Goal: Task Accomplishment & Management: Use online tool/utility

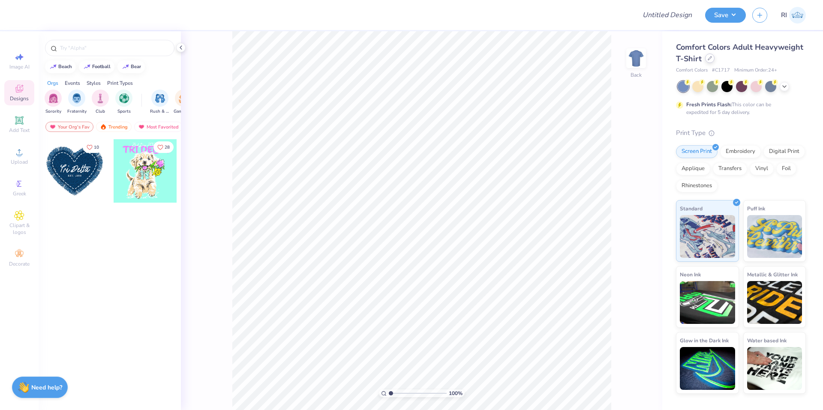
click at [708, 59] on icon at bounding box center [710, 58] width 4 height 4
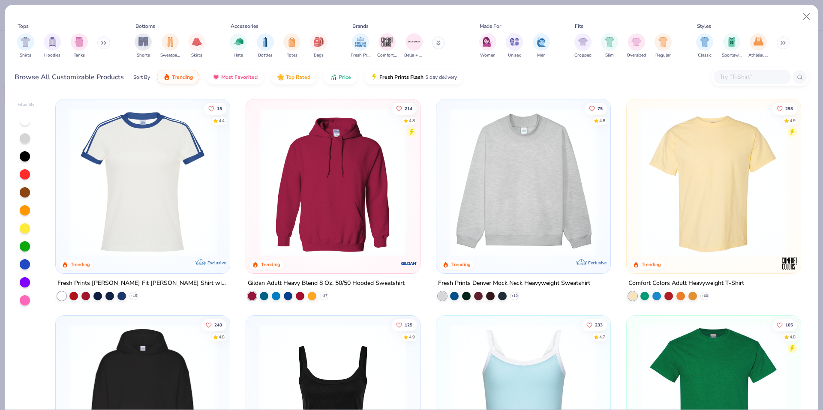
click at [766, 84] on div at bounding box center [752, 77] width 77 height 14
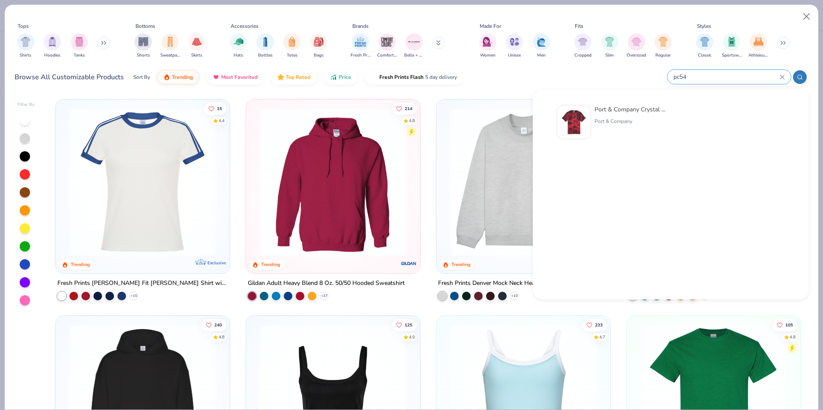
type input "pc54"
click at [587, 126] on img at bounding box center [574, 122] width 27 height 27
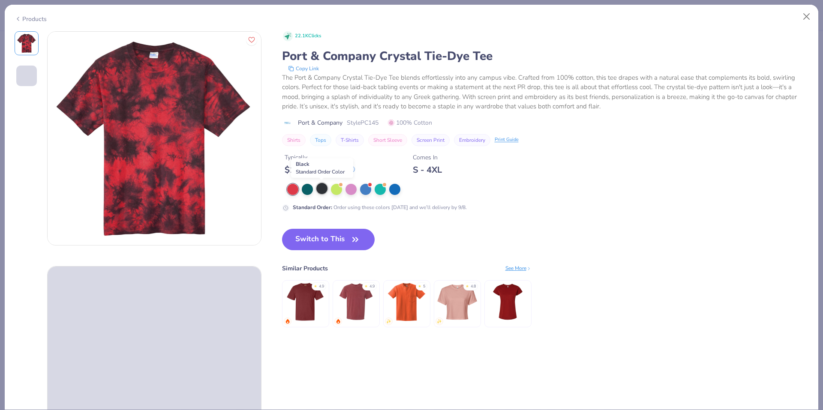
click at [319, 192] on div at bounding box center [321, 188] width 11 height 11
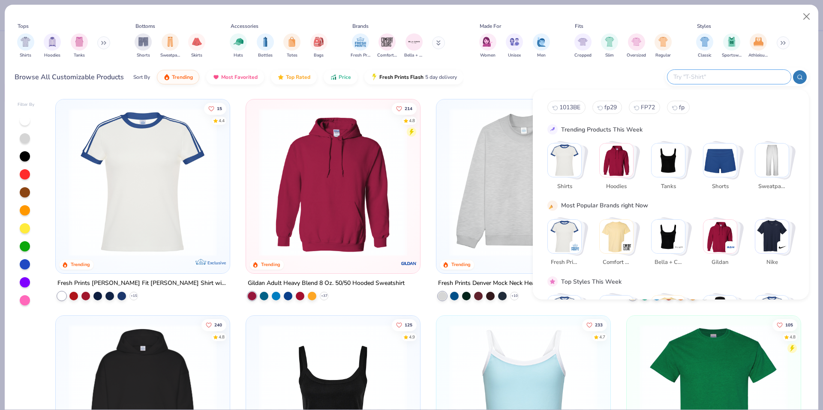
click at [760, 75] on input "text" at bounding box center [729, 77] width 112 height 10
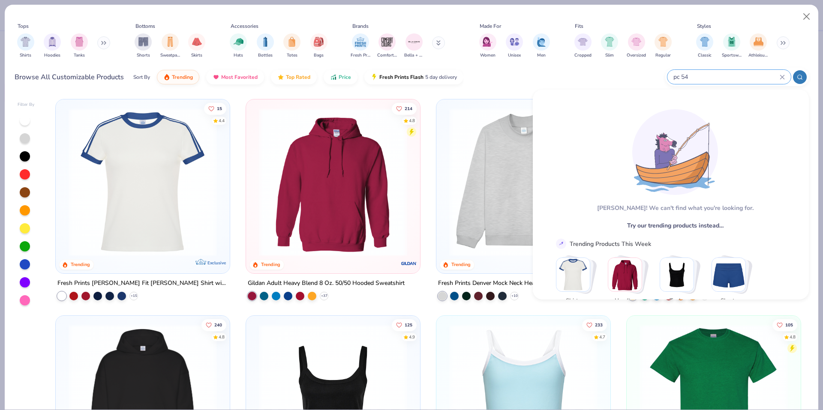
click at [705, 78] on input "pc 54" at bounding box center [726, 77] width 107 height 10
paste input "Port & Company pc78"
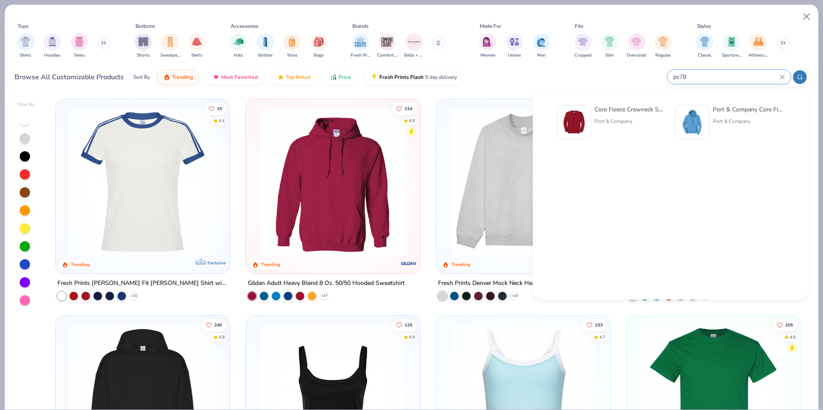
type input "pc78"
click at [588, 120] on div at bounding box center [574, 122] width 34 height 34
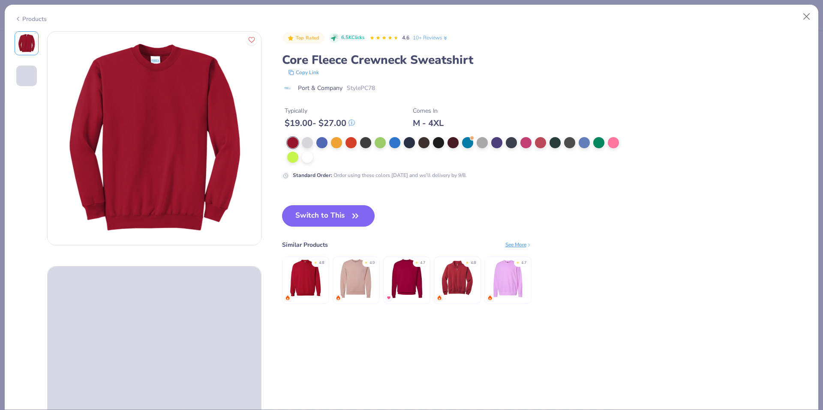
click at [39, 24] on div "Products" at bounding box center [412, 16] width 814 height 22
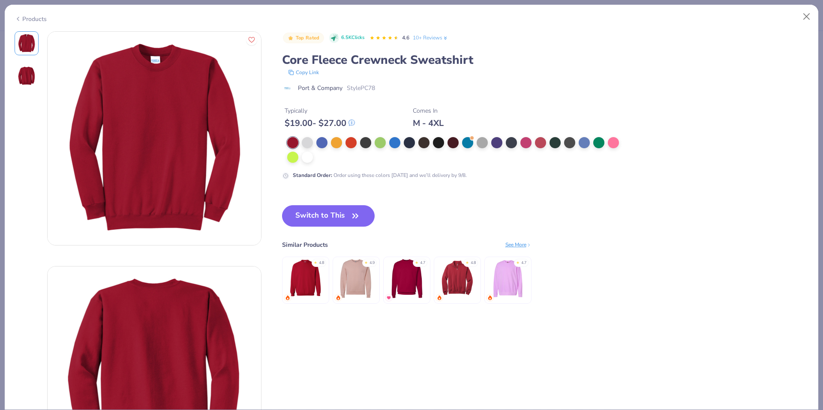
drag, startPoint x: 48, startPoint y: 20, endPoint x: 42, endPoint y: 20, distance: 6.0
click at [47, 20] on div "Products" at bounding box center [412, 16] width 814 height 22
click at [39, 19] on div "Products" at bounding box center [31, 19] width 32 height 9
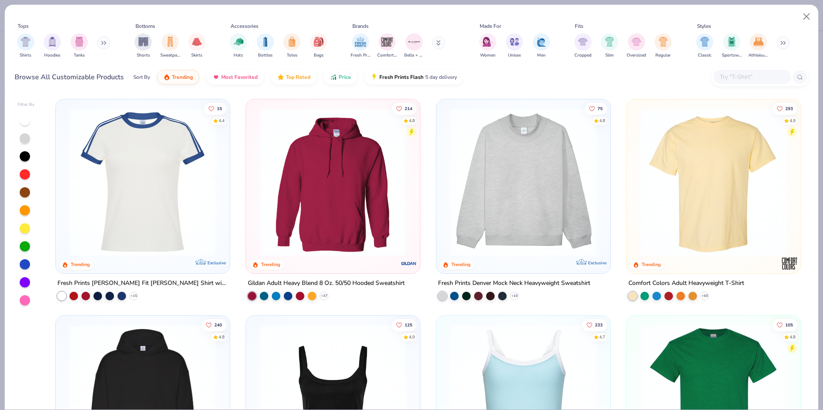
click at [729, 71] on div at bounding box center [752, 77] width 77 height 14
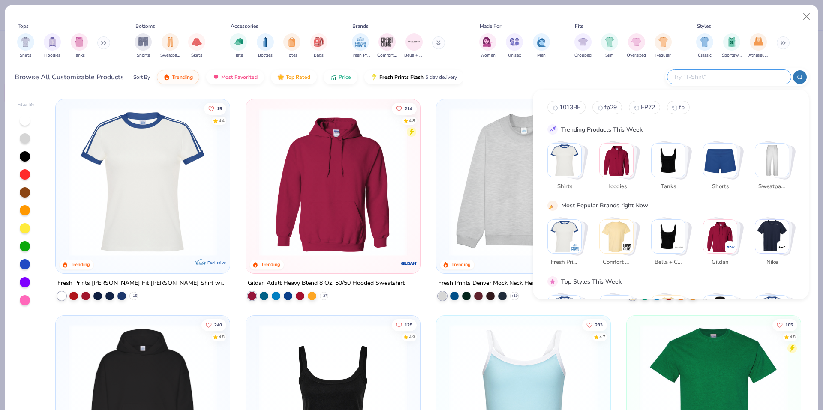
paste input "Port & Company PC54"
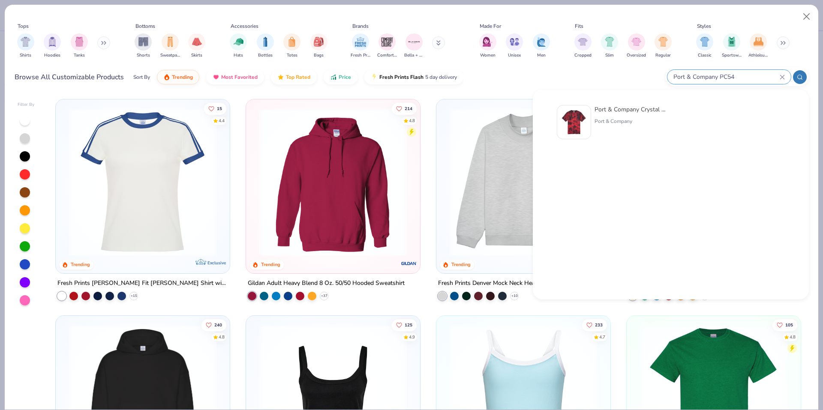
type input "Port & Company PC54"
click at [597, 121] on div "Port & Company" at bounding box center [631, 122] width 72 height 8
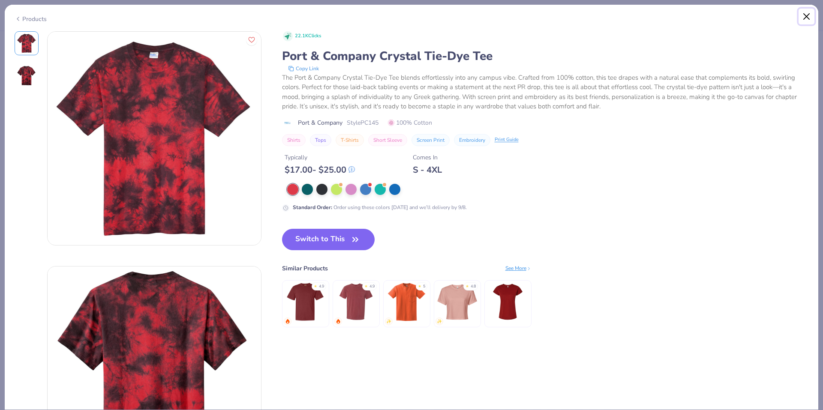
click at [809, 23] on button "Close" at bounding box center [807, 17] width 16 height 16
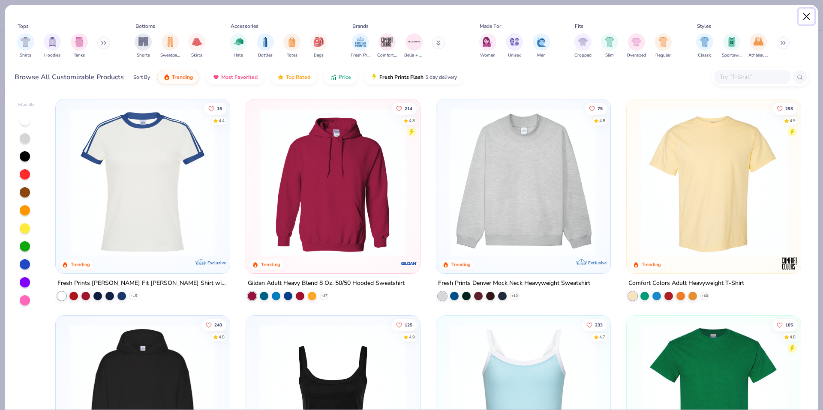
click at [806, 19] on button "Close" at bounding box center [807, 17] width 16 height 16
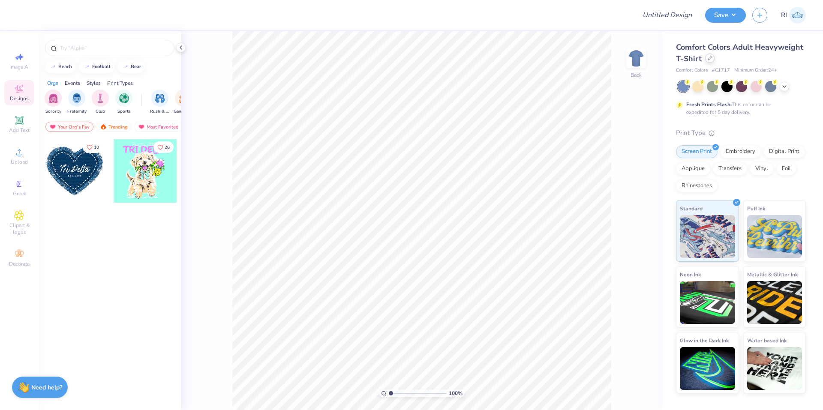
click at [710, 60] on div at bounding box center [709, 58] width 9 height 9
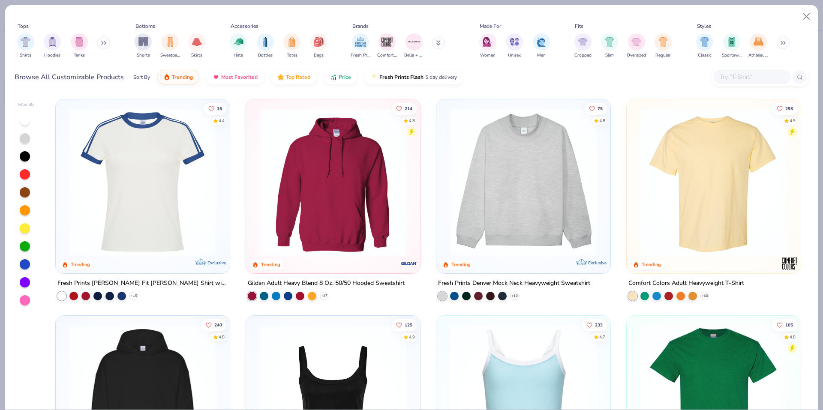
click at [752, 75] on input "text" at bounding box center [752, 77] width 66 height 10
paste input "43035"
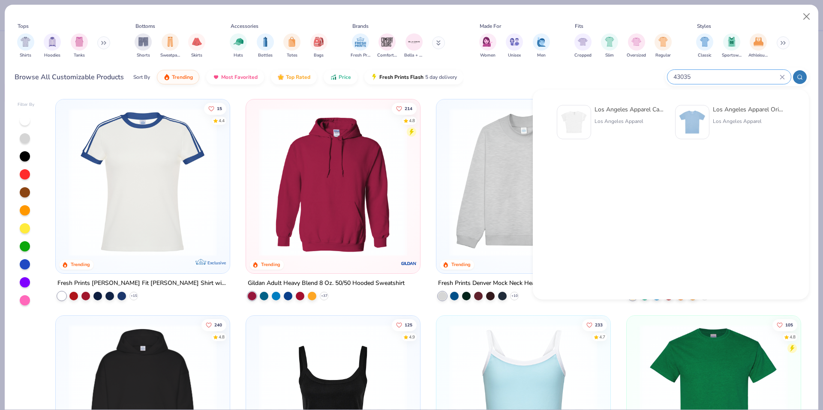
type input "43035"
click at [579, 121] on img at bounding box center [574, 122] width 27 height 27
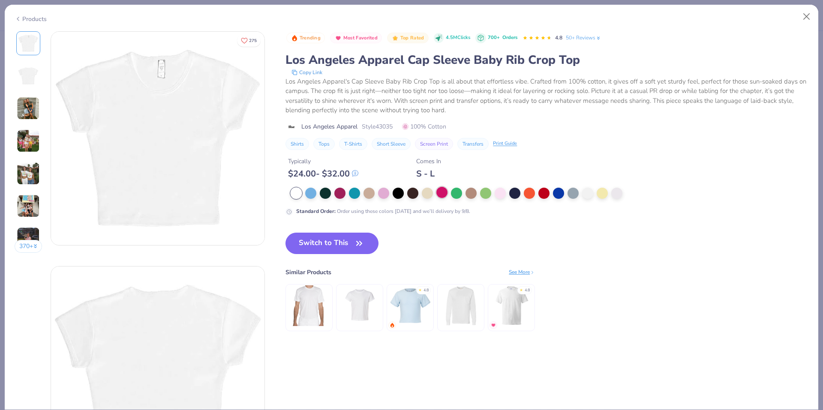
click at [444, 193] on div at bounding box center [442, 192] width 11 height 11
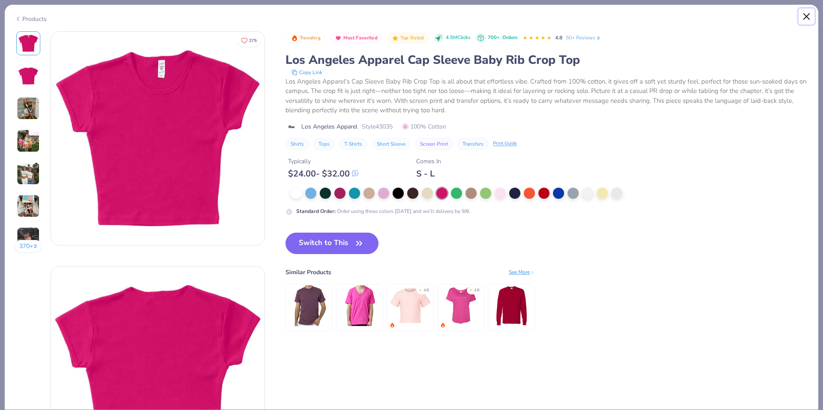
click at [805, 14] on button "Close" at bounding box center [807, 17] width 16 height 16
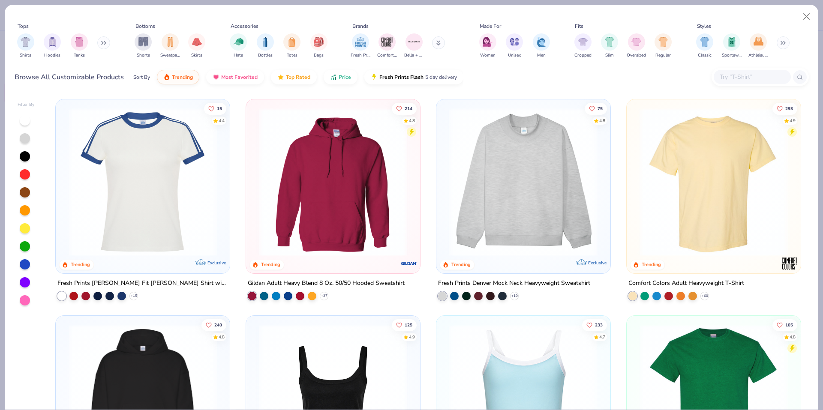
click at [765, 71] on div at bounding box center [752, 77] width 77 height 14
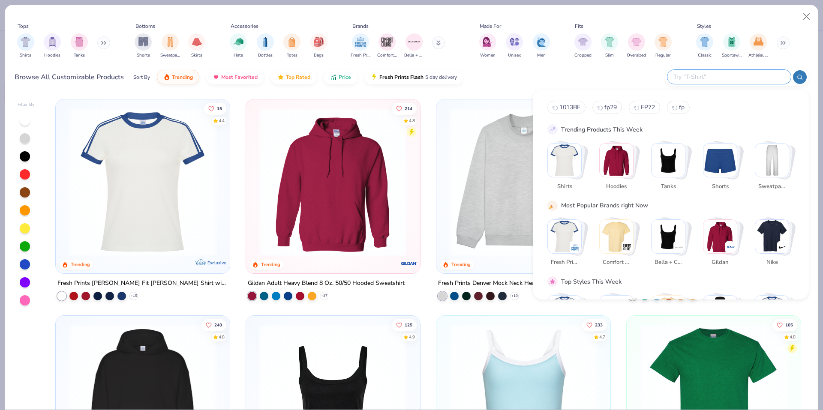
paste input "FP87"
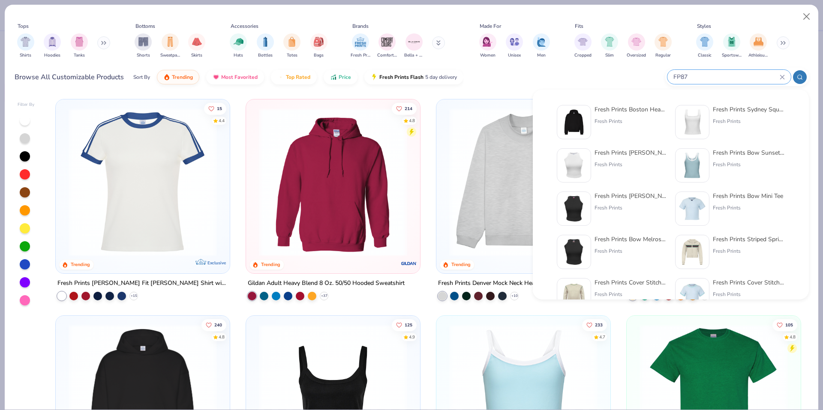
type input "FP87"
click at [581, 112] on img at bounding box center [574, 122] width 27 height 27
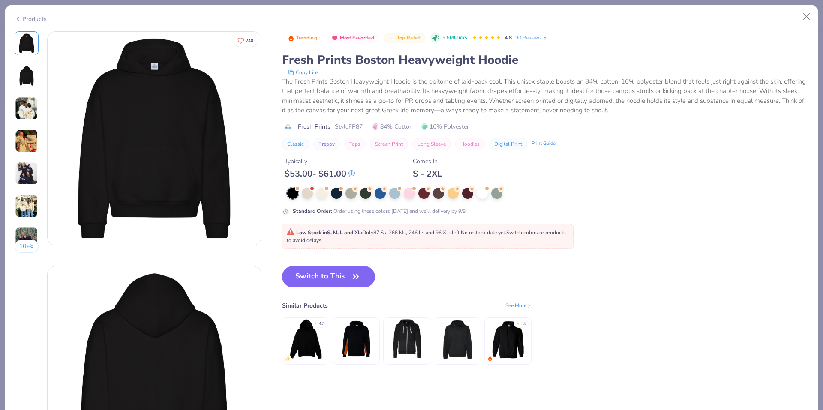
click at [404, 198] on div at bounding box center [456, 193] width 338 height 11
click at [410, 194] on div at bounding box center [409, 192] width 11 height 11
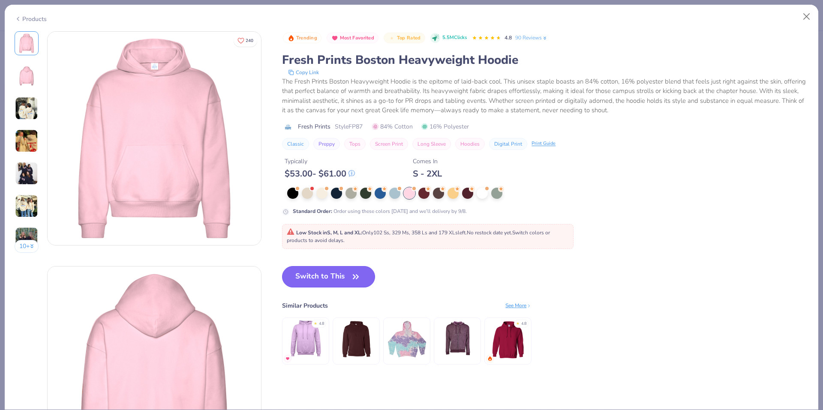
click at [332, 273] on button "Switch to This" at bounding box center [328, 276] width 93 height 21
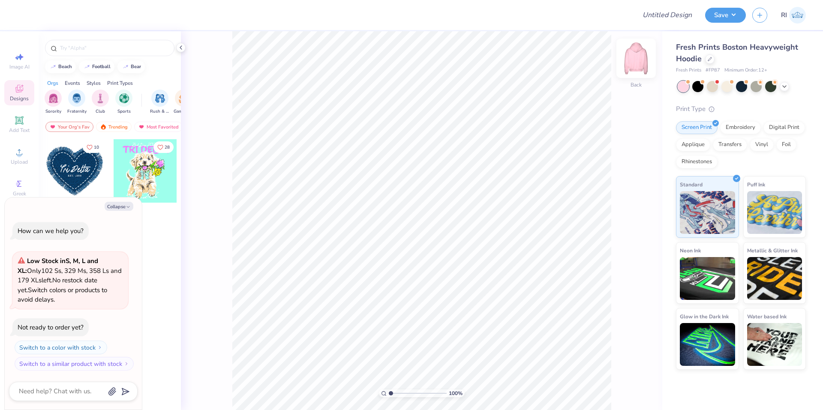
click at [637, 63] on img at bounding box center [636, 58] width 34 height 34
click at [638, 66] on img at bounding box center [636, 58] width 34 height 34
click at [635, 68] on img at bounding box center [636, 58] width 34 height 34
click at [710, 57] on icon at bounding box center [710, 58] width 4 height 4
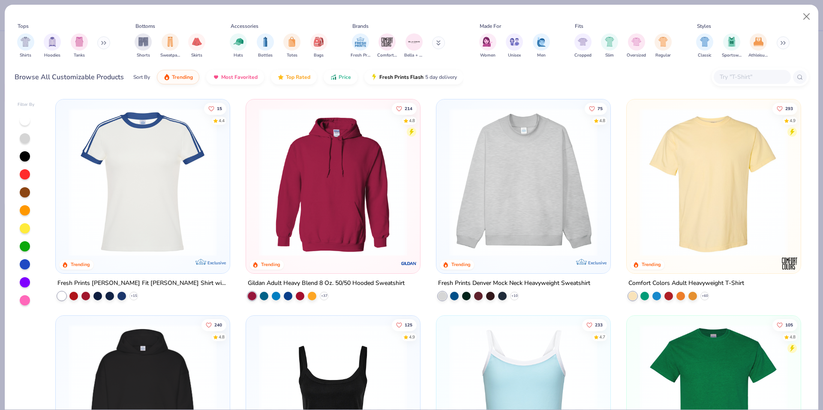
click at [732, 67] on div "Browse All Customizable Products Sort By Trending Most Favorited Top Rated Pric…" at bounding box center [412, 77] width 795 height 24
type textarea "x"
click at [735, 77] on input "text" at bounding box center [752, 77] width 66 height 10
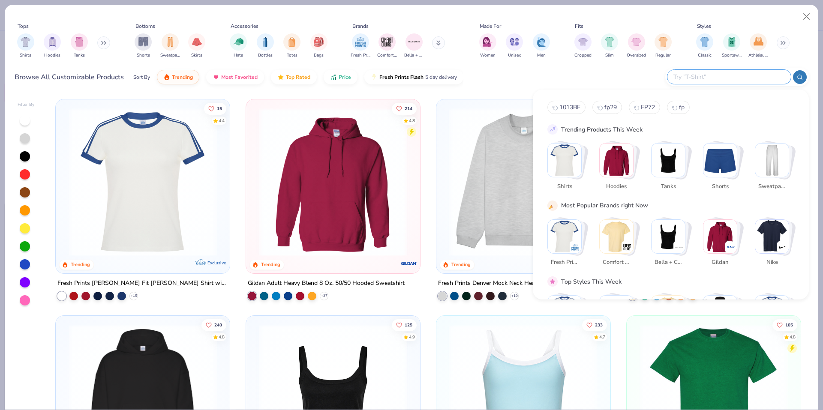
paste input "43035"
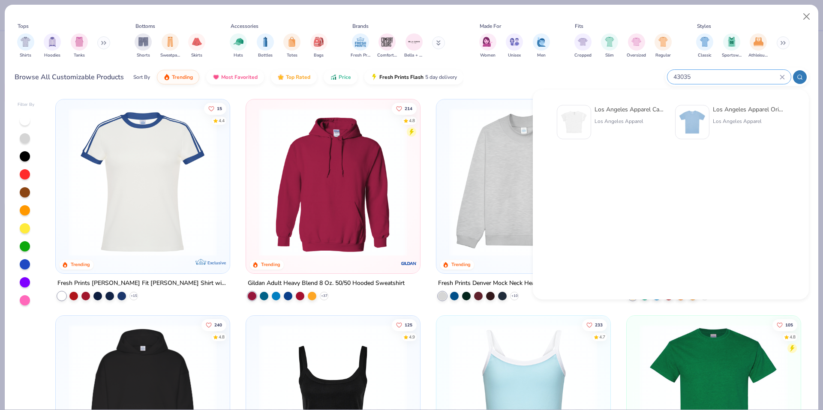
type input "43035"
click at [608, 116] on div "Los Angeles Apparel Cap Sleeve Baby Rib Crop Top Los Angeles Apparel" at bounding box center [631, 122] width 72 height 34
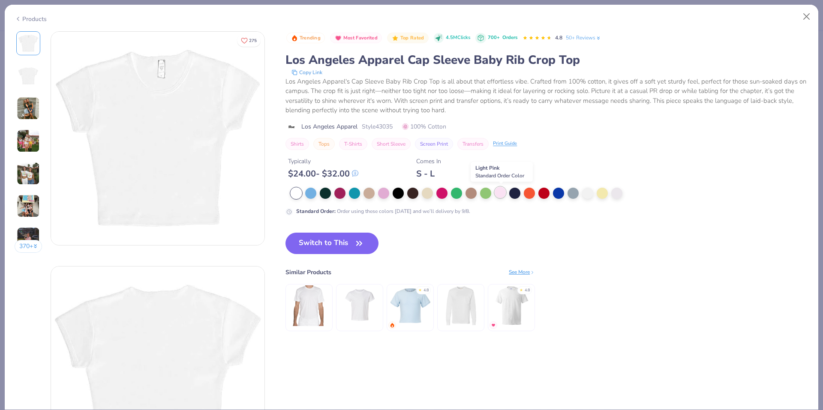
click at [506, 196] on div at bounding box center [500, 192] width 11 height 11
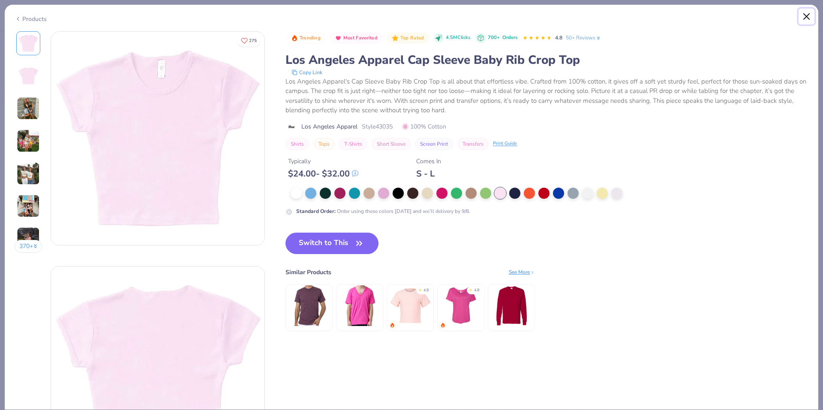
click at [804, 12] on button "Close" at bounding box center [807, 17] width 16 height 16
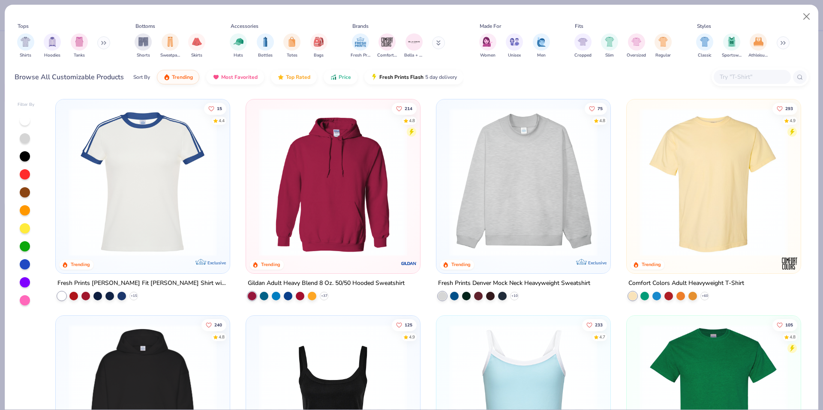
type textarea "x"
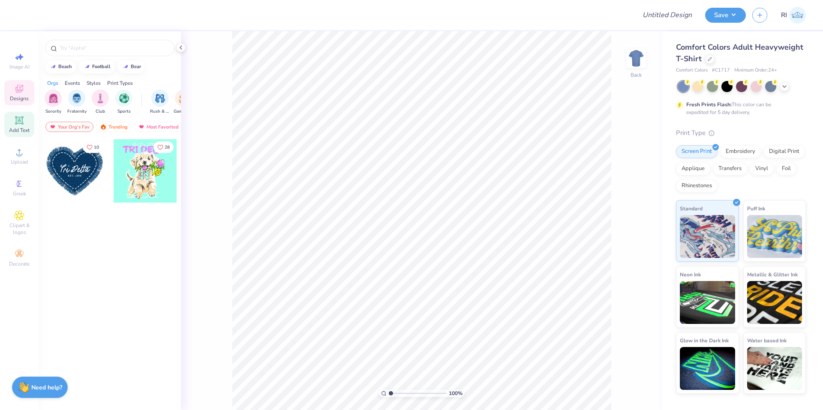
click at [25, 127] on span "Add Text" at bounding box center [19, 130] width 21 height 7
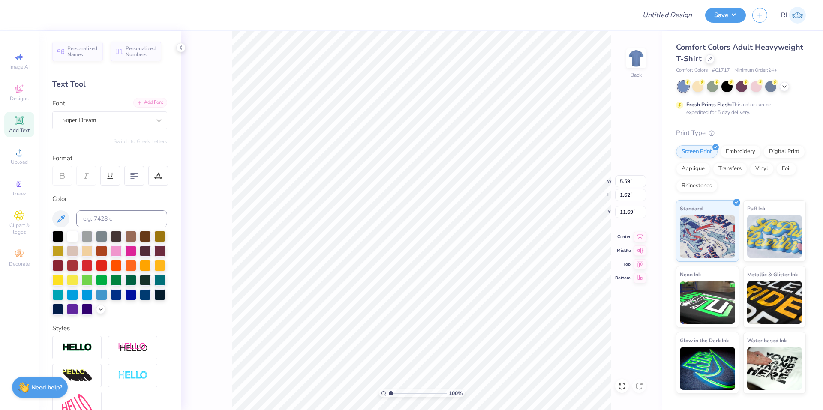
click at [142, 102] on div "Add Font" at bounding box center [150, 103] width 34 height 10
click at [665, 17] on input "Design Title" at bounding box center [657, 14] width 84 height 17
paste input "UGC_3312"
type input "UGC_3312"
click at [708, 60] on icon at bounding box center [710, 58] width 4 height 4
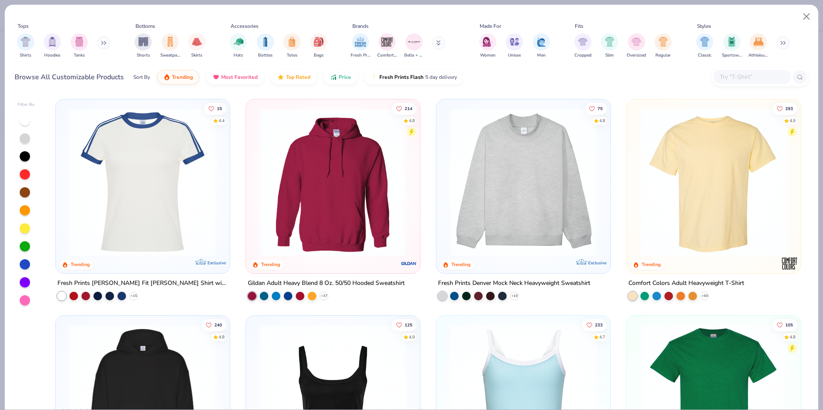
click at [739, 83] on div at bounding box center [752, 77] width 77 height 14
paste input "43035"
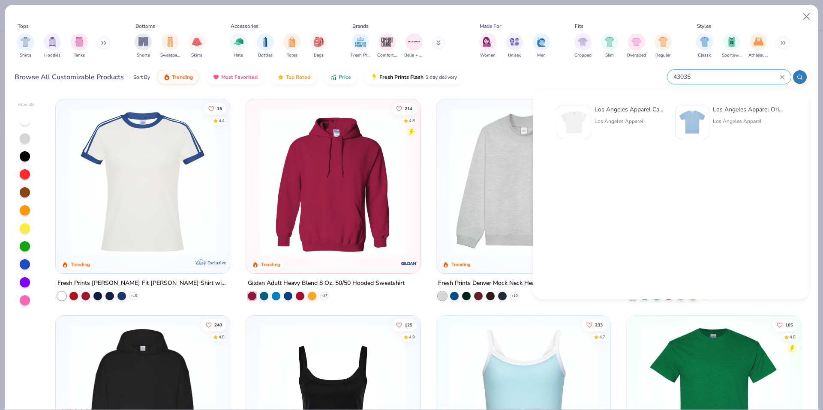
type input "43035"
click at [583, 113] on img at bounding box center [574, 122] width 27 height 27
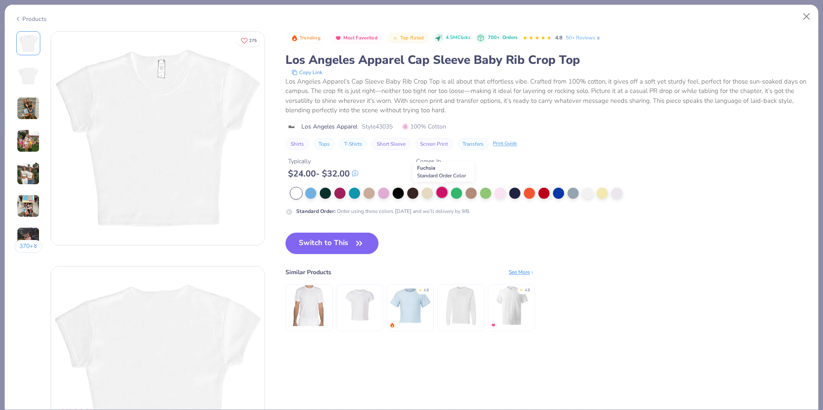
click at [448, 191] on div at bounding box center [442, 192] width 11 height 11
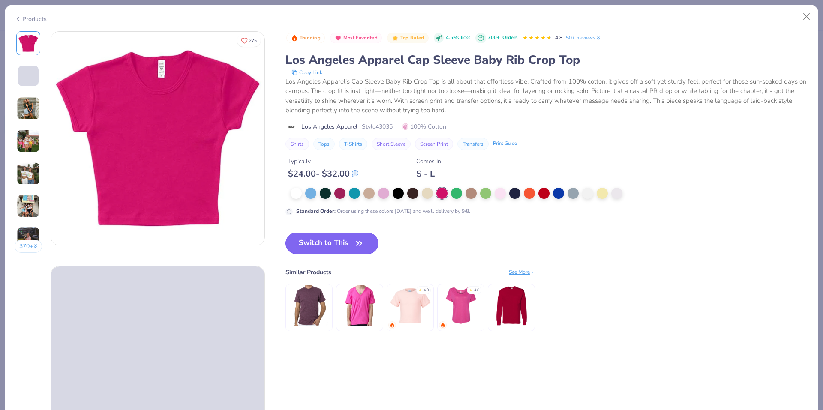
click at [351, 244] on button "Switch to This" at bounding box center [332, 243] width 93 height 21
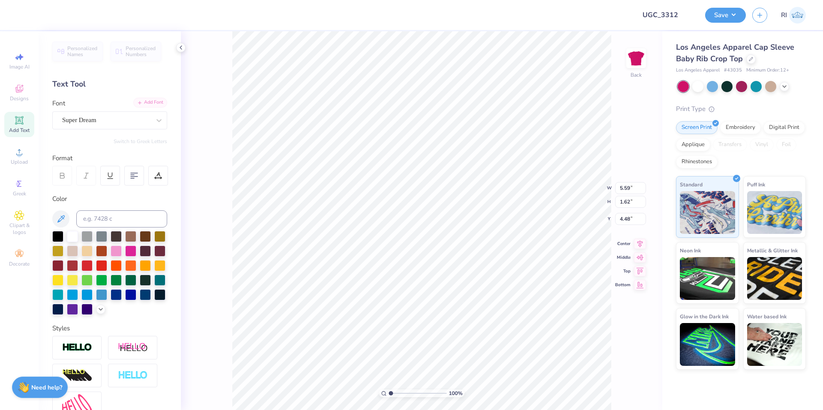
click at [151, 105] on div "Add Font" at bounding box center [150, 103] width 34 height 10
type input "1.10522621487156"
type input "2.36"
type input "0.64"
type input "5.47"
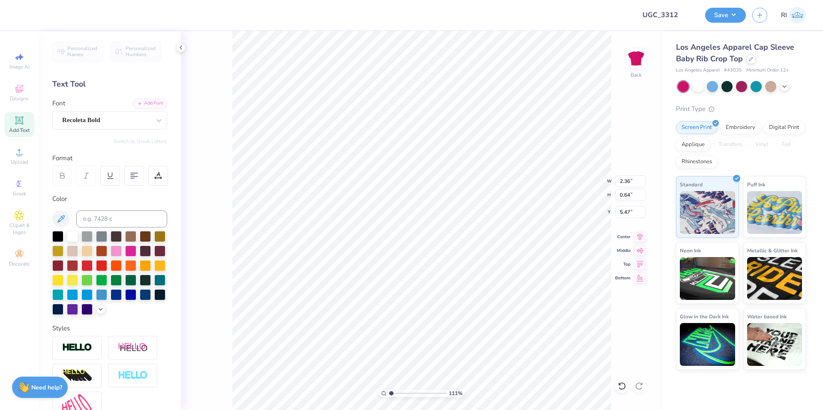
type input "1.10522621487156"
type input "7.74"
click at [16, 160] on span "Upload" at bounding box center [19, 162] width 17 height 7
type input "1.10522621487156"
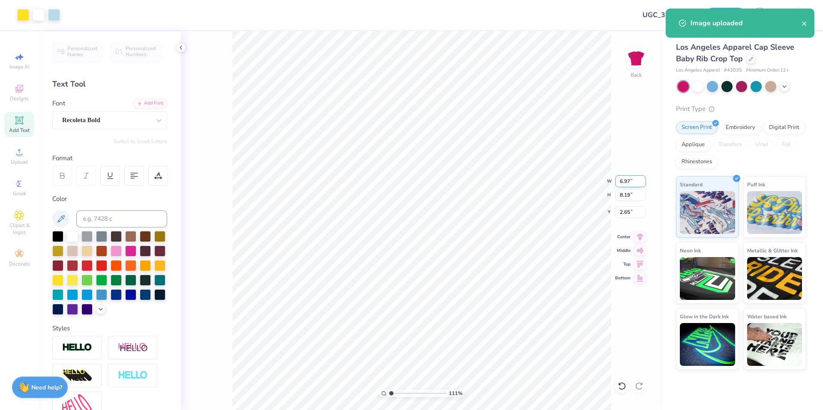
click at [630, 178] on input "6.97" at bounding box center [630, 181] width 31 height 12
type input "7"
type input "1.10522621487156"
type input "7.00"
type input "8.22"
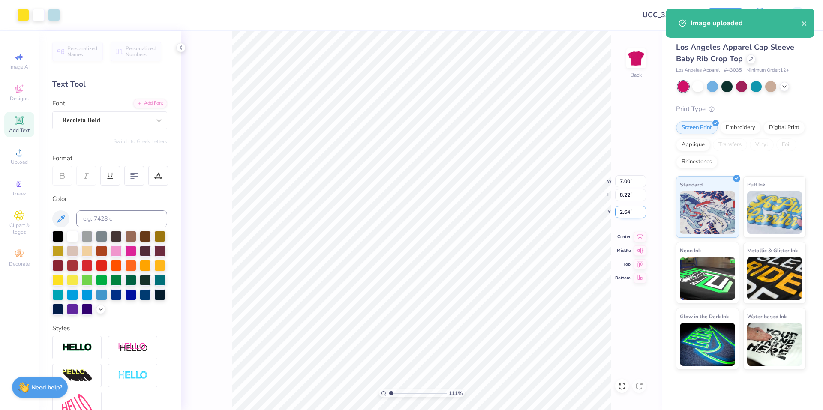
click at [628, 208] on input "2.64" at bounding box center [630, 212] width 31 height 12
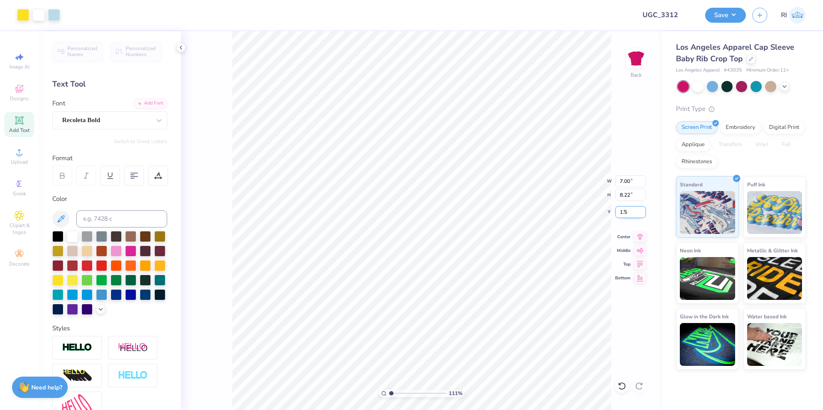
type input "1.5"
type input "1.10522621487156"
type input "1.50"
type input "1.64913377760655"
click at [521, 401] on li "Send to Back" at bounding box center [506, 400] width 67 height 17
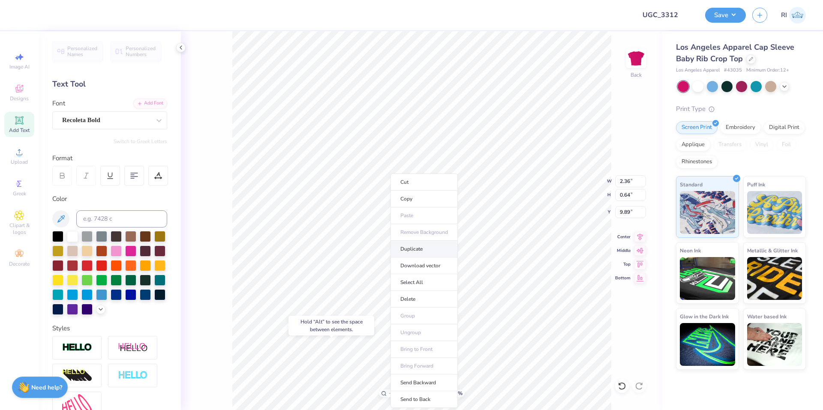
click at [441, 252] on li "Duplicate" at bounding box center [424, 249] width 67 height 17
type input "10.89"
type textarea "bid day 2025"
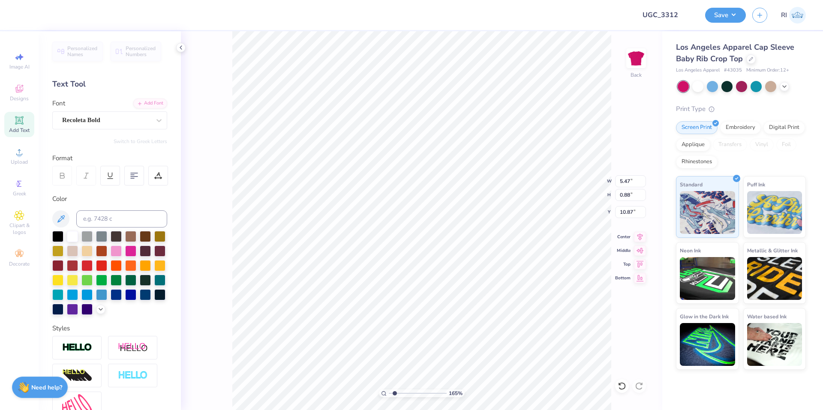
type input "5.46"
click at [78, 308] on div at bounding box center [72, 308] width 11 height 11
click at [122, 265] on div at bounding box center [116, 264] width 11 height 11
click at [140, 271] on div at bounding box center [145, 264] width 11 height 11
type input "0.87"
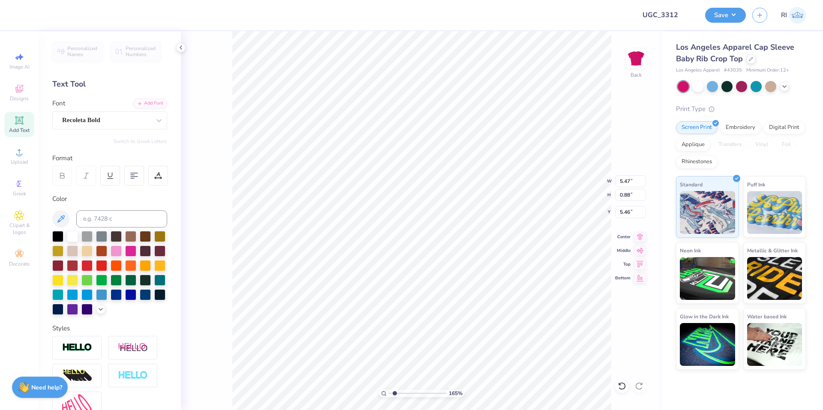
type input "5.47"
type input "3.16"
type input "2.22643191709162"
type input "1.90"
type input "3.32211092047231"
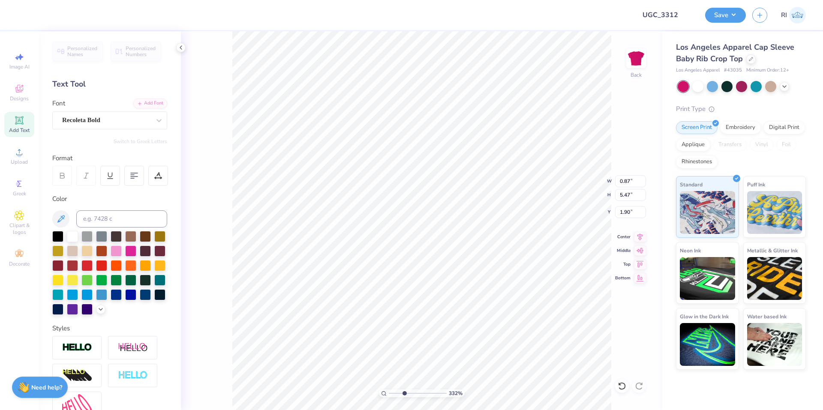
type input "0.80"
type input "5.04"
type input "1.91"
type input "9.98566702401636"
type input "1.86"
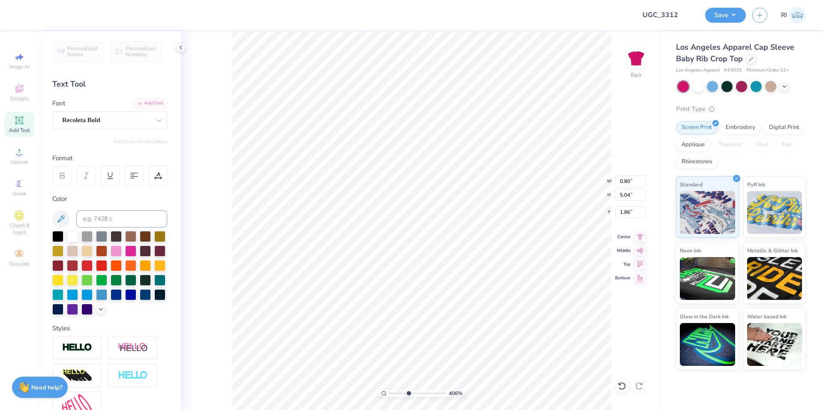
type input "4.05804149575103"
type input "1.90"
type input "10"
type input "0.81"
type input "4.96411413431099"
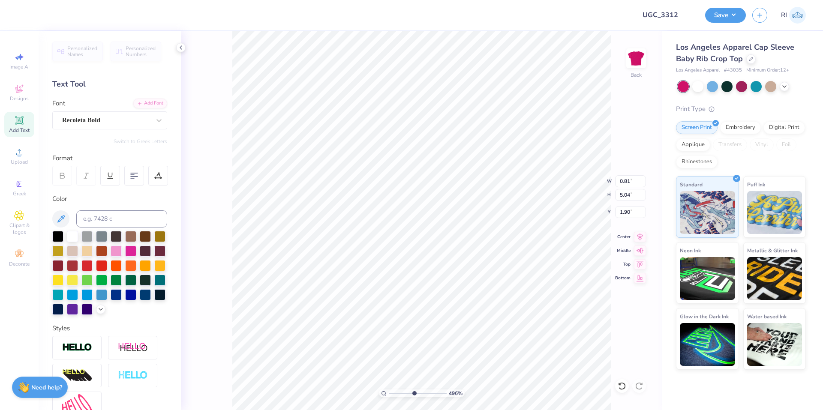
type input "1.87"
type input "9.99999999999999"
type input "0.80"
type input "5.01"
type input "1.91"
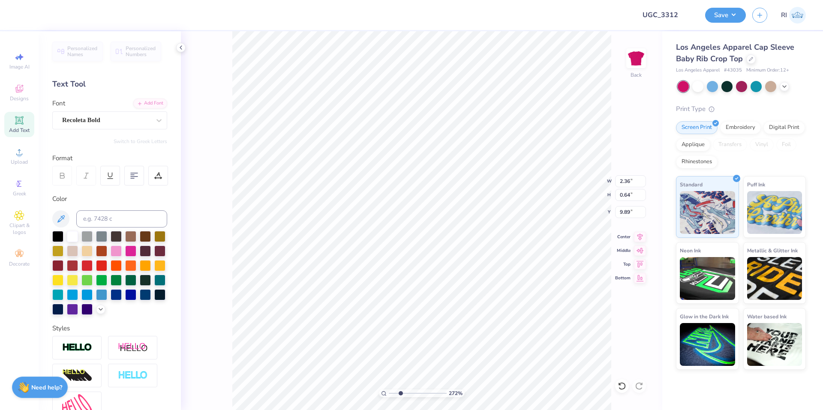
scroll to position [7, 1]
type input "2.71964221644285"
type textarea "A"
type input "2.71964221644285"
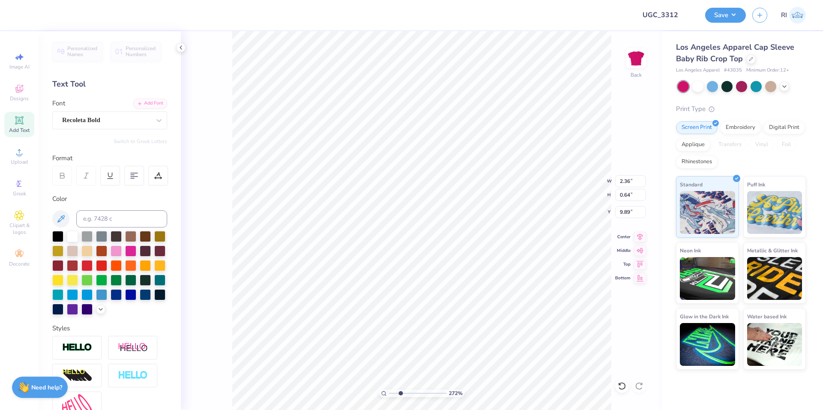
type textarea "A"
type input "2.71964221644285"
type textarea "AX"
type input "2.71964221644285"
type textarea "AXI"
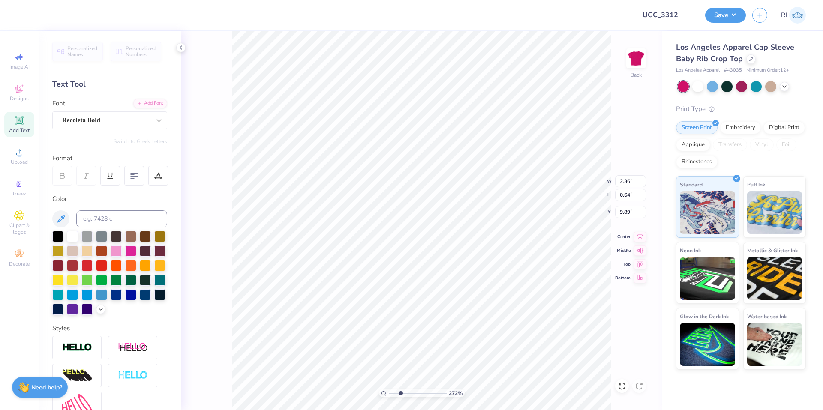
type input "2.71964221644285"
type textarea "AXID"
type input "2.71964221644285"
type textarea "AXID i"
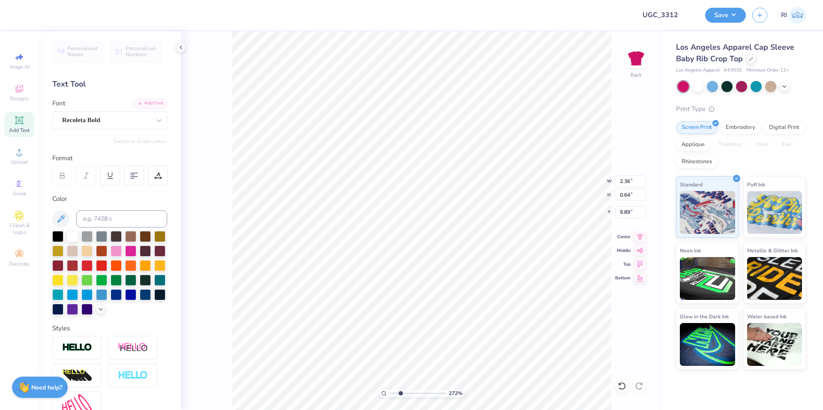
type input "2.71964221644285"
type textarea "AXID is"
type input "2.71964221644285"
type textarea "AXID is"
type input "2.71964221644285"
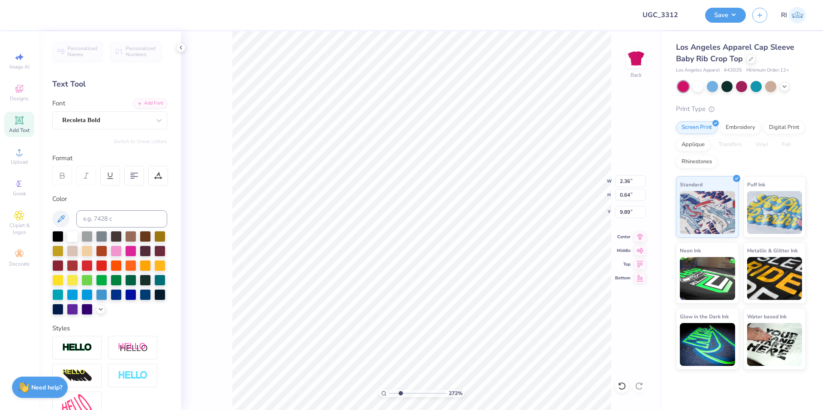
type textarea "AXID is P"
type input "2.71964221644285"
type textarea "AXID is PO"
type input "2.71964221644285"
type textarea "AXID is POP"
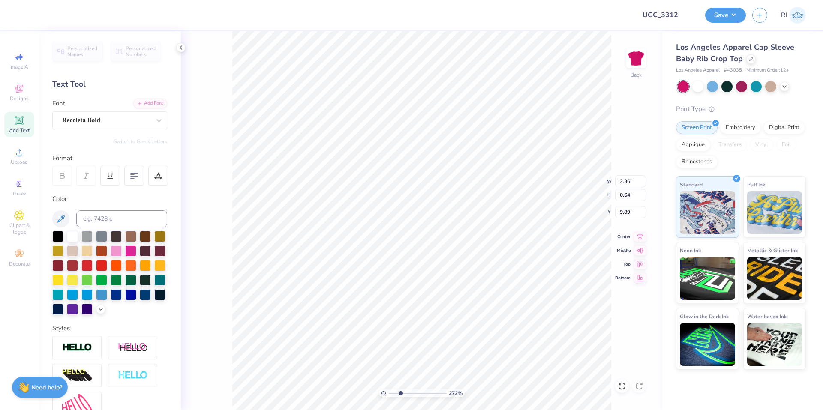
type input "2.71964221644285"
type textarea "AXID is POPP"
type input "2.71964221644285"
type textarea "AXID is POPPI"
type input "2.71964221644285"
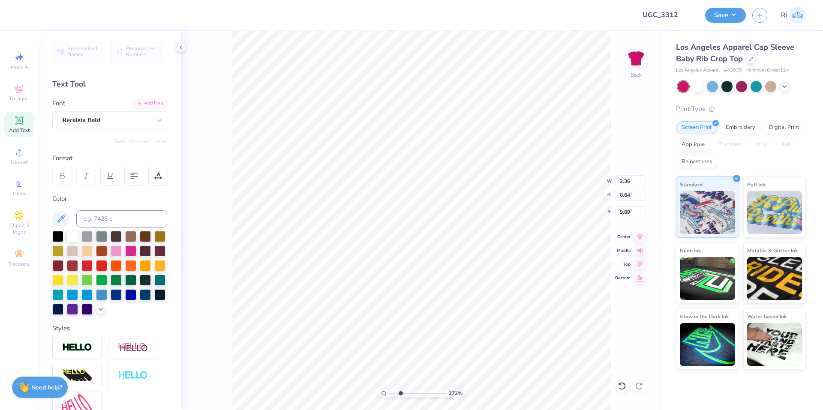
type textarea "AXID is POPPIN"
type input "2.71964221644285"
type textarea "AXID is POPPI"
type input "2.71964221644285"
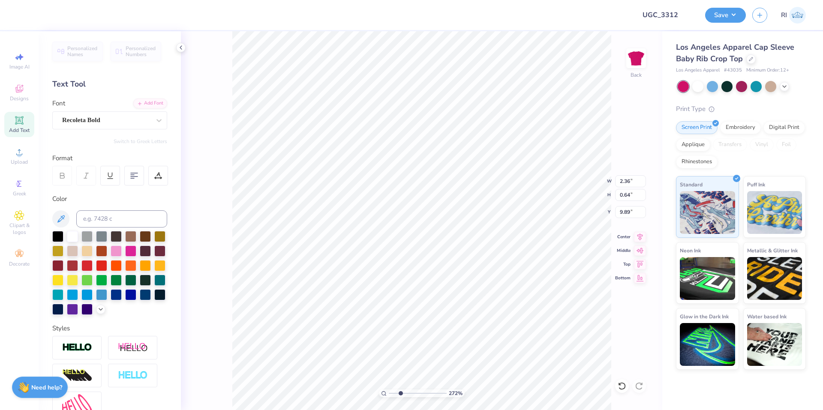
type textarea "AXID is POPPIN"
type input "2.71964221644285"
type textarea "AXID is POPPIN'"
type input "2.01445811466782"
type input "4.35"
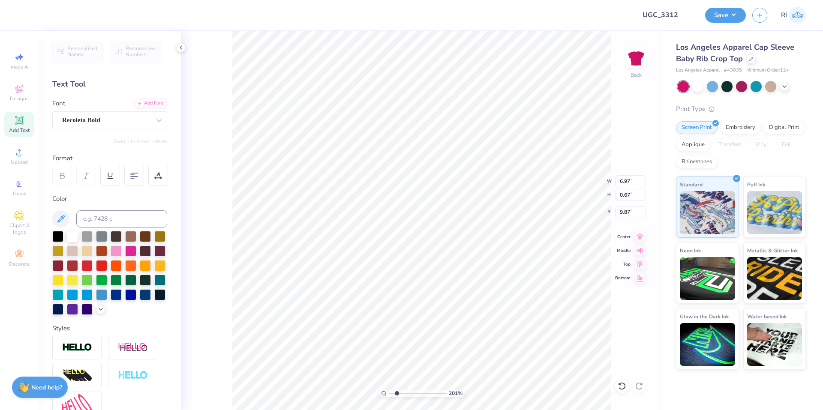
type input "0.42"
type input "3.32211092047231"
type input "3.48"
type input "0.34"
type input "3.32211092047231"
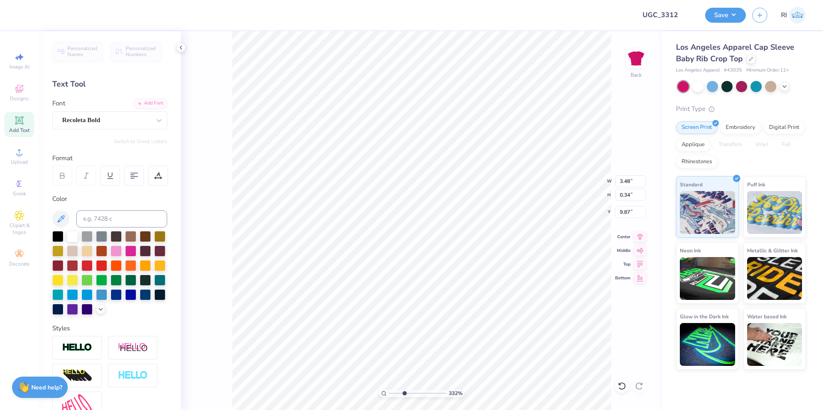
type input "9.29"
click at [78, 311] on div at bounding box center [72, 308] width 11 height 11
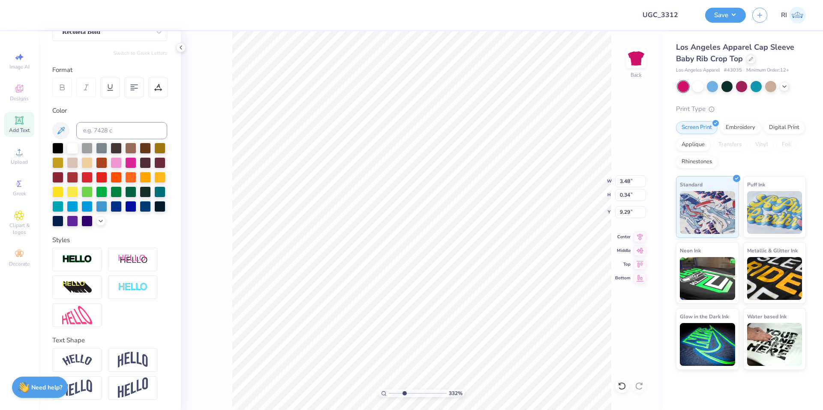
scroll to position [103, 0]
click at [90, 362] on img at bounding box center [77, 361] width 30 height 12
type input "3.32211092047231"
type input "3.83"
type input "0.83"
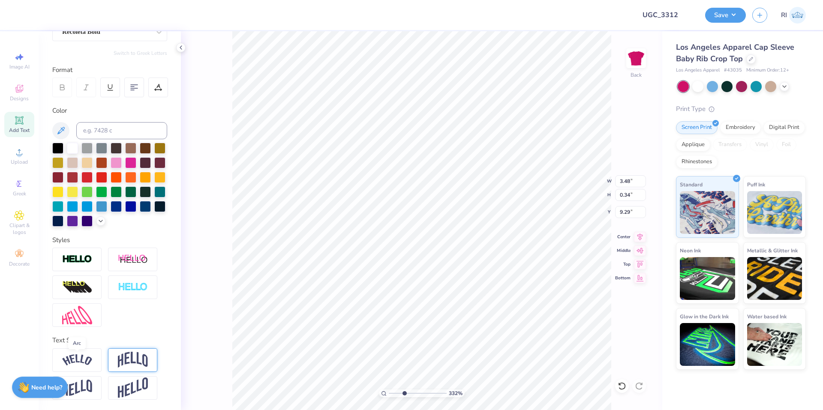
type input "9.04"
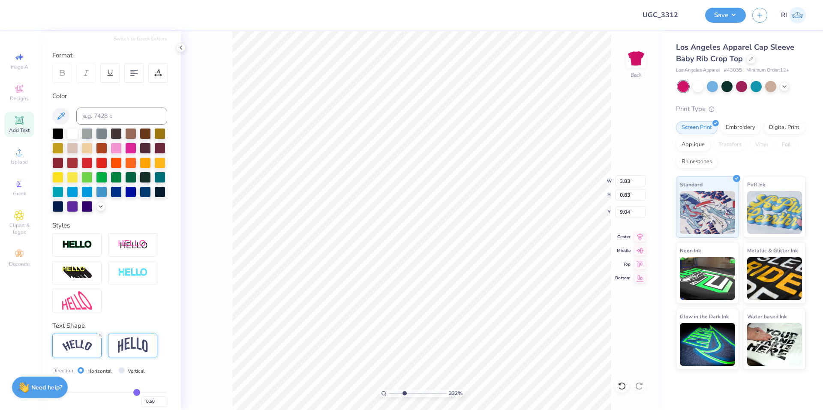
scroll to position [153, 0]
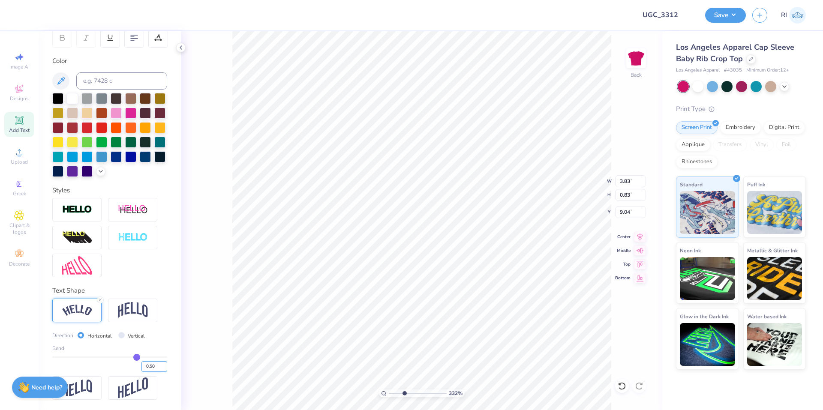
click at [142, 365] on input "0.50" at bounding box center [155, 367] width 26 height 11
type input "-0.50"
type input "-0.5"
type input "3.32211092047231"
type input "3.82"
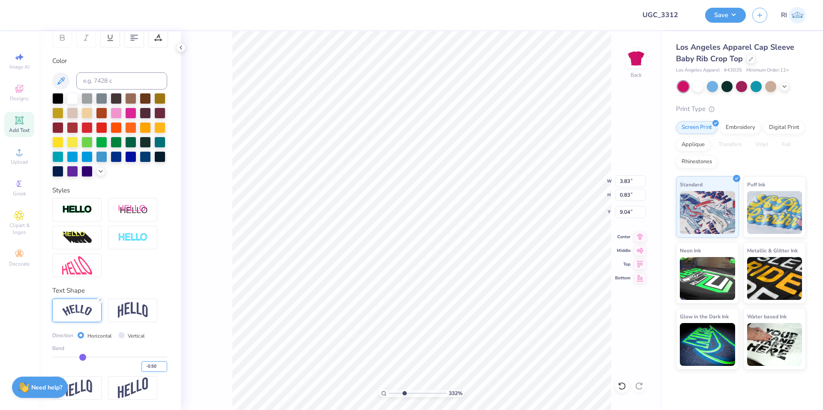
type input "0.82"
type input "9.05"
type input "-0.30"
type input "-0.3"
type input "3.32211092047231"
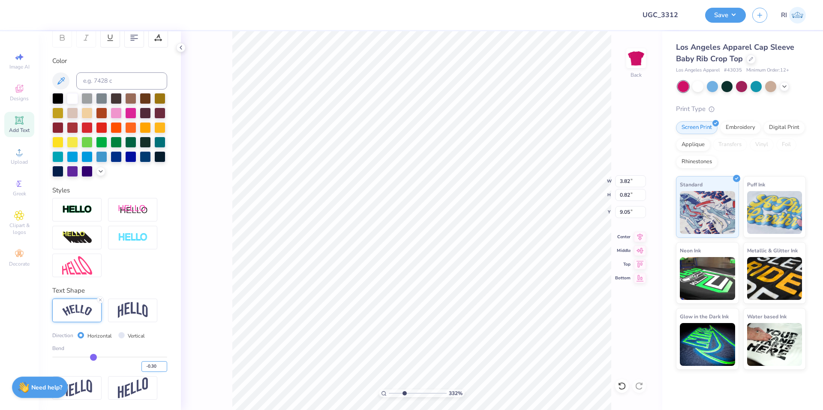
type input "3.67"
type input "0.51"
type input "9.20"
type input "6.05509823375817"
type input "9.22"
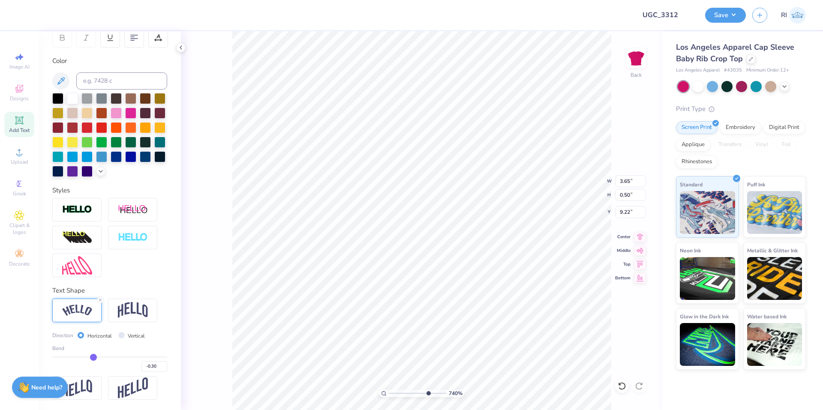
type input "7.39645378545819"
type input "3.65"
type input "0.50"
type input "4.05804149575103"
type input "9.19"
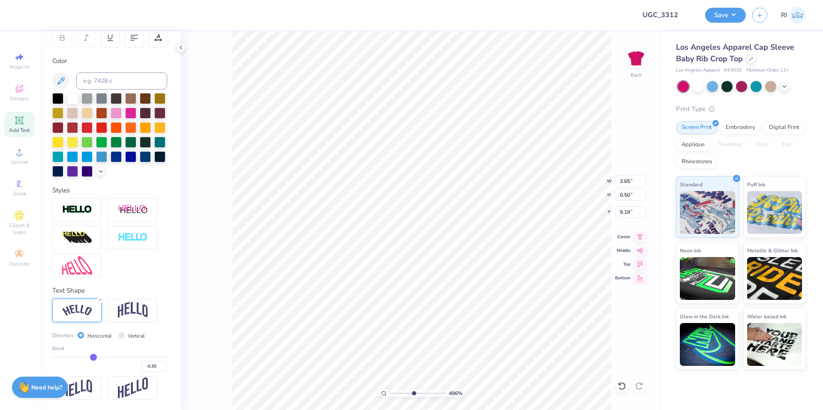
type input "7.39645378545818"
click at [151, 368] on input "-0.30" at bounding box center [155, 367] width 26 height 11
type input "-0.35"
type input "3.68"
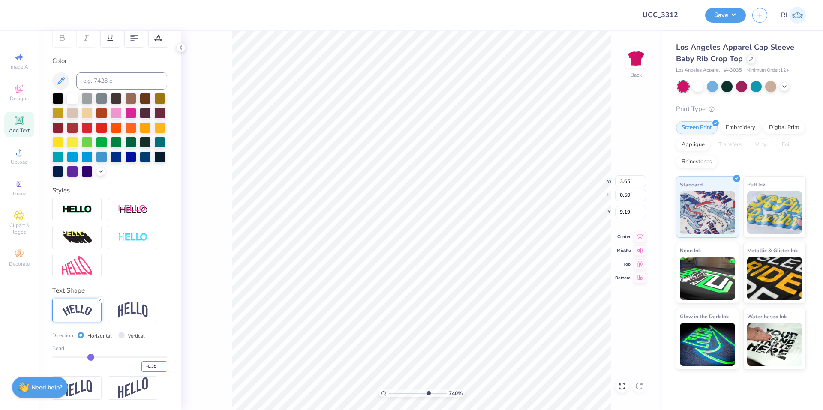
type input "0.57"
type input "9.15"
type input "4.48505384214065"
type input "9.18"
type input "7.39645378545818"
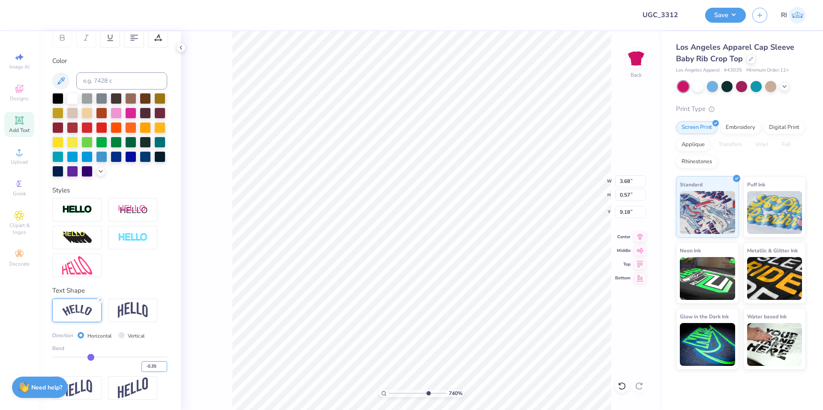
drag, startPoint x: 151, startPoint y: 365, endPoint x: 151, endPoint y: 370, distance: 4.7
click at [151, 365] on input "-0.35" at bounding box center [155, 367] width 26 height 11
type input "-0.33"
type input "3.67"
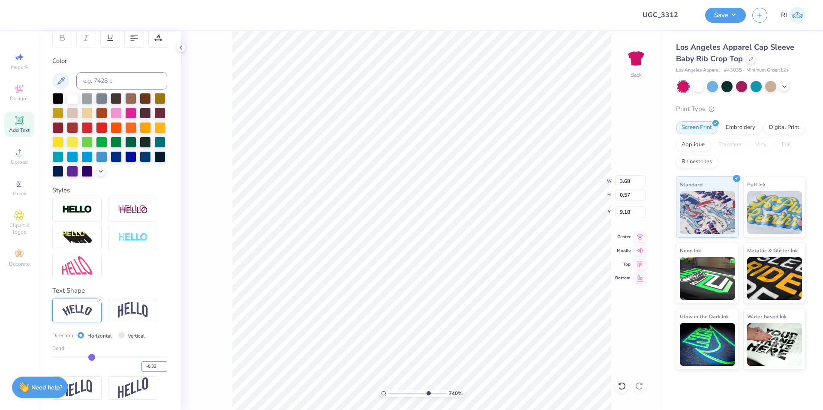
type input "0.54"
type input "9.19"
type input "4.95699908144427"
type input "9.18"
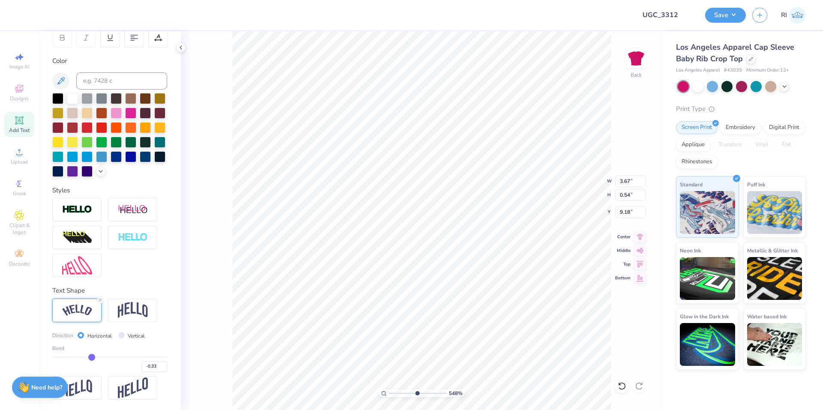
type input "5.47860533190648"
type textarea "AXID is POPPIN'"
type input "5.47860533190648"
type textarea "AXID is POPPIN'`"
type input "5.47860533190648"
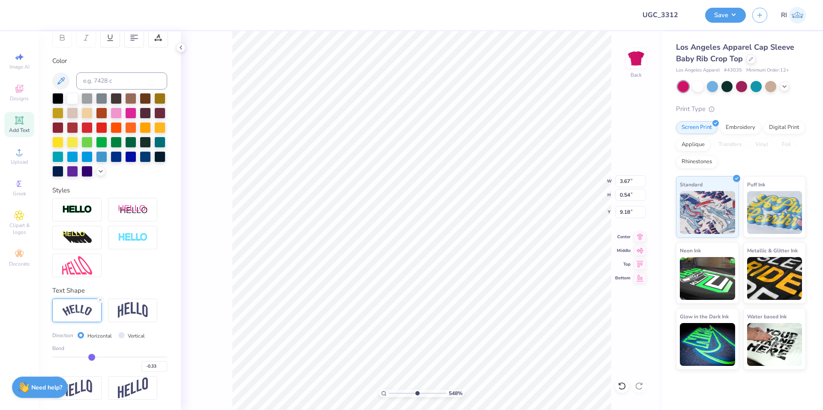
type textarea "AXID is POPPIN'"
type input "5.47860533190648"
type textarea "AXID is POPPIN''"
type input "5.47860533190648"
type textarea "AXID is POPPIN'"
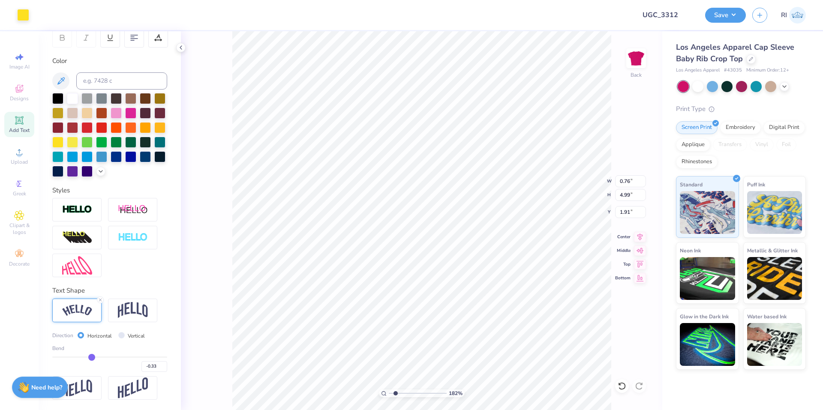
type input "1.82266588284093"
type input "6.12"
type input "1.82266588284093"
type input "3.68"
type input "0.60"
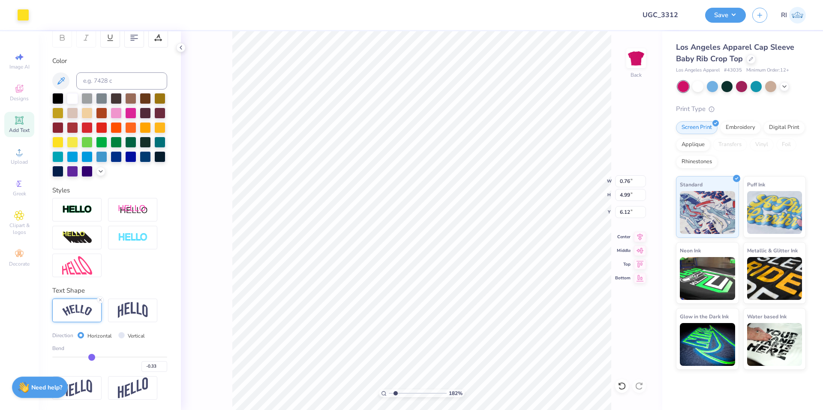
type input "9.13"
type input "1.82266588284093"
type input "10.52"
type input "1.82266588284093"
type input "0.76"
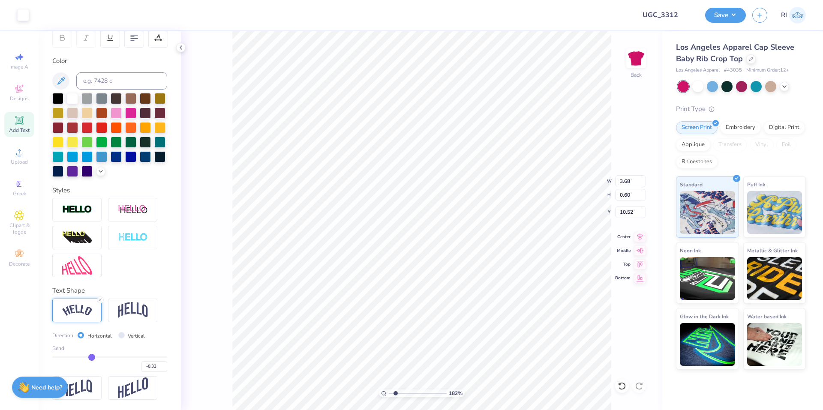
type input "4.99"
type input "6.12"
type input "1.82266588284093"
type input "0.80"
type input "5.01"
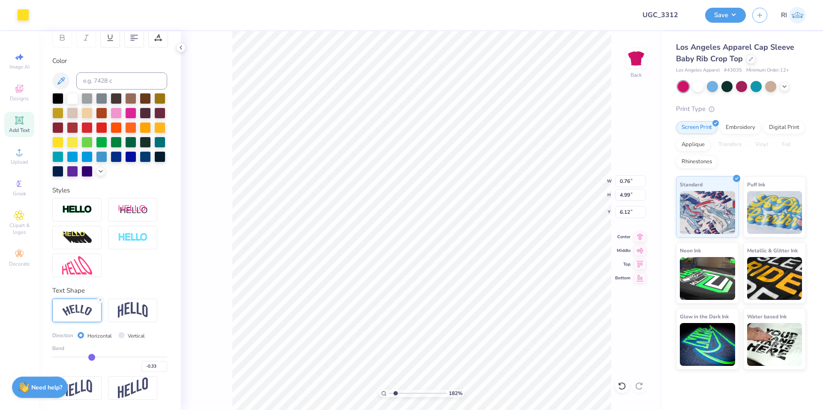
type input "1.91"
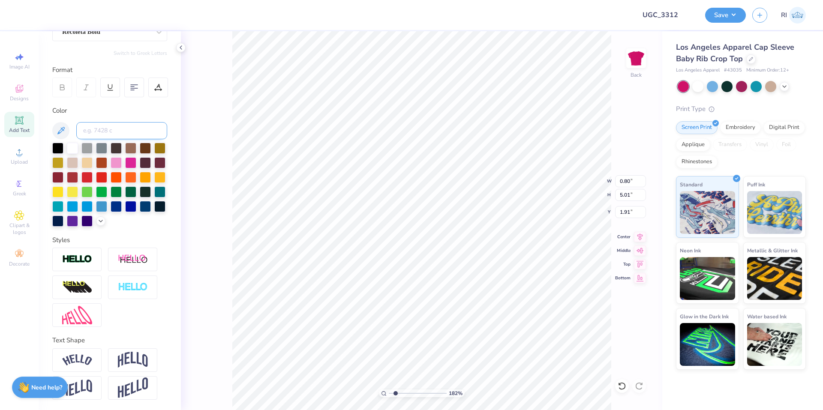
click at [123, 122] on input at bounding box center [121, 130] width 91 height 17
type input "107"
click at [202, 148] on div "182 % Back W 0.80 0.80 " H 5.01 5.01 " Y 1.91 1.91 " Center Middle Top Bottom" at bounding box center [422, 220] width 482 height 379
type input "1.22152498603932"
type input "3.67"
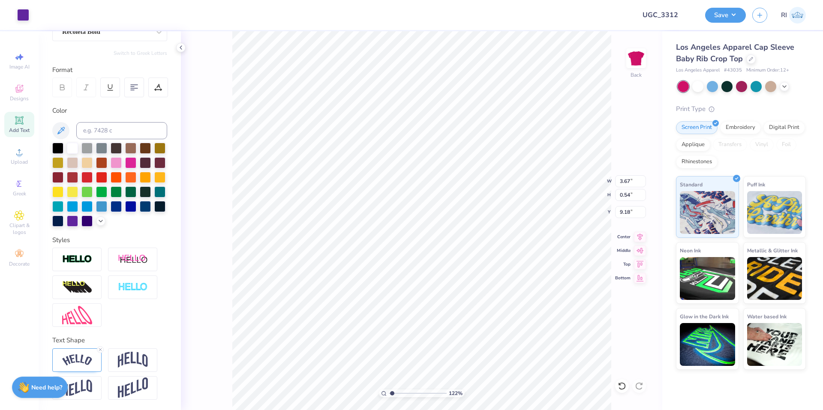
type input "0.54"
type input "9.18"
click at [75, 142] on div at bounding box center [72, 147] width 11 height 11
type input "3.3221109204723"
type input "0.91"
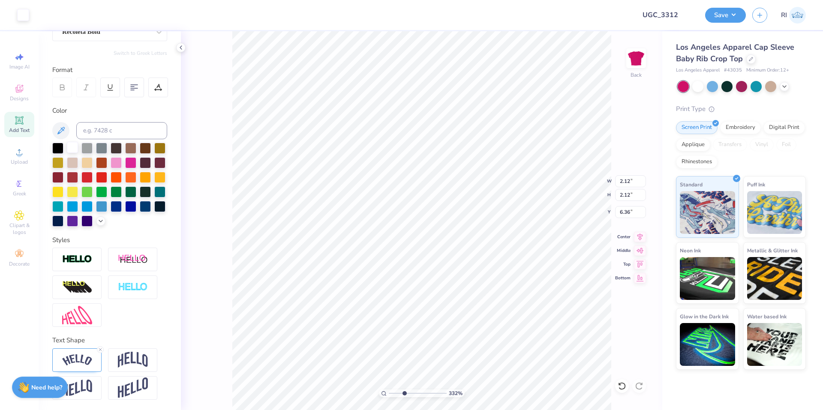
type input "0.45"
type input "6.43"
type input "3.3221109204723"
type input "1.58"
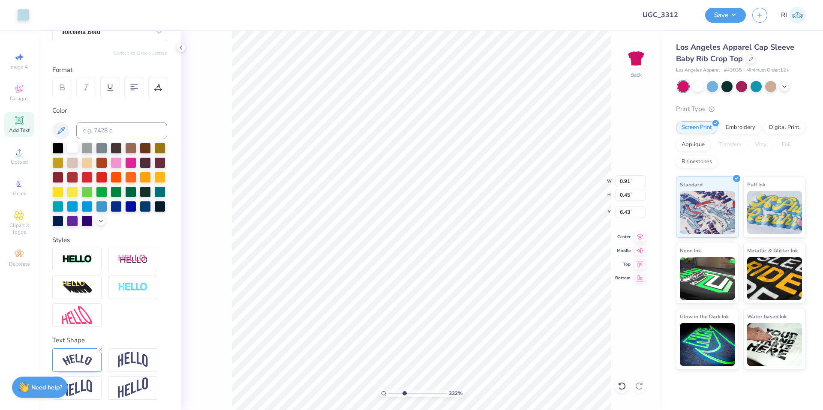
type input "5.29"
click at [463, 315] on li "Group" at bounding box center [466, 316] width 67 height 17
click at [478, 394] on li "Send to Back" at bounding box center [465, 400] width 67 height 17
type input "3.3221109204723"
type input "3.19"
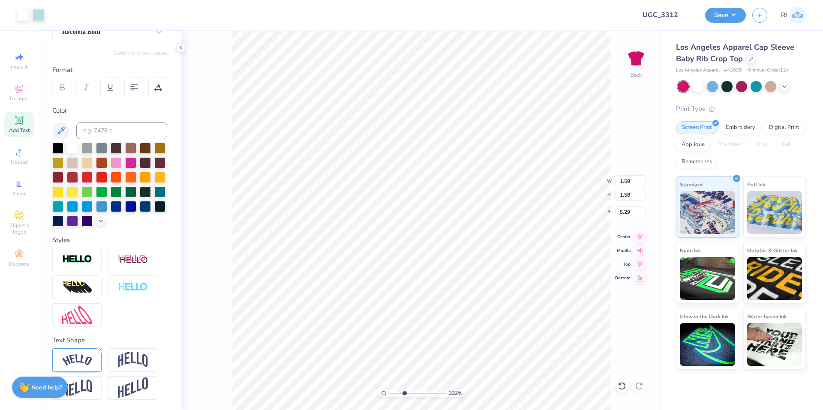
type input "3.17"
type input "4.49"
type input "3.3221109204723"
type input "3.19"
click at [589, 316] on li "Group" at bounding box center [597, 316] width 67 height 17
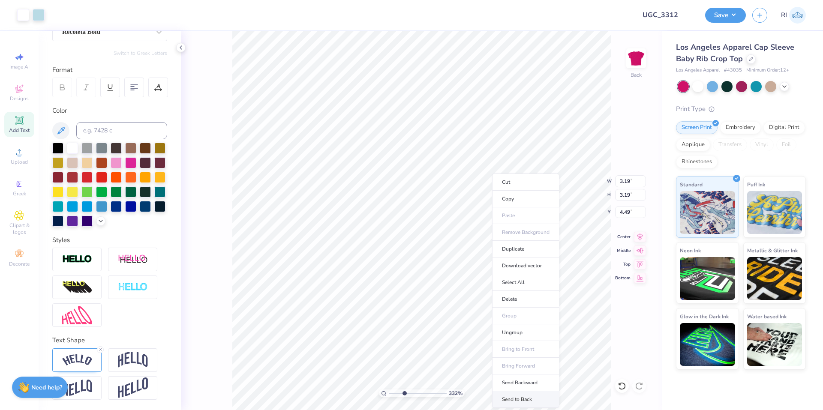
click at [527, 395] on li "Send to Back" at bounding box center [525, 400] width 67 height 17
type input "3.00581987268404"
type input "1.70"
type input "1.21"
type input "4.57"
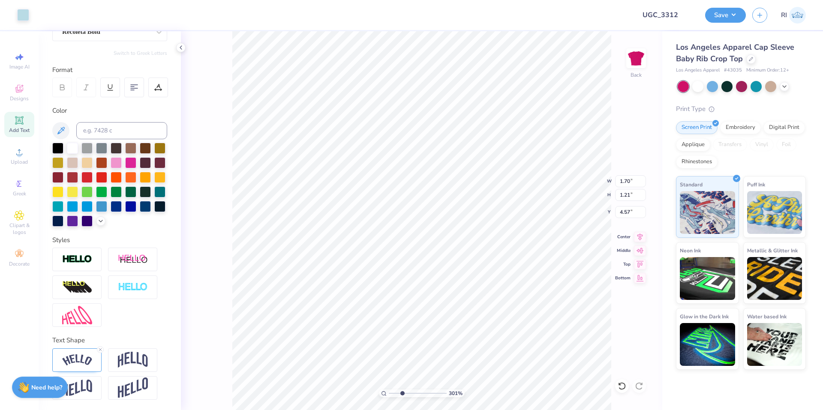
type input "3.00581987268404"
type input "4.00"
type input "1.79"
click at [482, 315] on li "Group" at bounding box center [487, 316] width 67 height 17
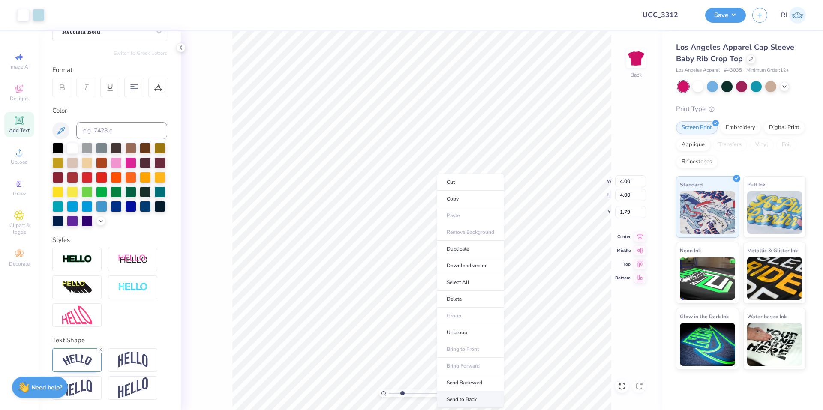
click at [476, 397] on li "Send to Back" at bounding box center [470, 400] width 67 height 17
type input "3.00581987268404"
type input "2.08"
click at [468, 316] on li "Group" at bounding box center [466, 316] width 67 height 17
click at [522, 398] on li "Send to Back" at bounding box center [526, 400] width 67 height 17
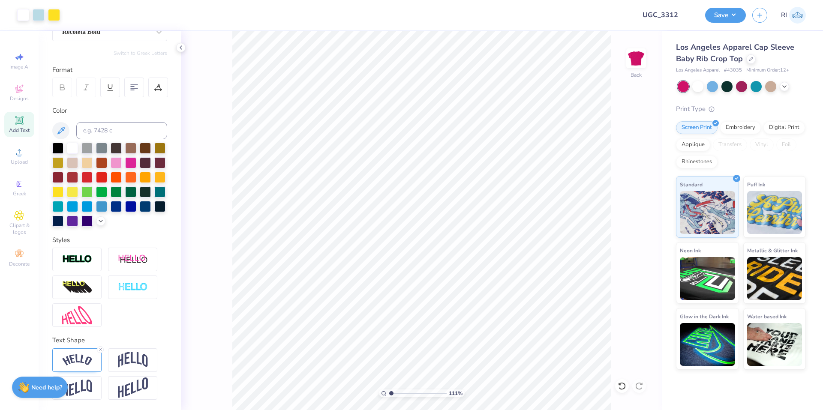
type input "1"
click at [635, 180] on input "7.01" at bounding box center [630, 181] width 31 height 12
type input "7.00"
type input "8.21"
click at [739, 14] on button "Save" at bounding box center [725, 13] width 41 height 15
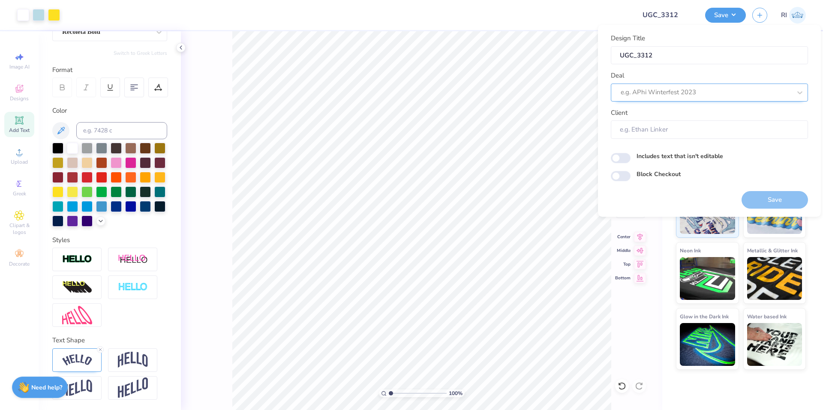
click at [699, 99] on div "e.g. APhi Winterfest 2023" at bounding box center [709, 93] width 197 height 18
click at [651, 116] on div "UGC Designs" at bounding box center [710, 115] width 190 height 14
type input "ugc"
type input "Design Tool Gallery User"
click at [628, 175] on input "Block Checkout" at bounding box center [621, 176] width 20 height 10
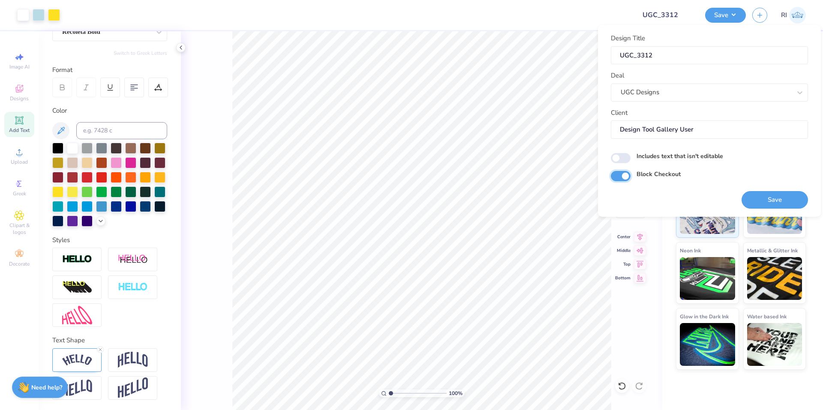
checkbox input "true"
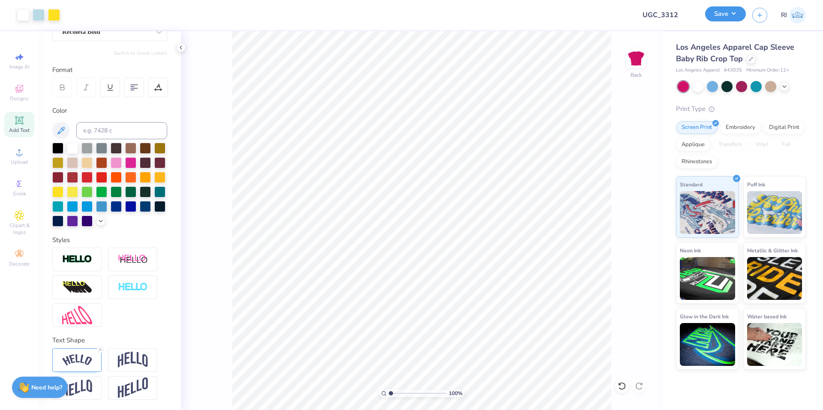
click at [735, 19] on button "Save" at bounding box center [725, 13] width 41 height 15
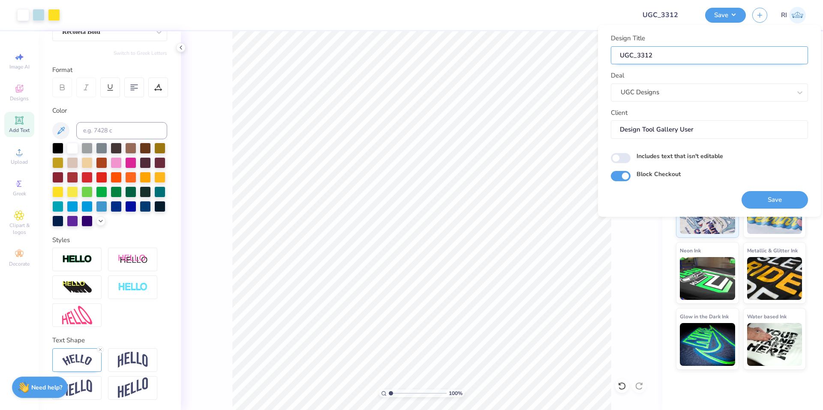
click at [670, 54] on input "UGC_3312" at bounding box center [709, 55] width 197 height 18
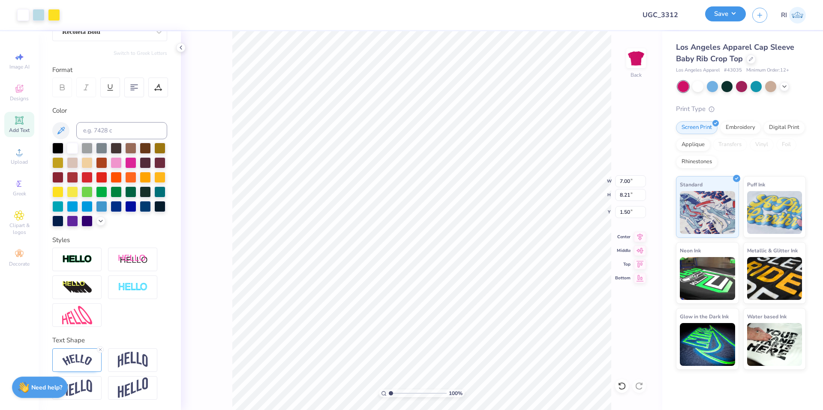
click at [736, 13] on button "Save" at bounding box center [725, 13] width 41 height 15
click at [735, 15] on button "Save" at bounding box center [725, 13] width 41 height 15
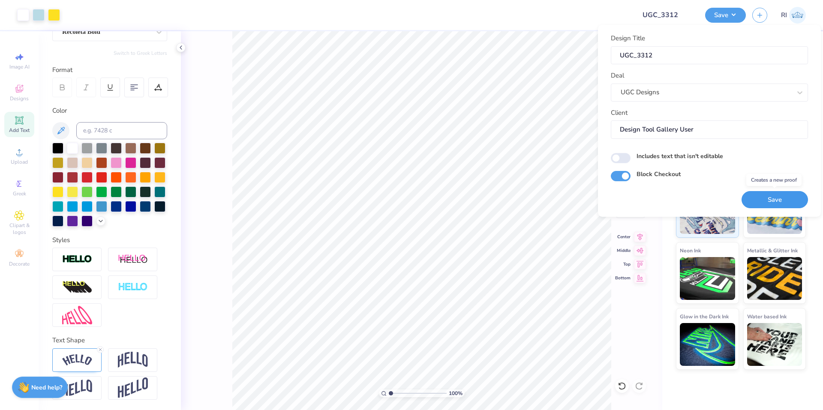
click at [781, 200] on button "Save" at bounding box center [775, 200] width 66 height 18
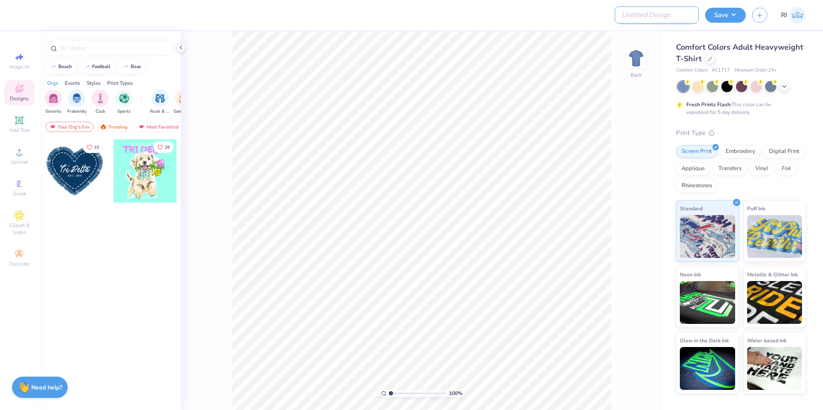
click at [658, 16] on input "Design Title" at bounding box center [657, 14] width 84 height 17
paste input "https://cf.freshprints.com/templates/138856A_R2_1738242598348.pdf"
type input "https://cf.freshprints.com/templates/138856A_R2_1738242598348.pdf"
click at [654, 18] on input "https://cf.freshprints.com/templates/138856A_R2_1738242598348.pdf" at bounding box center [657, 14] width 84 height 17
click at [637, 12] on input "Design Title" at bounding box center [657, 14] width 84 height 17
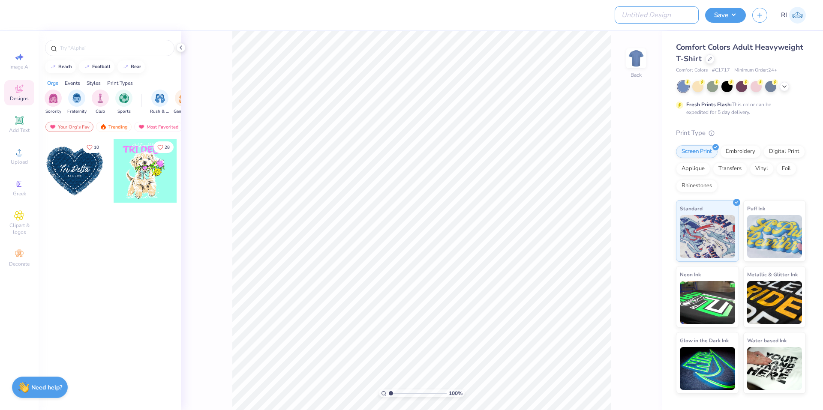
paste input "UGC_3313"
type input "UGC_3313"
click at [18, 159] on span "Upload" at bounding box center [19, 162] width 17 height 7
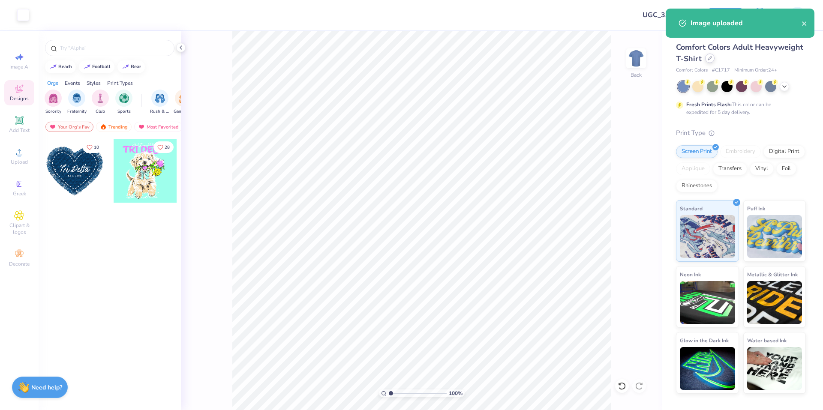
click at [711, 57] on icon at bounding box center [710, 58] width 4 height 4
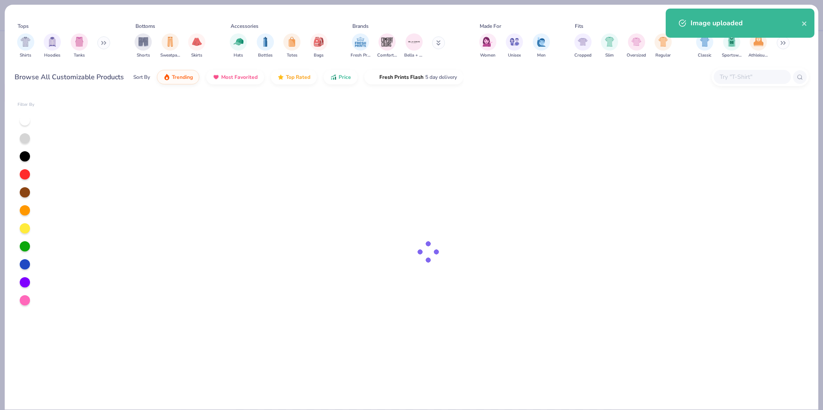
click at [738, 81] on input "text" at bounding box center [752, 77] width 66 height 10
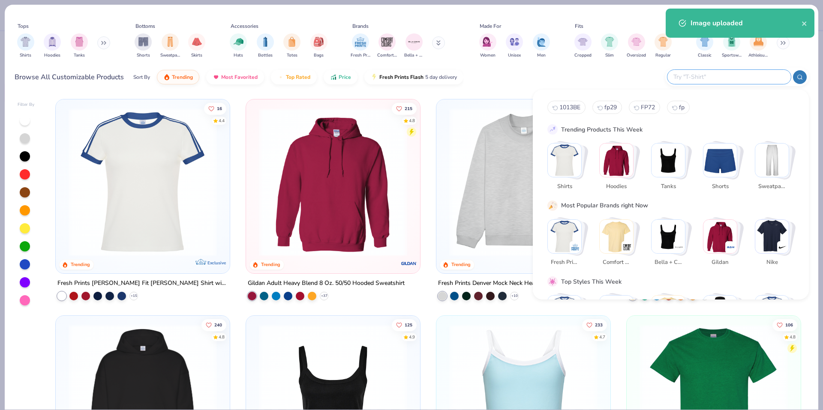
paste input "43077"
type input "43077"
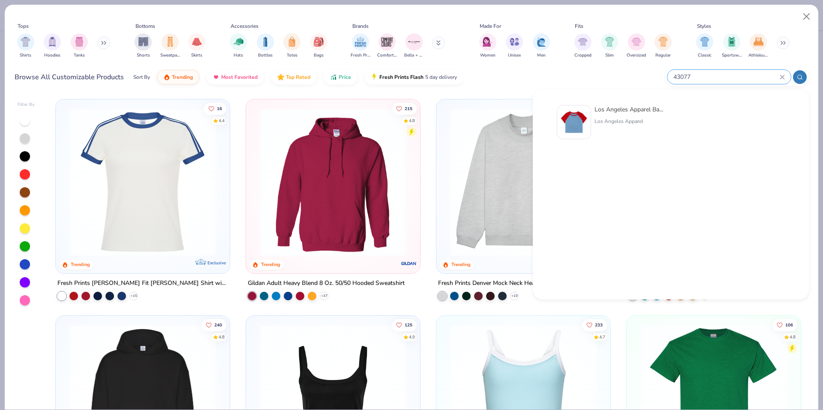
click at [581, 117] on img at bounding box center [574, 122] width 27 height 27
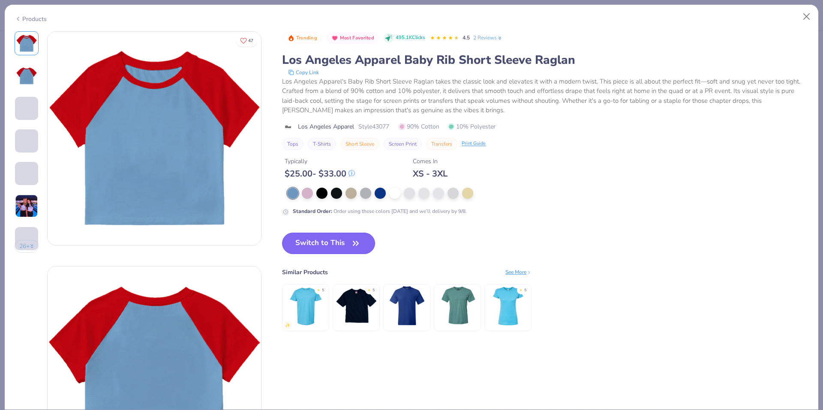
click at [316, 239] on button "Switch to This" at bounding box center [328, 243] width 93 height 21
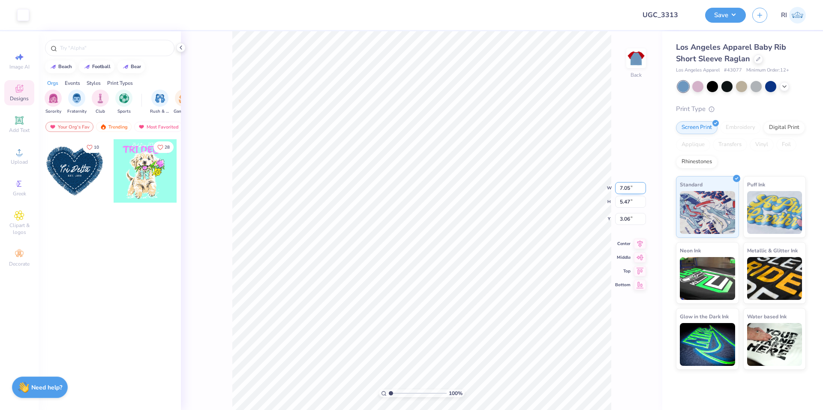
click at [640, 187] on input "7.05" at bounding box center [630, 188] width 31 height 12
type input "8"
type input "6.85"
type input "5.31"
click at [628, 208] on input "3.14" at bounding box center [630, 212] width 31 height 12
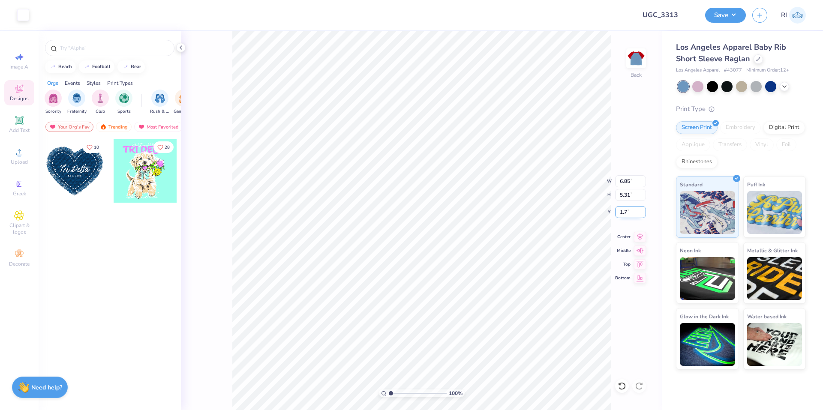
type input "1.70"
click at [24, 121] on icon at bounding box center [19, 120] width 10 height 10
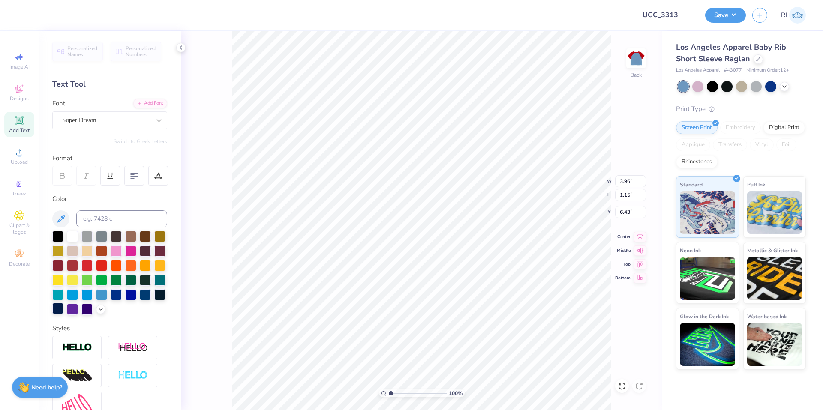
click at [63, 305] on div at bounding box center [57, 308] width 11 height 11
type input "1.49212329151837"
type input "5.28"
click at [154, 101] on div "Add Font" at bounding box center [150, 103] width 34 height 10
click at [147, 108] on div "Add Font" at bounding box center [150, 103] width 34 height 10
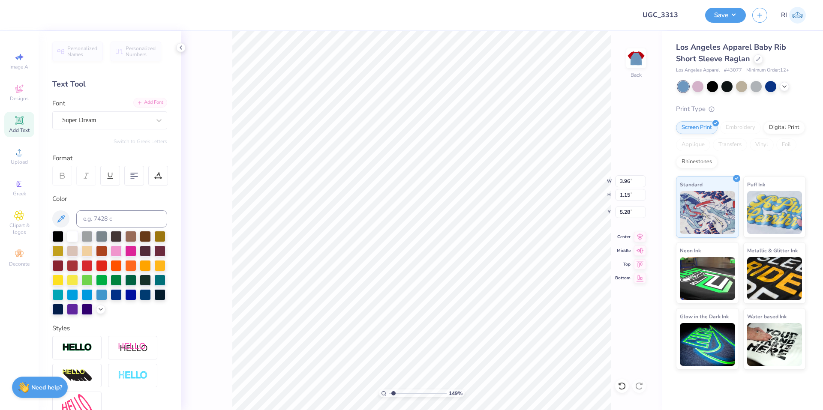
click at [153, 107] on div "Add Font" at bounding box center [150, 103] width 34 height 10
type input "1.49212329151837"
type input "4.45"
type input "1.22"
type input "5.25"
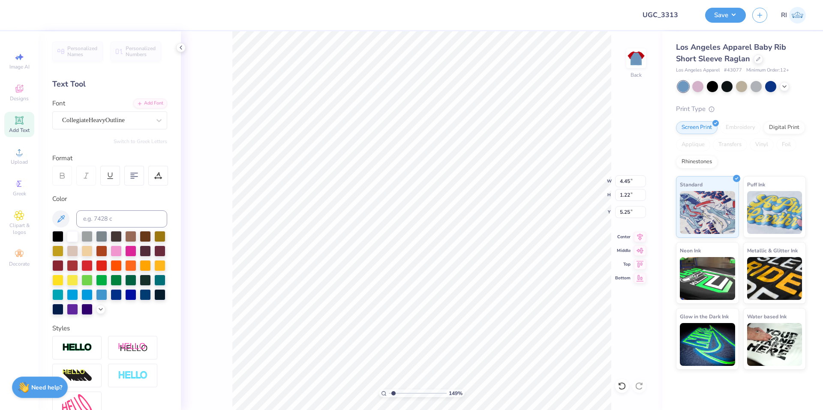
type input "1.49212329151837"
type textarea "2"
type input "1.49212329151837"
type textarea "25"
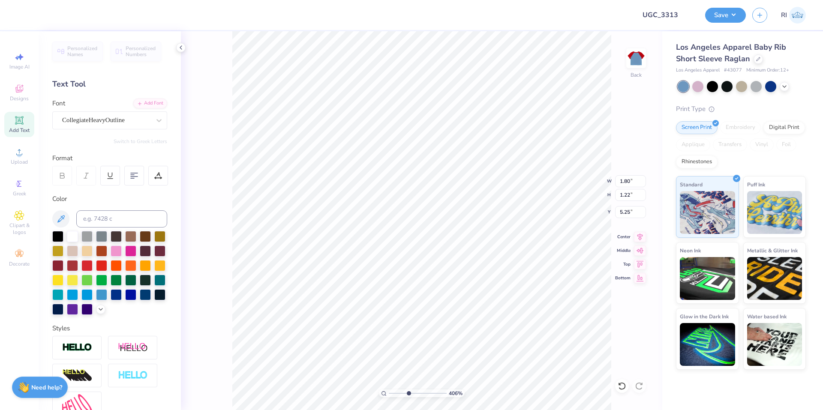
type input "4.05804149575103"
type input "5.78"
type input "4.05804149575103"
type input "3.88"
type input "2.62"
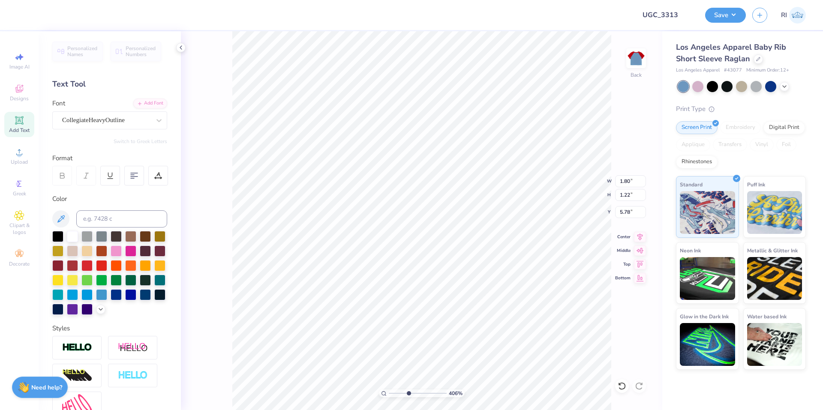
type input "4.38"
type input "9.03495310702233"
type input "3.87"
type input "2.61"
type input "4.39"
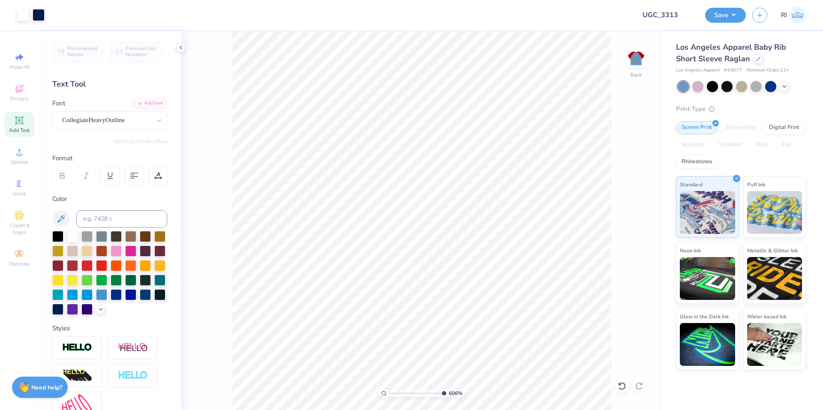
type input "10"
type input "4.40"
type input "10"
type input "3.88"
type input "2.62"
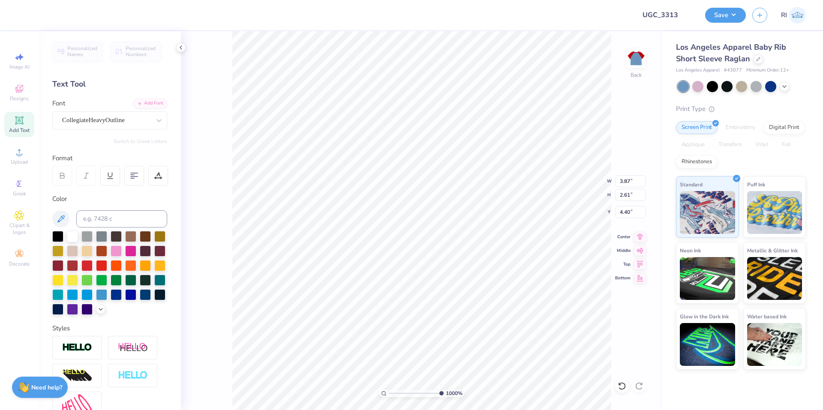
type input "4.39"
type input "10"
type input "3.89"
click at [488, 250] on li "Duplicate" at bounding box center [495, 249] width 67 height 17
type input "1.10681260672262"
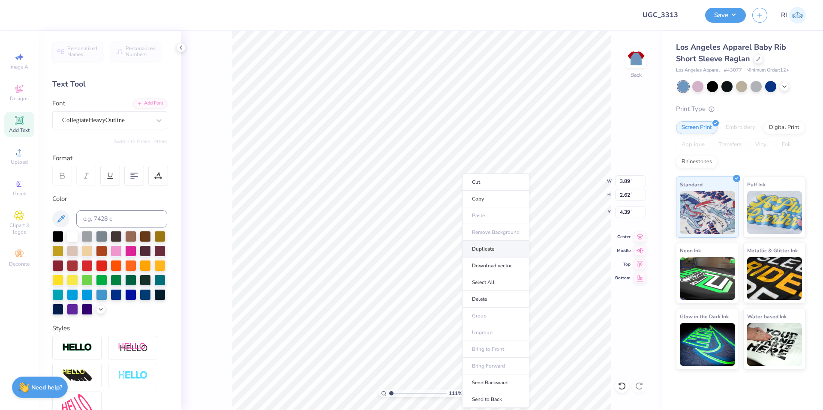
type input "5.39"
type input "1.82528205522702"
type input "7.00"
type input "1.82528205522702"
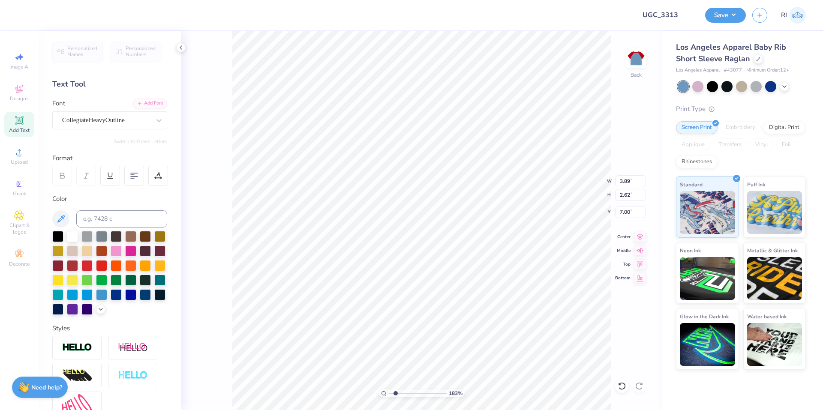
type textarea "AL"
type input "1.82528205522702"
type textarea "ALP"
type input "1.82528205522702"
type textarea "ALPH"
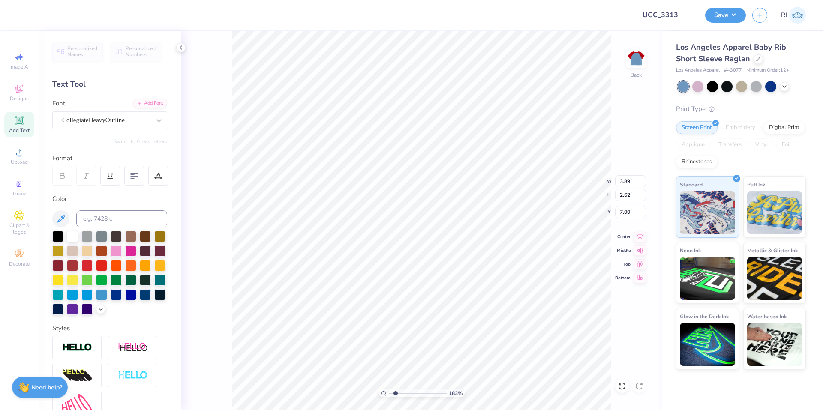
type input "1.82528205522702"
type textarea "ALPH"
type input "1.82528205522702"
type textarea "ALPH"
type input "1.82528205522702"
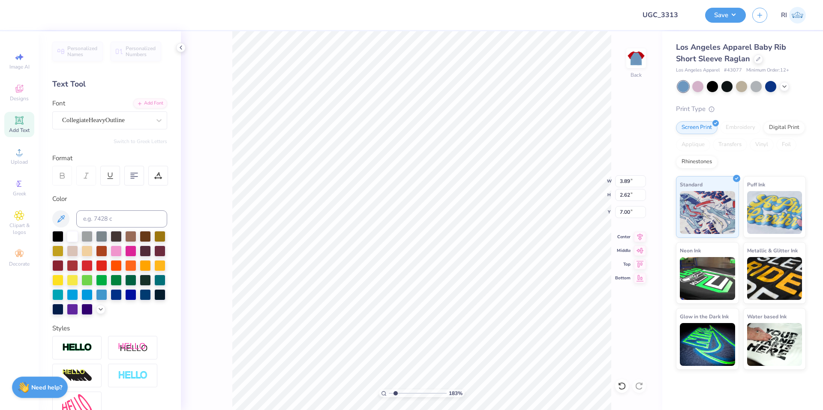
type textarea "ALPHA"
type input "1.82528205522702"
type textarea "ALPHA"
type input "1.82528205522702"
type textarea "ALPHA P"
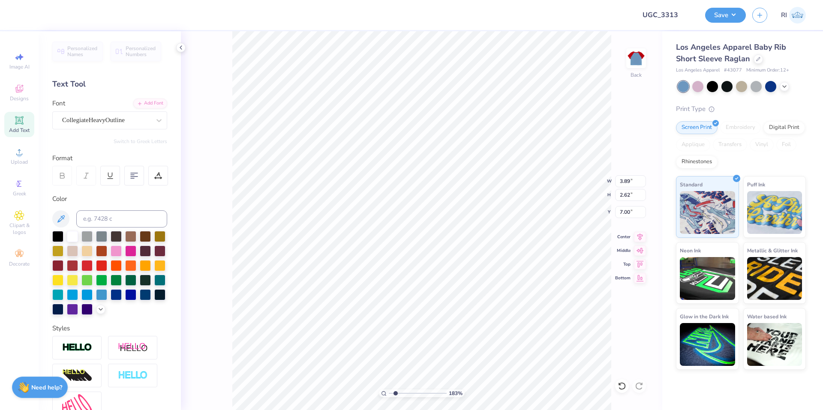
type input "1.82528205522702"
type textarea "ALPHA PH"
type input "1.82528205522702"
type textarea "ALPHA PHI"
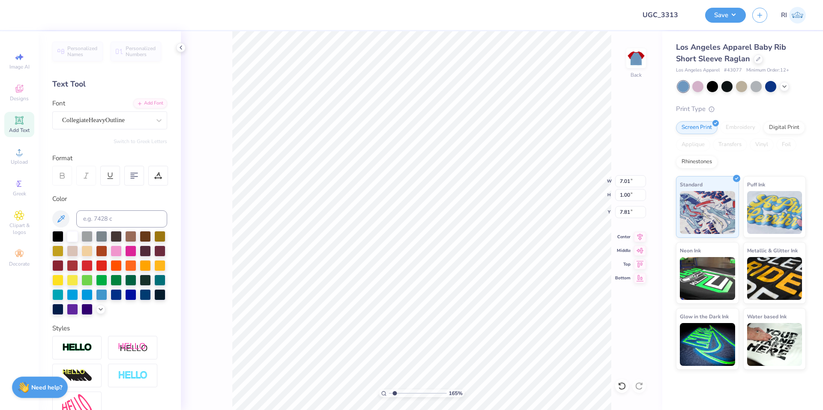
type input "1.64913377760655"
type input "2.10"
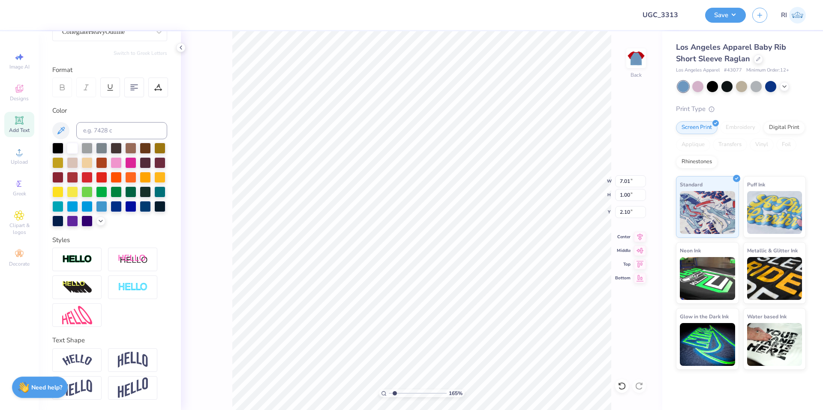
scroll to position [103, 0]
click at [90, 360] on img at bounding box center [77, 361] width 30 height 12
type input "1.64913377760655"
type input "1.72"
type input "1.74"
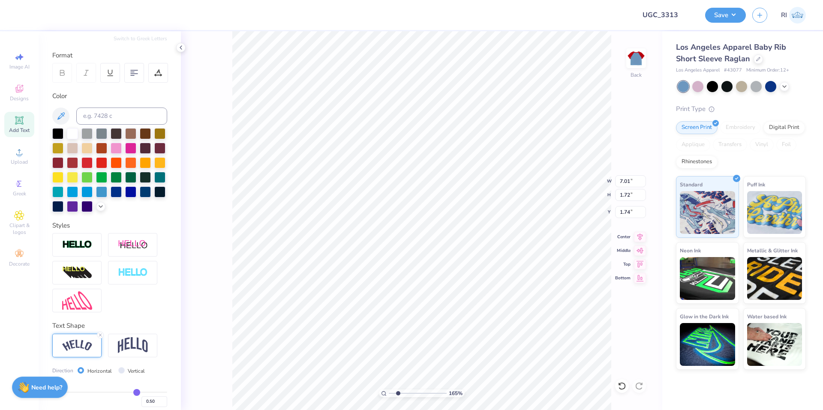
type input "2.46071092039642"
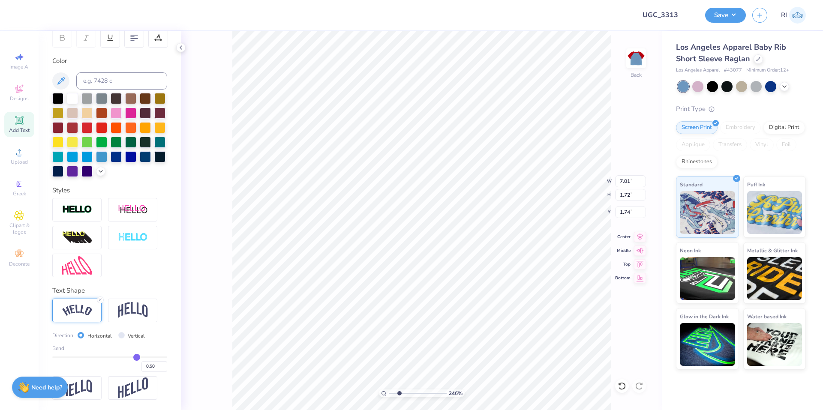
scroll to position [153, 0]
click at [147, 370] on input "0.50" at bounding box center [155, 367] width 26 height 11
type input "0.40"
type input "0.4"
type input "2.46071092039642"
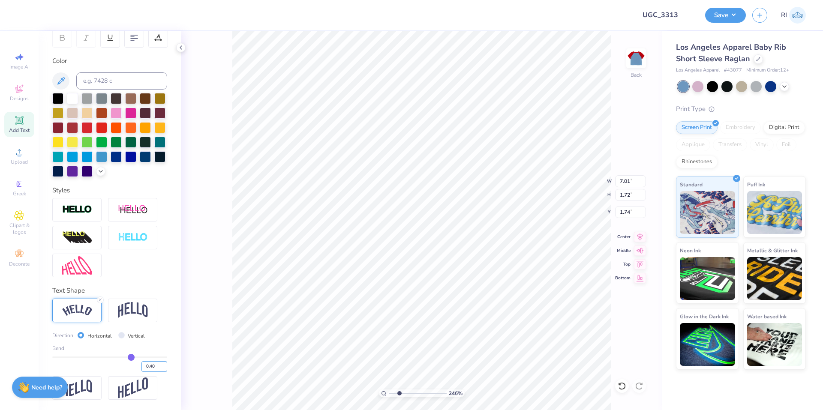
type input "6.79"
type input "1.42"
type input "1.89"
type input "2.46071092039642"
type input "1.70"
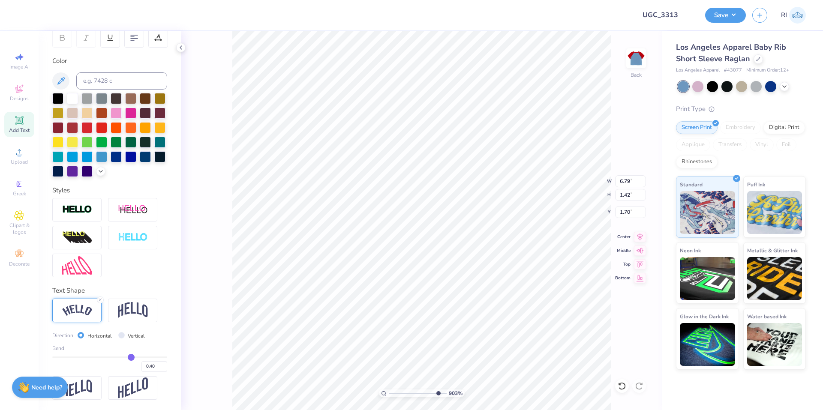
type input "9.03495310702233"
type input "1.66"
type input "7.39645378545819"
type input "6.90"
type input "1.44"
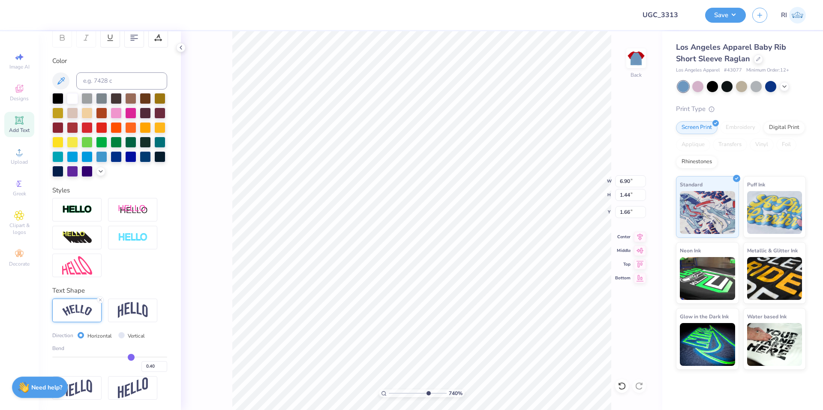
type input "10"
type input "1.65"
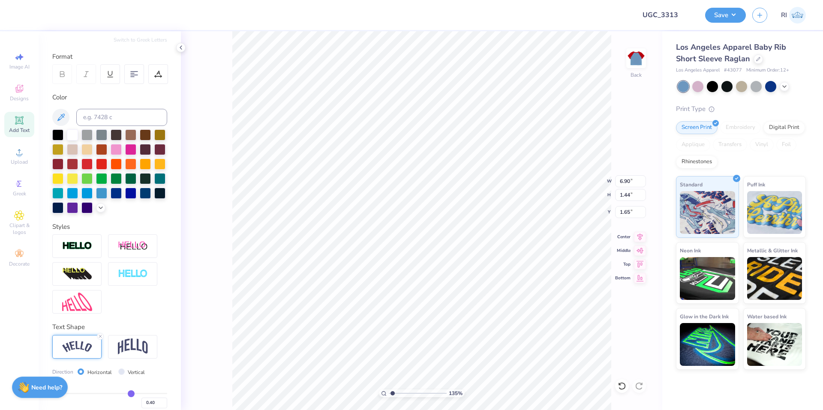
scroll to position [24, 0]
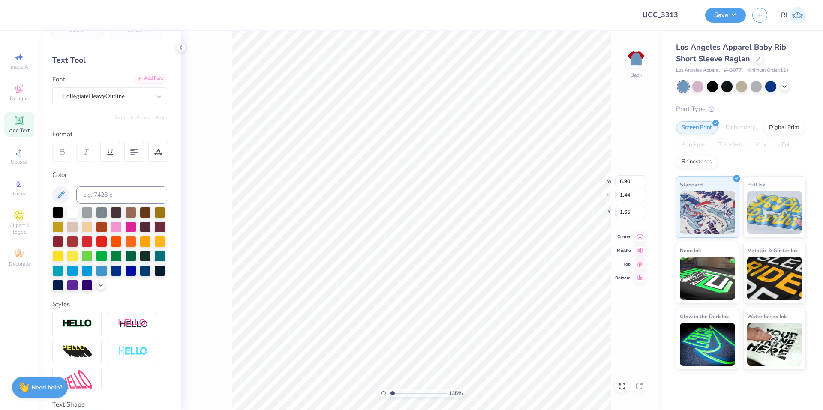
click at [147, 81] on div "Add Font" at bounding box center [150, 79] width 34 height 10
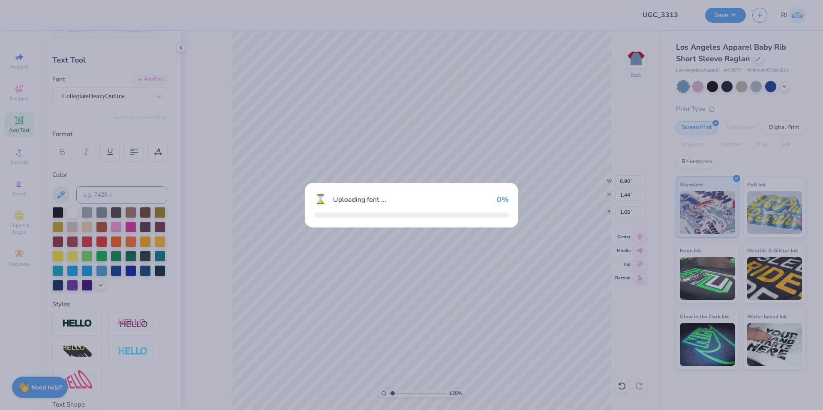
type input "1.35199925397499"
type input "7.01"
type input "1.42"
type input "1.66"
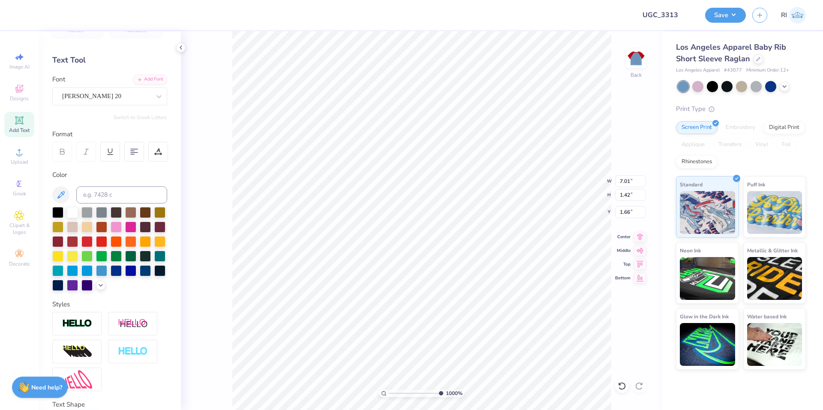
type input "9.99999999999997"
type input "6.94"
type input "1.40"
type input "1.67"
type input "10"
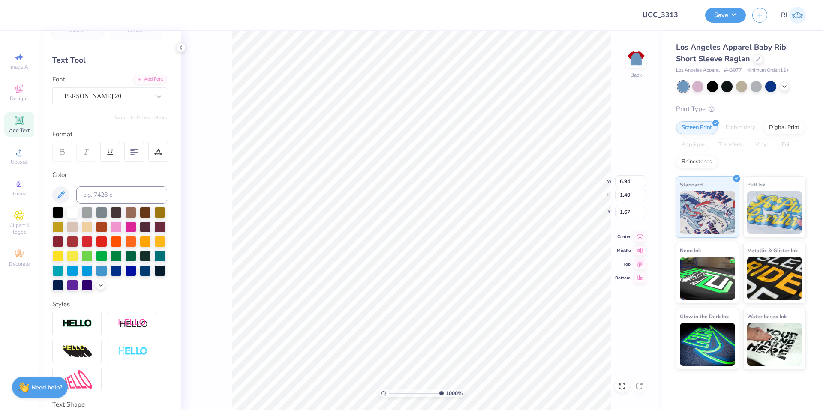
type input "1.68"
type input "8.18648829478634"
type input "1.67"
type input "3.01013429093399"
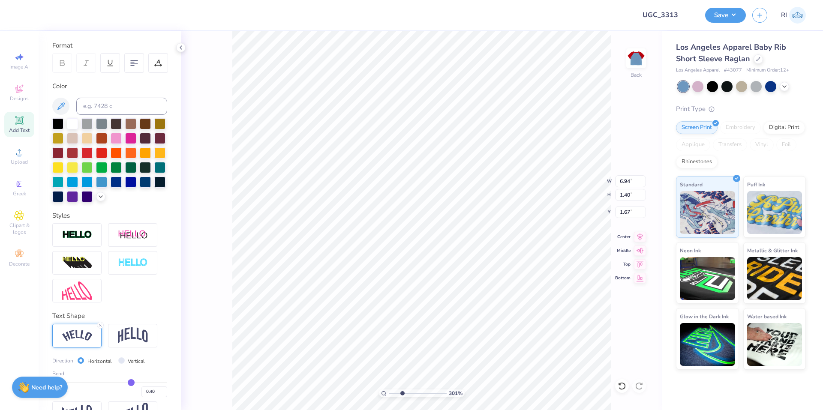
scroll to position [153, 0]
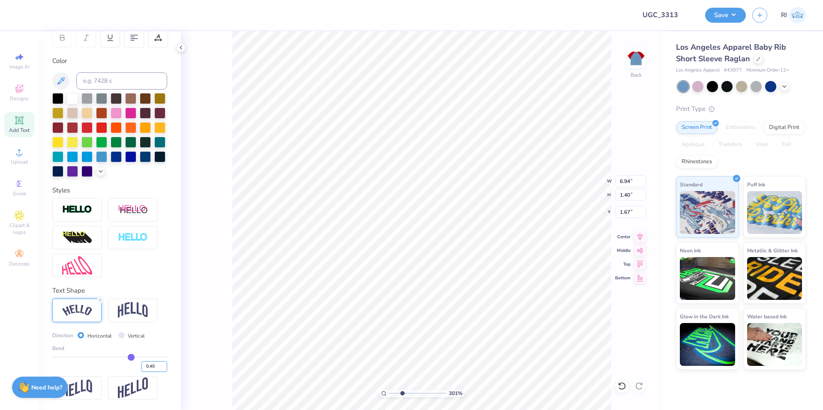
click at [149, 365] on input "0.40" at bounding box center [155, 367] width 26 height 11
type input "0.42"
type input "3.01013429093399"
type input "6.98"
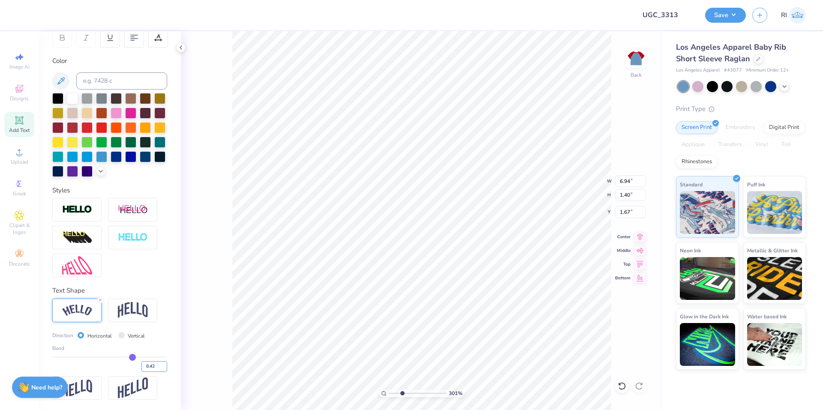
type input "1.46"
type input "1.65"
click at [620, 384] on g at bounding box center [621, 387] width 7 height 8
click at [621, 385] on icon at bounding box center [622, 386] width 9 height 9
type input "5.48646907485496"
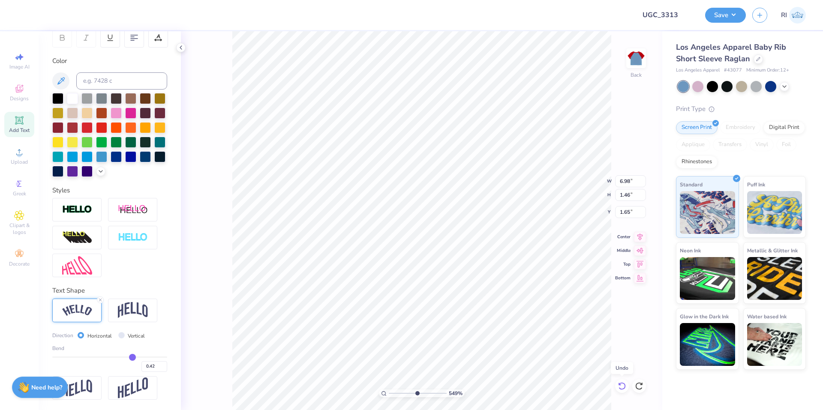
type input "6.94"
type input "1.40"
type input "1.67"
type input "0.4"
type input "0.40"
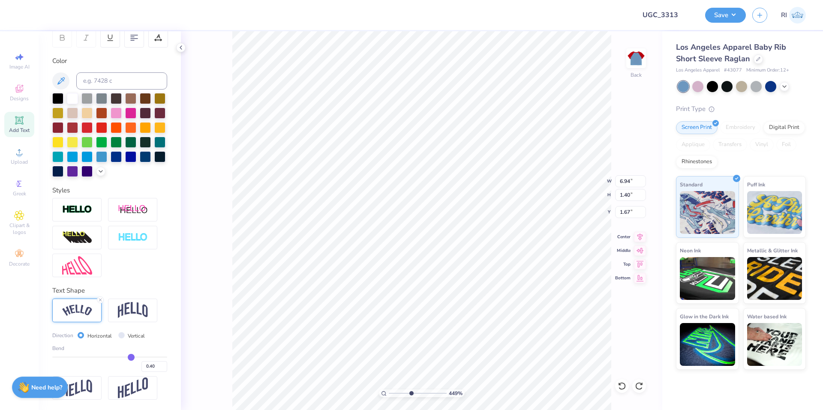
type input "4.49149148610074"
type input "1.42"
type input "6.70185906006739"
type input "6.87"
type input "1.41"
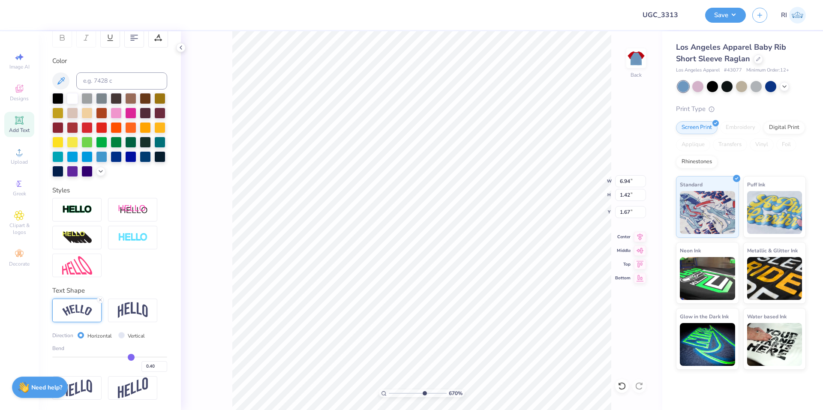
type input "1.69"
type input "9.99999999999997"
type input "1.70"
type input "9.04792147113704"
type input "6.85"
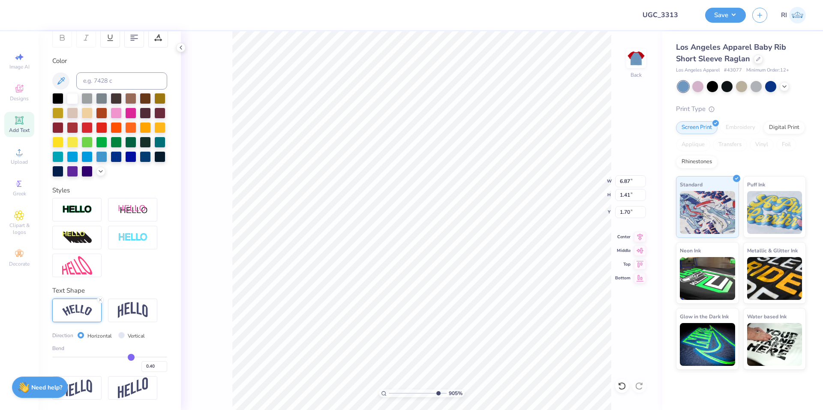
type input "1.40"
click at [618, 383] on div at bounding box center [622, 387] width 14 height 14
type input "1.65150086983697"
type input "1.70"
type input "1.65150086983697"
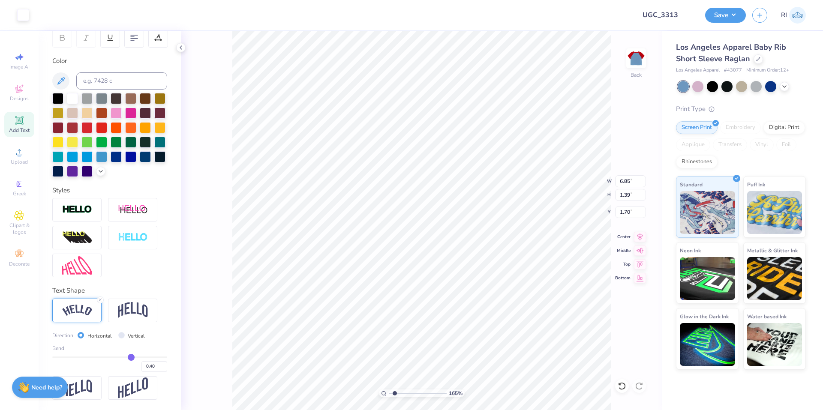
type input "5.31"
click at [20, 17] on div at bounding box center [23, 14] width 12 height 12
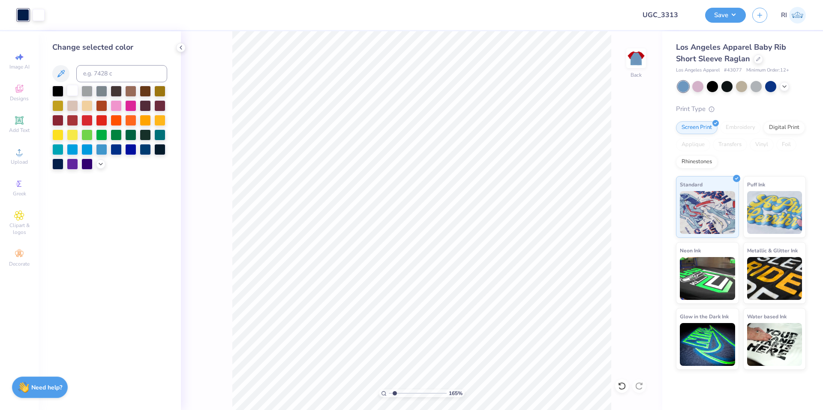
click at [70, 93] on div at bounding box center [72, 90] width 11 height 11
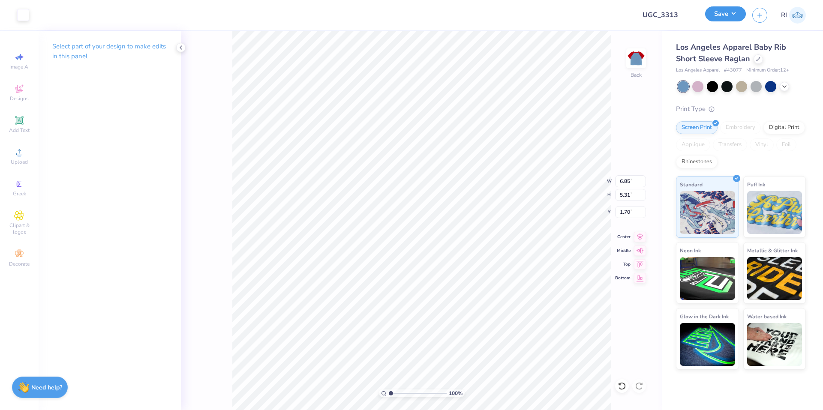
click at [736, 15] on button "Save" at bounding box center [725, 13] width 41 height 15
type input "1.00143535488907"
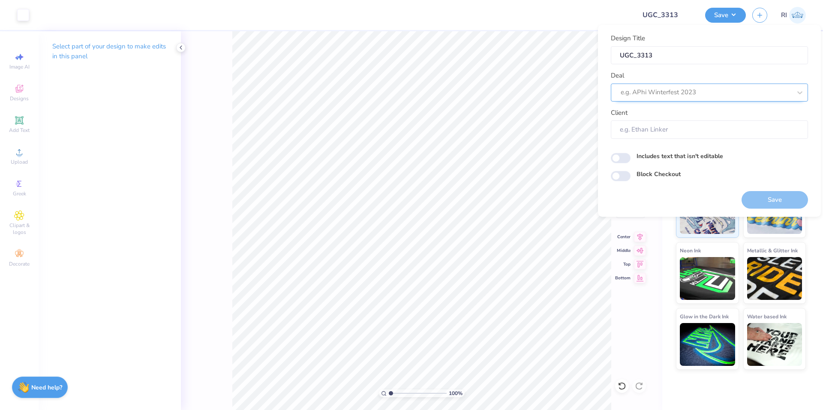
click at [704, 89] on div at bounding box center [706, 93] width 171 height 12
click at [651, 113] on div "UGC Designs" at bounding box center [710, 115] width 190 height 14
type input "UGC"
type input "1.00143535488907"
type input "Design Tool Gallery User"
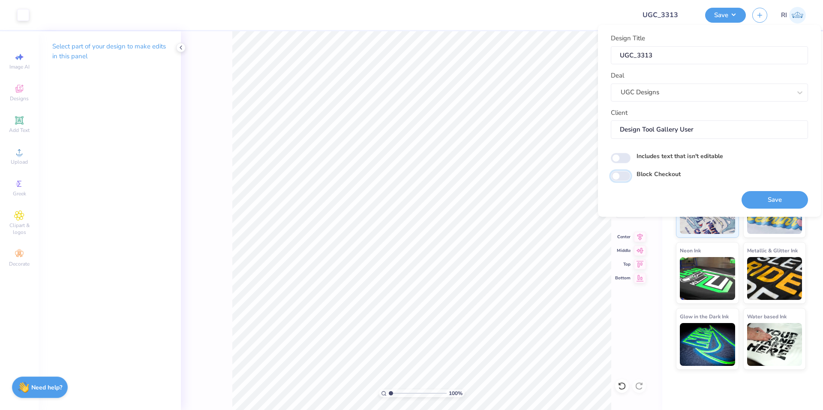
click at [625, 179] on input "Block Checkout" at bounding box center [621, 176] width 20 height 10
checkbox input "true"
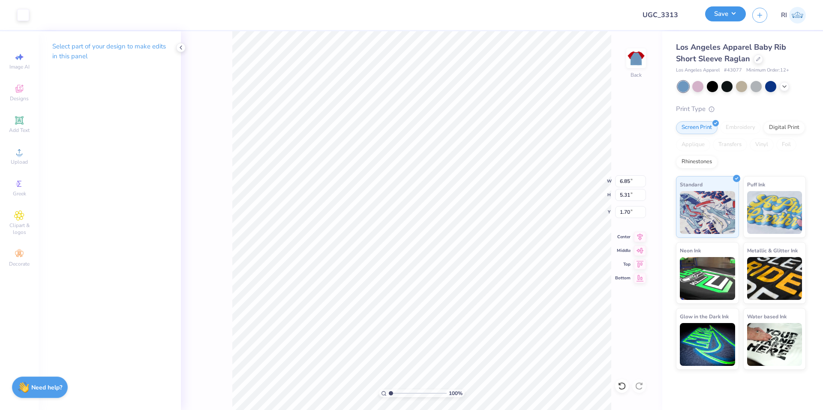
click at [721, 17] on button "Save" at bounding box center [725, 13] width 41 height 15
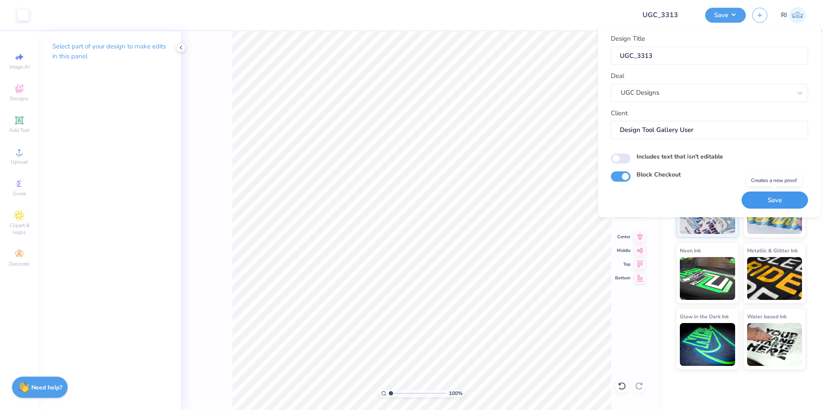
click at [781, 201] on button "Save" at bounding box center [775, 201] width 66 height 18
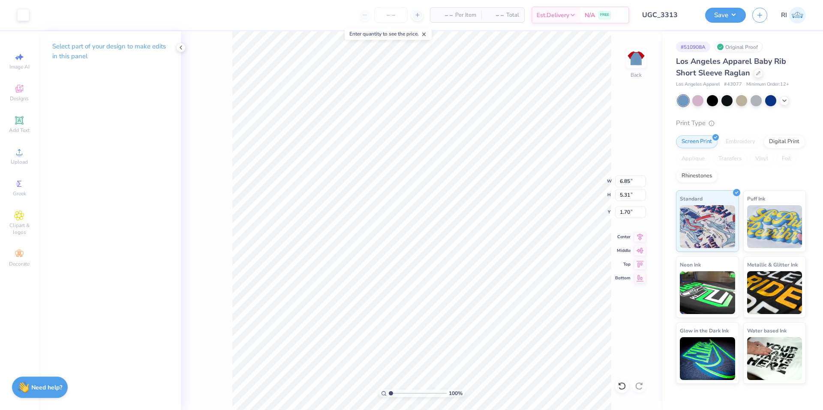
type input "1.00143535488907"
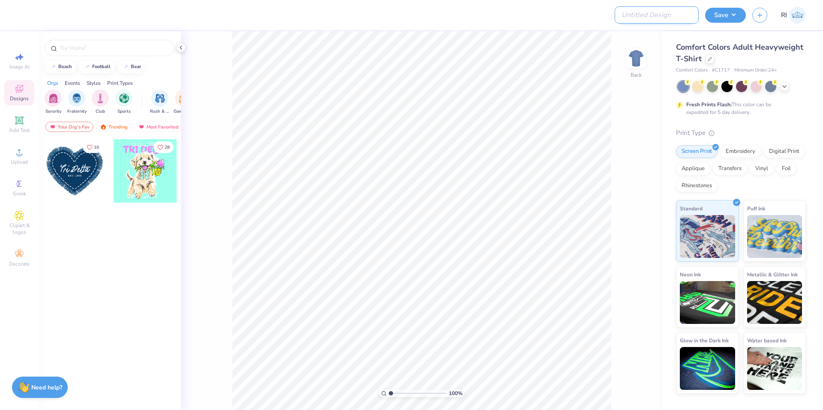
click at [675, 18] on input "Design Title" at bounding box center [657, 14] width 84 height 17
paste input "UGC_3314"
type input "UGC_3314"
click at [711, 61] on div at bounding box center [709, 58] width 9 height 9
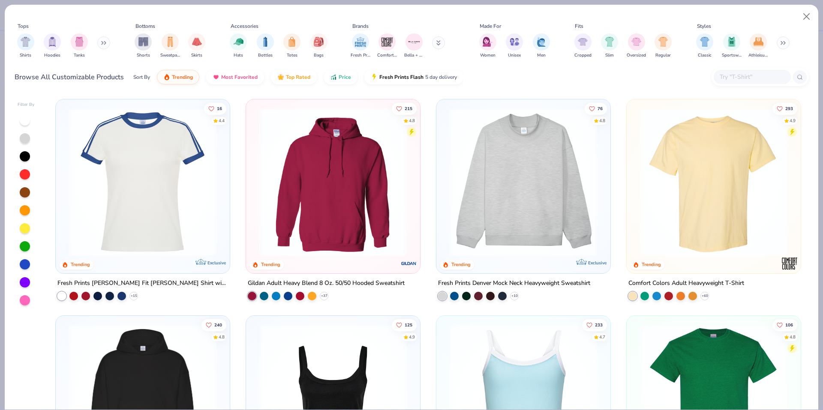
click at [745, 81] on input "text" at bounding box center [752, 77] width 66 height 10
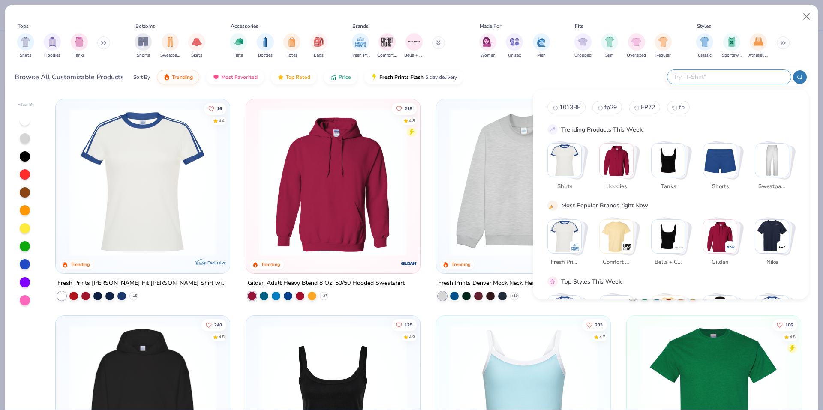
paste input "FP16"
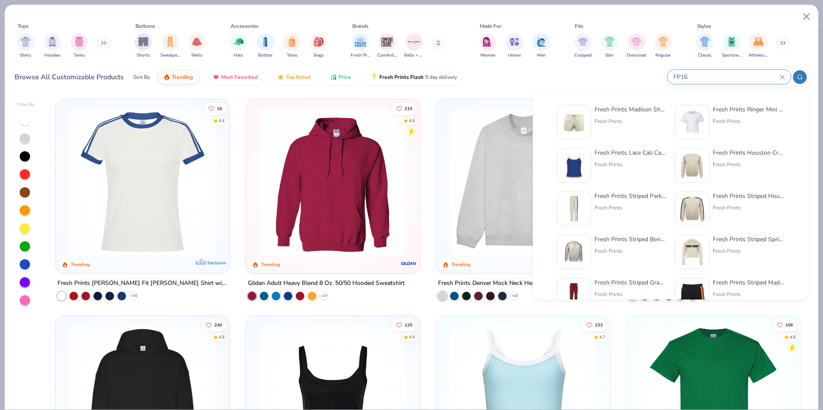
type input "FP16"
click at [575, 127] on img at bounding box center [574, 122] width 27 height 27
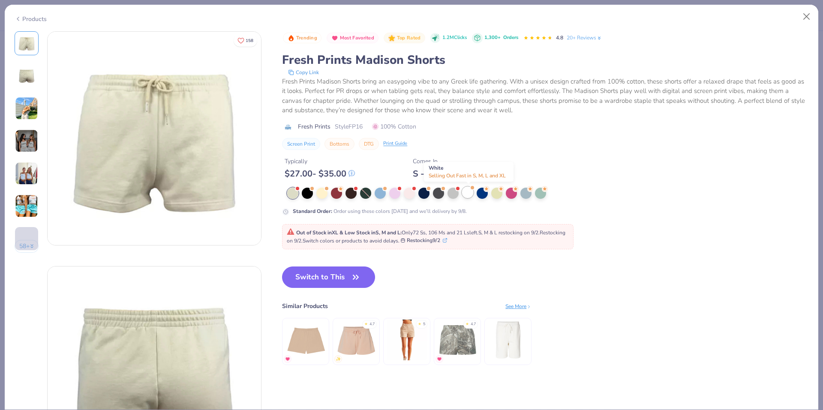
click at [469, 195] on div at bounding box center [467, 192] width 11 height 11
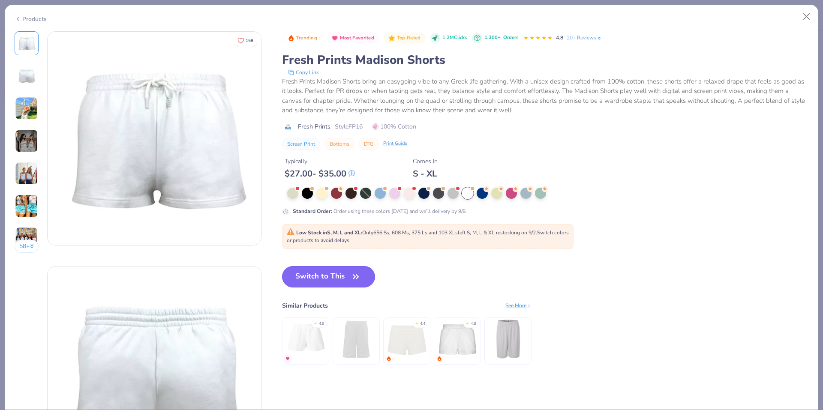
click at [306, 280] on button "Switch to This" at bounding box center [328, 276] width 93 height 21
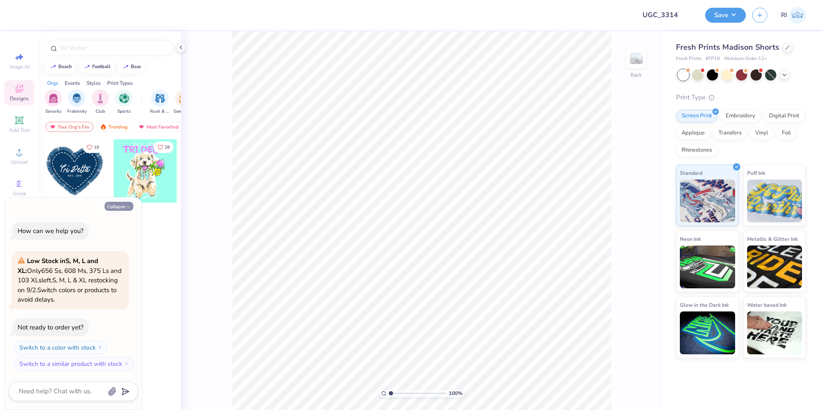
click at [119, 208] on button "Collapse" at bounding box center [119, 206] width 29 height 9
type textarea "x"
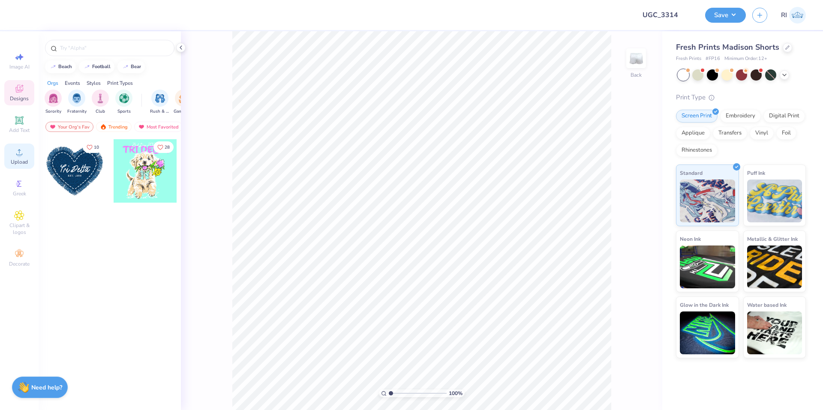
click at [17, 151] on icon at bounding box center [19, 152] width 10 height 10
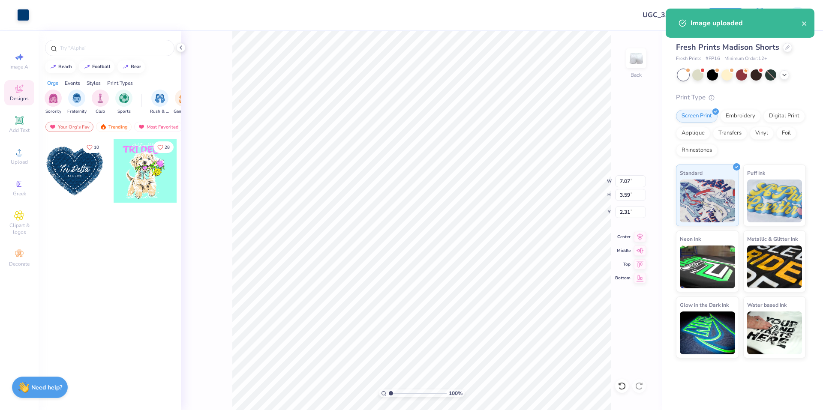
type input "2.31"
click at [623, 182] on input "7.07" at bounding box center [630, 181] width 31 height 12
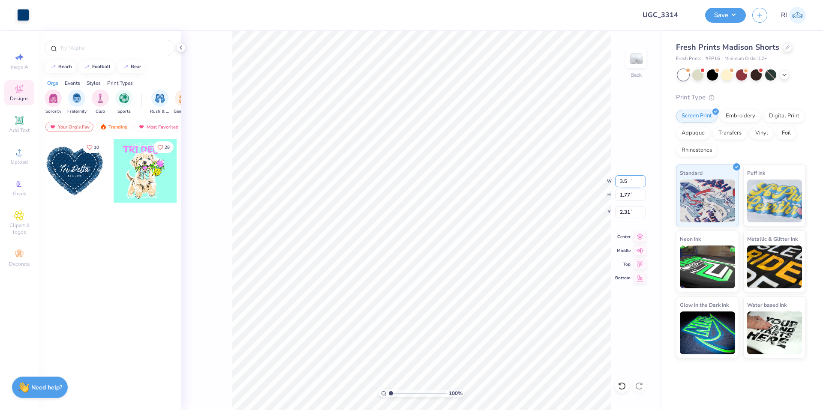
type input "3.50"
type input "1.77"
type input "3.21"
type input "1.64913377760655"
click at [623, 212] on input "1.57" at bounding box center [630, 212] width 31 height 12
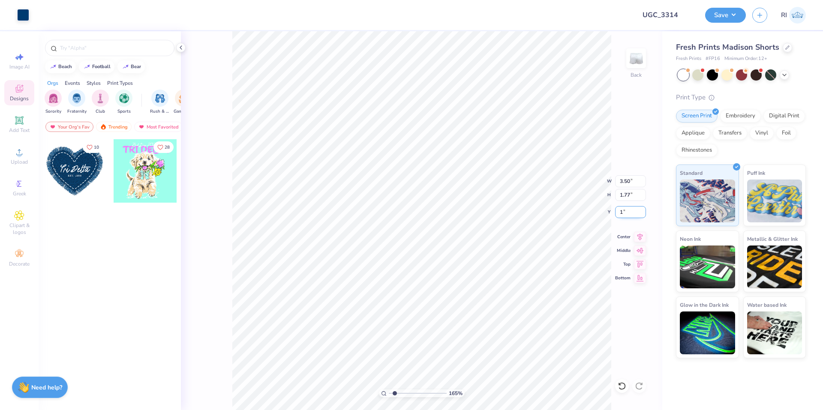
type input "1"
type input "1.64913377760655"
type input "1.00"
type input "2.01445811466782"
type input "2.72"
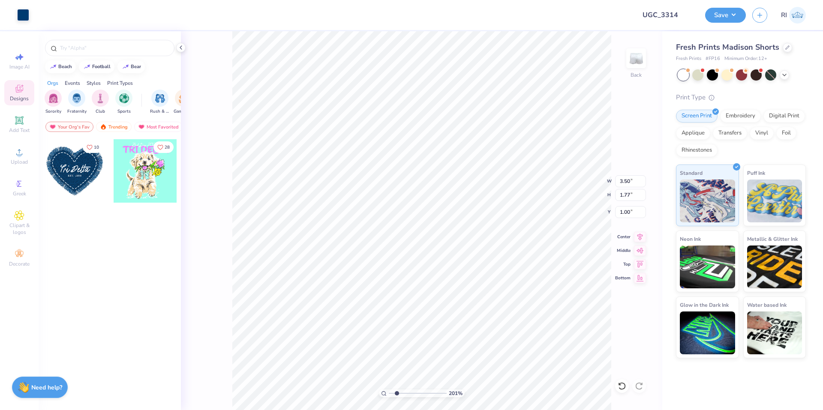
type input "1.38"
type input "1.40"
click at [630, 179] on input "2.72" at bounding box center [630, 181] width 31 height 12
type input "2.75"
type input "2.01445811466782"
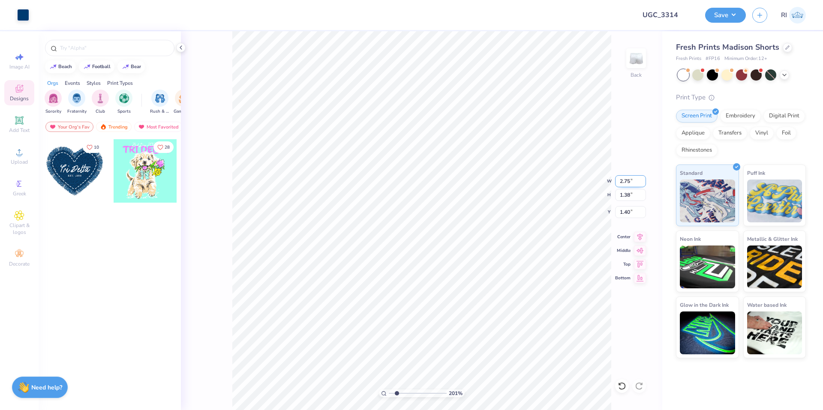
type input "1.39"
type input "2.01445811466782"
type input "1.44"
type input "2.01445811466782"
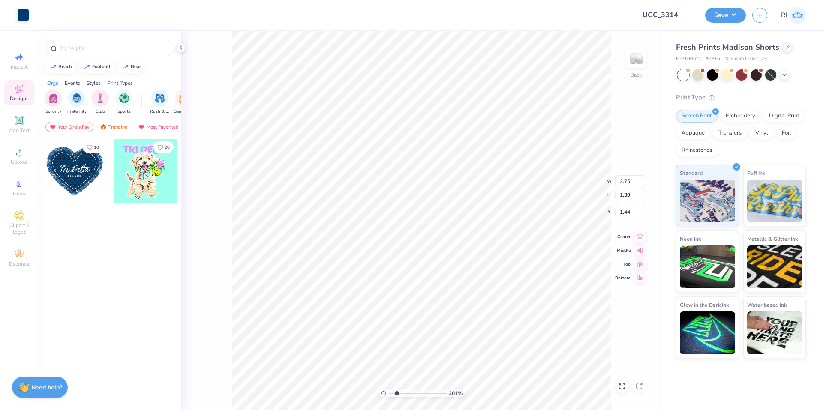
type input "3.14"
type input "1.59"
type input "1.24"
type input "2.01445811466782"
type input "1.32"
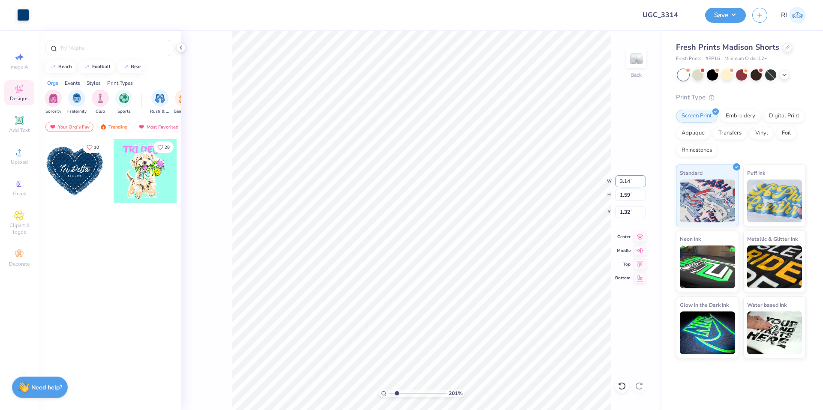
click at [629, 186] on input "3.14" at bounding box center [630, 181] width 31 height 12
type input "3.15"
type input "2.01445811466782"
type input "1.60"
type input "2.71964221644285"
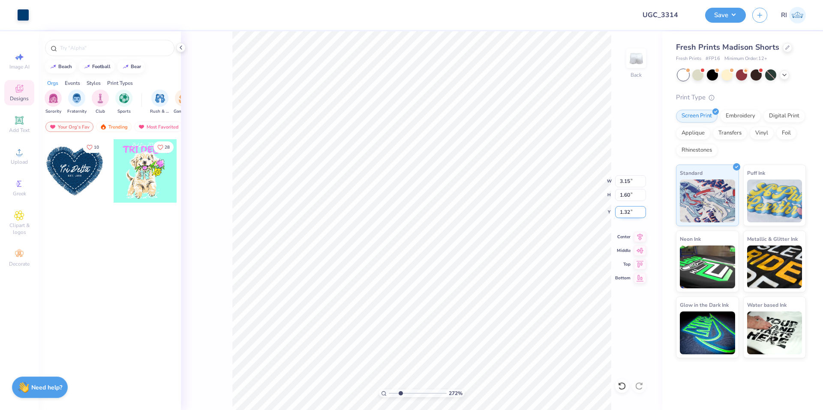
click at [631, 211] on input "1.32" at bounding box center [630, 212] width 31 height 12
type input "1.30"
type input "2.71964221644285"
click at [629, 208] on input "1.30" at bounding box center [630, 212] width 31 height 12
type input "1.50"
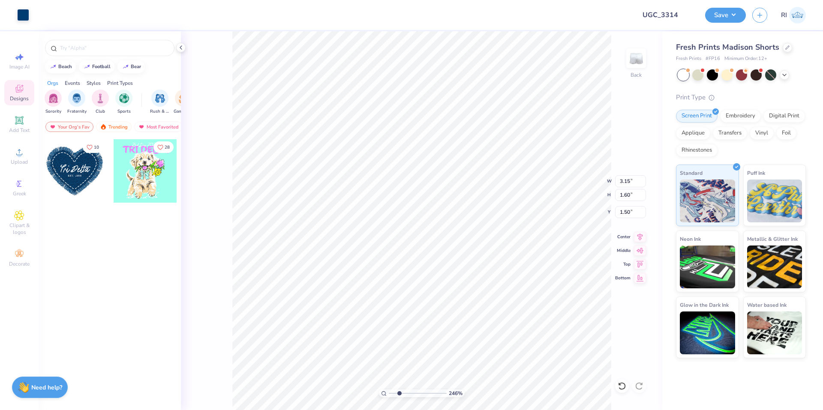
type input "2.46071092039642"
type input "3.10"
type input "1.57"
type input "1.53"
type input "1.49212329151837"
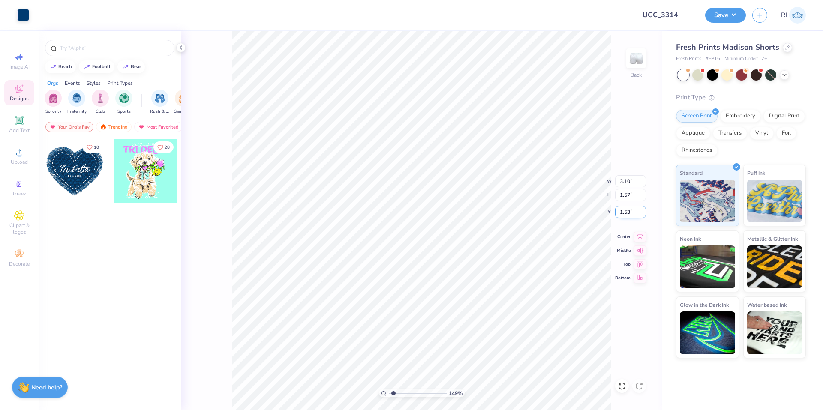
click at [631, 213] on input "1.53" at bounding box center [630, 212] width 31 height 12
type input "1.5"
type input "1.49212329151837"
type input "1.50"
click at [21, 124] on icon at bounding box center [19, 120] width 8 height 8
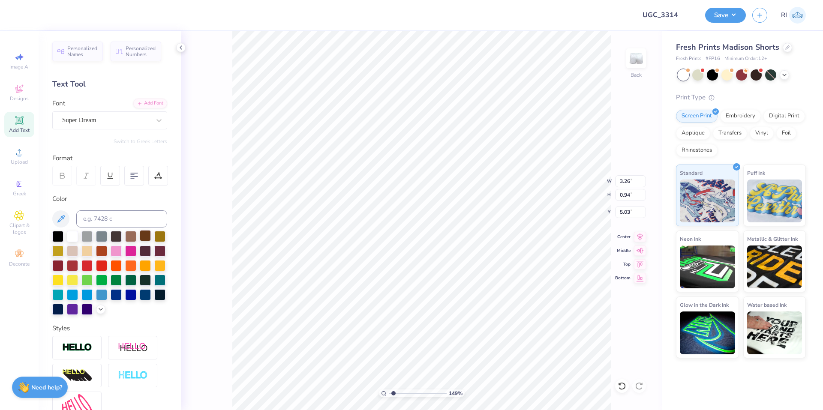
type input "1.49212329151837"
type input "4.40"
click at [136, 246] on div at bounding box center [130, 250] width 11 height 11
click at [153, 101] on div "Add Font" at bounding box center [150, 103] width 34 height 10
click at [141, 102] on div "Add Font" at bounding box center [150, 103] width 34 height 10
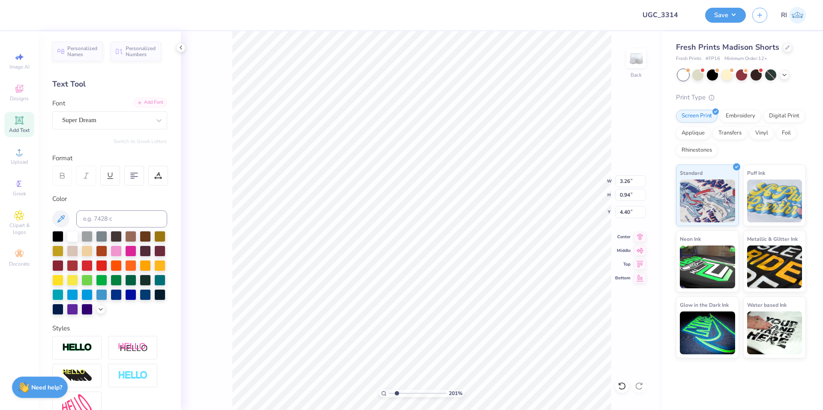
click at [136, 104] on div "Add Font" at bounding box center [150, 103] width 34 height 10
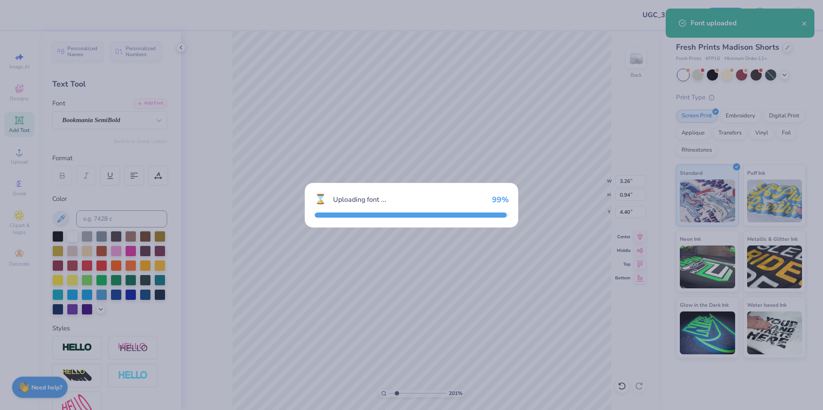
type input "2.01445811466782"
type input "3.65"
type input "0.97"
type input "4.38"
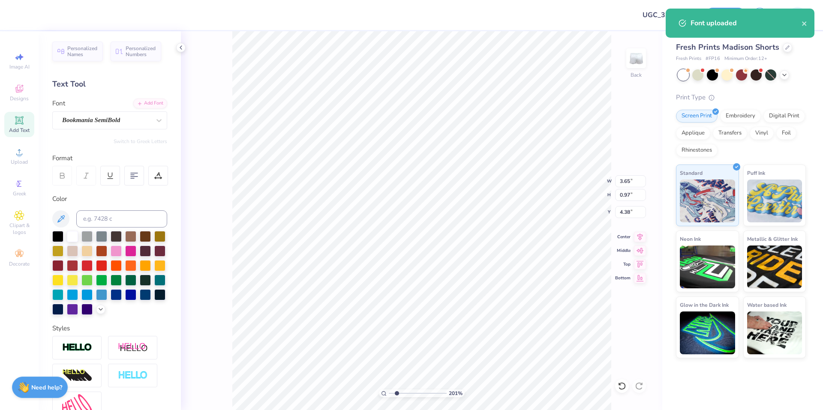
type input "2.01445811466782"
type textarea "a"
type input "2.01445811466782"
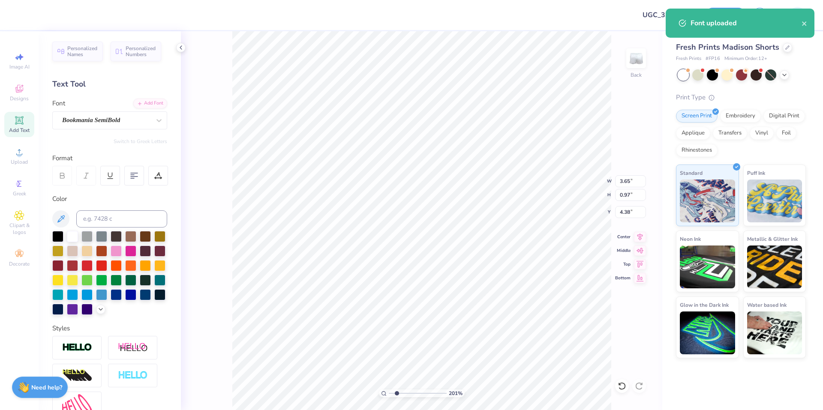
type textarea "A"
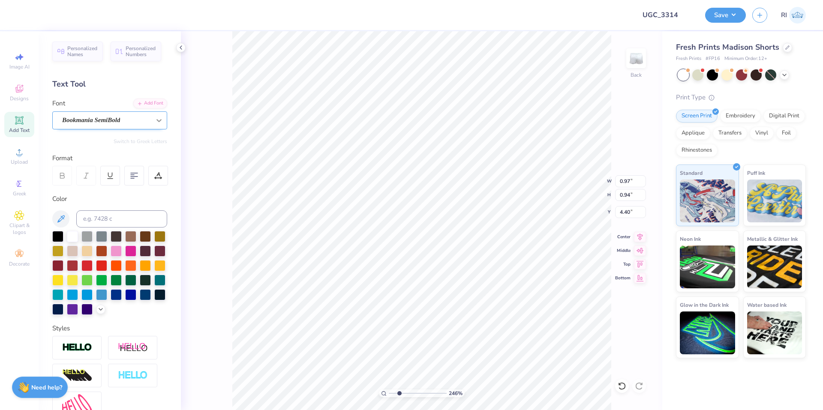
type input "2.46071092039642"
type input "4.10"
click at [150, 107] on div "Add Font" at bounding box center [150, 103] width 34 height 10
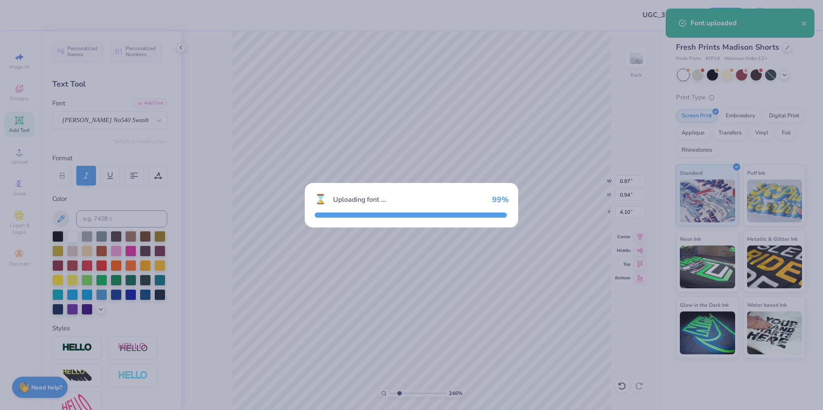
type input "2.46071092039642"
type input "1.55"
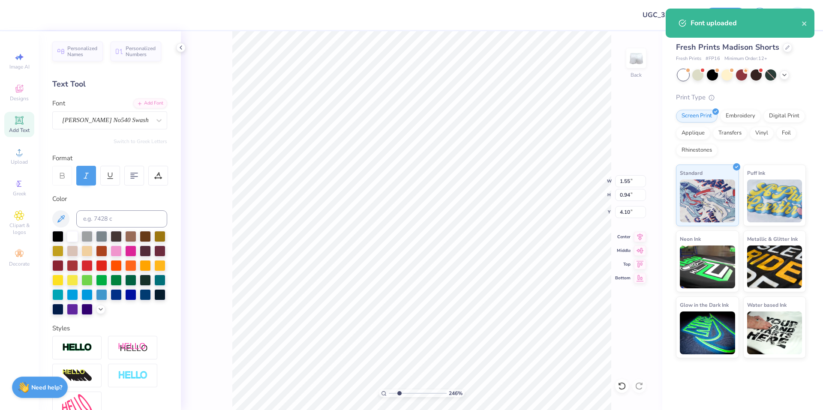
type input "2.46071092039642"
type input "1.50"
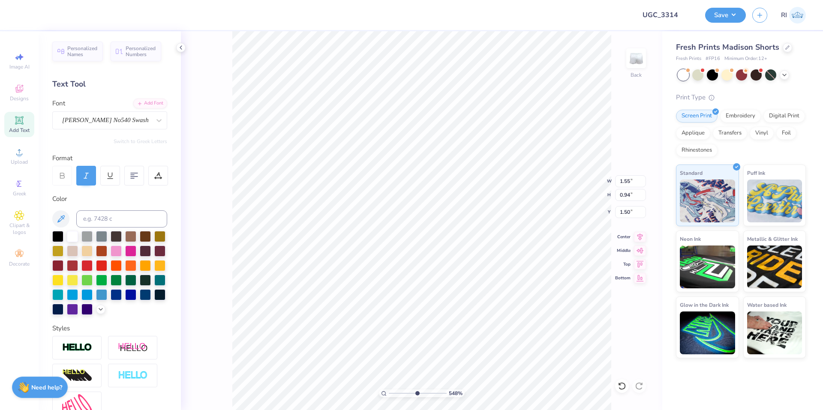
type input "5.47860533190648"
type input "0.80"
type input "0.48"
type input "5.47860533190648"
type input "1.47"
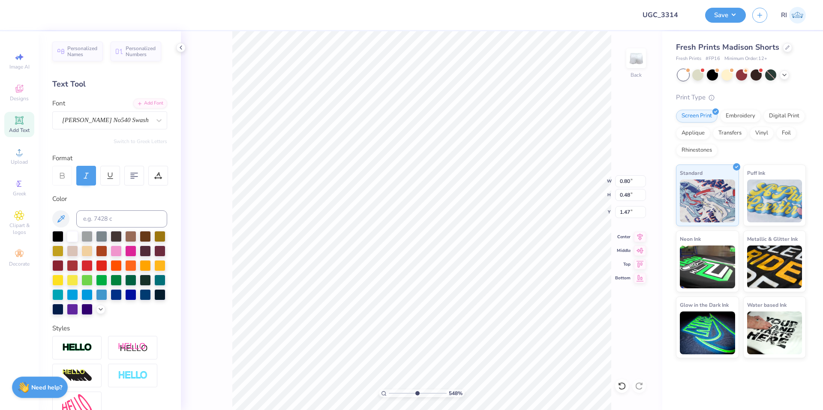
type input "5.47860533190648"
type input "3.10"
type input "1.57"
type input "1.50"
click at [423, 220] on li "Duplicate" at bounding box center [437, 224] width 67 height 17
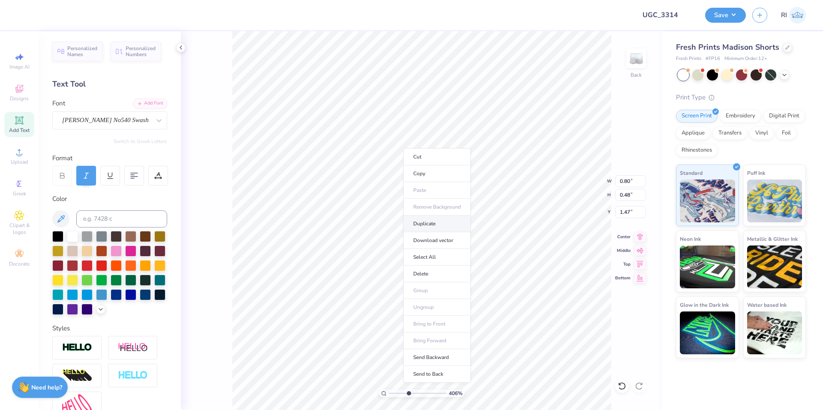
type input "4.05804149575103"
type input "2.47"
type input "4.05804149575103"
type textarea "P"
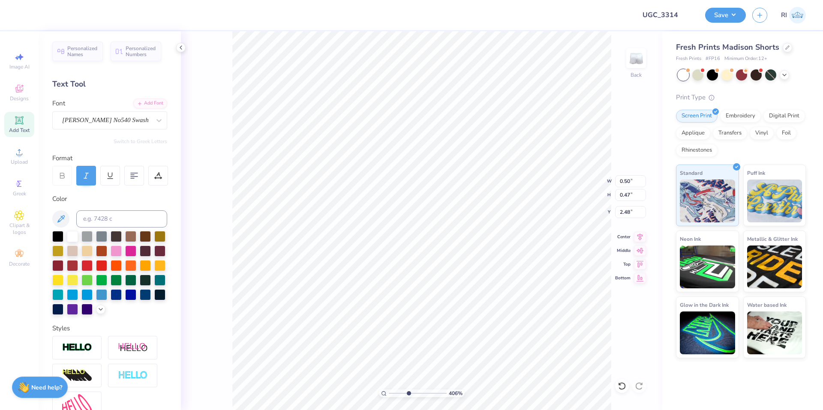
type input "4.05804149575103"
type input "1.49"
type input "4.05804149575103"
type input "0.48"
type input "0.45"
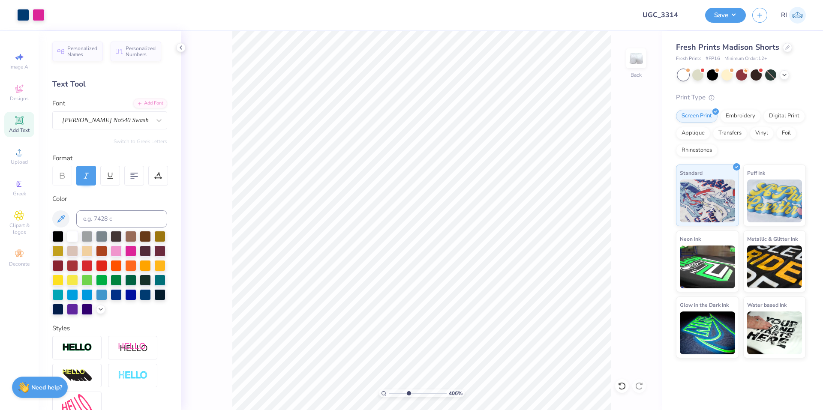
click at [25, 128] on span "Add Text" at bounding box center [19, 130] width 21 height 7
type input "1.64913377760655"
type input "3.85"
click at [136, 250] on div at bounding box center [130, 250] width 11 height 11
click at [141, 102] on div "Add Font" at bounding box center [150, 103] width 34 height 10
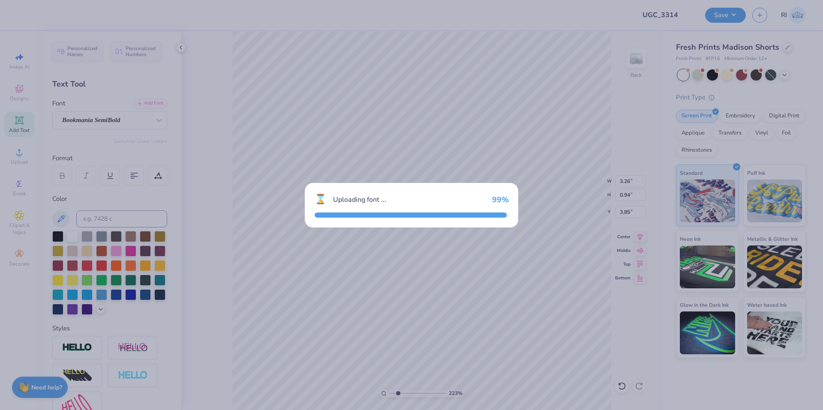
type input "2.22643191709162"
type input "3.65"
type input "0.97"
type input "3.84"
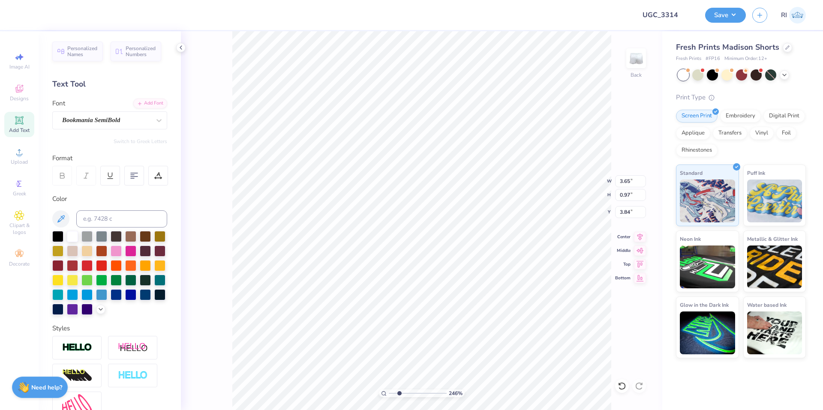
type input "2.46071092039641"
type textarea "L"
type input "2.46071092039641"
type textarea "LP"
type input "2.46071092039641"
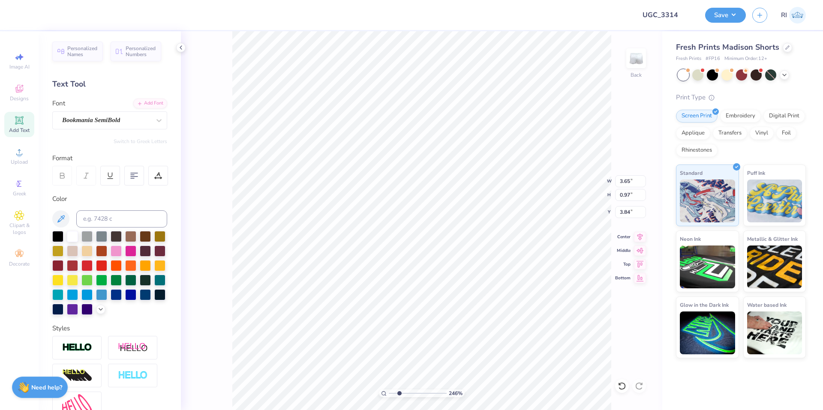
type textarea "L"
type input "2.46071092039641"
type textarea "l"
type input "2.46071092039641"
type textarea "lph"
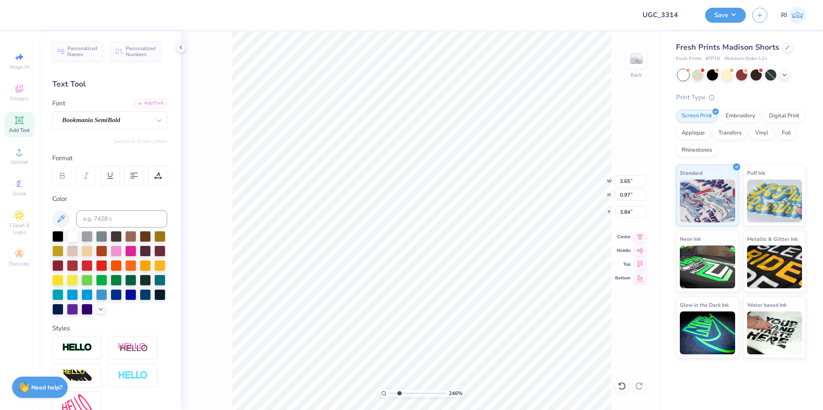
type input "2.46071092039641"
type textarea "lpha"
type input "3.6716840780171"
type input "1.43"
type input "9.98566702401635"
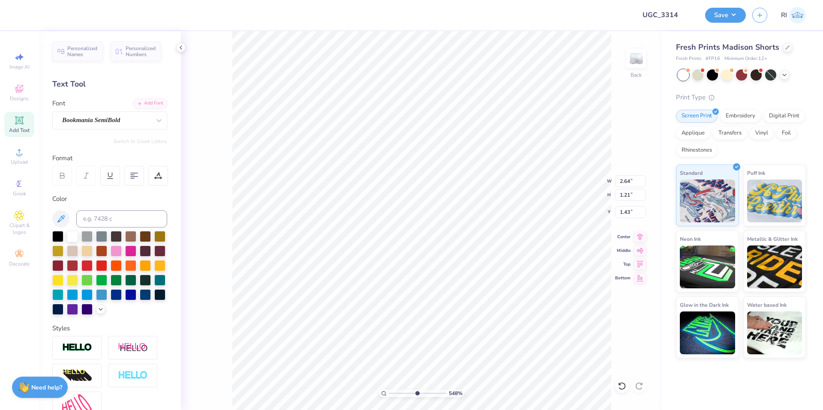
type input "1.37"
type input "0.63"
type input "9.98566702401635"
type input "1.45"
type input "10"
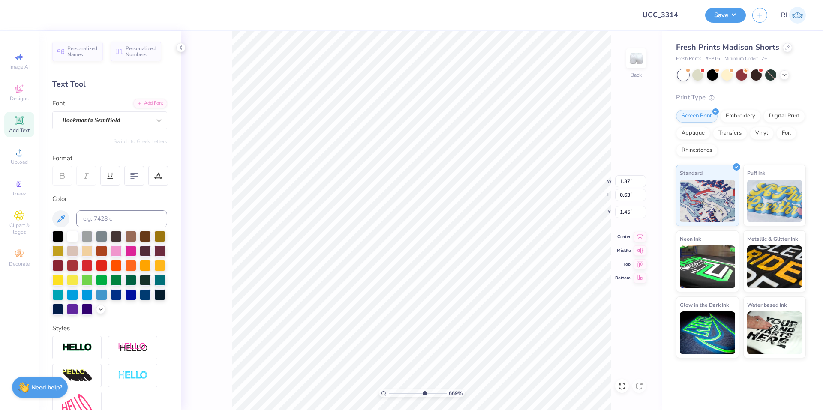
type input "1.21"
type input "0.56"
type input "1.52"
type input "2.46424291384661"
type input "1.50"
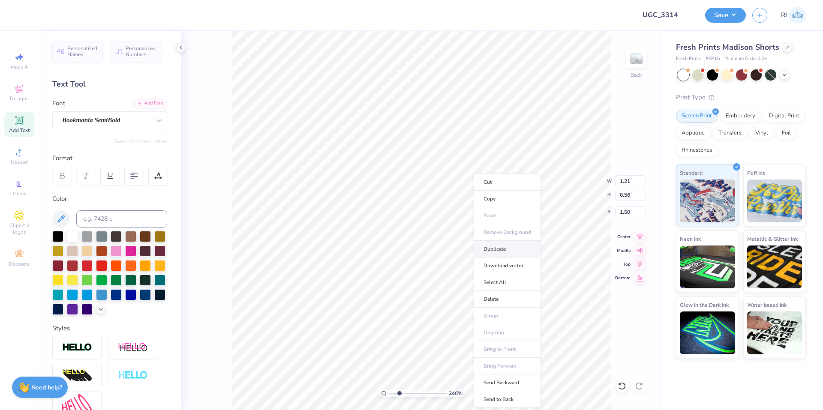
click at [511, 248] on li "Duplicate" at bounding box center [507, 249] width 67 height 17
type input "2.46424291384661"
type input "2.50"
type input "4.96411413431099"
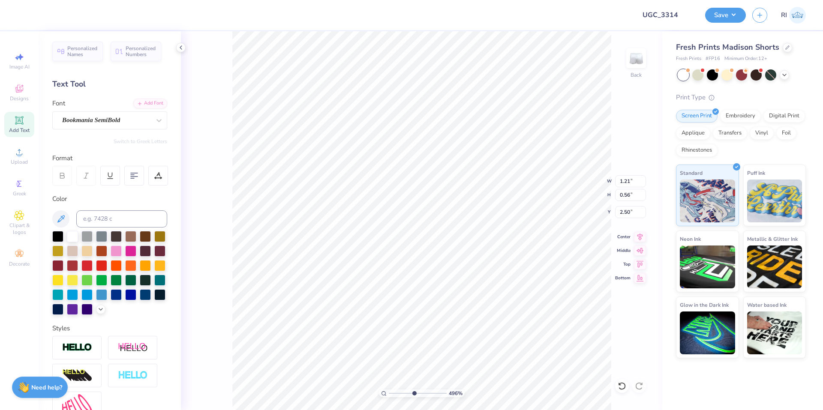
type textarea "h"
type input "4.96411413431099"
type textarea "hi"
type input "4.96411413431099"
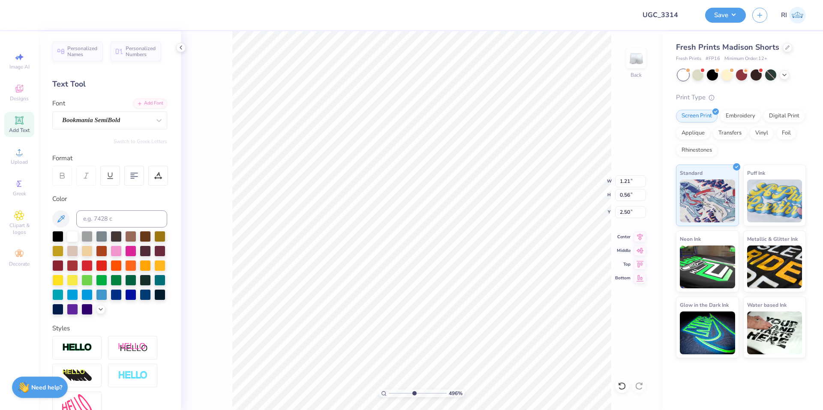
type input "3.10"
type input "1.57"
type input "1.50"
type input "4.96411413431099"
type input "0.59"
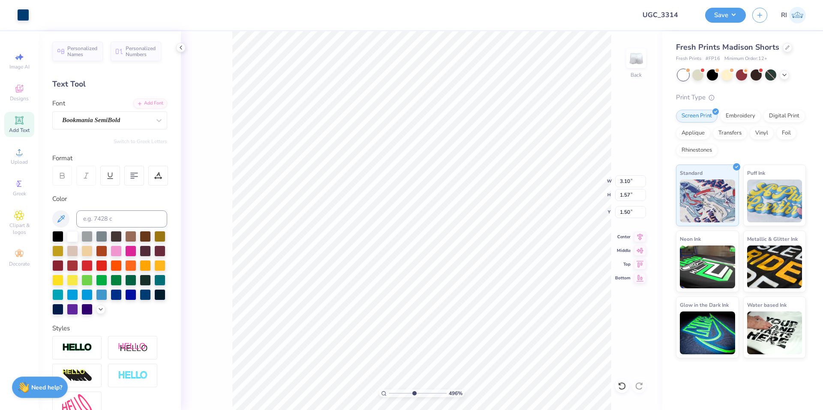
type input "0.44"
type input "2.56"
type input "4.96411413431099"
type input "1.50"
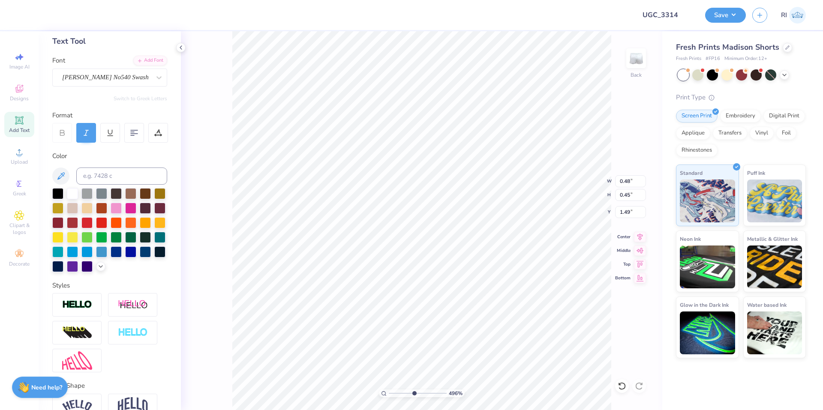
drag, startPoint x: 83, startPoint y: 318, endPoint x: 96, endPoint y: 316, distance: 13.5
click at [83, 310] on img at bounding box center [77, 305] width 30 height 10
type input "4.96411413431099"
type input "0.49"
type input "0.46"
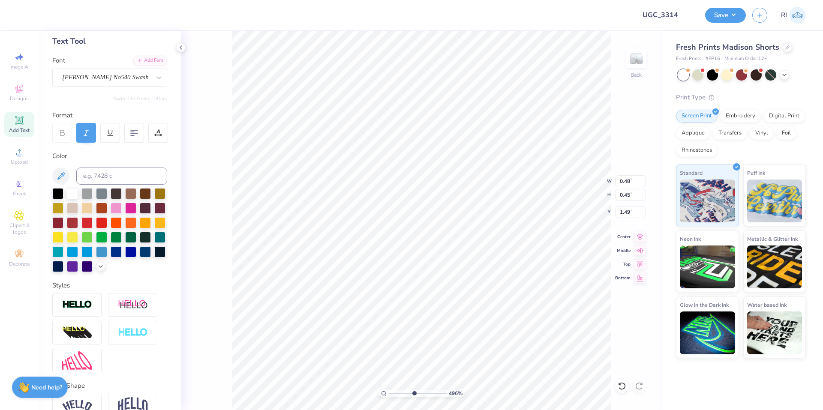
type input "1.48"
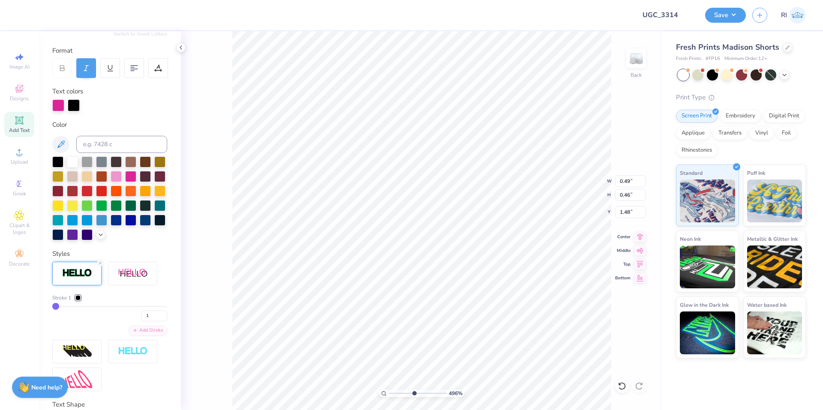
scroll to position [129, 0]
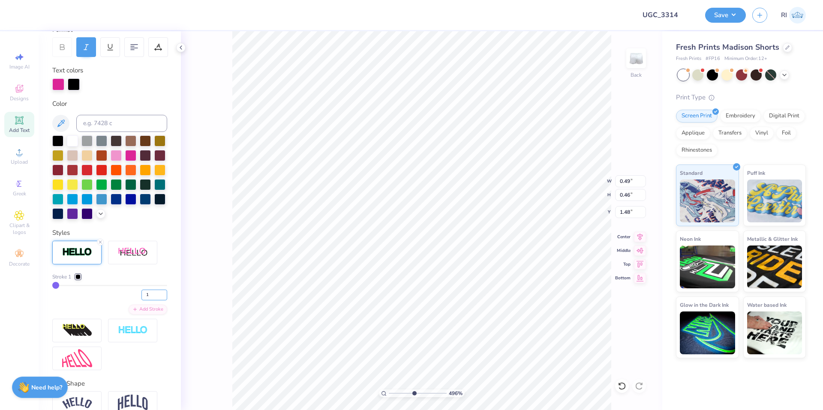
drag, startPoint x: 144, startPoint y: 306, endPoint x: 125, endPoint y: 290, distance: 24.7
click at [133, 301] on div "1" at bounding box center [109, 292] width 115 height 15
type input "2"
click at [126, 281] on div "Stroke 1" at bounding box center [109, 277] width 115 height 8
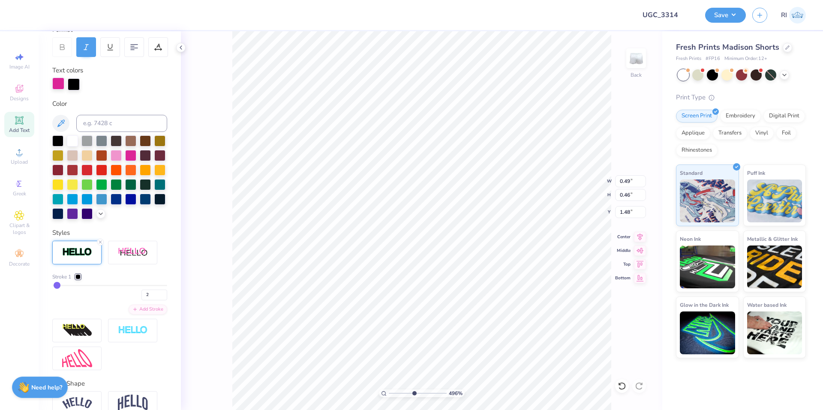
type input "4.96411413431099"
type input "0.50"
type input "0.47"
click at [73, 84] on div at bounding box center [74, 84] width 12 height 12
click at [136, 159] on div at bounding box center [130, 154] width 11 height 11
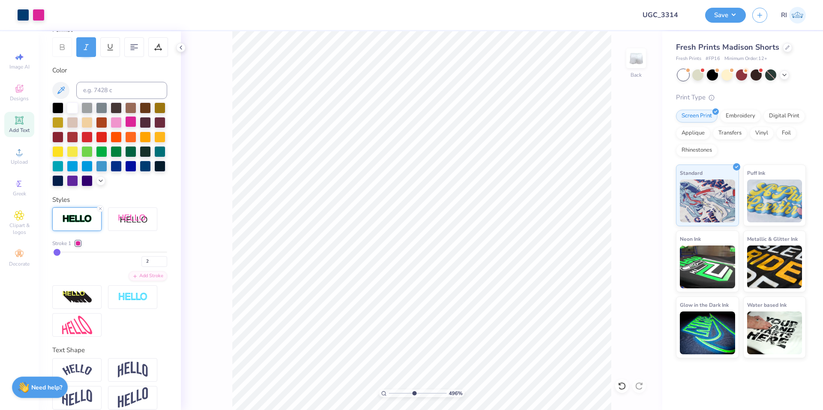
type input "4.06386622545204"
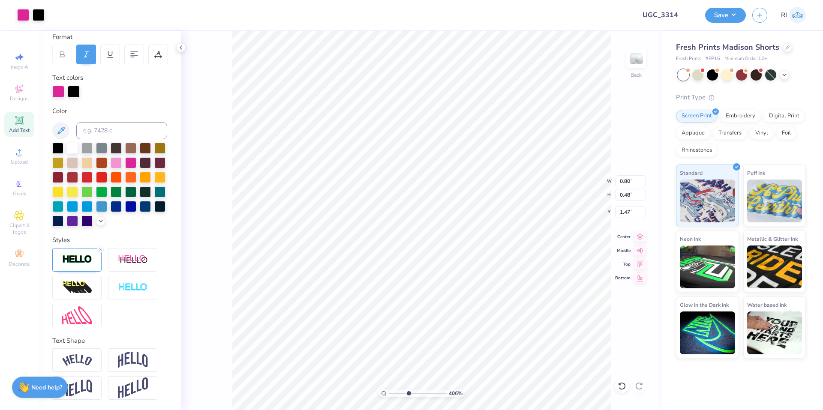
type input "0.81"
type input "0.49"
click at [68, 265] on img at bounding box center [77, 260] width 30 height 10
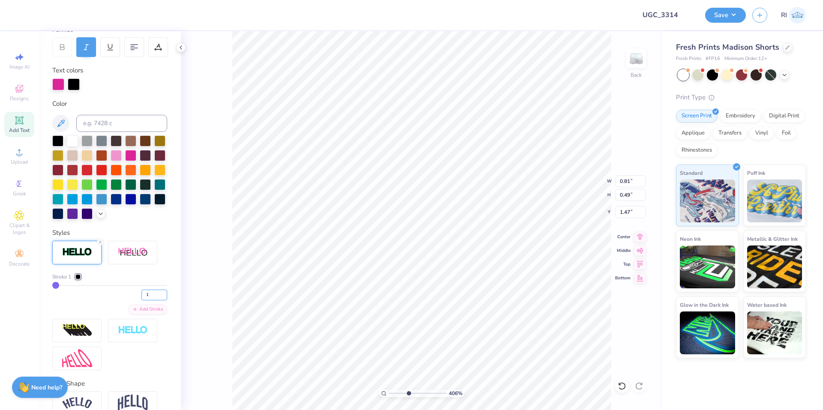
drag, startPoint x: 148, startPoint y: 309, endPoint x: 131, endPoint y: 297, distance: 20.9
click at [142, 301] on input "1" at bounding box center [155, 295] width 26 height 11
type input "2"
click at [131, 281] on div "Stroke 1" at bounding box center [109, 277] width 115 height 8
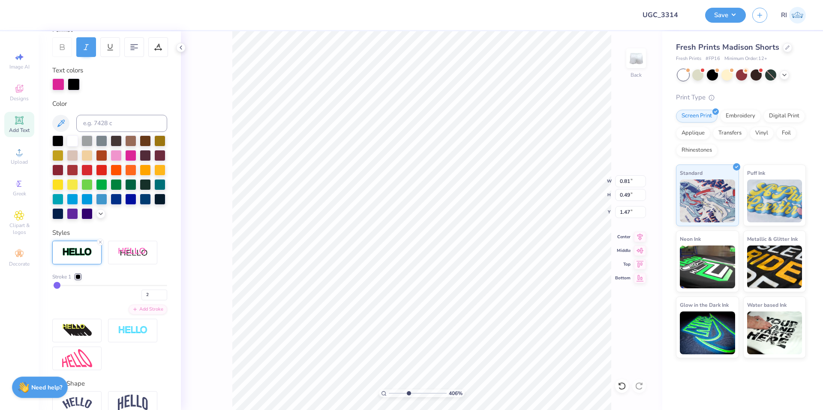
type input "0.50"
click at [77, 89] on div at bounding box center [74, 84] width 12 height 12
click at [136, 156] on div at bounding box center [130, 154] width 11 height 11
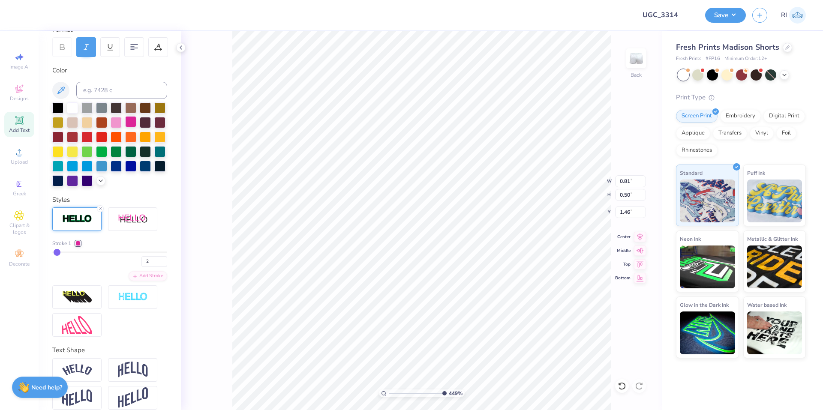
type input "4.49149148610075"
type input "1.46"
click at [18, 123] on icon at bounding box center [19, 120] width 6 height 6
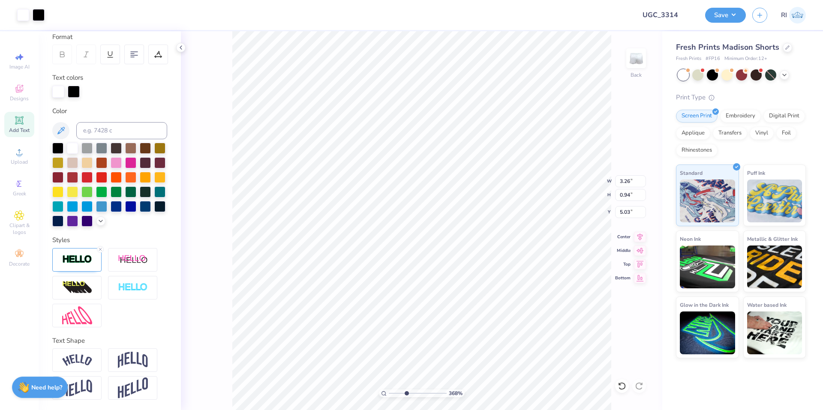
type input "3.67695424770964"
type input "3.27"
type input "0.96"
type input "5.02"
click at [136, 157] on div at bounding box center [130, 162] width 11 height 11
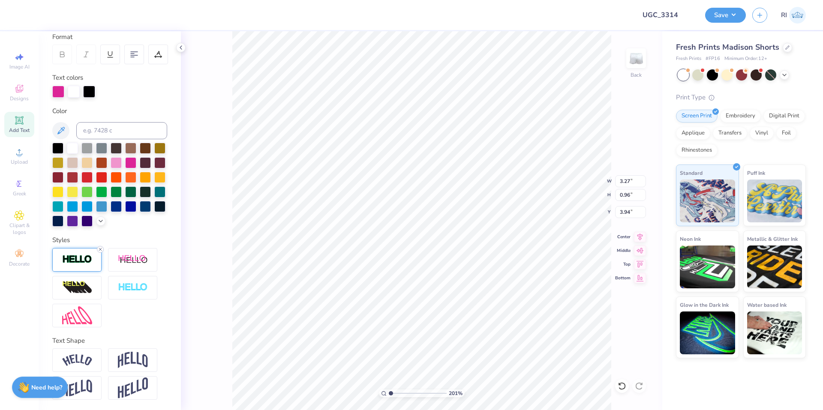
type input "2.01445811466782"
type input "3.94"
click at [102, 252] on icon at bounding box center [100, 249] width 5 height 5
type input "4.05804149575103"
type input "3.26"
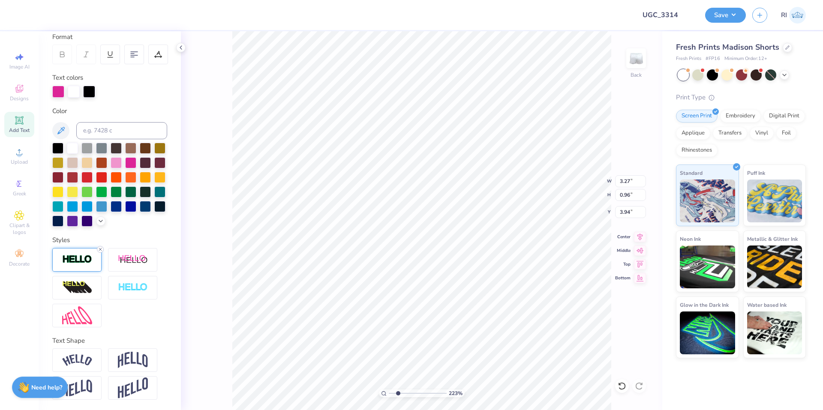
type input "0.94"
type input "3.95"
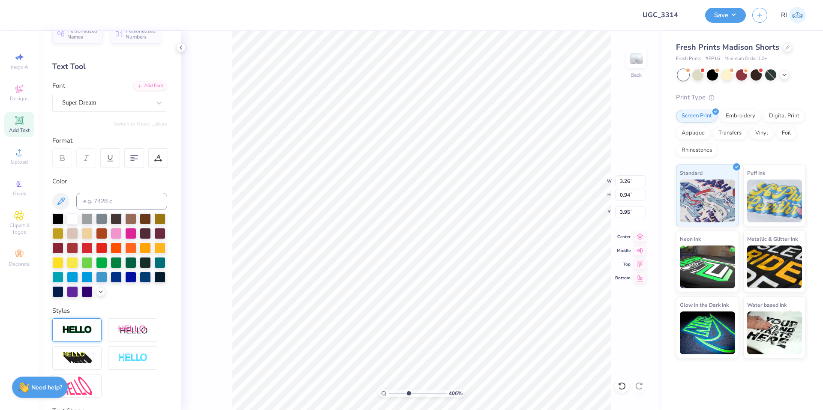
scroll to position [0, 0]
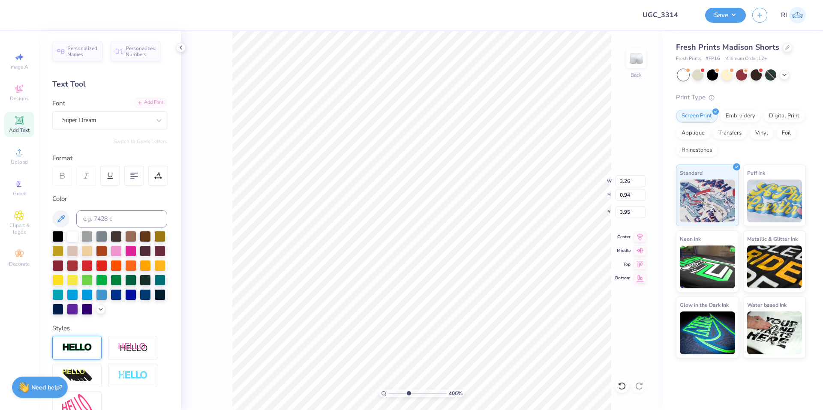
click at [148, 104] on div "Add Font" at bounding box center [150, 103] width 34 height 10
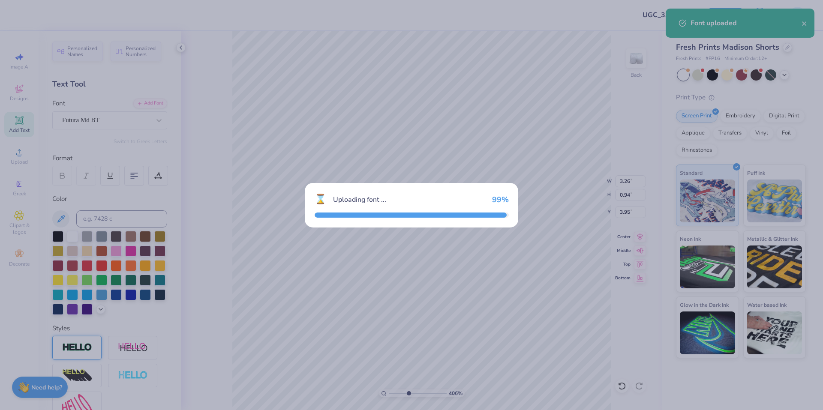
type input "4.05804149575103"
type input "2.84"
type input "0.96"
type input "3.94"
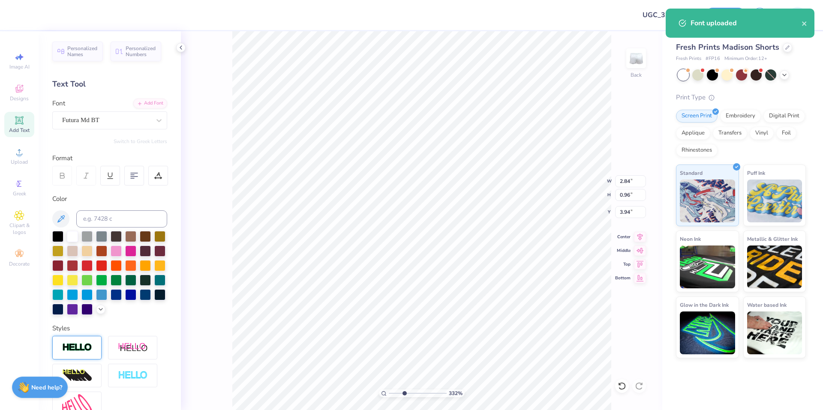
type input "3.32211092047231"
type textarea "SI"
type input "3.32211092047231"
type textarea "SINC"
type input "3.32211092047231"
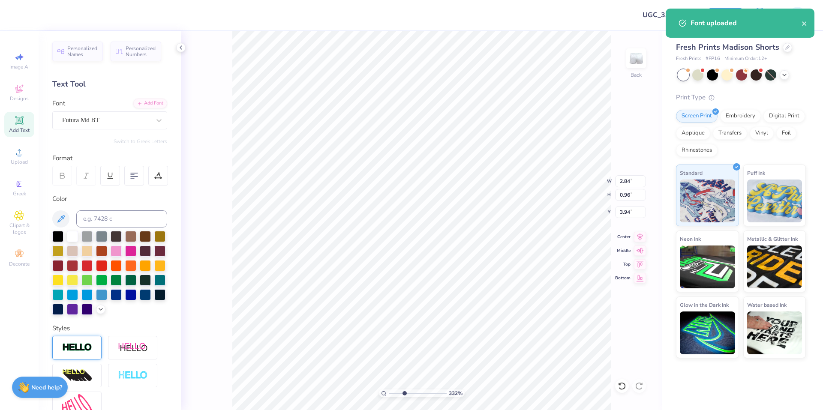
type textarea "SINCE"
type input "3.32211092047231"
type textarea "SINCE"
type input "3.32211092047231"
type textarea "SINCE 1"
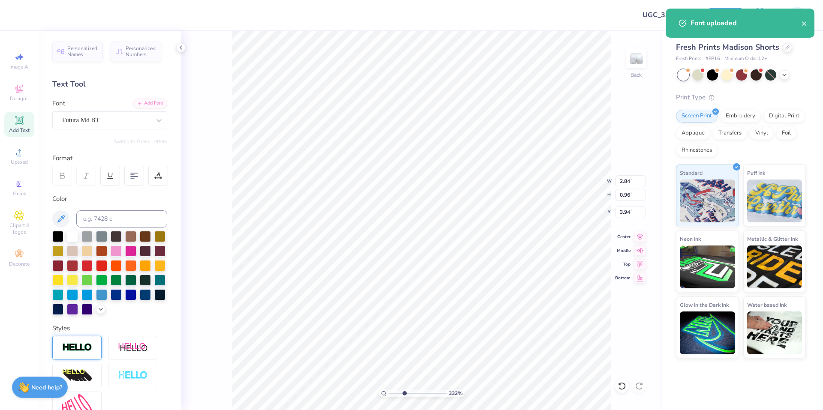
type input "3.32211092047231"
type textarea "SINCE 18"
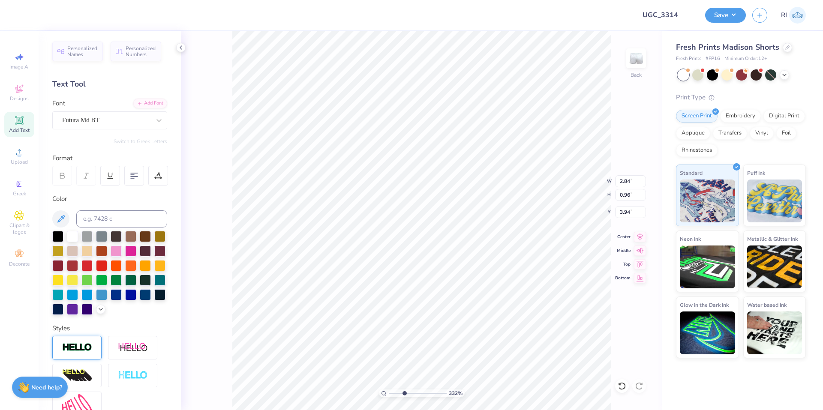
type input "3.32211092047231"
type textarea "SINCE 187"
type input "3.32211092047231"
type textarea "SINCE 1872"
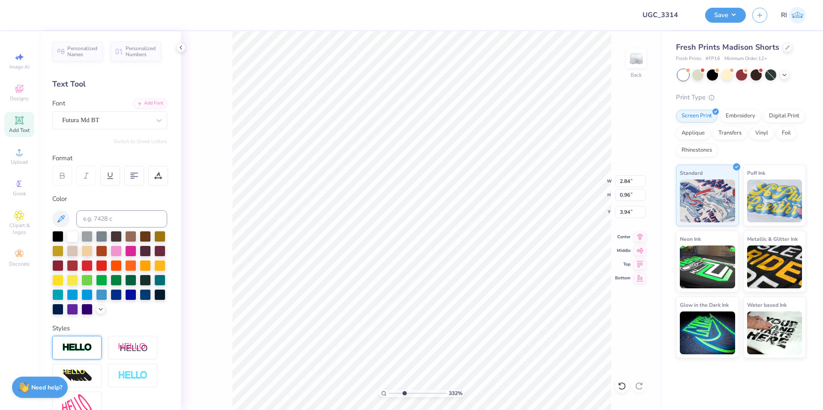
type input "2.22643191709162"
type input "7.34"
type input "1.04"
type input "3.90"
click at [630, 179] on input "7.34" at bounding box center [630, 181] width 31 height 12
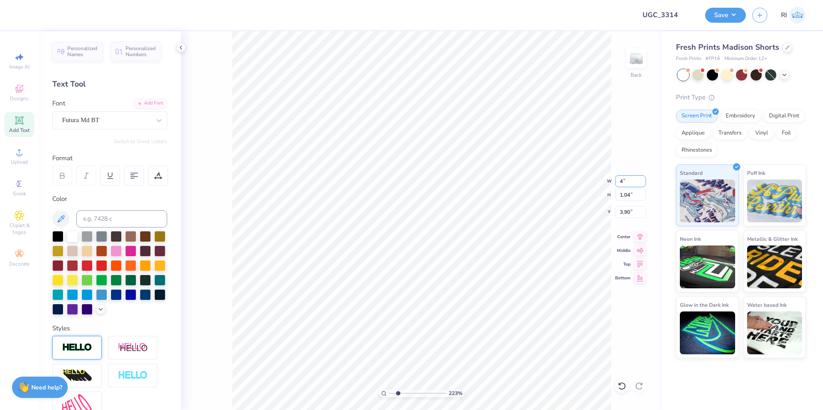
type input "4"
type input "2.22643191709162"
type input "4.00"
type input "0.56"
type input "4.14"
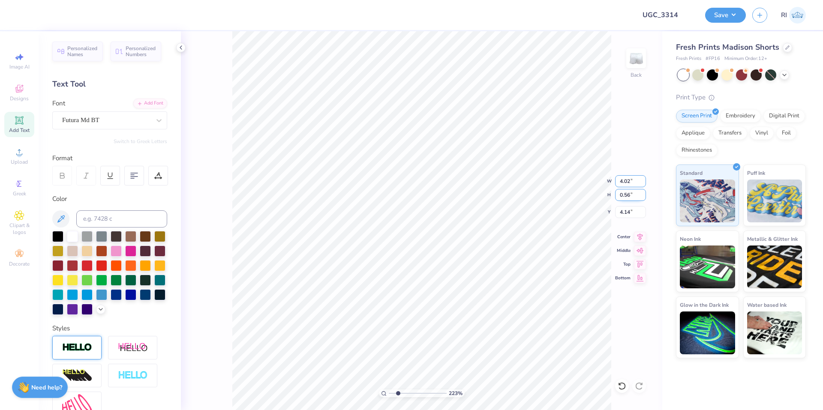
type input "4.02"
type input "2.22643191709162"
type input "0.57"
type input "4.13"
type input "2"
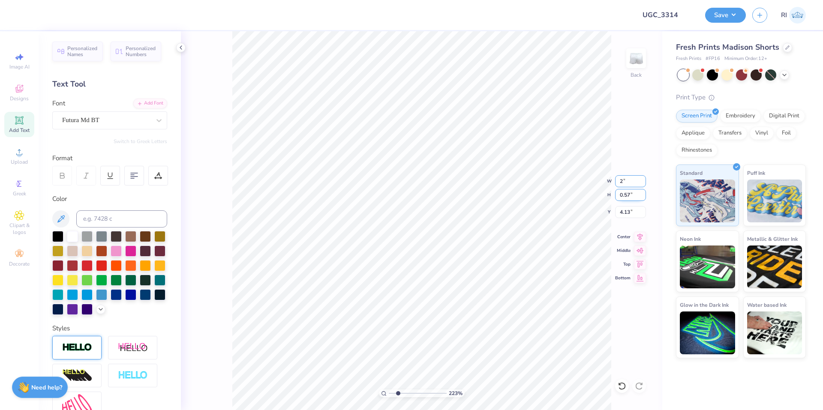
type input "2.22643191709162"
type input "2.00"
type input "0.28"
type input "4.28"
type input "3.6716840780171"
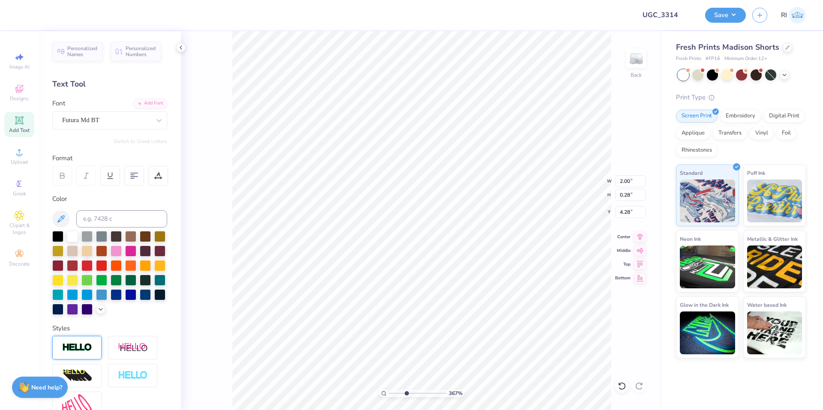
type input "2.14"
type input "10"
type input "1.19"
type input "0.17"
type input "2.46424291384661"
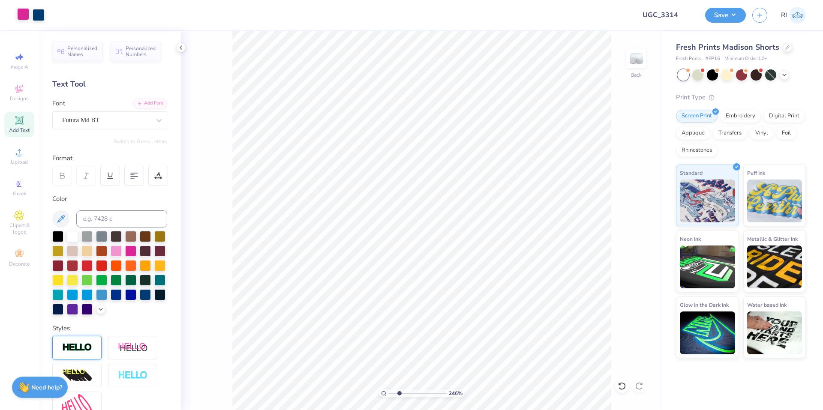
click at [25, 13] on div at bounding box center [23, 14] width 12 height 12
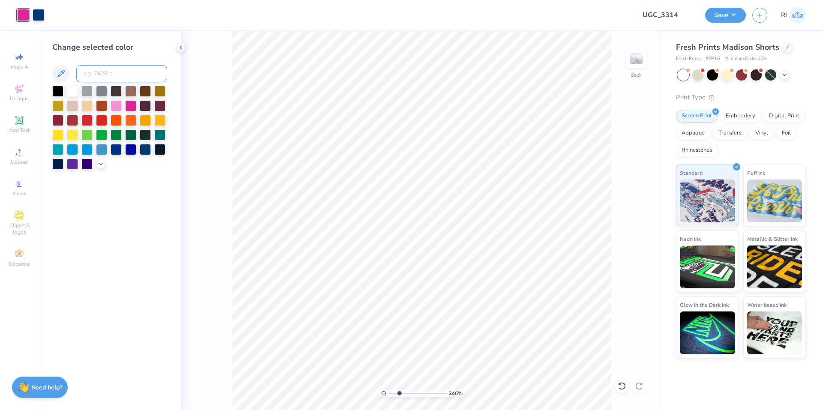
click at [110, 77] on input at bounding box center [121, 73] width 91 height 17
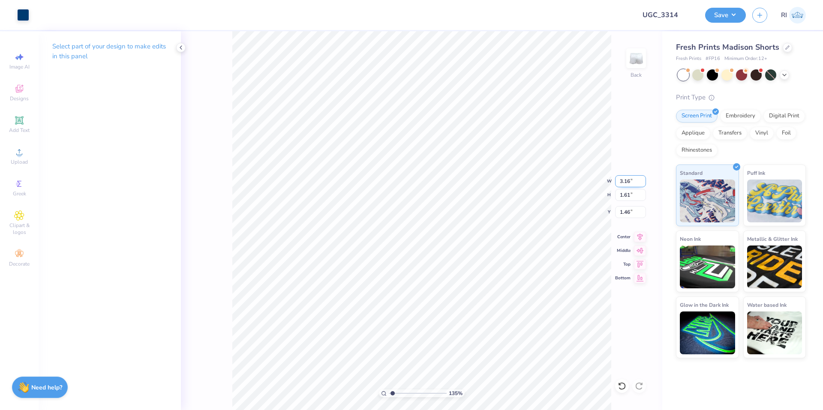
click at [630, 181] on input "3.16" at bounding box center [630, 181] width 31 height 12
click at [633, 210] on input "1.47" at bounding box center [630, 212] width 31 height 12
click at [519, 319] on li "Group" at bounding box center [515, 316] width 67 height 17
click at [628, 184] on input "3.15" at bounding box center [630, 181] width 31 height 12
click at [630, 184] on input "3.15" at bounding box center [630, 181] width 31 height 12
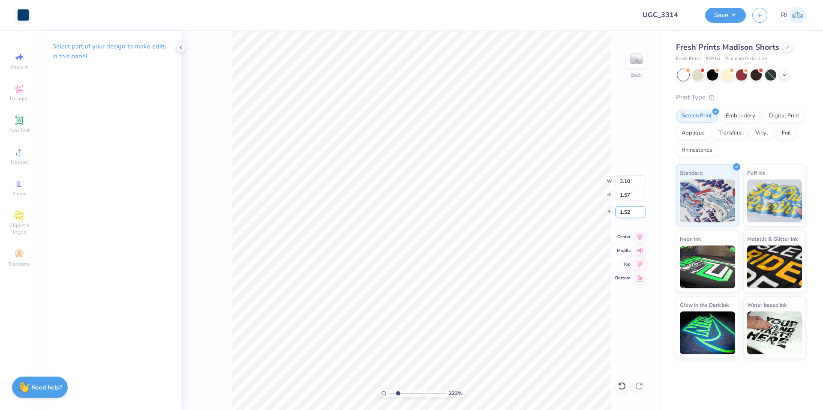
click at [630, 213] on input "1.52" at bounding box center [630, 212] width 31 height 12
click at [740, 15] on button "Save" at bounding box center [725, 13] width 41 height 15
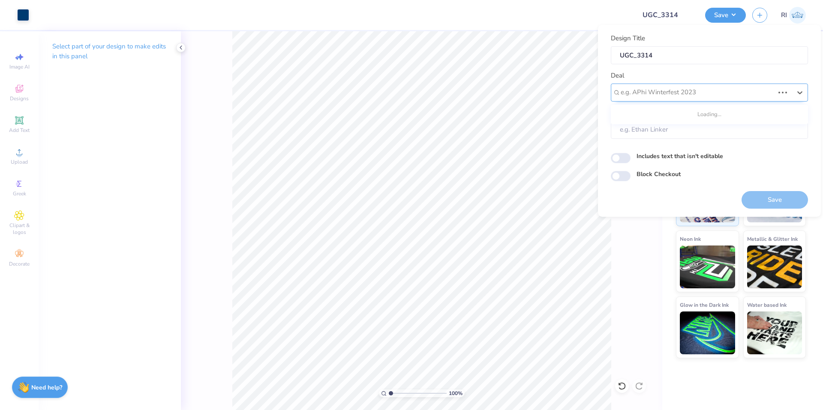
click at [667, 90] on div at bounding box center [698, 93] width 154 height 12
click at [656, 116] on div "UGC Designs" at bounding box center [710, 115] width 190 height 14
click at [623, 175] on input "Block Checkout" at bounding box center [621, 176] width 20 height 10
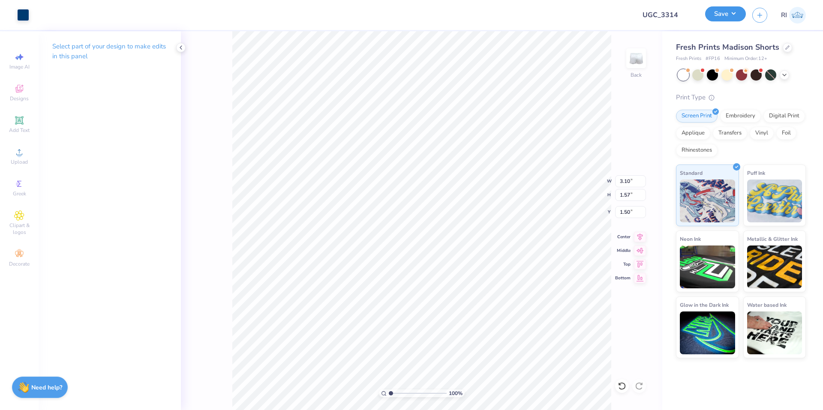
click at [737, 12] on button "Save" at bounding box center [725, 13] width 41 height 15
drag, startPoint x: 738, startPoint y: 15, endPoint x: 736, endPoint y: 24, distance: 8.7
click at [738, 15] on button "Save" at bounding box center [725, 15] width 41 height 15
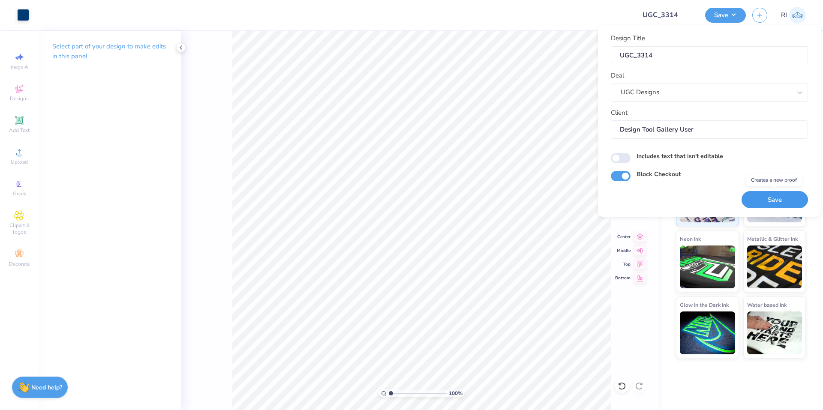
click at [761, 196] on button "Save" at bounding box center [775, 200] width 66 height 18
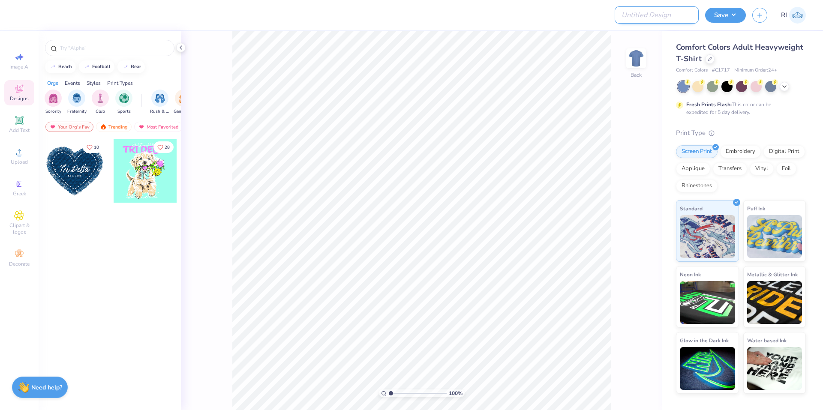
click at [658, 11] on input "Design Title" at bounding box center [657, 14] width 84 height 17
paste input "UGC_3316"
type input "UGC_3316"
click at [710, 57] on icon at bounding box center [710, 58] width 4 height 4
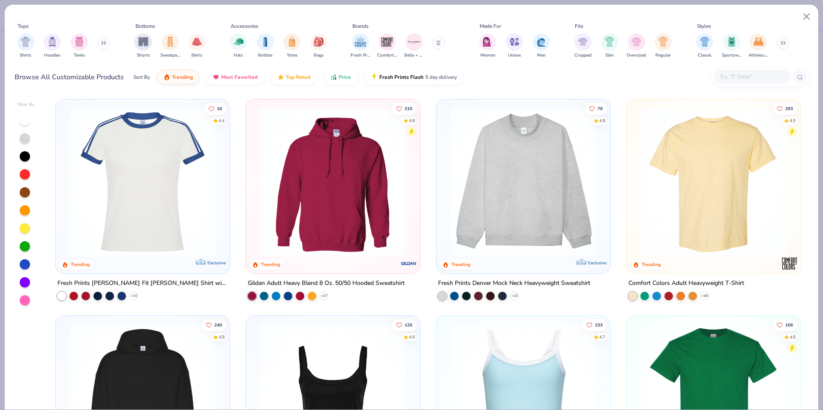
click at [735, 78] on input "text" at bounding box center [752, 77] width 66 height 10
paste input "43035"
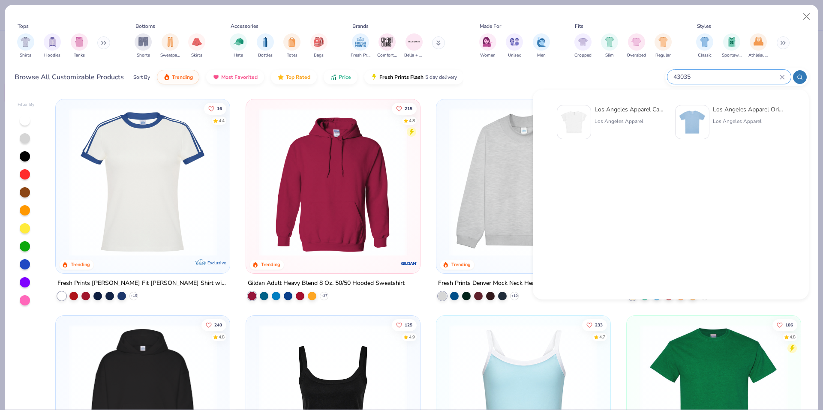
type input "43035"
click at [582, 116] on img at bounding box center [574, 122] width 27 height 27
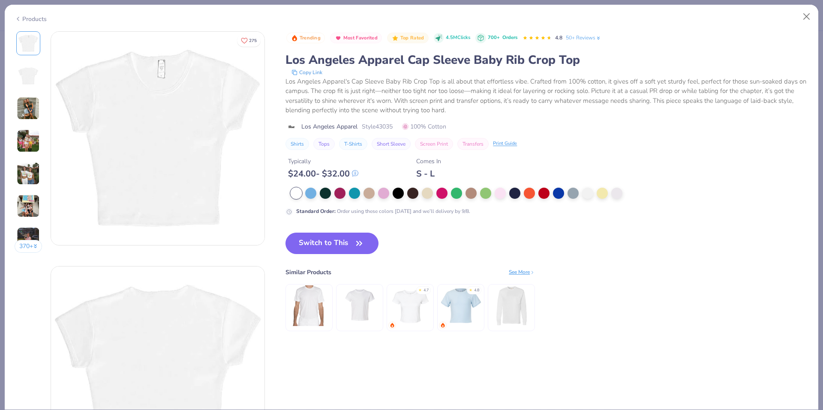
click at [509, 194] on div at bounding box center [460, 193] width 338 height 11
click at [499, 193] on div at bounding box center [500, 192] width 11 height 11
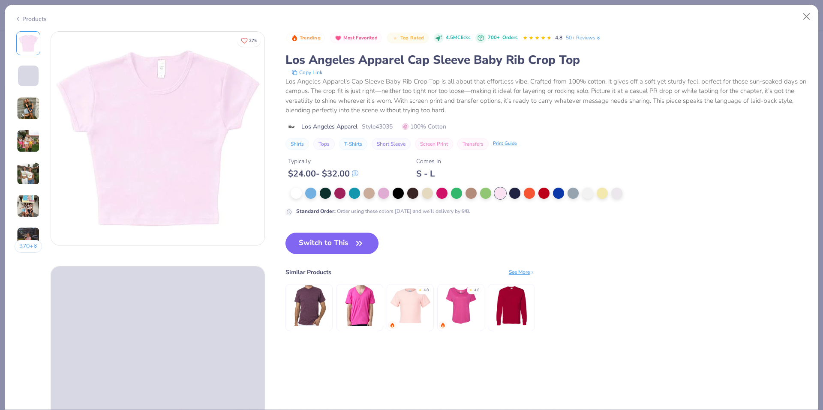
click at [336, 242] on button "Switch to This" at bounding box center [332, 243] width 93 height 21
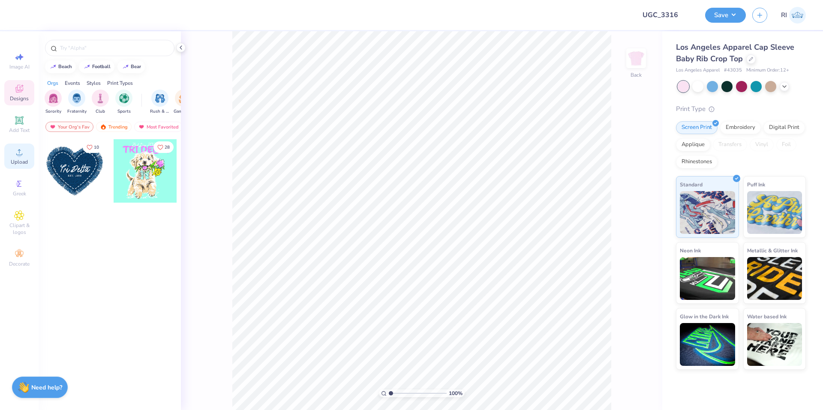
click at [31, 157] on div "Upload" at bounding box center [19, 156] width 30 height 25
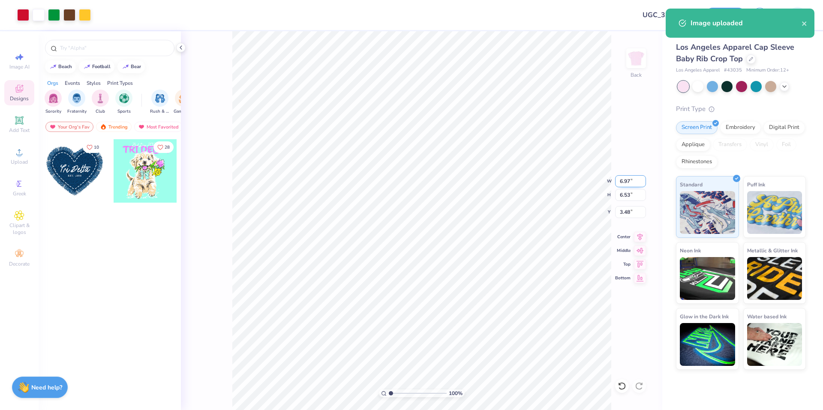
click at [625, 178] on input "6.97" at bounding box center [630, 181] width 31 height 12
type input "6.00"
type input "5.62"
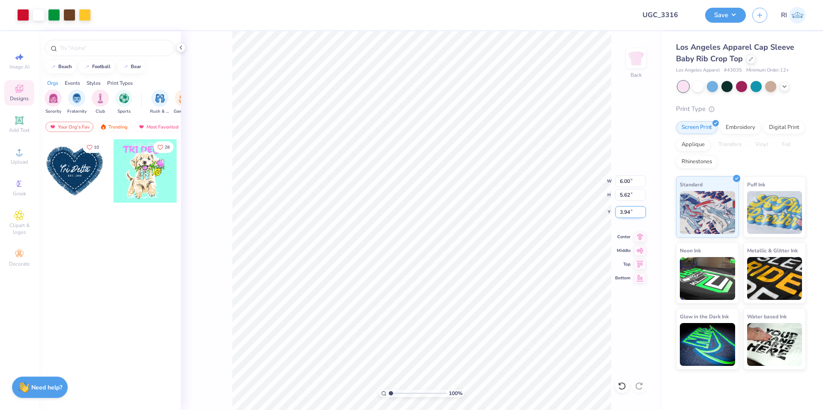
click at [624, 211] on input "3.94" at bounding box center [630, 212] width 31 height 12
type input "2.00"
click at [21, 127] on div "Add Text" at bounding box center [19, 124] width 30 height 25
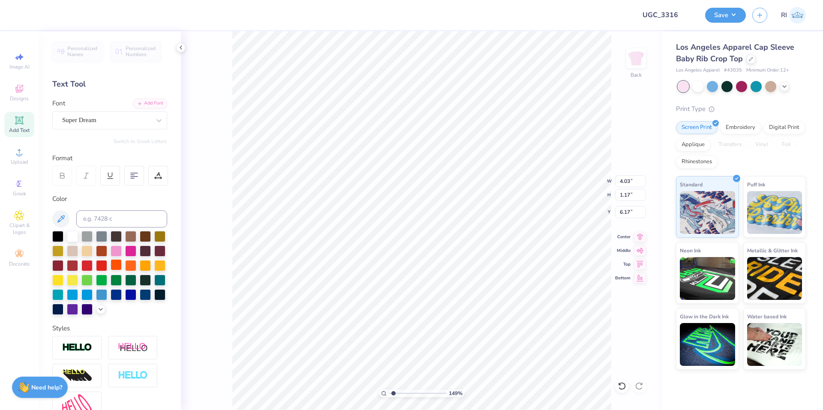
click at [122, 269] on div at bounding box center [116, 264] width 11 height 11
click at [109, 118] on div "Super Dream" at bounding box center [106, 120] width 90 height 13
type input "1.49212329151837"
type input "pinyon"
type input "1.49212329151837"
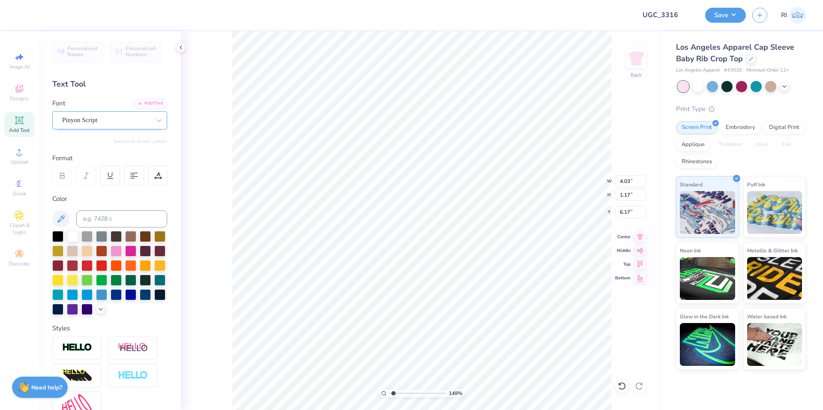
type input "1.49212329151837"
type input "5.03"
type input "1.47"
type input "6.01"
type input "2.71964221644285"
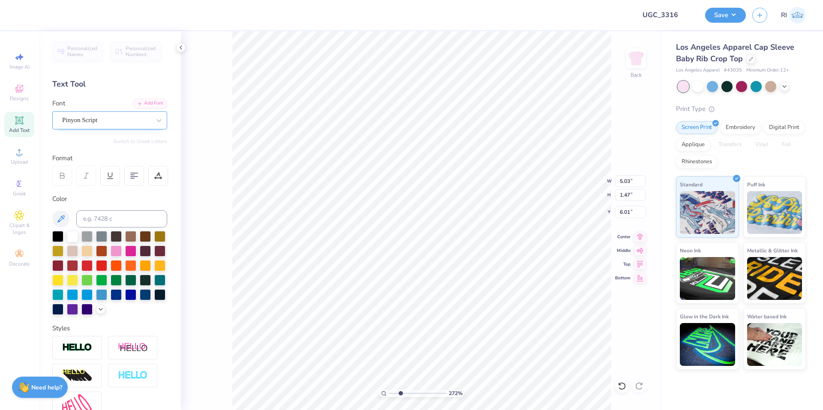
type input "8.35"
type input "2.71964221644285"
type textarea "A"
type input "2.71964221644285"
type textarea "Al"
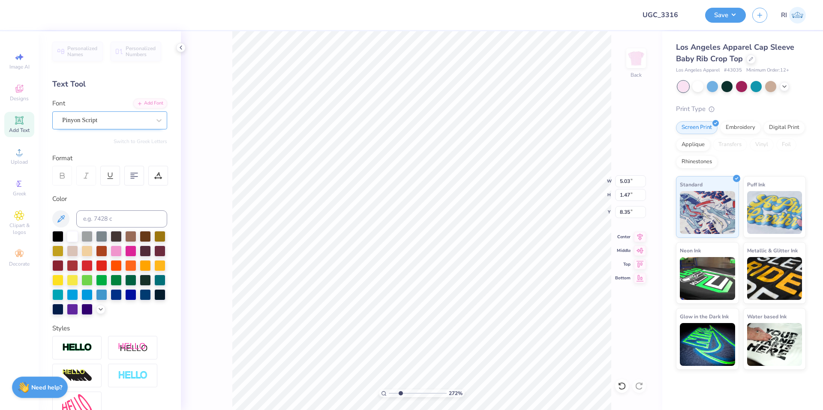
type input "2.71964221644285"
type textarea "Alph"
type input "2.71964221644285"
type textarea "Alpha"
type input "2.71964221644285"
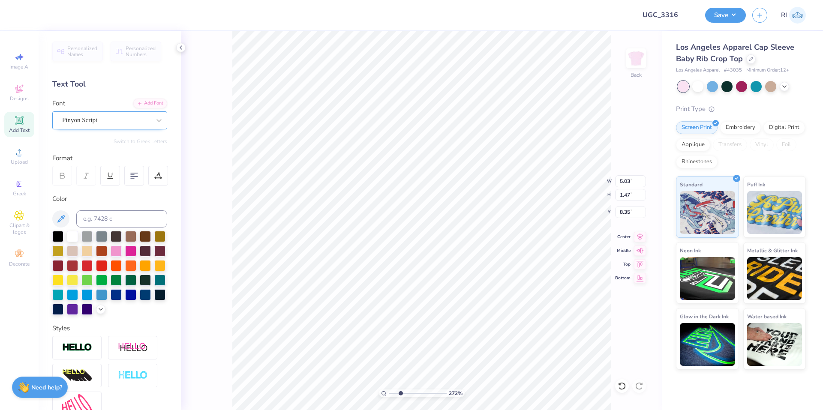
type textarea "Alpha"
type input "2.71964221644285"
type textarea "Alpha X"
type input "2.71964221644285"
type textarea "Alpha Xi"
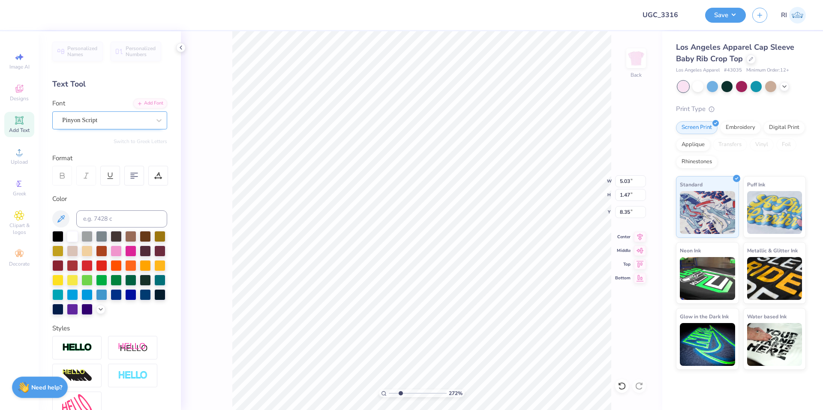
type input "2.71964221644285"
type textarea "Alpha Xi"
type input "2.71964221644285"
type textarea "Alpha Xi D"
type input "2.71964221644285"
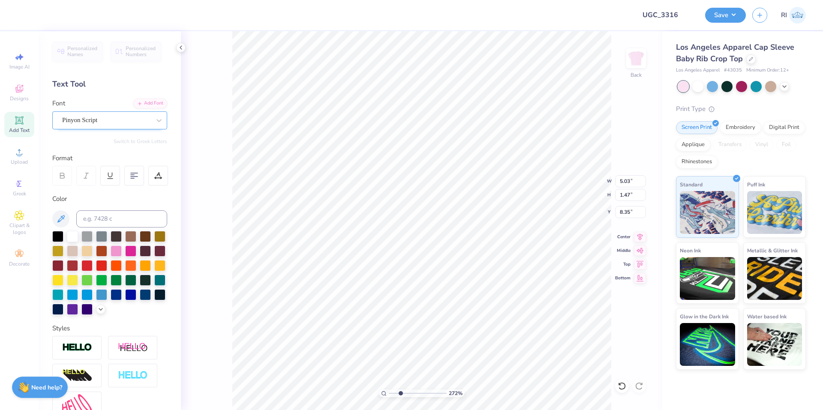
type textarea "Alpha Xi De"
type input "2.71964221644285"
type textarea "Alpha Xi Delt"
type input "2.71964221644285"
type textarea "Alpha Xi Deltya"
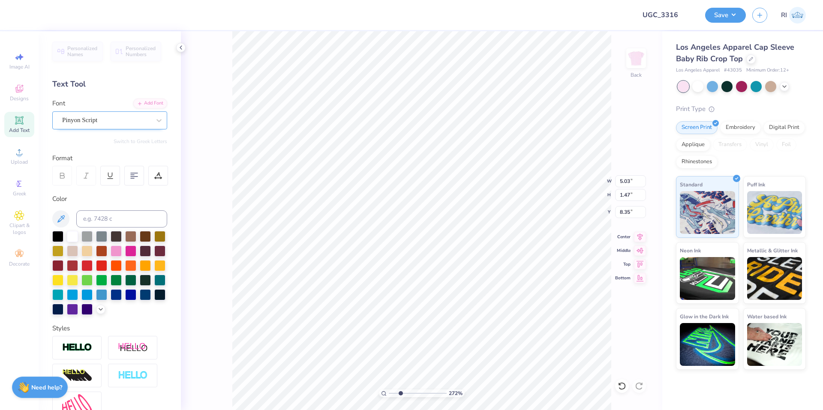
scroll to position [7, 3]
type input "2.01445811466782"
type textarea "Alpha Xi Delty"
type input "2.01445811466782"
type textarea "Alpha Xi Delt"
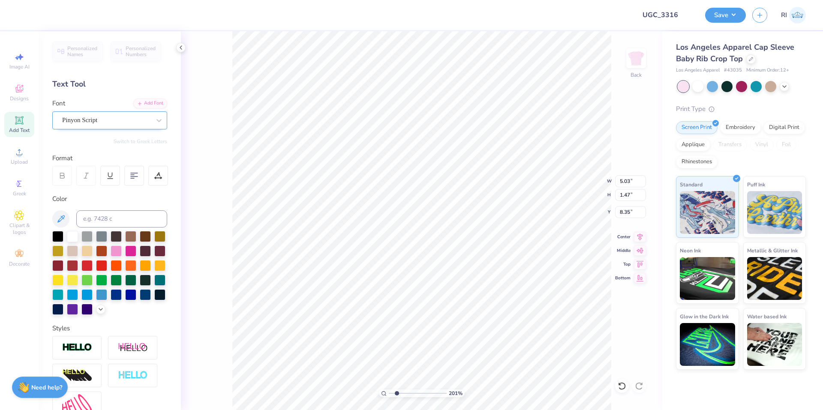
type input "2.01445811466782"
type textarea "Alpha Xi Delta"
type input "1.82266588284093"
click at [627, 181] on input "6.97" at bounding box center [630, 181] width 31 height 12
type input "6"
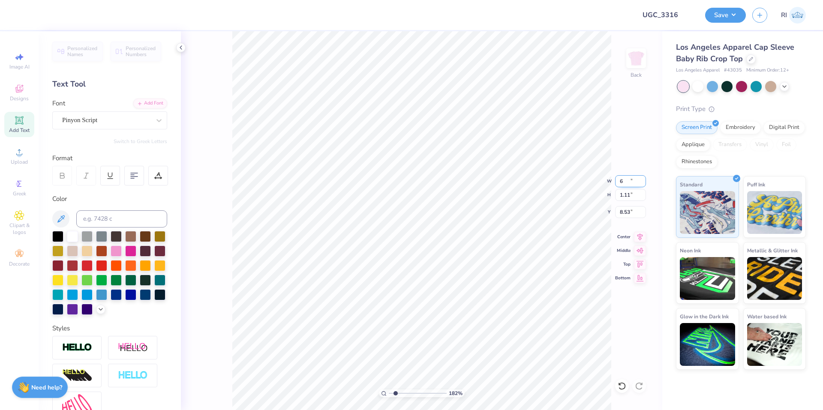
type input "1.82266588284093"
type input "6.00"
type input "1.11"
type input "8.53"
type input "4.48505384214065"
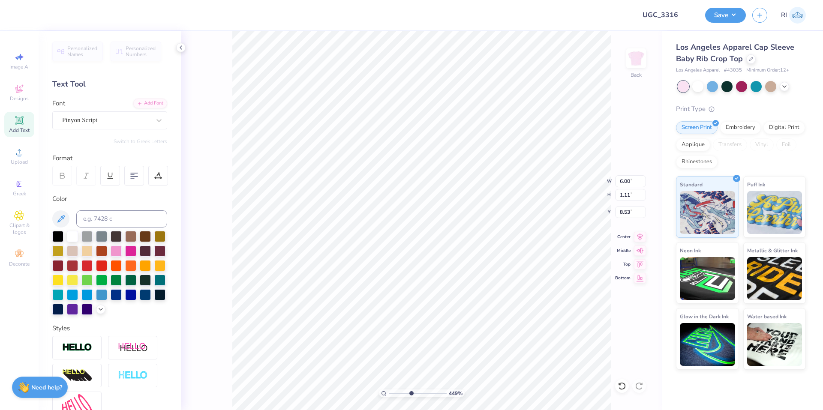
type input "6.48"
type input "10"
type input "6.51"
type input "10"
type input "6.50"
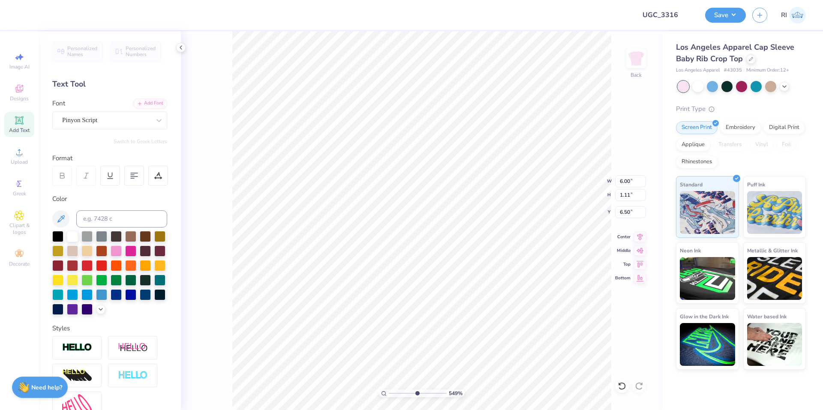
type input "10"
type input "5.62"
type input "2.00"
type input "3.01013429093399"
type input "6.48"
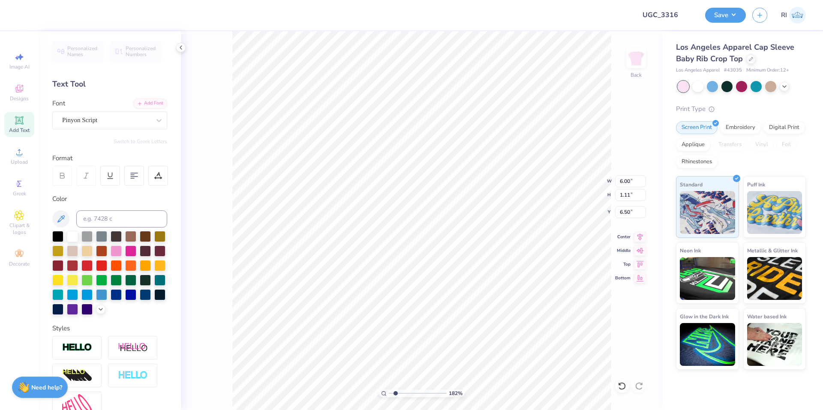
click at [111, 210] on div "Color" at bounding box center [109, 254] width 115 height 121
click at [113, 215] on input at bounding box center [121, 219] width 91 height 17
paste input
type input "1.82266588284093"
type input "3.00581987268404"
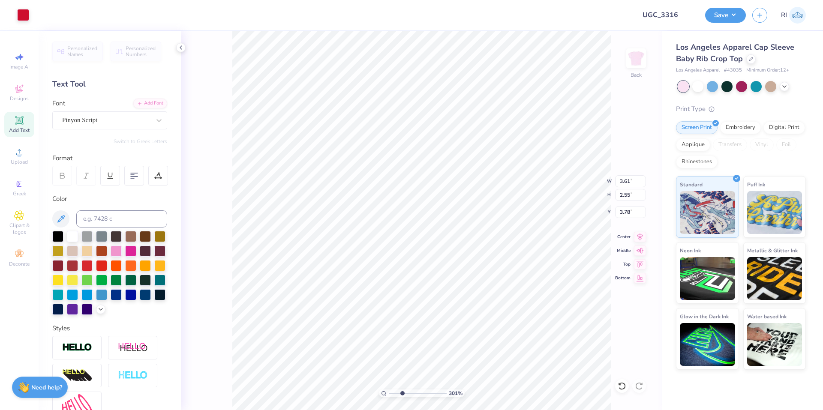
type input "3.50"
type input "2.50"
type input "3.82"
click at [624, 366] on div "122 % Back W 3.54 H 1.69 Y 2.08 Center Middle Top Bottom" at bounding box center [422, 220] width 482 height 379
type input "1.22152498603932"
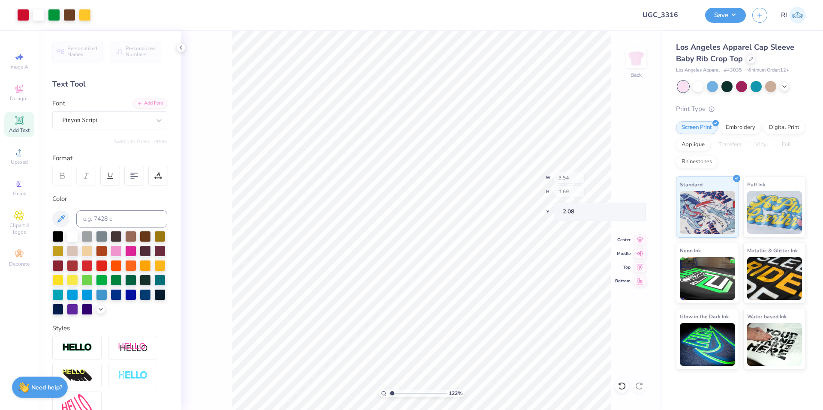
type input "6.00"
type input "5.60"
type input "2.00"
type input "1.22152498603932"
type input "5.60"
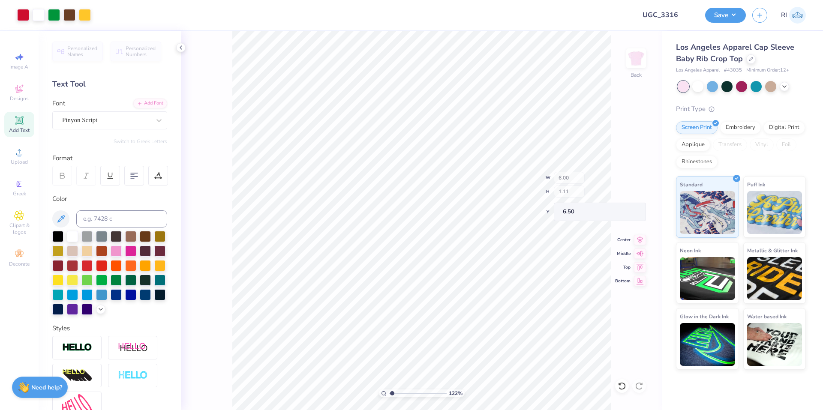
type input "2.00"
click at [527, 315] on li "Group" at bounding box center [525, 316] width 67 height 17
click at [640, 239] on icon at bounding box center [640, 236] width 12 height 10
type input "1.22152498603932"
type input "11.01"
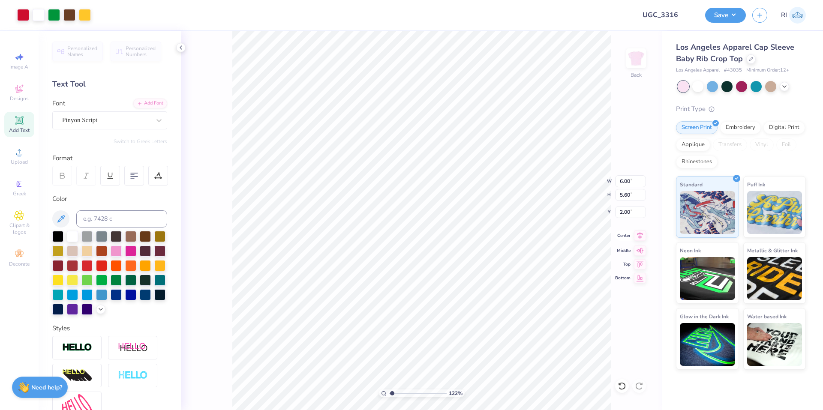
type input "4.54"
type input "-5.21"
type input "1.22152498603932"
type input "6.00"
type input "5.60"
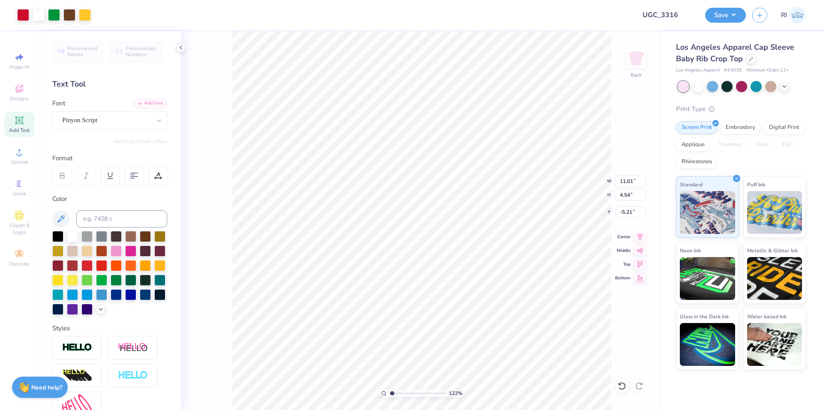
type input "2.00"
click at [637, 237] on icon at bounding box center [640, 236] width 12 height 10
type input "1"
click at [734, 18] on button "Save" at bounding box center [725, 13] width 41 height 15
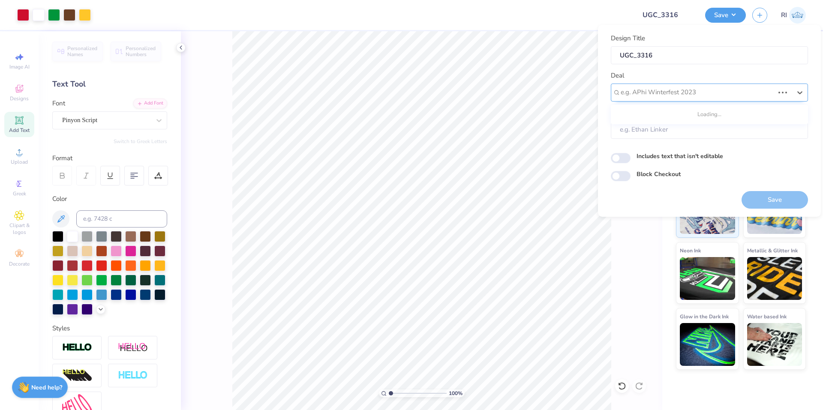
click at [668, 99] on div "e.g. APhi Winterfest 2023" at bounding box center [697, 92] width 155 height 13
click at [670, 115] on div "UGC Designs" at bounding box center [710, 115] width 190 height 14
type input "ugc"
type input "Design Tool Gallery User"
click at [623, 171] on div "Block Checkout" at bounding box center [709, 175] width 197 height 10
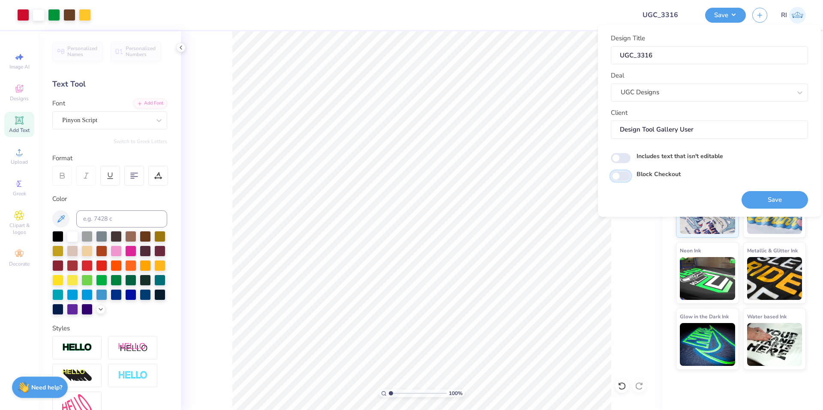
click at [620, 173] on input "Block Checkout" at bounding box center [621, 176] width 20 height 10
checkbox input "true"
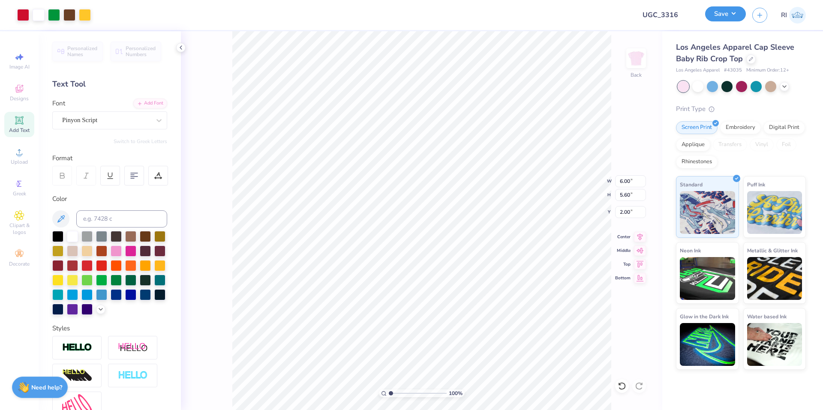
click at [721, 18] on button "Save" at bounding box center [725, 13] width 41 height 15
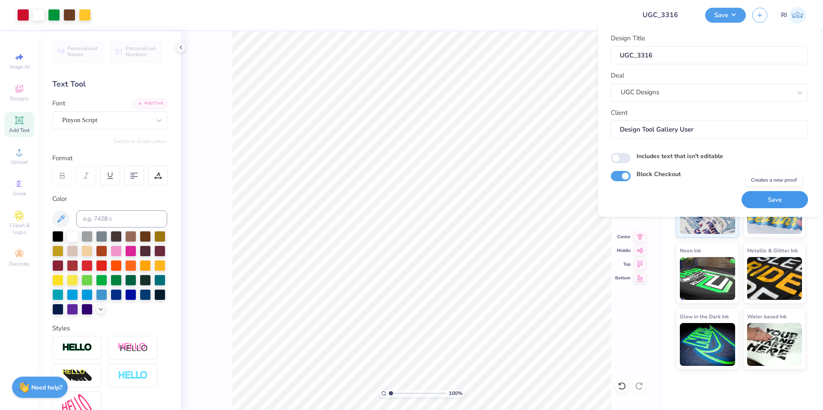
click at [779, 205] on button "Save" at bounding box center [775, 200] width 66 height 18
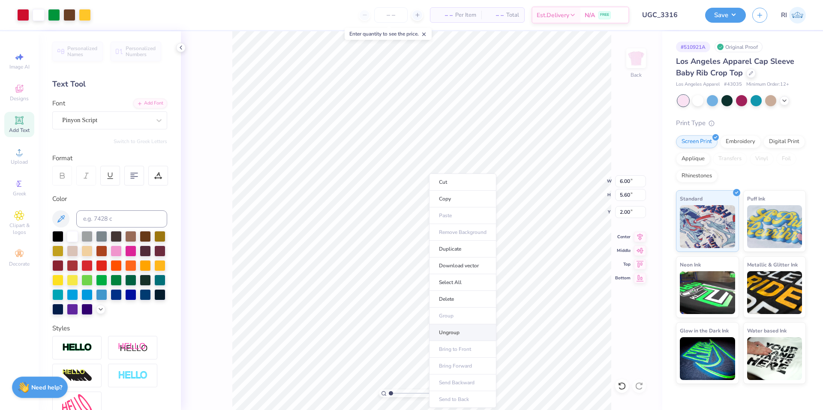
click at [466, 331] on li "Ungroup" at bounding box center [462, 333] width 67 height 17
click at [735, 15] on button "Save" at bounding box center [725, 13] width 41 height 15
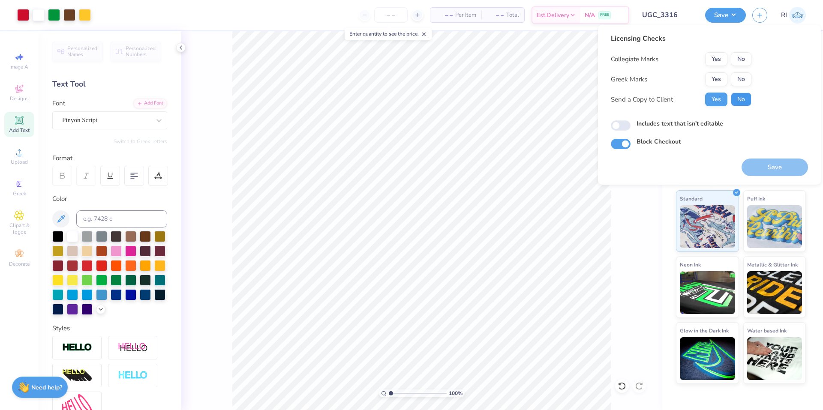
click at [741, 99] on button "No" at bounding box center [741, 100] width 21 height 14
click at [744, 78] on button "No" at bounding box center [741, 79] width 21 height 14
click at [744, 54] on button "No" at bounding box center [741, 59] width 21 height 14
click at [768, 166] on button "Save" at bounding box center [775, 168] width 66 height 18
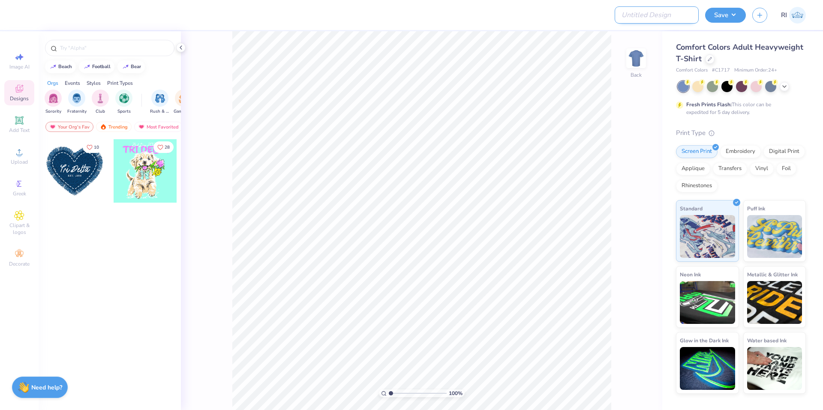
click at [657, 20] on input "Design Title" at bounding box center [657, 14] width 84 height 17
paste input "UGC_3317"
type input "UGC_3317"
click at [8, 159] on div "Upload" at bounding box center [19, 156] width 30 height 25
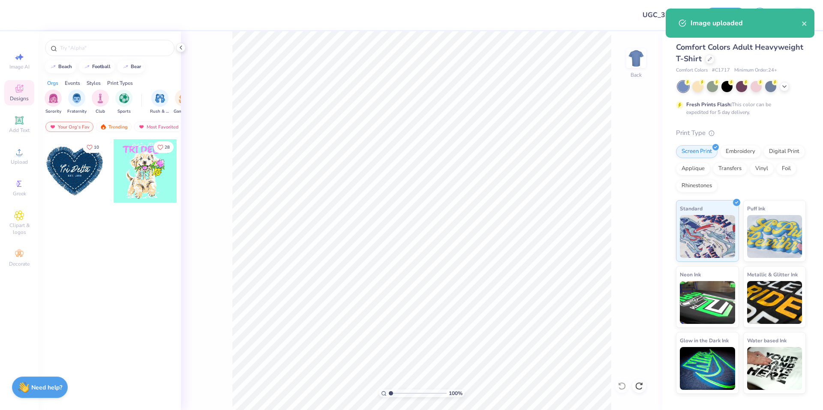
click at [21, 101] on span "Designs" at bounding box center [19, 98] width 19 height 7
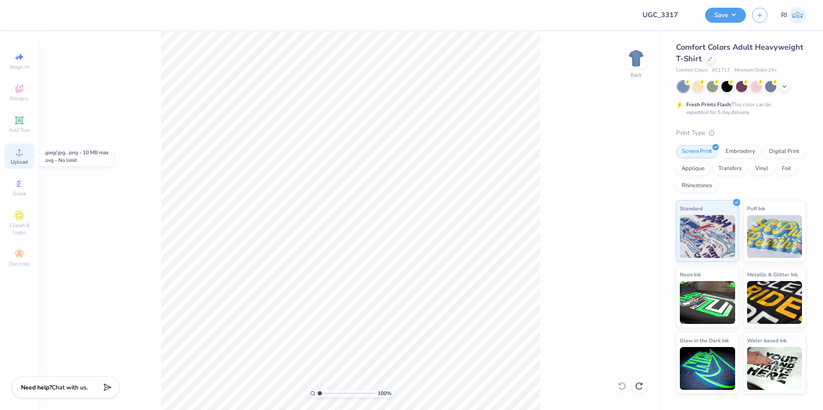
click at [15, 156] on icon at bounding box center [19, 152] width 10 height 10
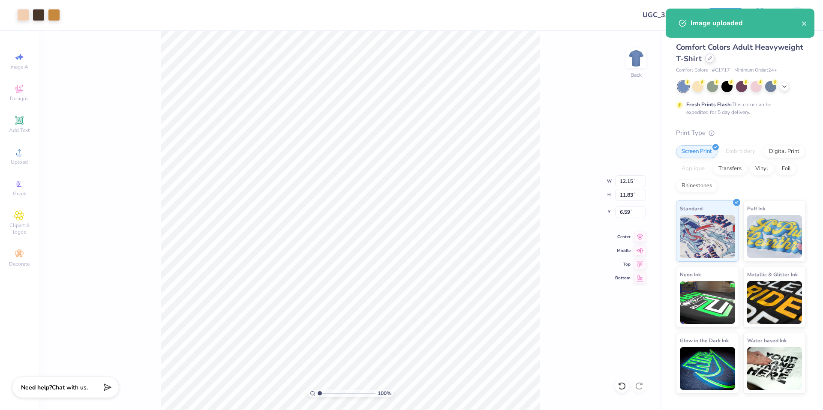
click at [707, 56] on div "Comfort Colors Adult Heavyweight T-Shirt" at bounding box center [741, 53] width 130 height 23
click at [709, 58] on icon at bounding box center [710, 58] width 4 height 4
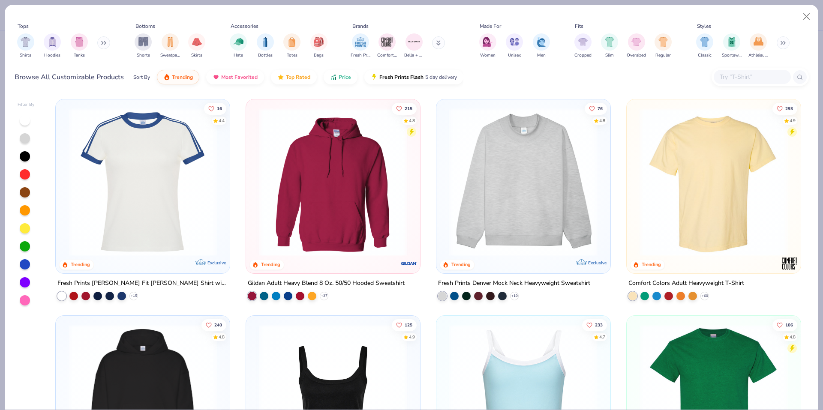
click at [749, 79] on input "text" at bounding box center [752, 77] width 66 height 10
paste input "G185"
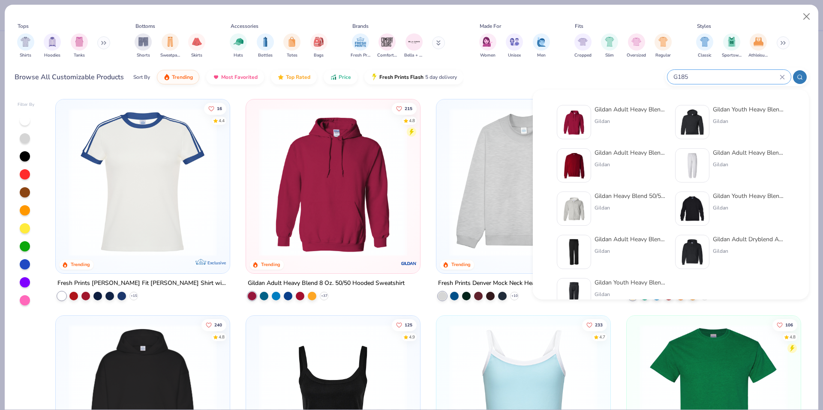
type input "G185"
click at [574, 123] on img at bounding box center [574, 122] width 27 height 27
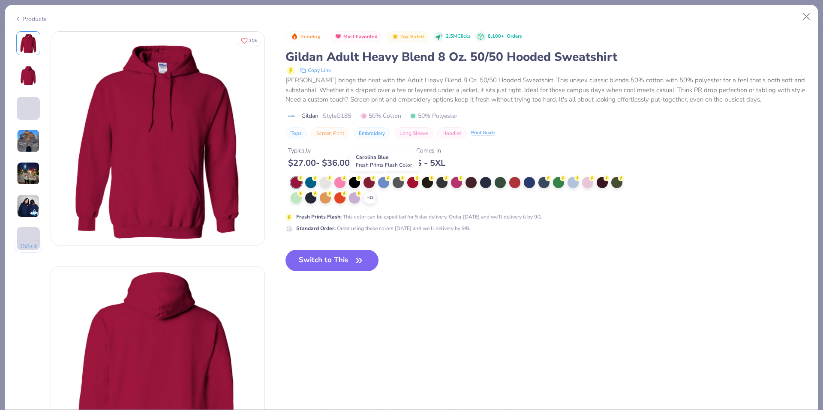
click at [0, 0] on icon at bounding box center [0, 0] width 0 height 0
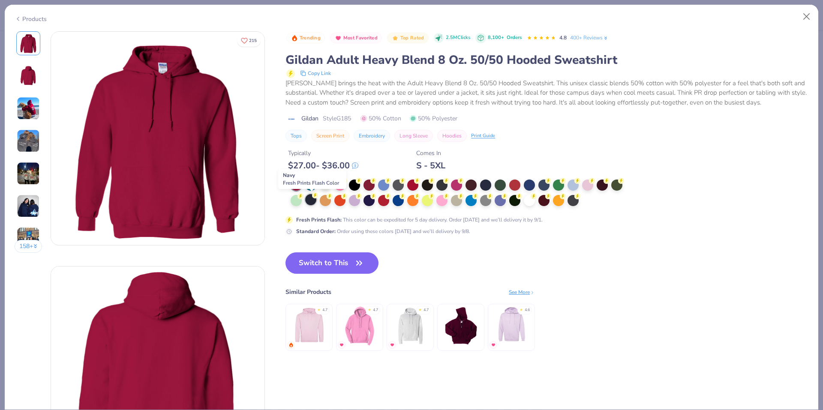
click at [313, 200] on div at bounding box center [310, 199] width 11 height 11
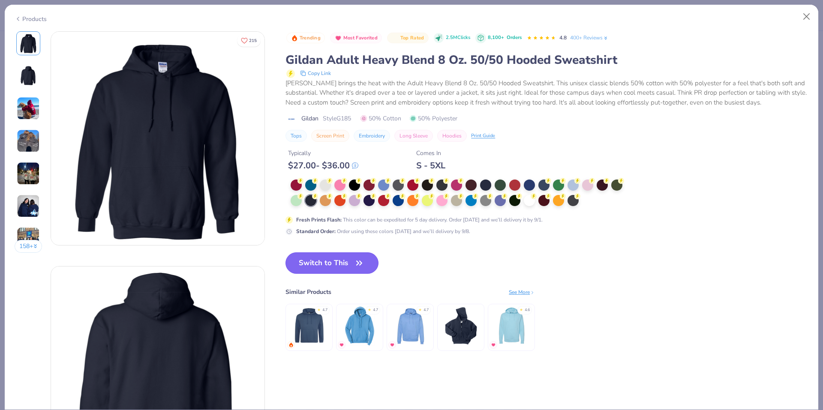
click at [340, 255] on button "Switch to This" at bounding box center [332, 263] width 93 height 21
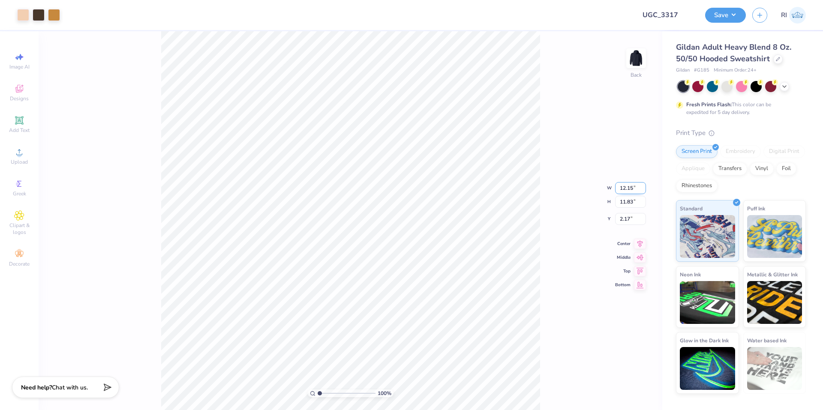
click at [623, 188] on input "12.15" at bounding box center [630, 188] width 31 height 12
type input "3.25"
type input "3.16"
click at [627, 207] on input "6.50" at bounding box center [630, 212] width 31 height 12
type input "3.00"
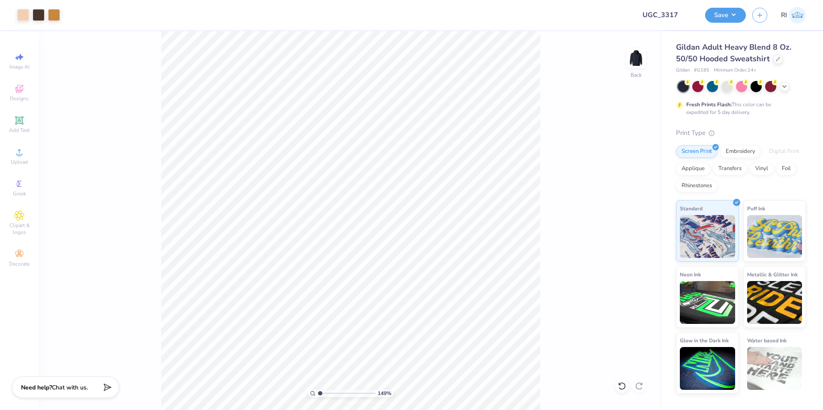
type input "1"
click at [633, 52] on img at bounding box center [636, 58] width 34 height 34
click at [640, 58] on img at bounding box center [636, 58] width 34 height 34
click at [640, 62] on img at bounding box center [636, 58] width 34 height 34
click at [28, 151] on div "Upload" at bounding box center [19, 156] width 30 height 25
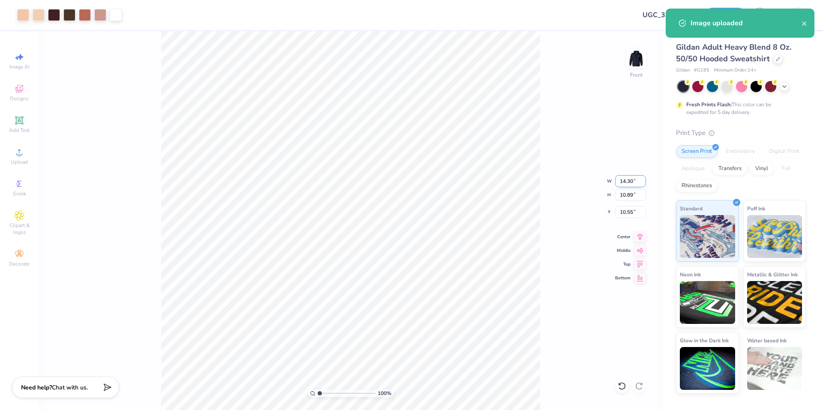
click at [624, 181] on input "14.30" at bounding box center [630, 181] width 31 height 12
type input "15.00"
type input "11.43"
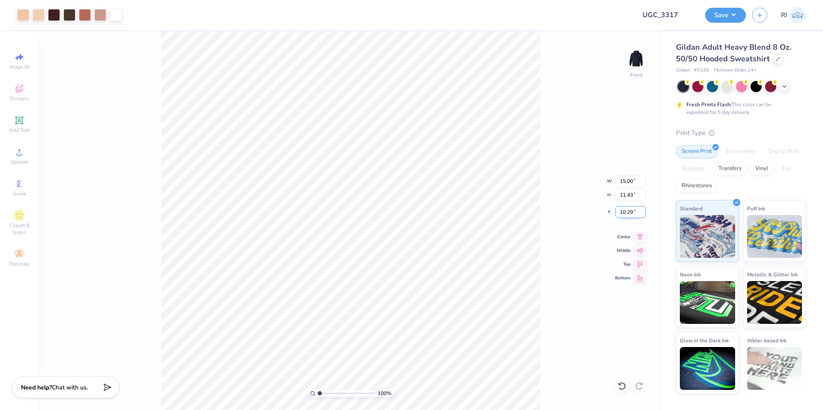
click at [622, 207] on input "10.29" at bounding box center [630, 212] width 31 height 12
type input "6.00"
click at [620, 380] on div at bounding box center [622, 387] width 14 height 14
drag, startPoint x: 24, startPoint y: 109, endPoint x: 24, endPoint y: 118, distance: 9.0
click at [24, 110] on div "Image AI Designs Add Text Upload Greek Clipart & logos Decorate" at bounding box center [19, 159] width 30 height 223
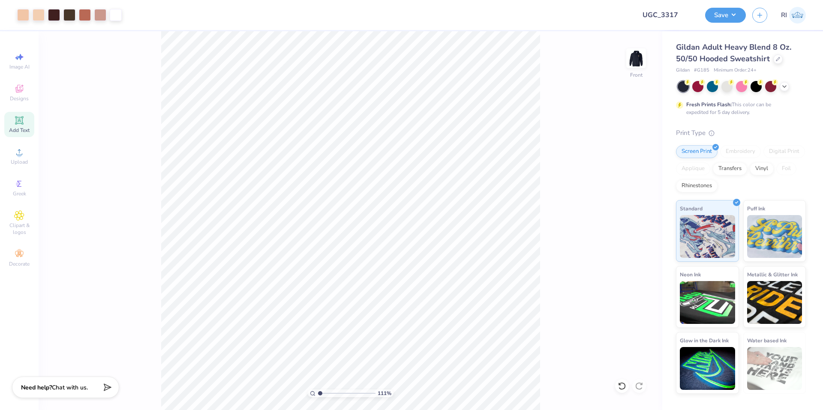
click at [23, 118] on icon at bounding box center [19, 120] width 8 height 8
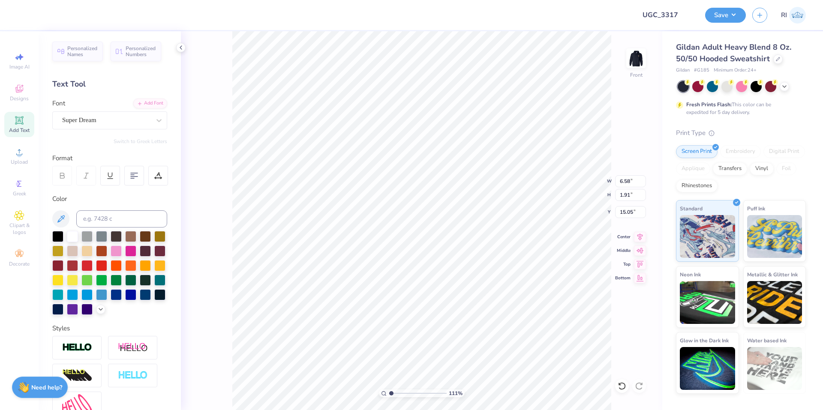
click at [136, 252] on div at bounding box center [130, 251] width 11 height 11
click at [139, 103] on div "Add Font" at bounding box center [150, 103] width 34 height 10
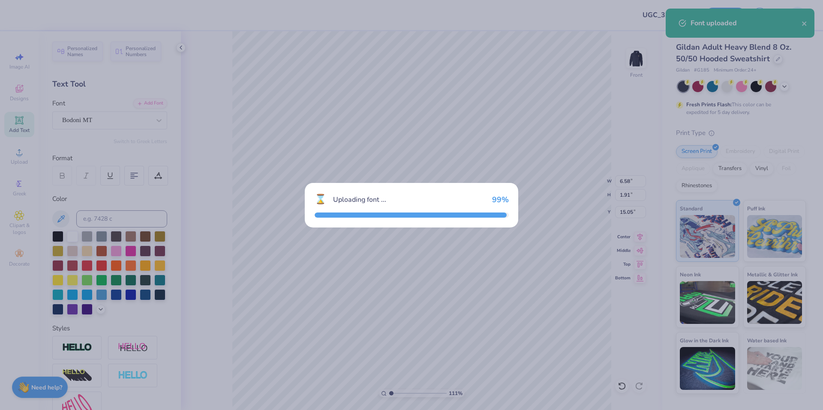
type input "1.10522621487156"
type input "7.48"
type input "1.78"
type input "15.11"
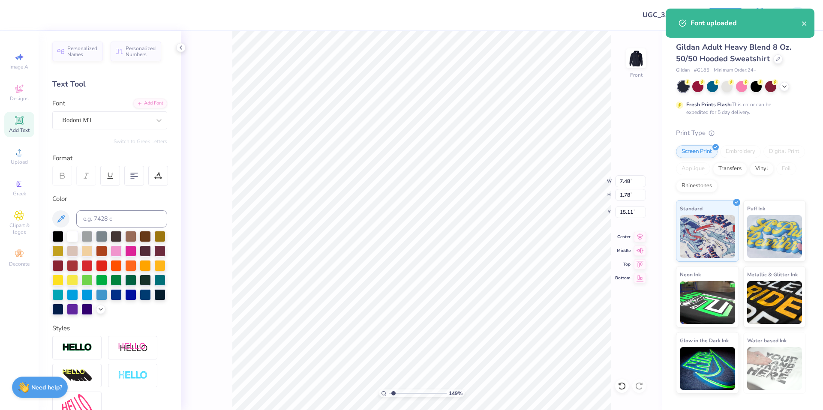
type input "1.49212329151837"
type input "10.96"
type input "1.49212329151837"
type textarea "M"
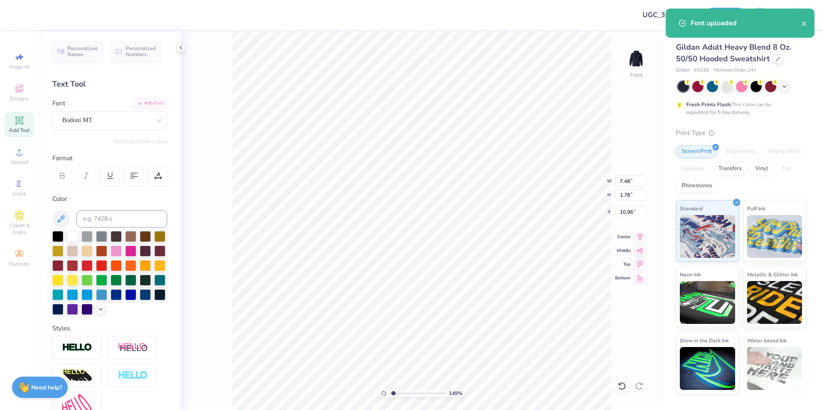
type input "1.49212329151837"
type textarea "MO"
type input "1.49212329151837"
type textarea "MOM"
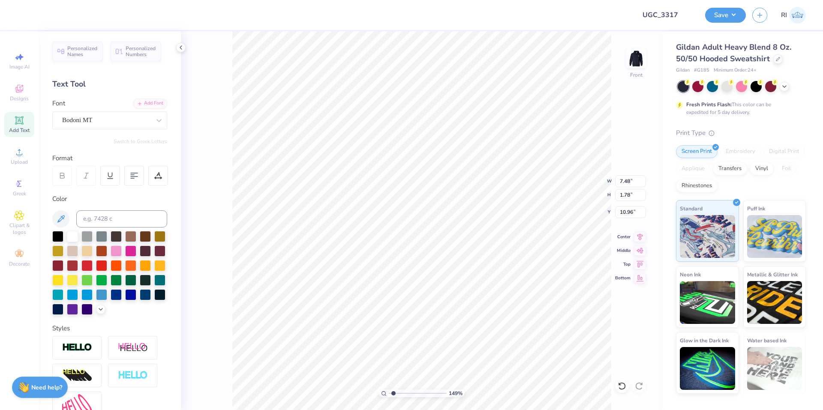
type input "1.49212329151837"
type textarea "MOM'"
type input "1.49212329151837"
type textarea "MOM'S"
type input "2.22643191709162"
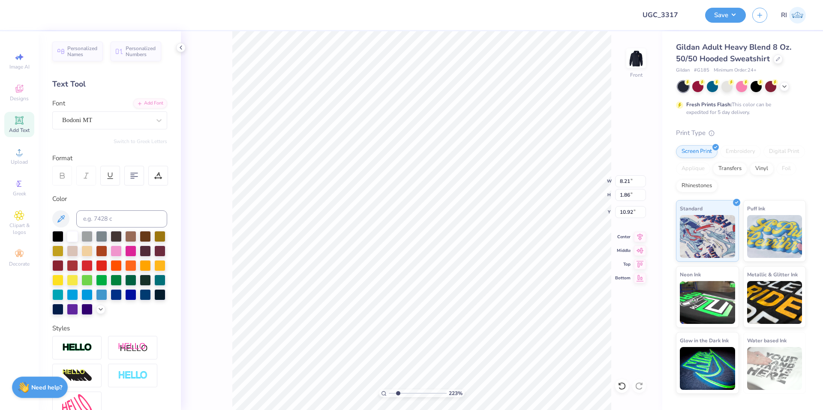
type input "10.29"
type input "2.22643191709162"
type input "6.69"
type input "1.52"
type input "9.98566702401637"
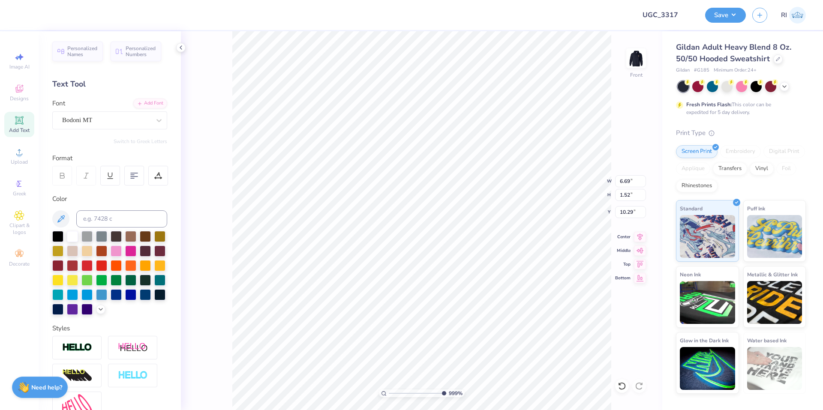
type input "6.68"
type input "1.51"
type input "10"
type input "6.66"
click at [428, 246] on li "Duplicate" at bounding box center [416, 249] width 67 height 17
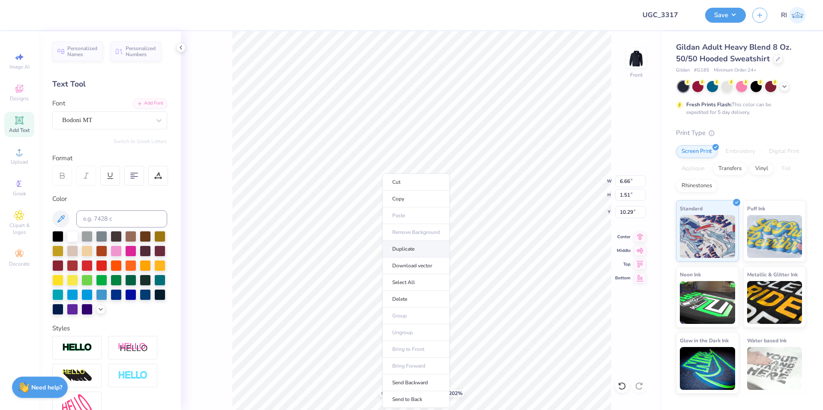
type input "2.01734957697155"
type input "11.29"
type input "2.01734957697155"
type input "15.00"
type input "11.43"
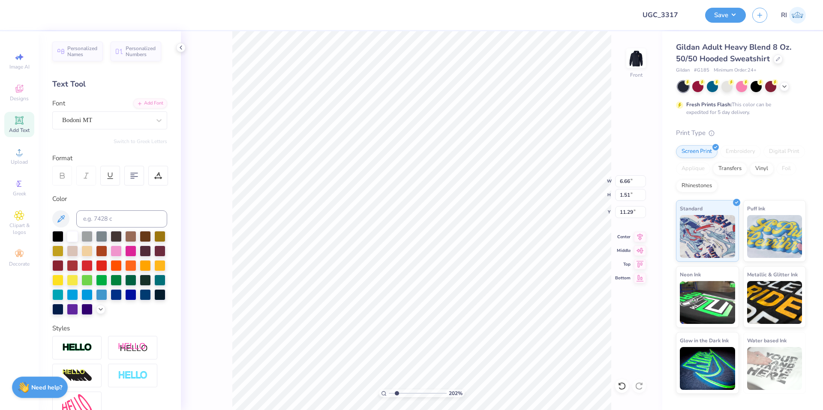
type input "10.29"
type input "2.01734957697155"
type input "6.66"
type input "1.51"
type input "11.29"
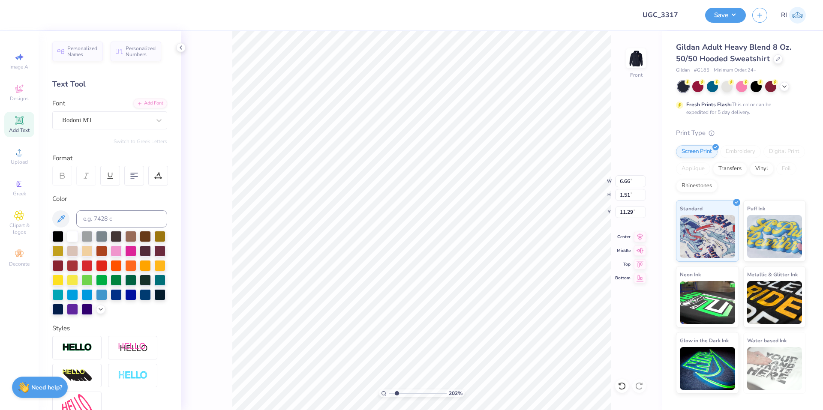
type input "2.01734957697155"
type textarea "W"
type input "2.01734957697155"
type textarea "WE"
type input "2.01734957697155"
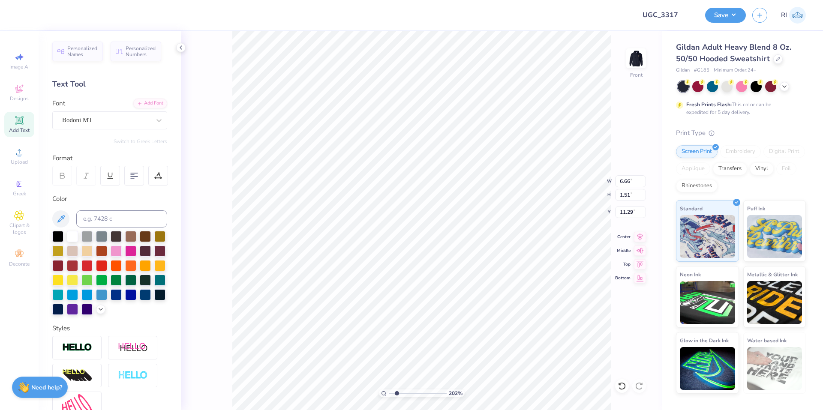
type textarea "WEK"
type input "2.01734957697155"
type textarea "WE"
type input "2.01734957697155"
type textarea "WEE"
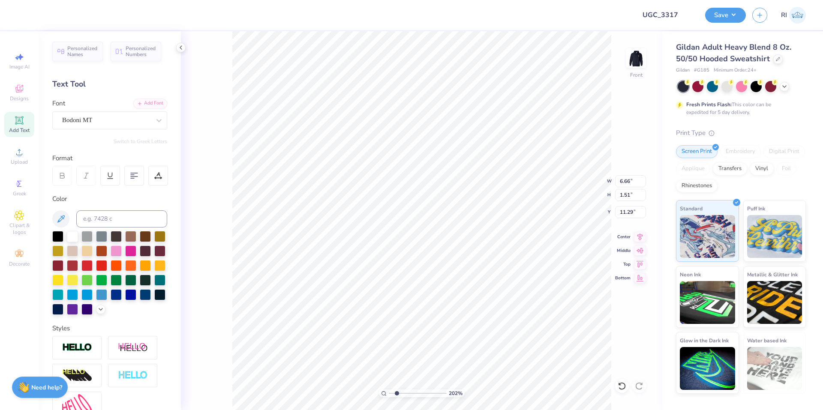
type input "2.01734957697155"
type textarea "WEEK"
type input "2.72354586819477"
type input "12.03"
type input "6.7018590600674"
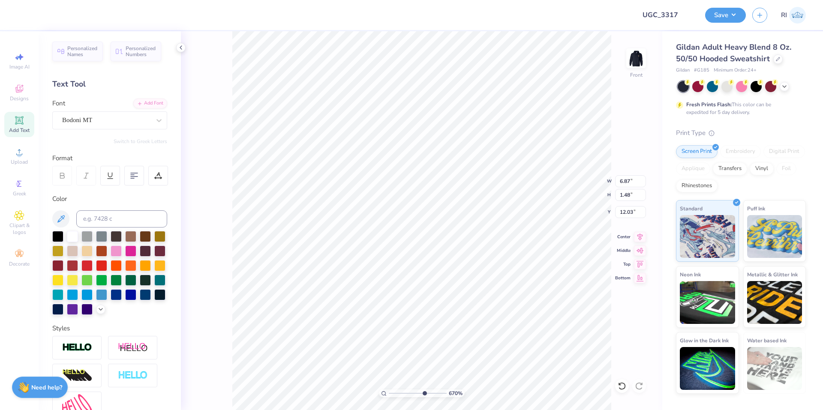
type input "6.58"
type input "1.41"
type input "10"
type input "12.04"
type input "1.82266588284093"
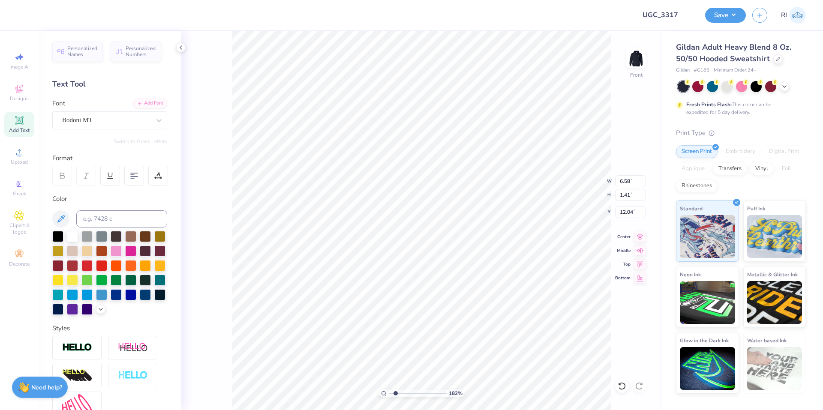
type input "15.00"
type input "11.43"
type input "10.29"
type input "1.82266588284093"
type input "6.58"
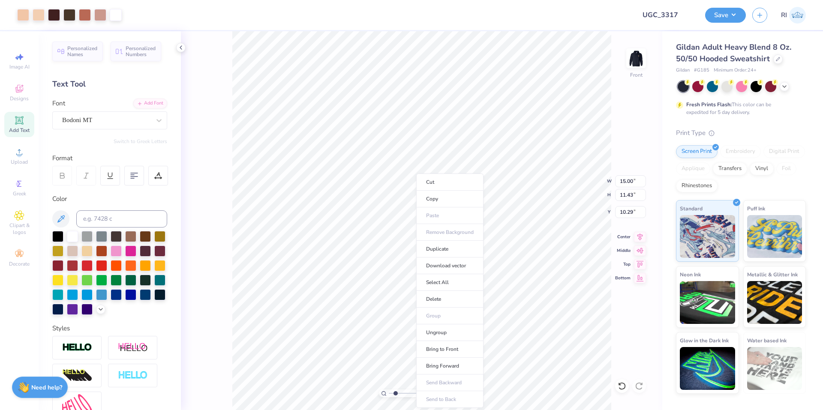
type input "1.41"
type input "12.04"
click at [442, 255] on li "Duplicate" at bounding box center [434, 249] width 67 height 17
type input "1.82266588284093"
type input "13.04"
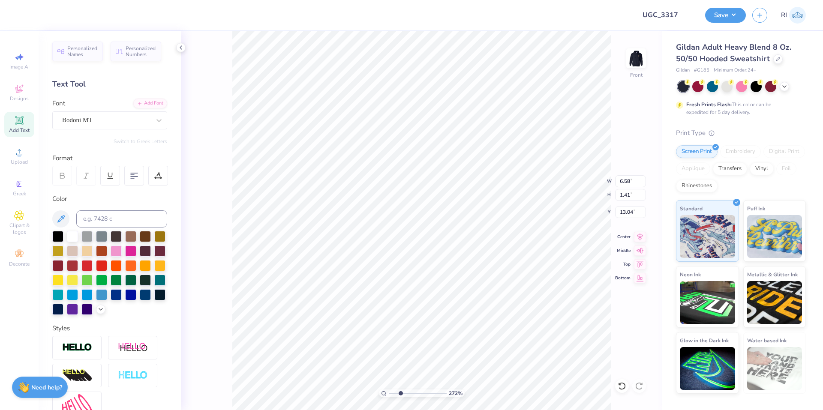
type input "2.71964221644285"
type input "13.96"
type input "2.71964221644285"
type textarea "E"
type input "2.71964221644285"
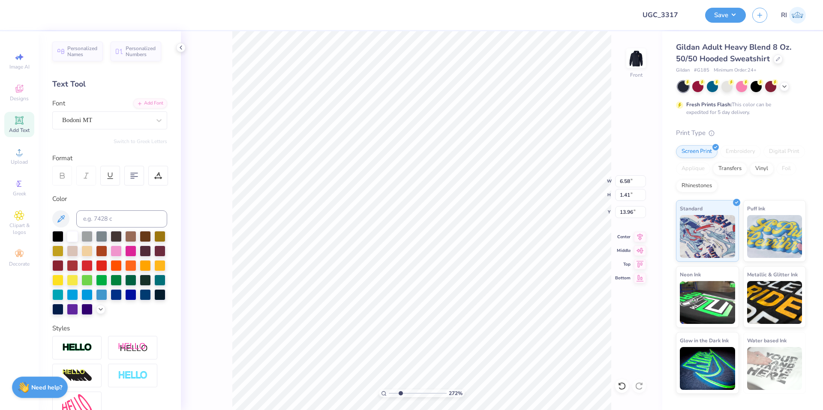
type textarea "EN"
type input "2.71964221644285"
type textarea "END"
type input "2.71964221644285"
type input "15.00"
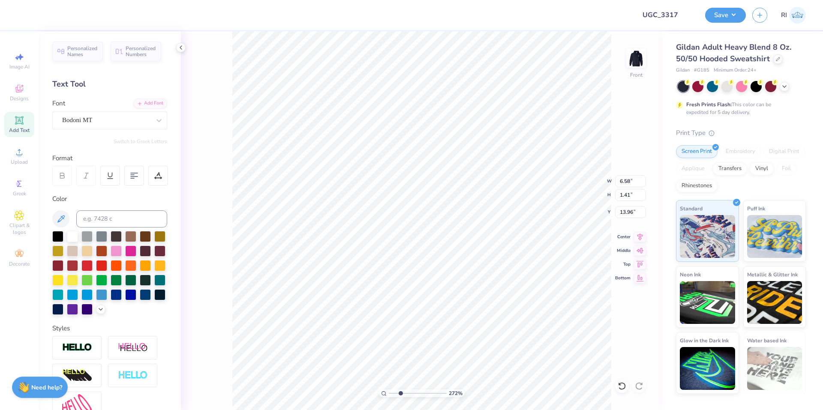
type input "11.43"
type input "10.29"
type input "6.05509823375817"
type input "4.44"
type input "1.41"
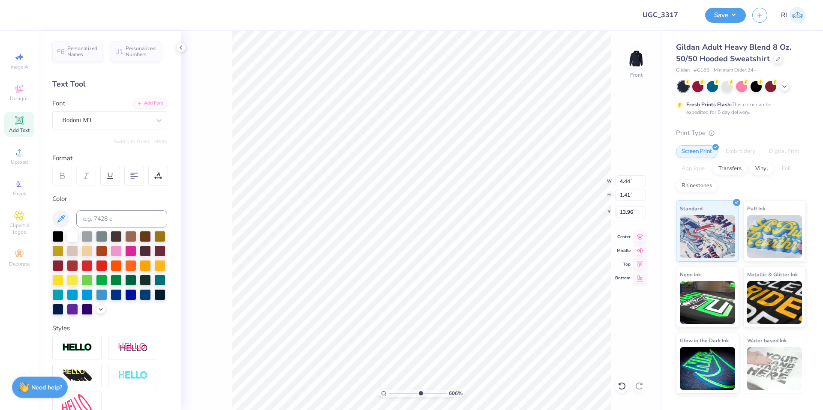
type input "13.82"
type input "4.22"
type input "1.34"
type input "4.96411413431099"
type input "4.14"
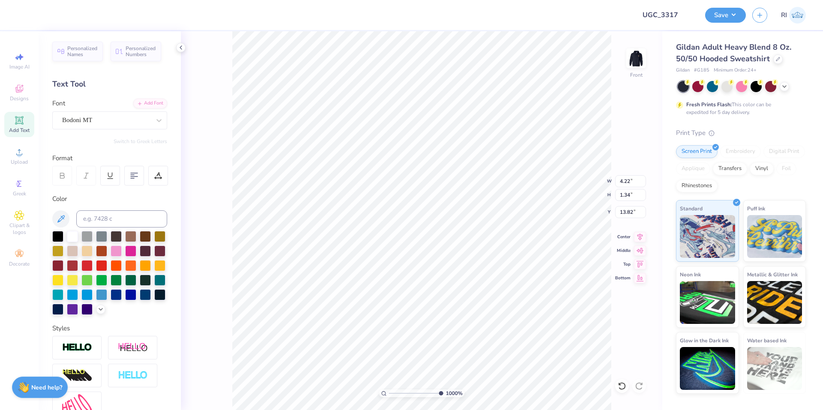
type input "1.32"
click at [506, 251] on li "Duplicate" at bounding box center [516, 249] width 67 height 17
type input "1.64913377760655"
type input "14.82"
type input "1.64913377760655"
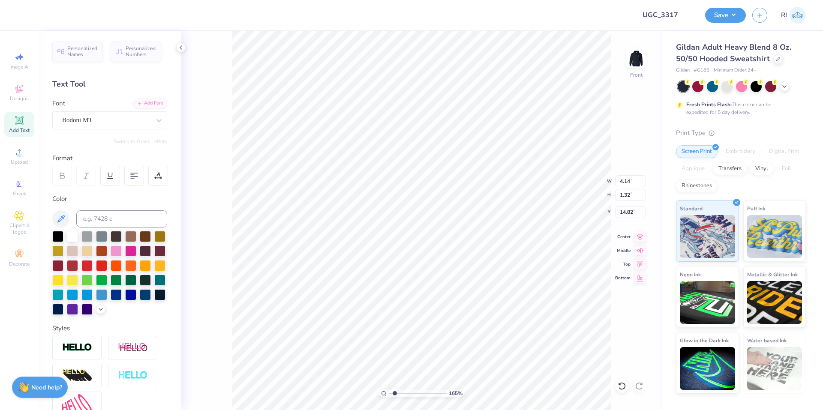
type input "17.20"
click at [149, 105] on div "Add Font" at bounding box center [150, 103] width 34 height 10
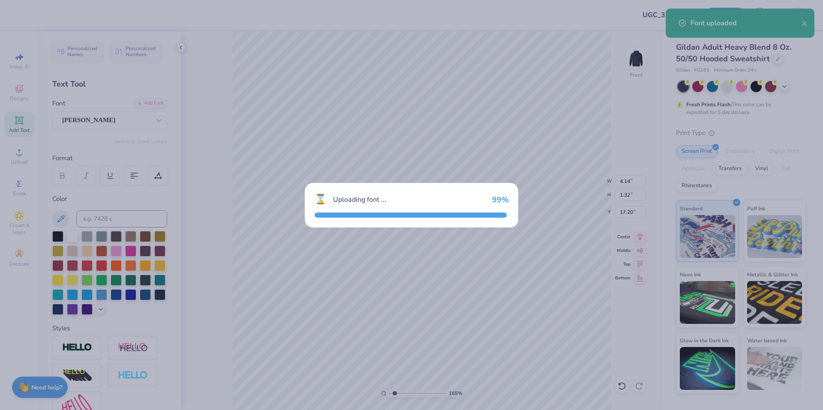
type input "1.64913377760655"
type input "4.27"
type input "1.38"
type input "17.17"
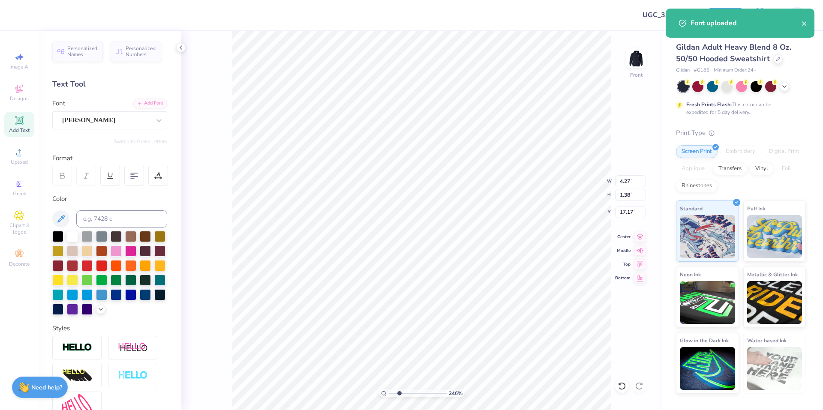
type input "2.46071092039642"
type textarea "AL"
type input "2.46071092039642"
type textarea "ALP"
type input "2.46071092039642"
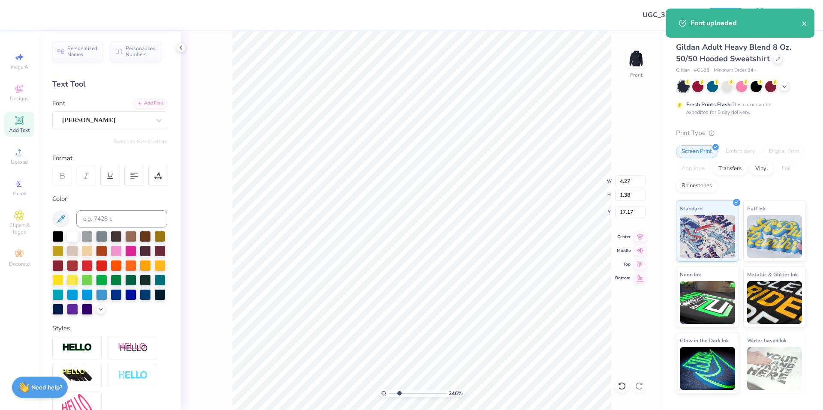
type textarea "ALPH"
type input "2.46071092039642"
type textarea "ALPHA"
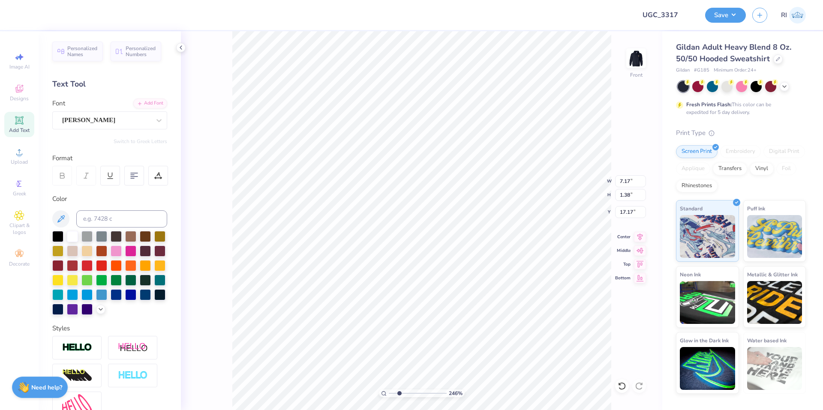
type input "2.46071092039642"
type input "1.39"
type input "7.17"
type input "14.28"
type input "2.46071092039642"
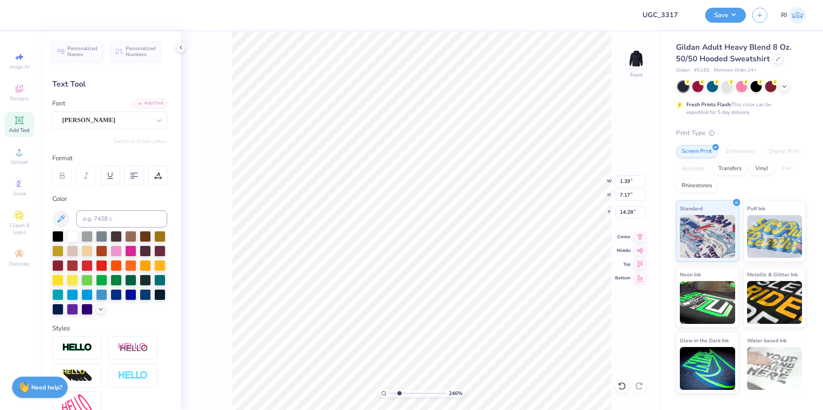
type input "1.06"
type input "5.47"
type input "15.98"
type input "3.6716840780171"
type input "16.00"
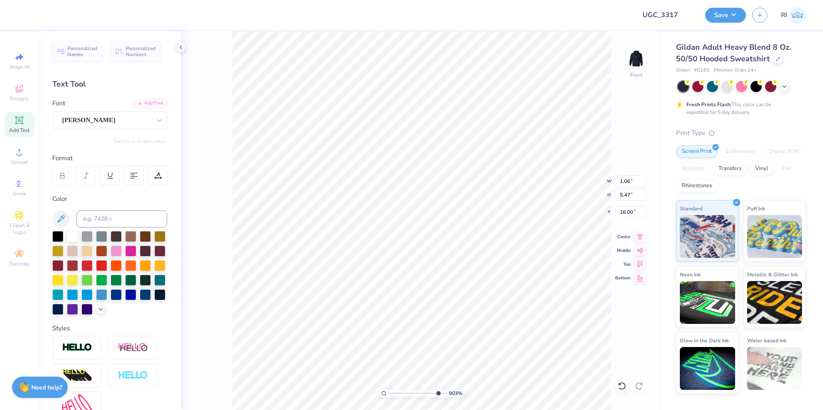
type input "9.03495310702233"
type input "15.97"
type input "10"
type input "1.00"
type input "5.18"
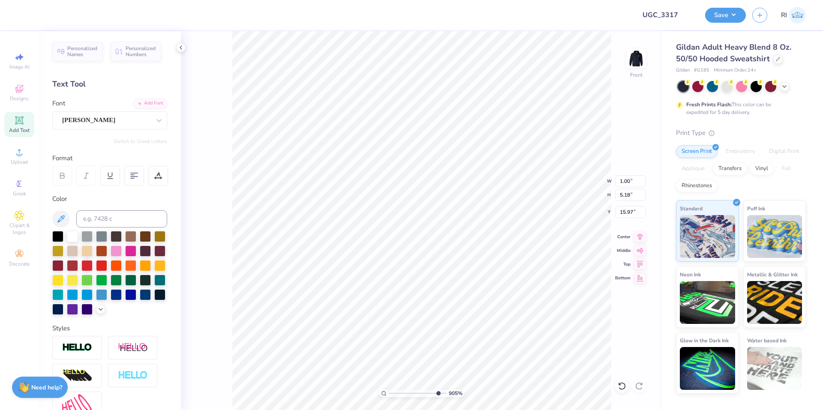
type input "9.04792147113709"
type input "5.14"
type input "16.01"
click at [423, 247] on li "Duplicate" at bounding box center [424, 249] width 67 height 17
type input "3.01013429093399"
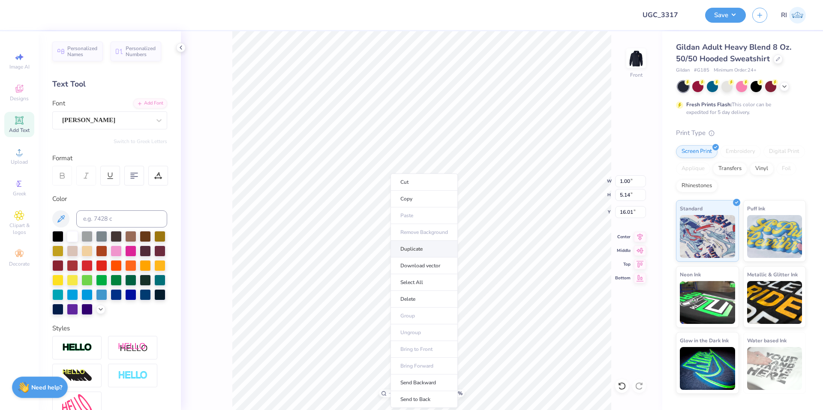
type input "17.01"
type input "3.01013429093399"
type textarea "X"
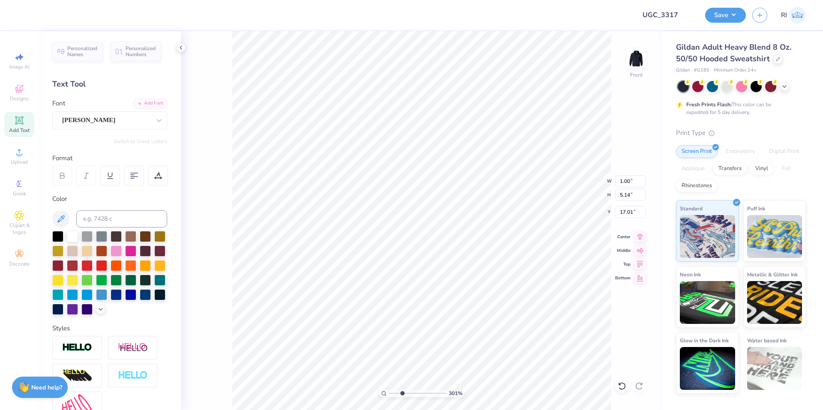
type input "3.01013429093399"
type textarea "XI"
type input "3.01013429093399"
type input "15.00"
type input "11.43"
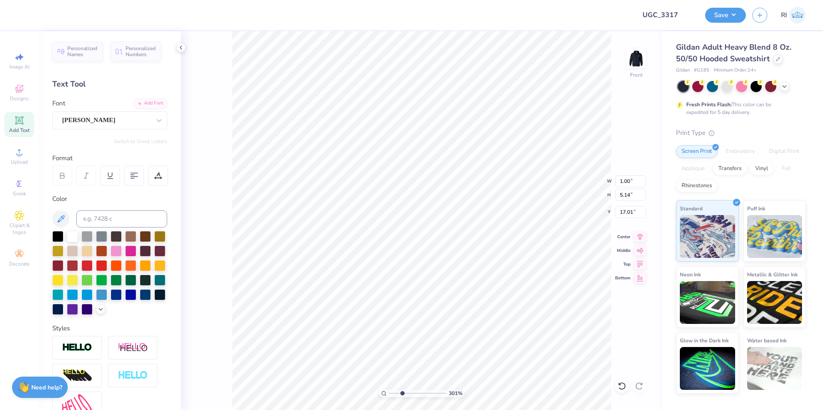
type input "10.29"
type input "6.7018590600674"
type input "0.99"
type input "1.28"
type input "18.94"
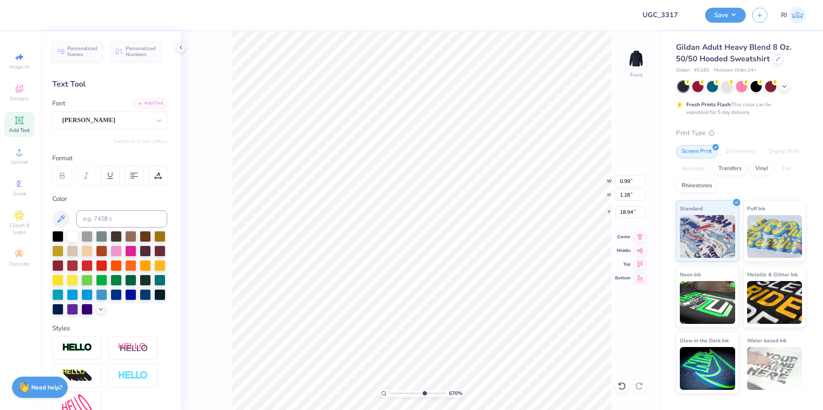
type input "6.7018590600674"
type input "19.87"
type input "6.7018590600674"
type input "15.00"
type input "11.43"
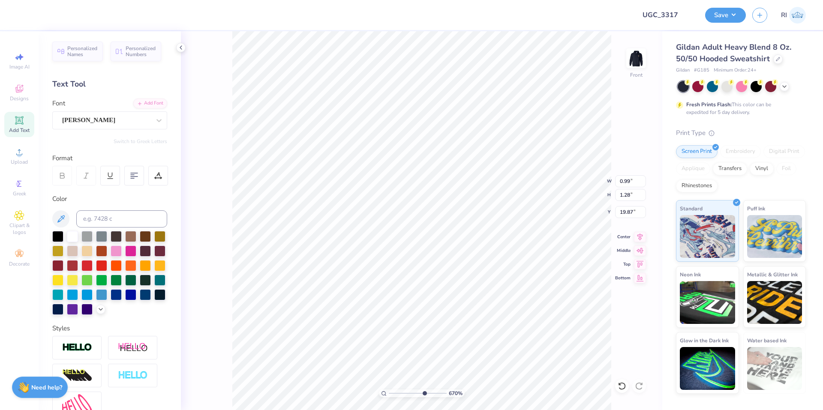
type input "10.29"
type input "10"
type input "19.73"
type input "1"
type input "15.00"
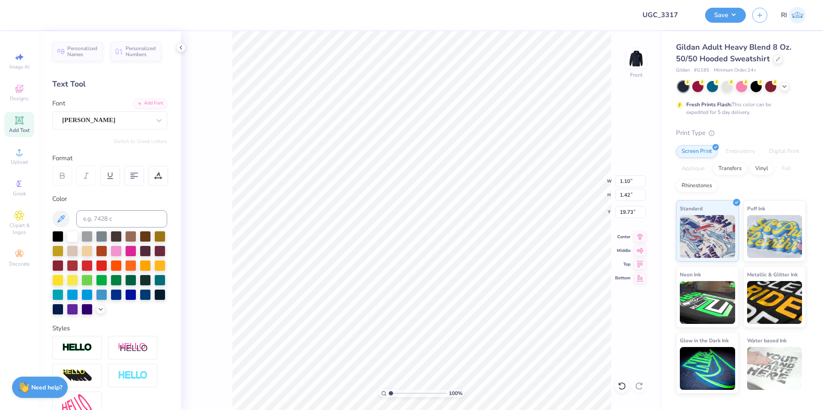
type input "11.43"
type input "10.29"
type input "1.64913377760655"
type input "9.70"
click at [27, 13] on div at bounding box center [23, 14] width 12 height 12
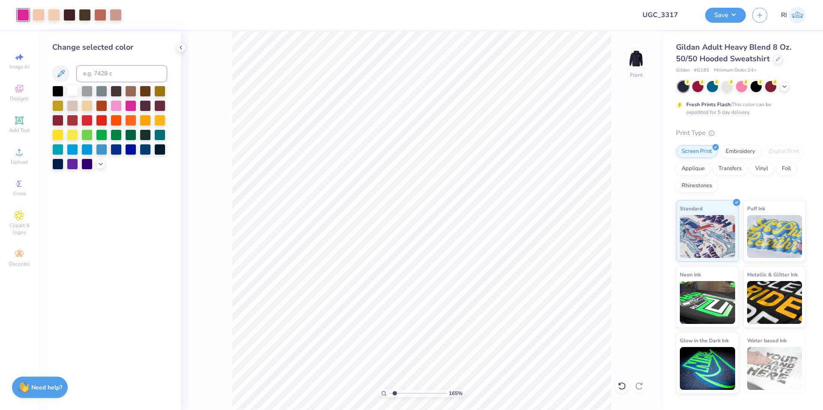
click at [74, 90] on div at bounding box center [72, 90] width 11 height 11
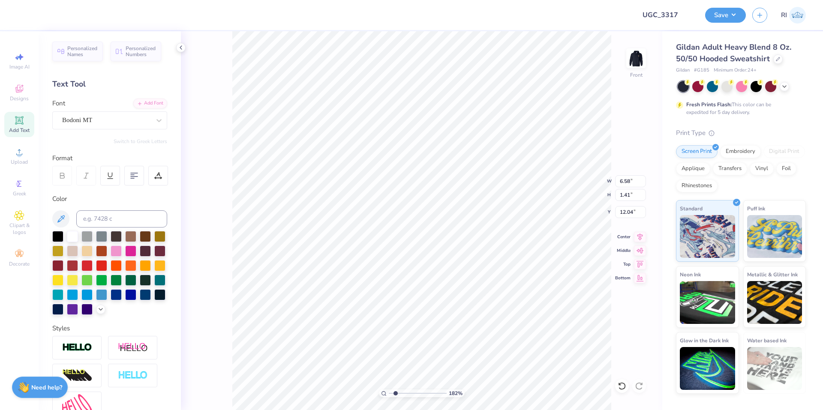
type input "1.82266588284093"
type input "12.44"
type input "3.16"
type input "10.29"
click at [546, 347] on li "Bring to Front" at bounding box center [541, 349] width 67 height 17
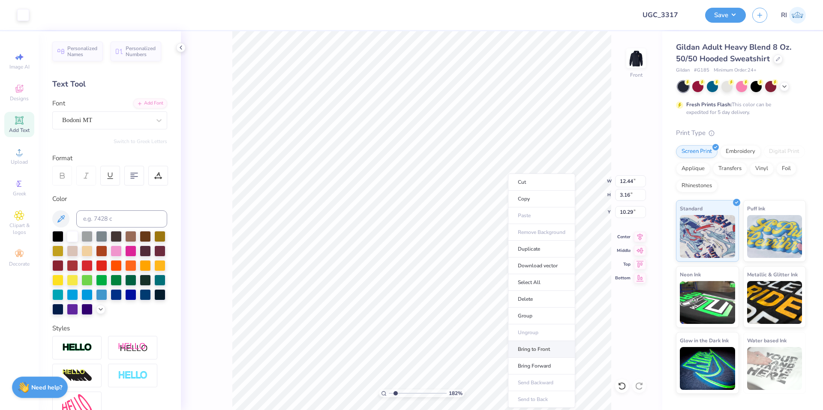
type input "1.82266588284093"
type input "14.50"
type input "10.86"
click at [624, 388] on icon at bounding box center [622, 386] width 9 height 9
click at [624, 386] on icon at bounding box center [622, 386] width 9 height 9
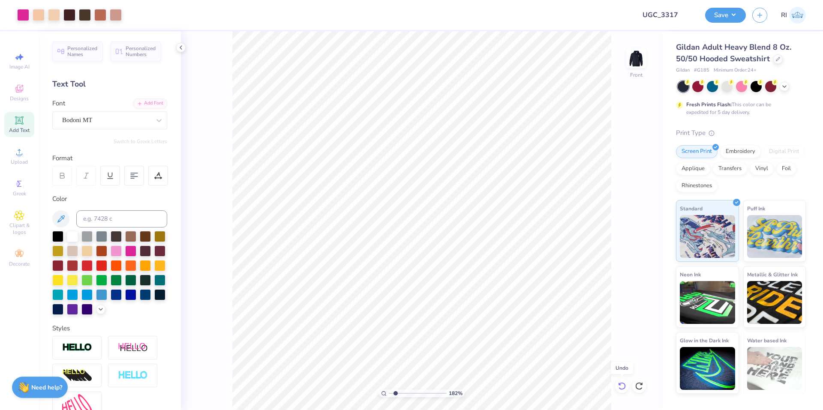
click at [624, 386] on icon at bounding box center [622, 386] width 9 height 9
click at [640, 383] on icon at bounding box center [639, 386] width 9 height 9
click at [21, 159] on span "Upload" at bounding box center [19, 162] width 17 height 7
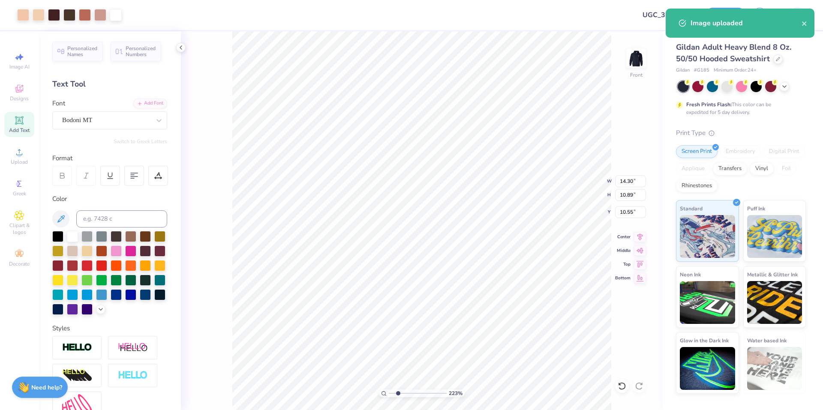
type input "2.22643191709162"
type input "7.30"
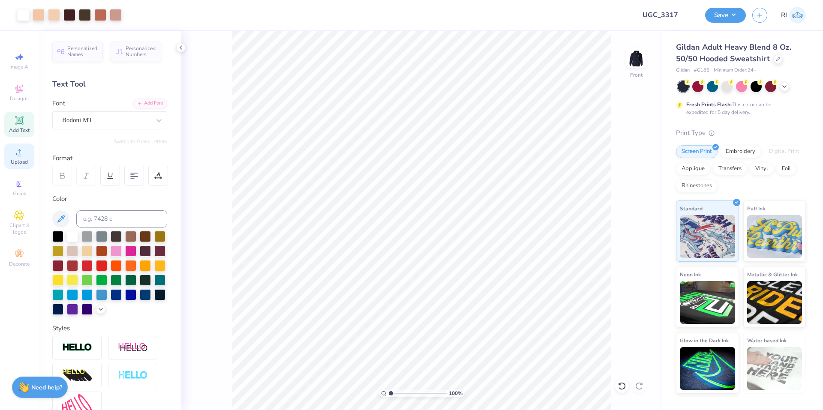
click at [22, 150] on icon at bounding box center [19, 152] width 10 height 10
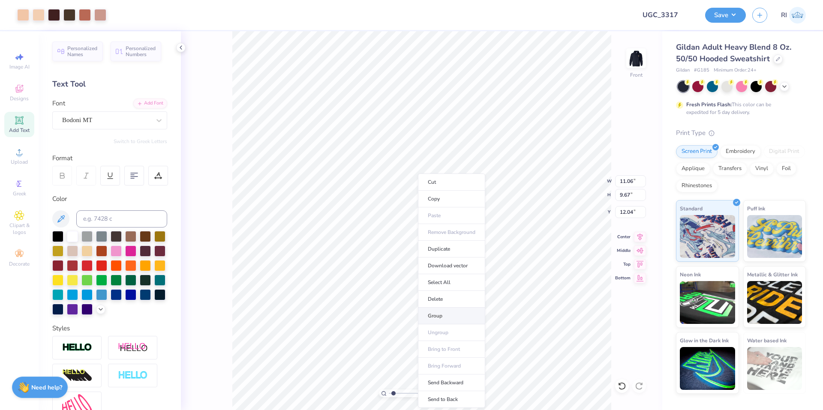
click at [461, 310] on li "Group" at bounding box center [451, 316] width 67 height 17
click at [17, 154] on icon at bounding box center [19, 152] width 10 height 10
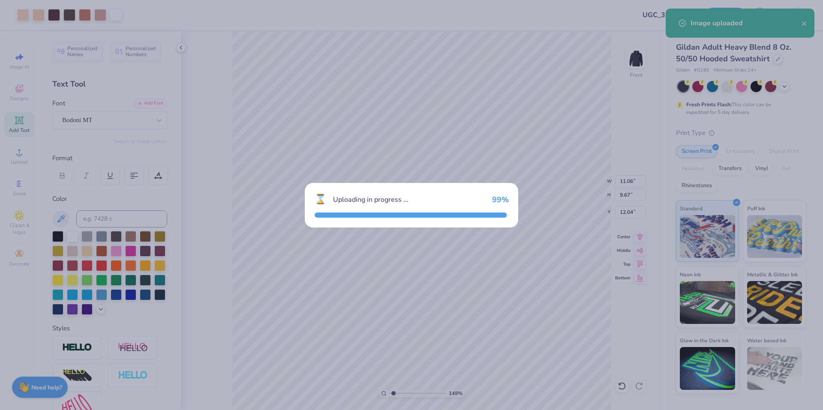
type input "1.49212329151837"
type input "14.30"
type input "10.89"
type input "10.55"
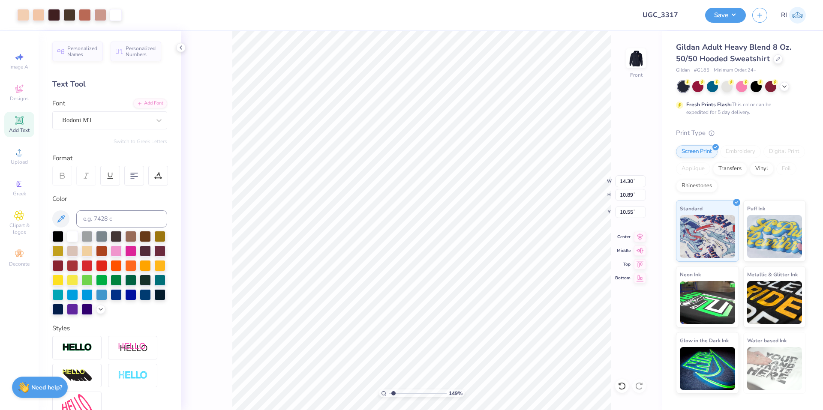
type input "1.49212329151837"
type input "6.35"
type input "2.71964221644285"
type input "10.09"
type input "3.6716840780171"
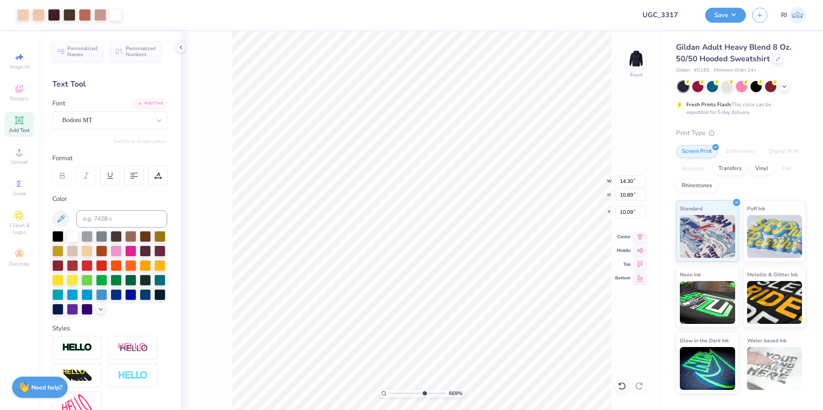
type input "10.35"
type input "2.01445811466782"
click at [633, 184] on input "14.30" at bounding box center [630, 181] width 31 height 12
type input "15"
type input "2.01445811466782"
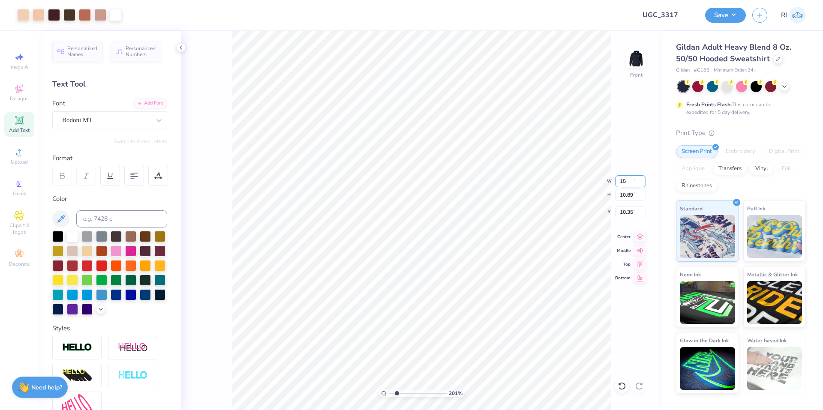
type input "15.00"
type input "11.43"
type input "10.08"
type input "2.46071092039641"
type input "10.29"
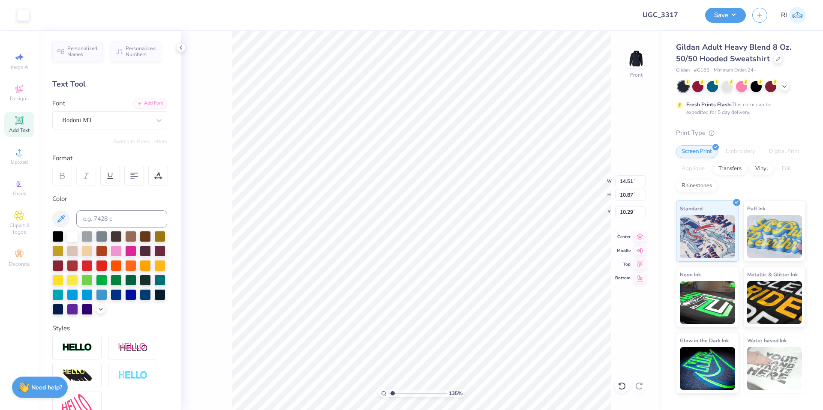
type input "1.35006143669128"
type input "8.57"
type input "1.35006143669128"
type input "12.44"
type input "3.16"
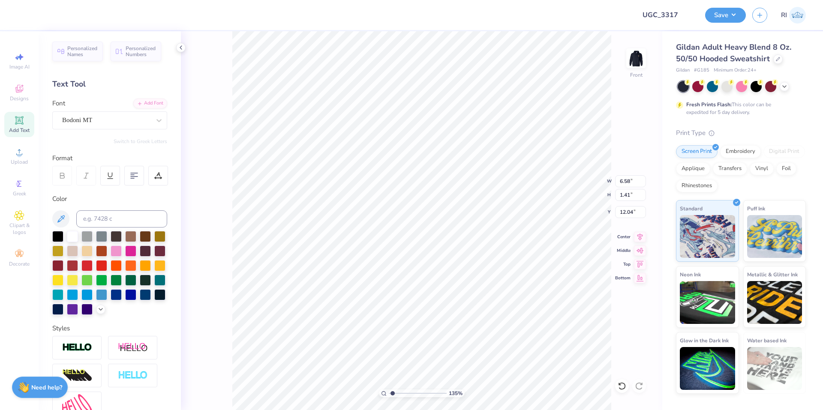
type input "10.29"
click at [614, 346] on li "Bring to Front" at bounding box center [607, 349] width 67 height 17
type input "1.35006143669128"
type input "14.50"
type input "4.85"
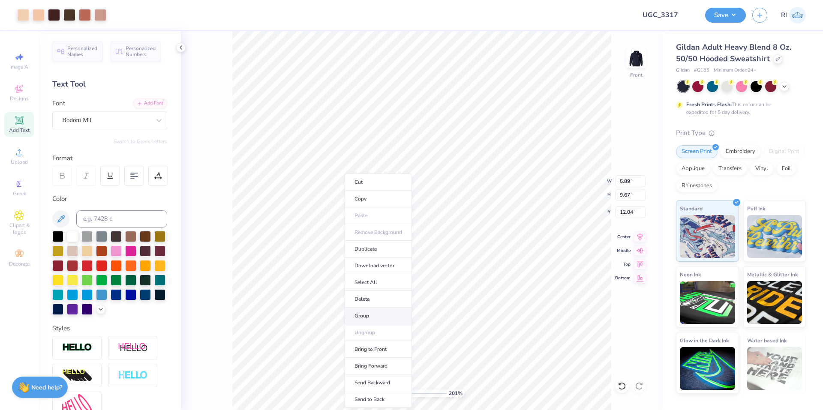
click at [377, 311] on li "Group" at bounding box center [378, 316] width 67 height 17
type input "1"
type input "7.95"
type input "9.19"
type input "12.24"
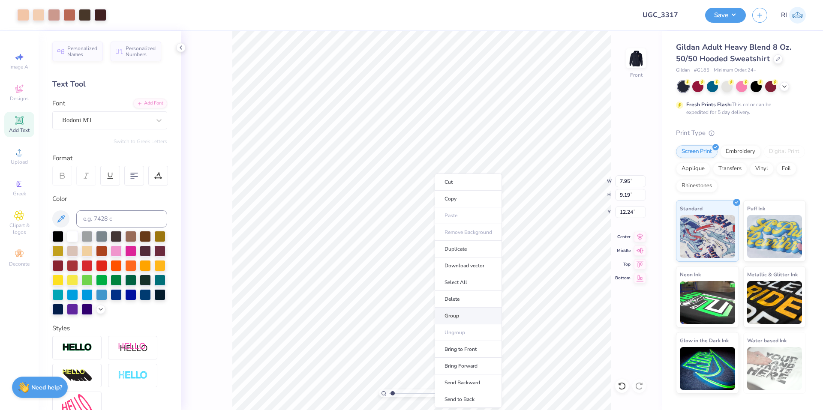
click at [470, 315] on li "Group" at bounding box center [468, 316] width 67 height 17
type input "2.01445811466782"
type input "12.28"
click at [618, 388] on icon at bounding box center [622, 386] width 9 height 9
click at [494, 399] on li "Send to Back" at bounding box center [484, 400] width 67 height 17
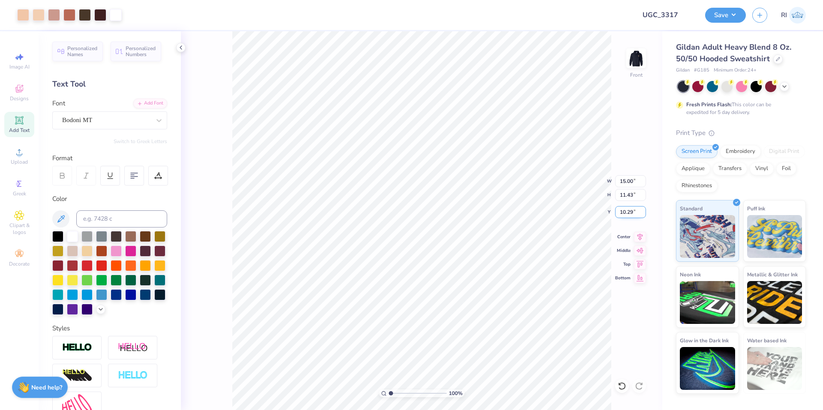
click at [633, 212] on input "10.29" at bounding box center [630, 212] width 31 height 12
click at [727, 17] on button "Save" at bounding box center [725, 13] width 41 height 15
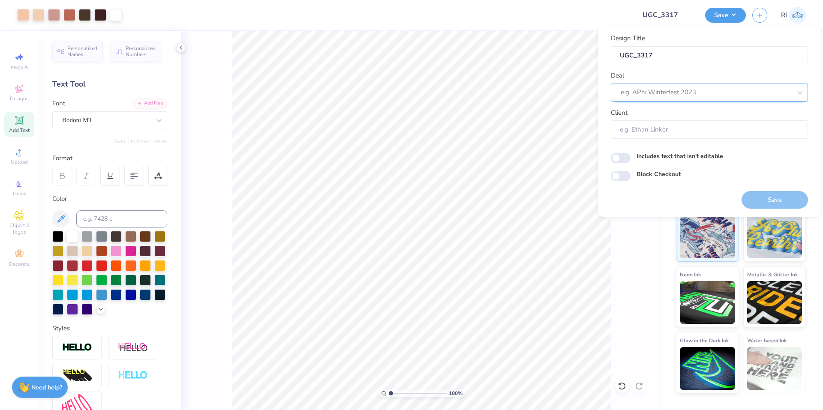
click at [716, 89] on div at bounding box center [706, 93] width 171 height 12
click at [653, 113] on div "UGC Designs" at bounding box center [710, 115] width 190 height 14
click at [630, 180] on div "Block Checkout" at bounding box center [709, 176] width 197 height 12
click at [628, 179] on input "Block Checkout" at bounding box center [621, 176] width 20 height 10
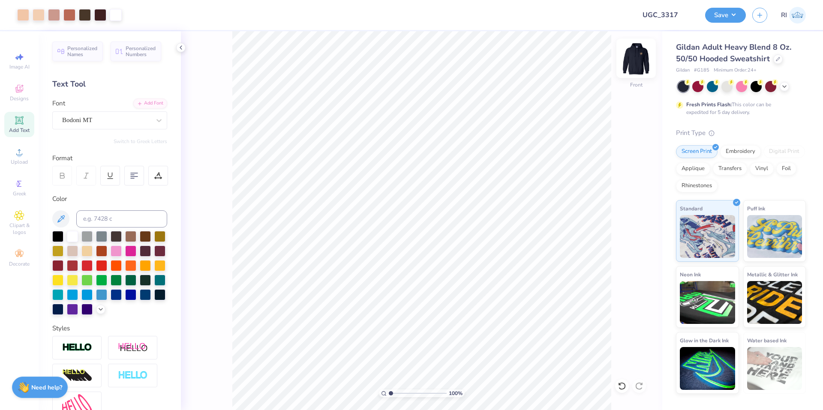
click at [636, 57] on img at bounding box center [636, 58] width 34 height 34
click at [637, 59] on img at bounding box center [636, 58] width 34 height 34
click at [735, 14] on button "Save" at bounding box center [725, 15] width 41 height 15
click at [730, 15] on button "Save" at bounding box center [725, 13] width 41 height 15
click at [734, 12] on button "Save" at bounding box center [725, 13] width 41 height 15
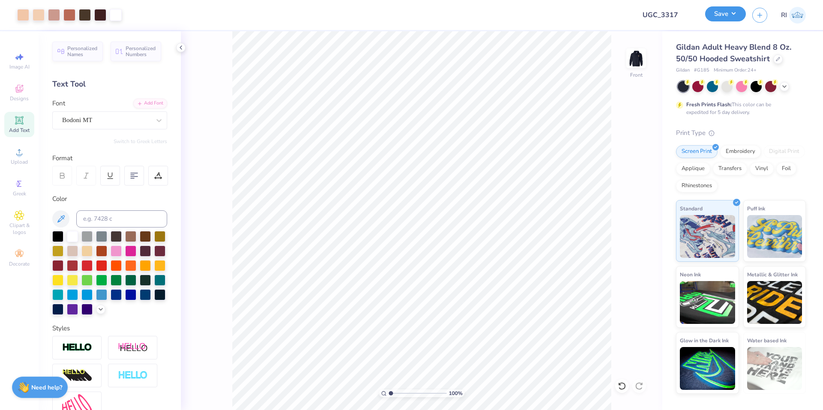
click at [734, 21] on button "Save" at bounding box center [725, 13] width 41 height 15
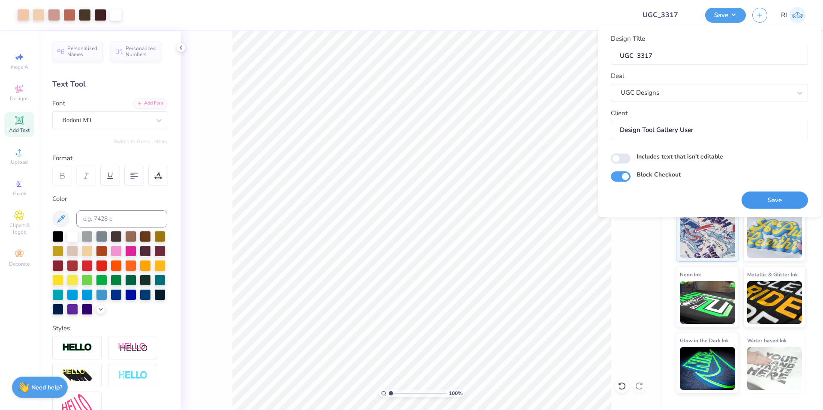
click at [787, 198] on button "Save" at bounding box center [775, 201] width 66 height 18
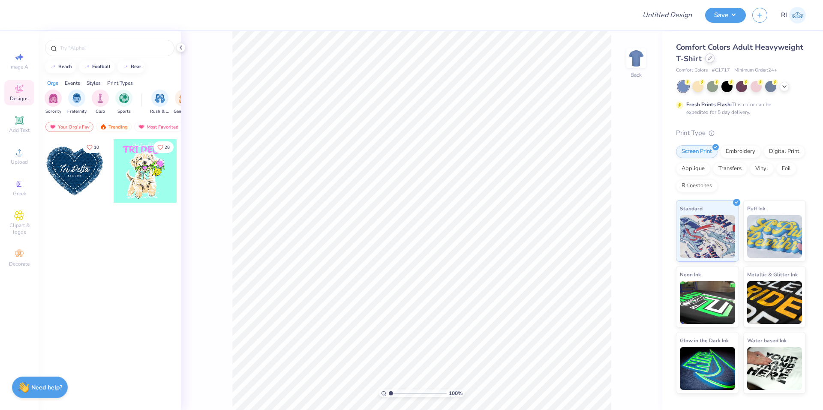
click at [709, 59] on icon at bounding box center [709, 58] width 3 height 3
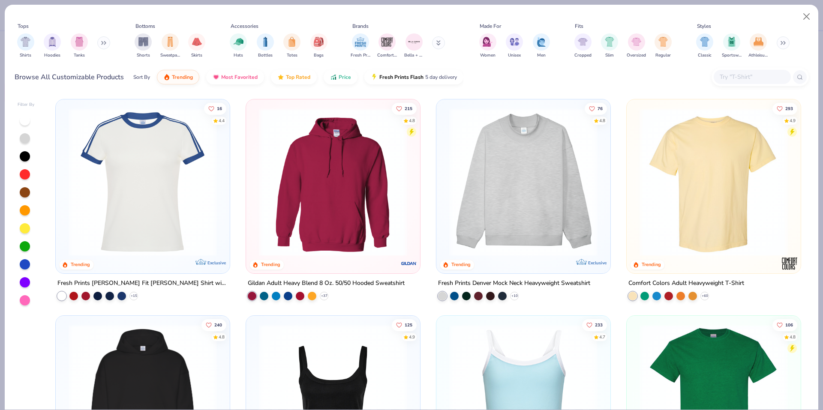
click at [759, 75] on input "text" at bounding box center [752, 77] width 66 height 10
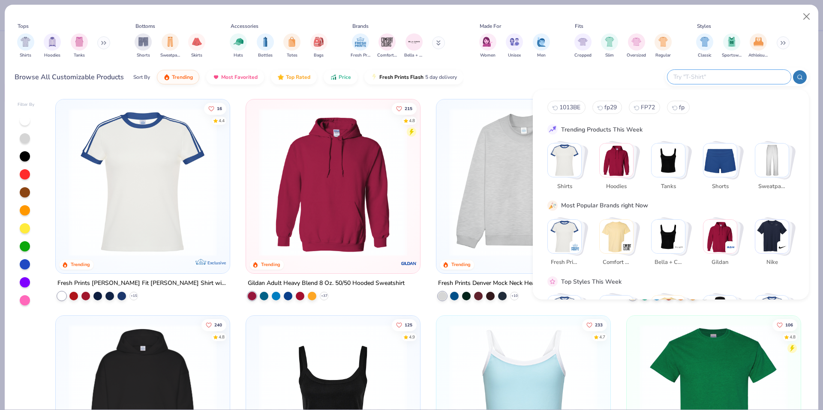
paste input "G185"
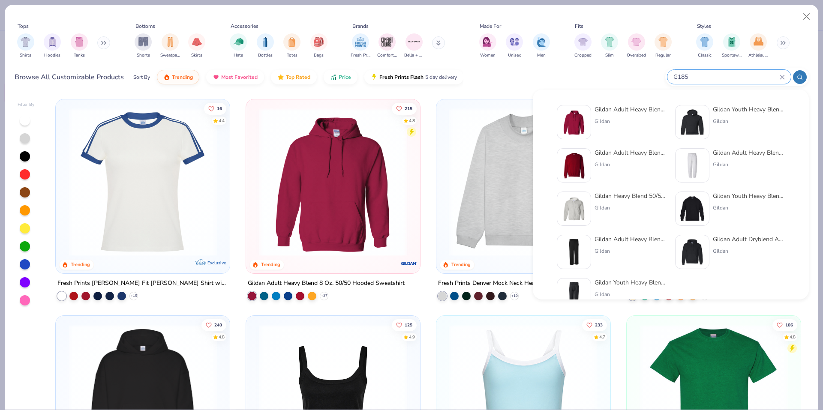
click at [732, 80] on input "G185" at bounding box center [726, 77] width 107 height 10
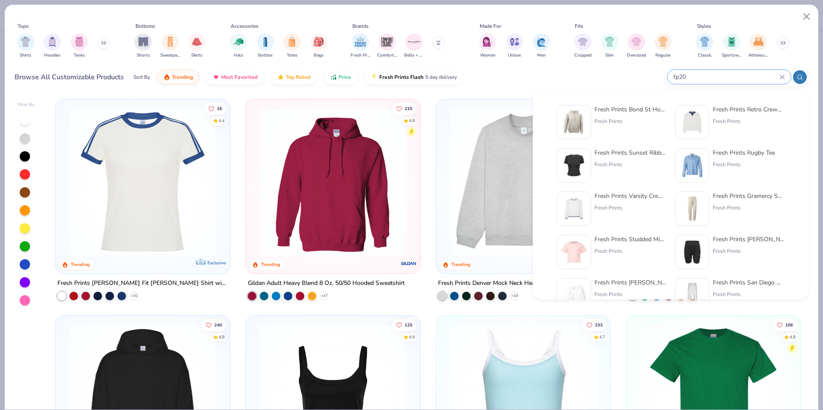
type input "fp20"
click at [577, 126] on img at bounding box center [574, 122] width 27 height 27
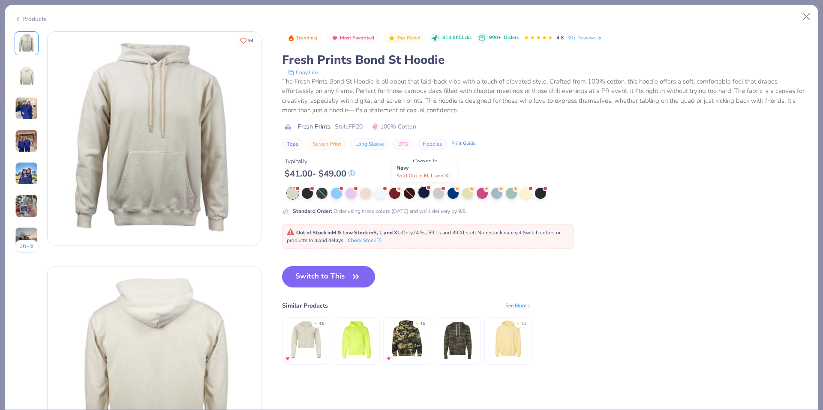
click at [425, 190] on div at bounding box center [424, 192] width 11 height 11
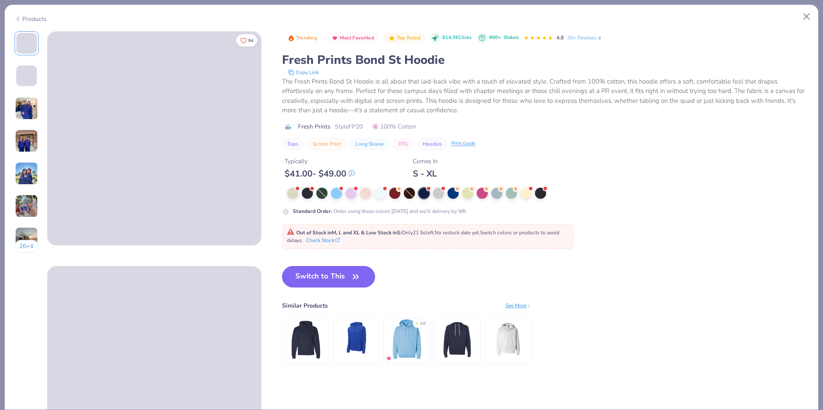
click at [342, 270] on button "Switch to This" at bounding box center [328, 276] width 93 height 21
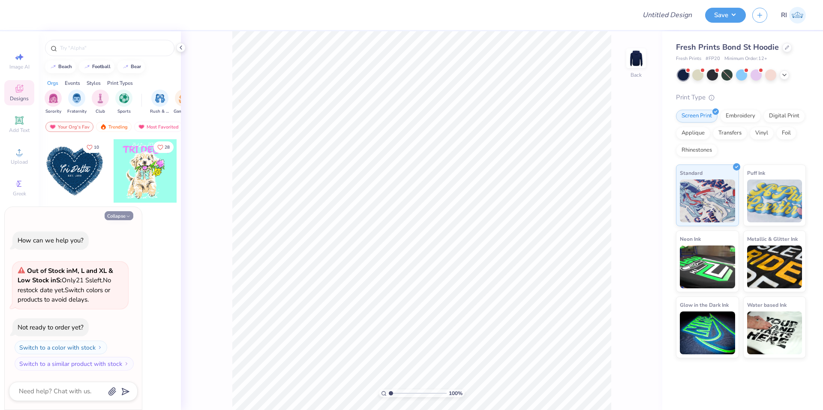
click at [133, 215] on button "Collapse" at bounding box center [119, 215] width 29 height 9
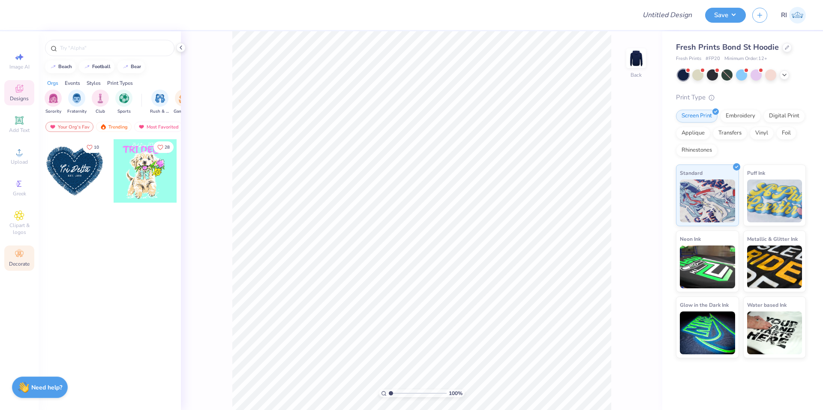
click at [25, 259] on div "Decorate" at bounding box center [19, 258] width 30 height 25
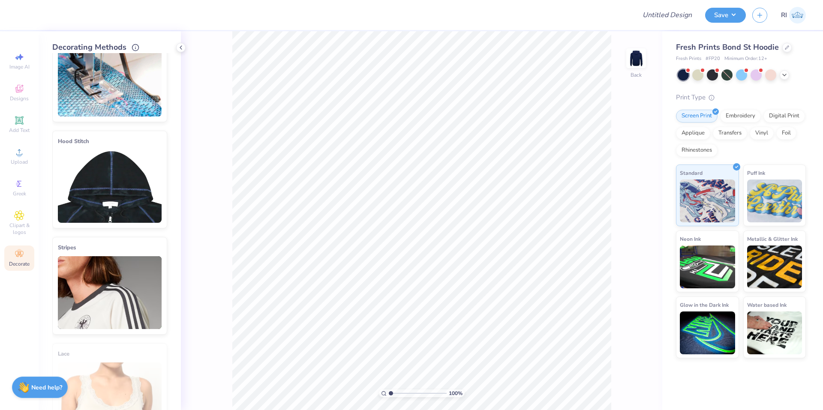
scroll to position [43, 0]
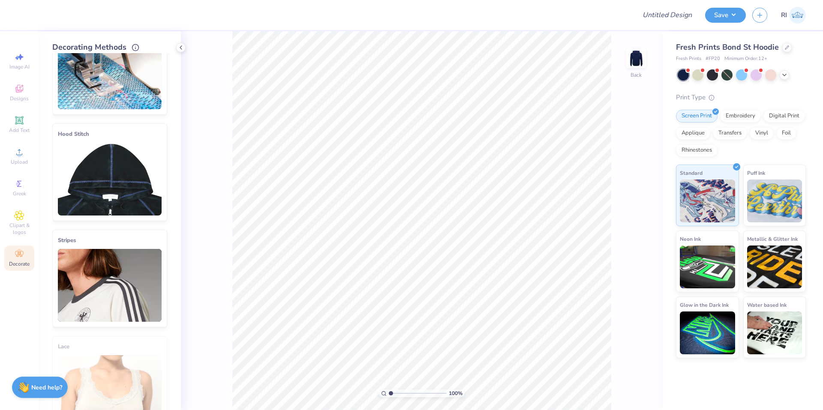
click at [127, 172] on img at bounding box center [110, 179] width 104 height 73
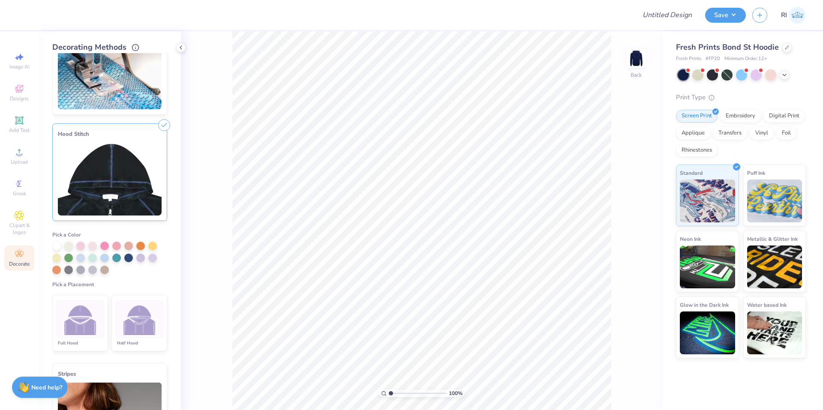
click at [132, 326] on img at bounding box center [140, 320] width 32 height 32
click at [133, 47] on icon at bounding box center [136, 46] width 8 height 8
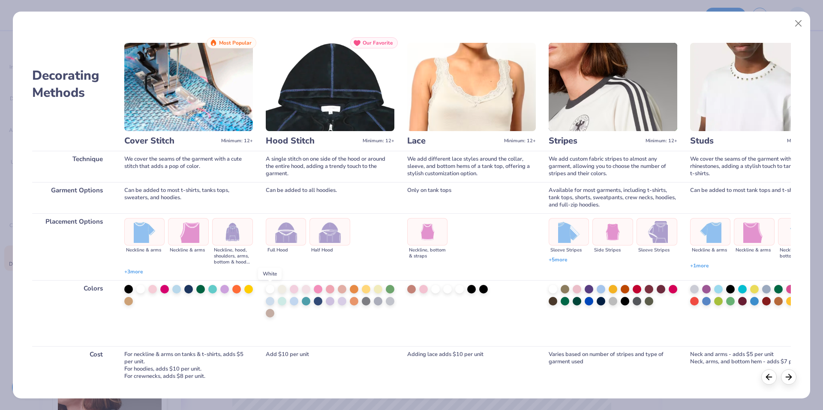
click at [268, 290] on div at bounding box center [270, 289] width 9 height 9
click at [796, 22] on button "Close" at bounding box center [799, 23] width 16 height 16
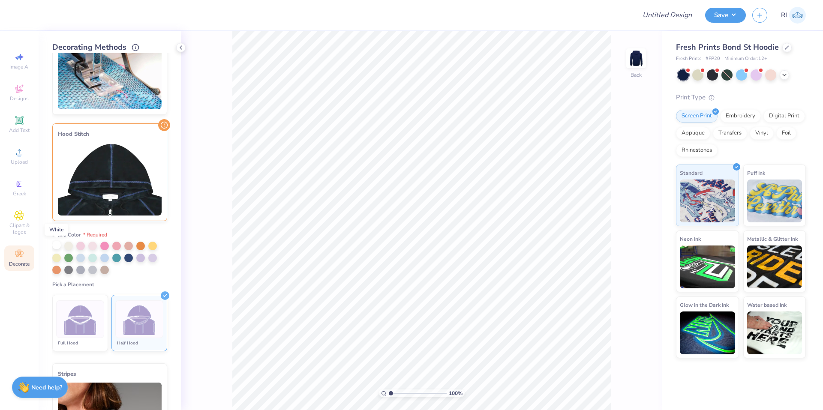
click at [58, 247] on div at bounding box center [56, 245] width 9 height 9
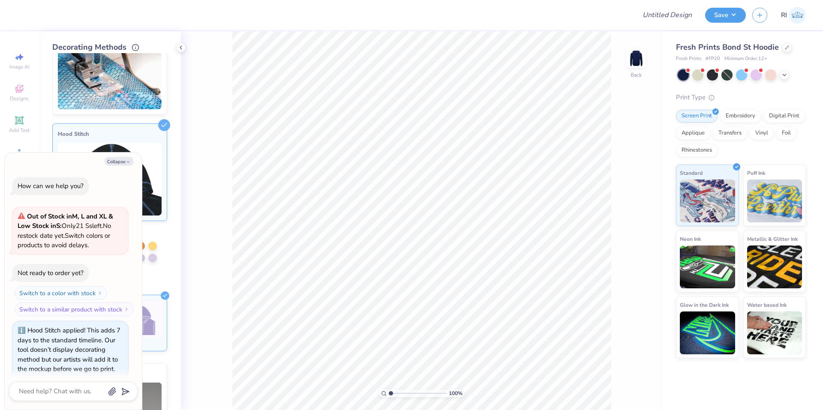
scroll to position [8, 0]
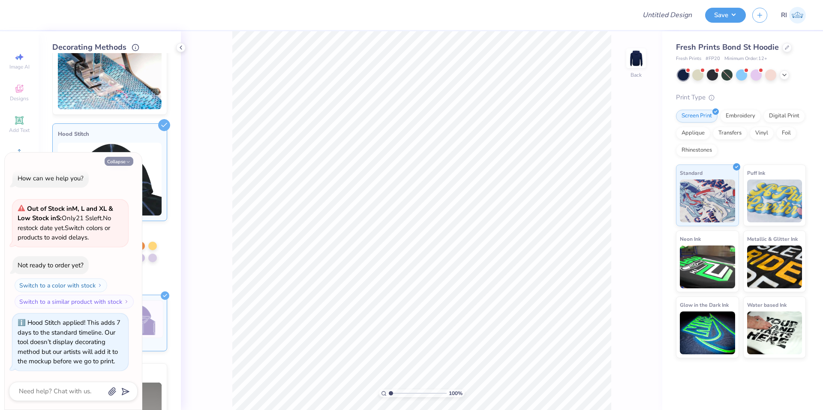
click at [119, 162] on button "Collapse" at bounding box center [119, 161] width 29 height 9
type textarea "x"
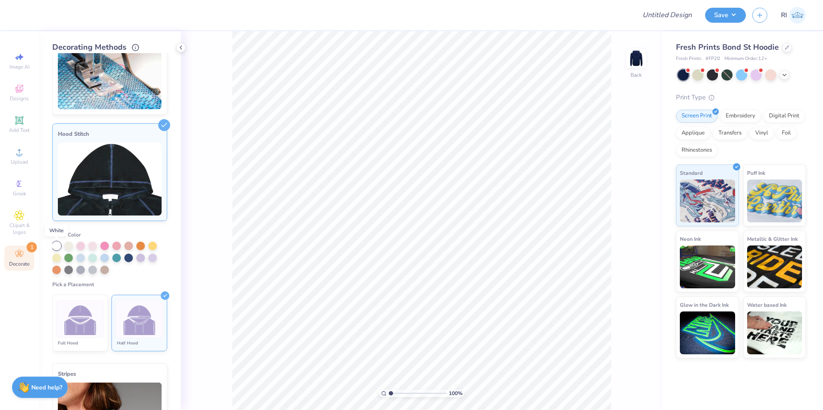
click at [55, 247] on div at bounding box center [56, 246] width 9 height 9
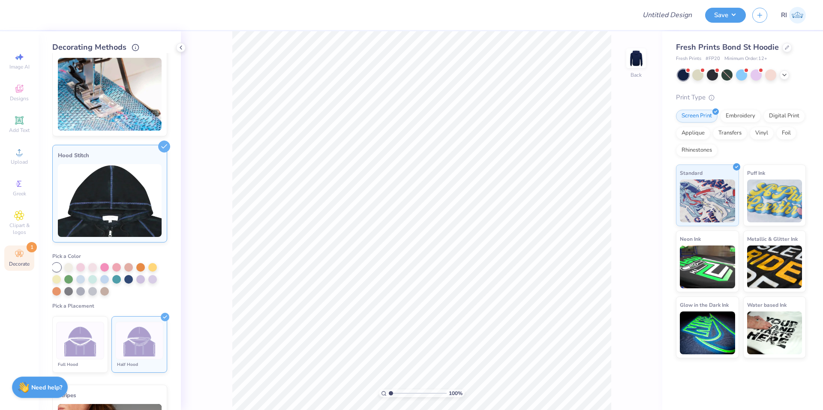
scroll to position [0, 0]
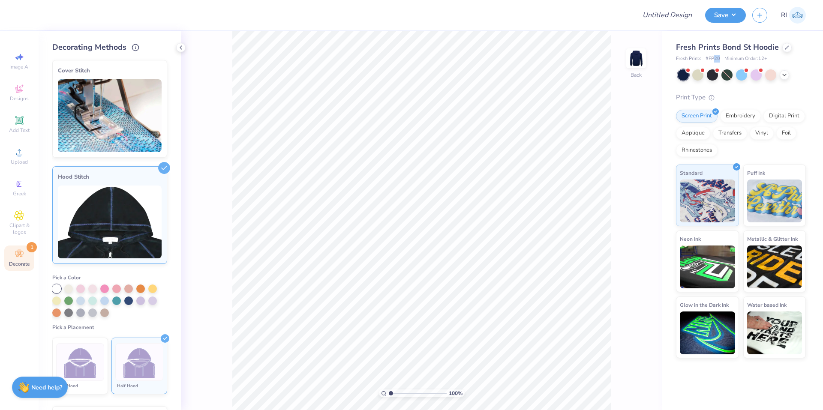
click at [719, 59] on span "# FP20" at bounding box center [713, 58] width 15 height 7
drag, startPoint x: 713, startPoint y: 55, endPoint x: 719, endPoint y: 56, distance: 5.7
click at [719, 56] on div "Fresh Prints Bond St Hoodie Fresh Prints # FP20 Minimum Order: 12 +" at bounding box center [741, 52] width 130 height 21
click at [785, 50] on div at bounding box center [787, 46] width 9 height 9
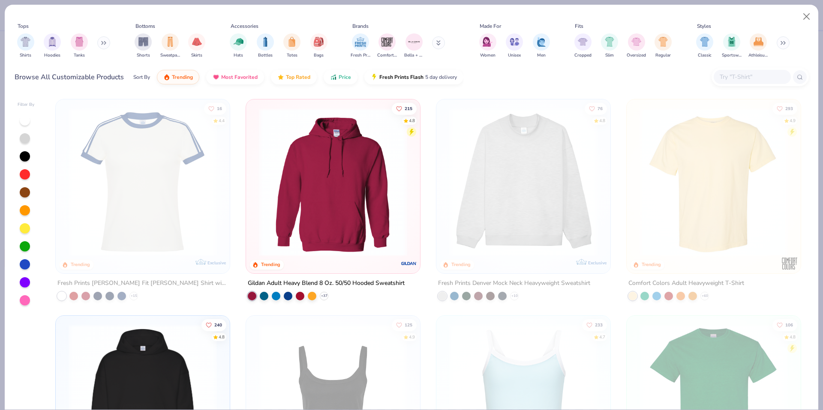
click at [760, 69] on div at bounding box center [760, 77] width 97 height 18
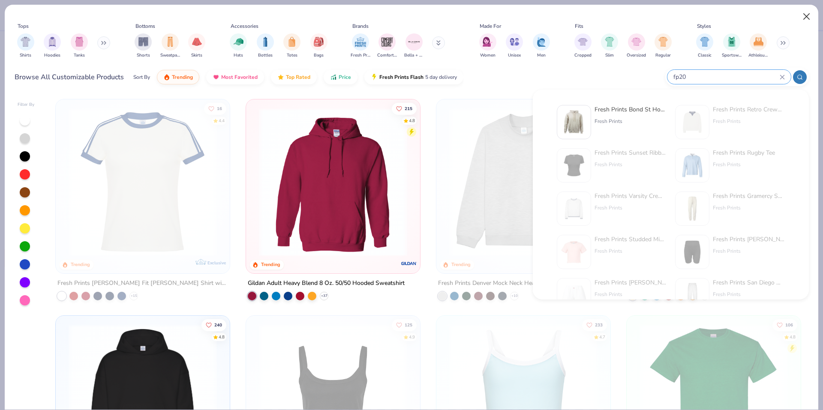
type input "fp20"
click at [806, 15] on button "Close" at bounding box center [807, 17] width 16 height 16
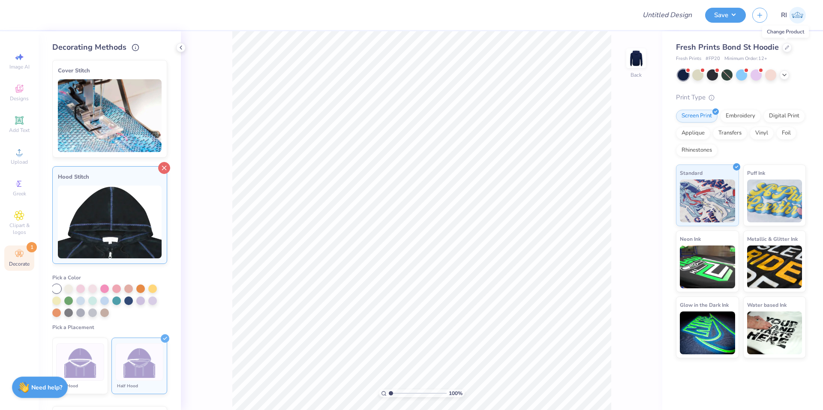
click at [160, 166] on icon at bounding box center [164, 168] width 12 height 12
click at [785, 48] on icon at bounding box center [787, 47] width 4 height 4
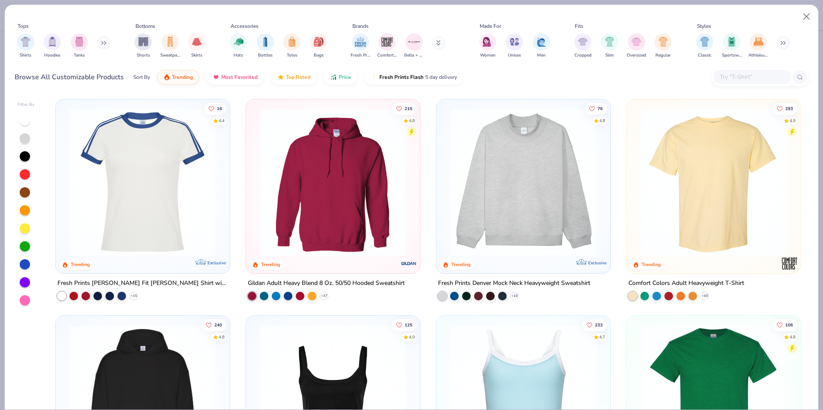
click at [747, 72] on div at bounding box center [752, 77] width 77 height 14
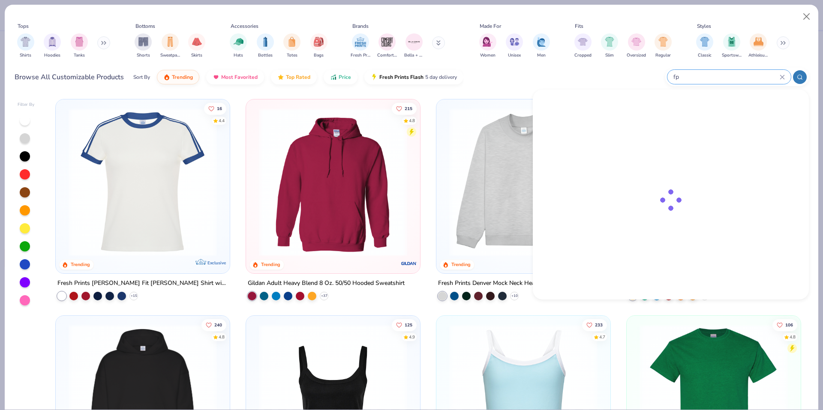
type input "f"
type input "irving"
click at [572, 126] on img at bounding box center [574, 122] width 27 height 27
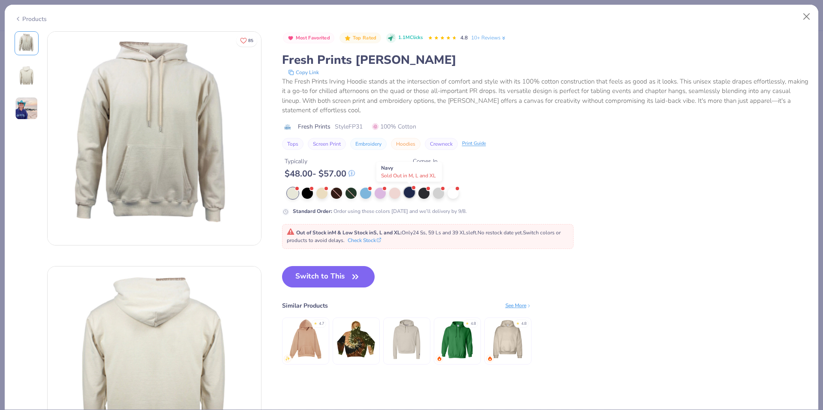
click at [405, 194] on div at bounding box center [409, 192] width 11 height 11
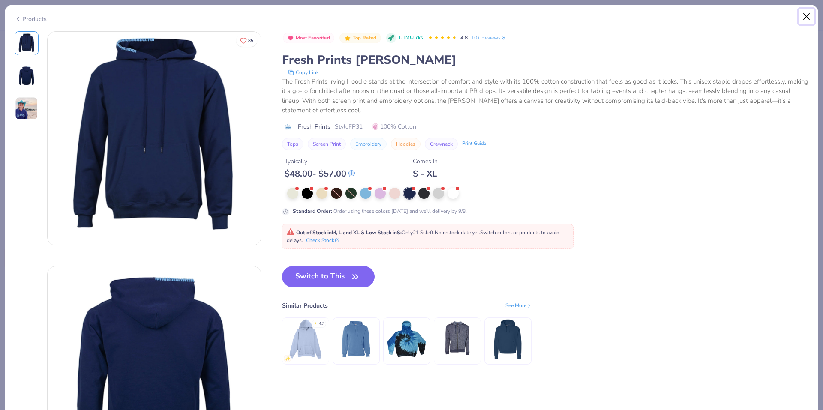
click at [806, 11] on button "Close" at bounding box center [807, 17] width 16 height 16
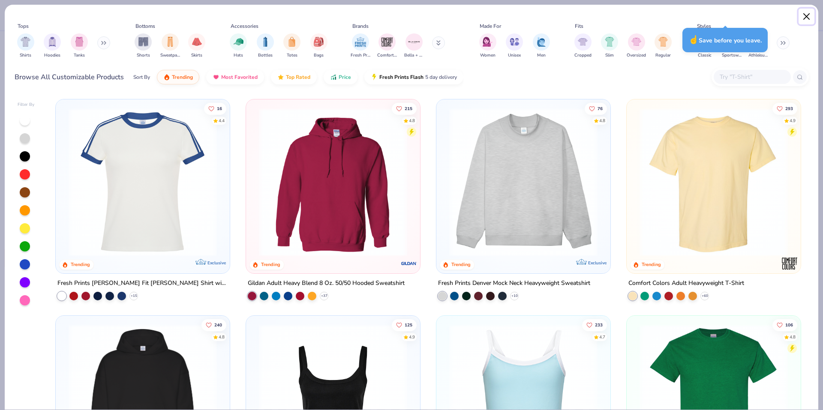
click at [808, 21] on button "Close" at bounding box center [807, 17] width 16 height 16
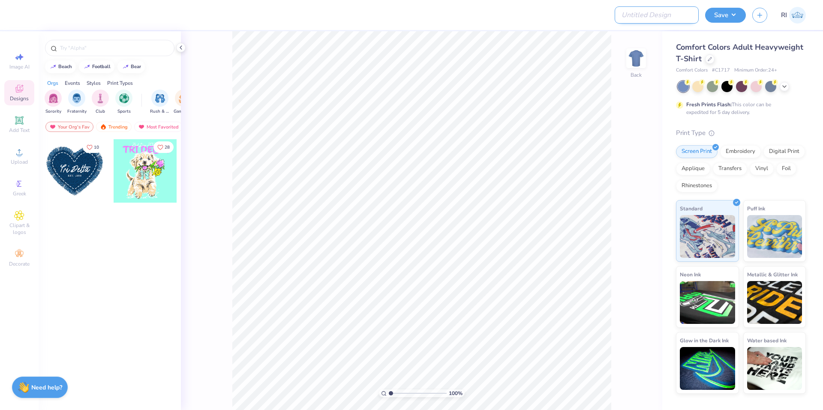
click at [669, 16] on input "Design Title" at bounding box center [657, 14] width 84 height 17
paste input "G180"
type input "G180"
click at [712, 63] on div "Comfort Colors Adult Heavyweight T-Shirt" at bounding box center [741, 53] width 130 height 23
click at [712, 59] on div at bounding box center [709, 58] width 9 height 9
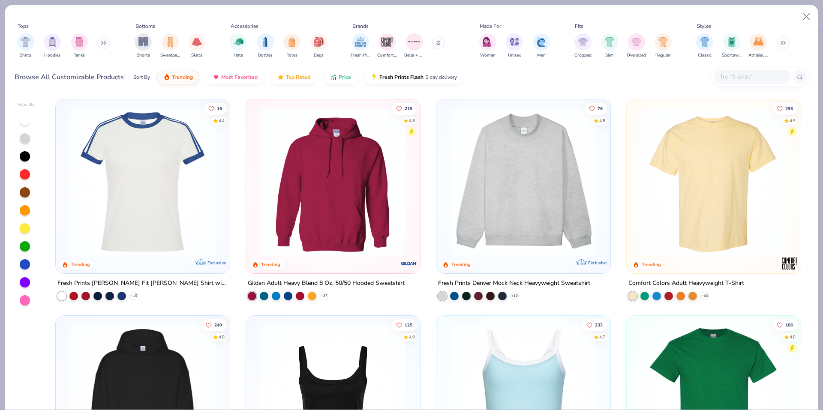
click at [746, 80] on input "text" at bounding box center [752, 77] width 66 height 10
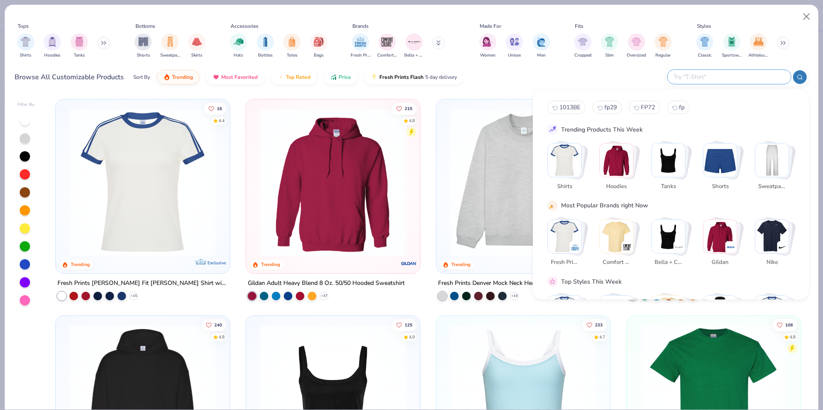
paste input "G180"
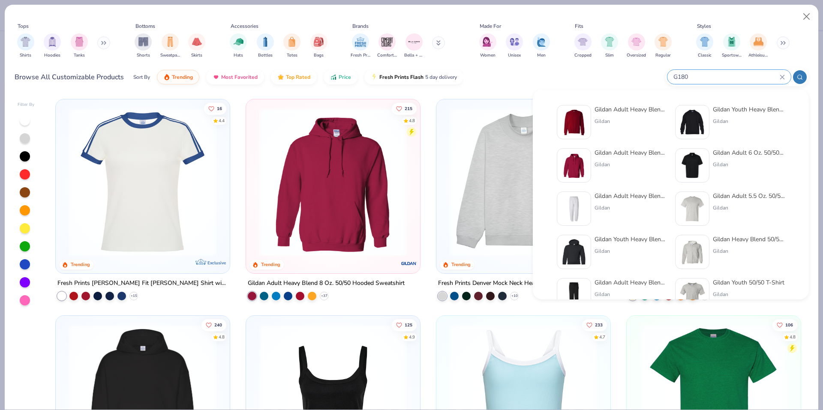
type input "G180"
click at [576, 119] on img at bounding box center [574, 122] width 27 height 27
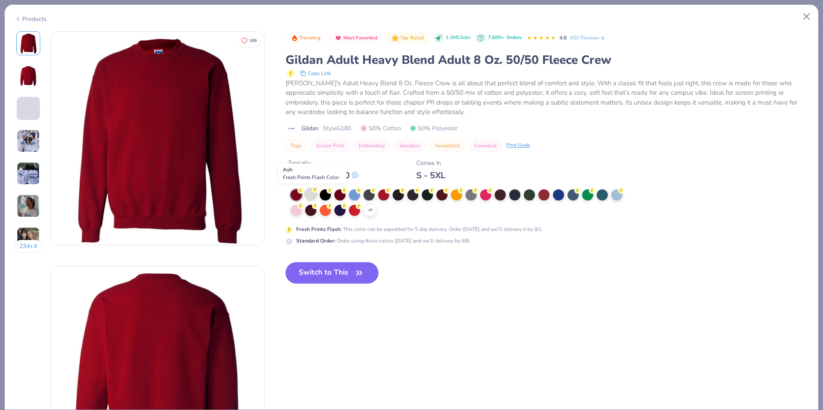
click at [314, 194] on div at bounding box center [310, 194] width 11 height 11
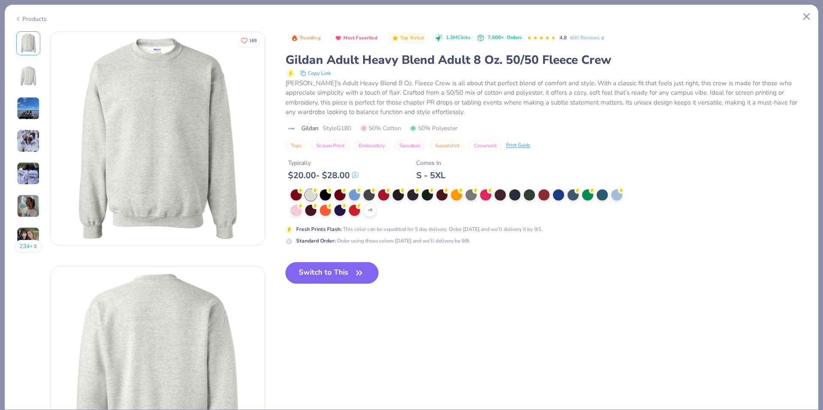
drag, startPoint x: 316, startPoint y: 275, endPoint x: 373, endPoint y: 270, distance: 56.9
click at [317, 275] on button "Switch to This" at bounding box center [332, 272] width 93 height 21
click at [346, 270] on button "Switch to This" at bounding box center [332, 272] width 93 height 21
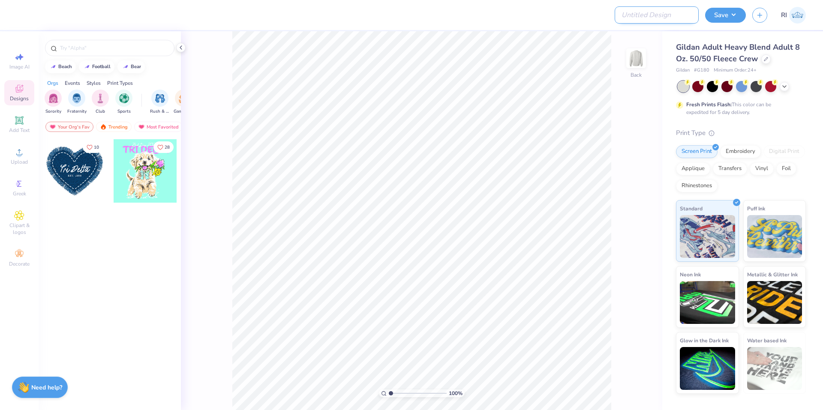
click at [664, 16] on input "Design Title" at bounding box center [657, 14] width 84 height 17
paste input "UGC_3318"
type input "UGC_3318"
click at [27, 151] on div "Upload" at bounding box center [19, 156] width 30 height 25
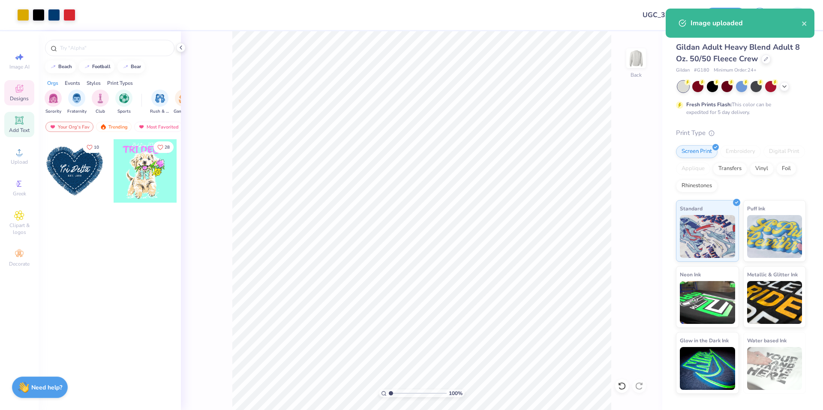
click at [14, 124] on icon at bounding box center [19, 120] width 10 height 10
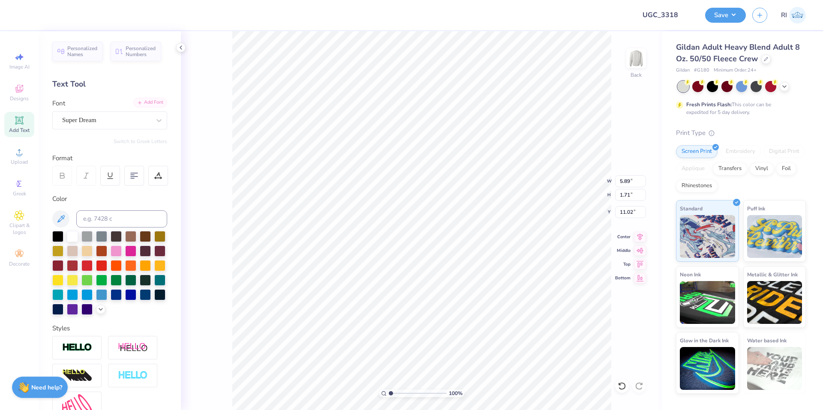
click at [133, 102] on div "Add Font" at bounding box center [150, 103] width 34 height 10
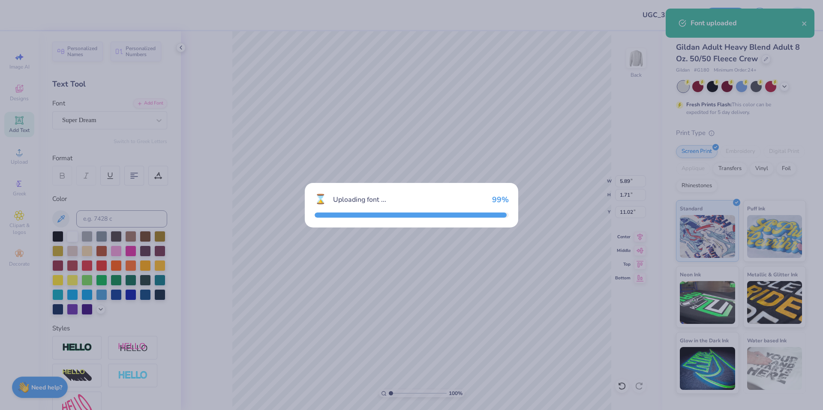
type input "8.12"
type input "1.97"
type input "10.89"
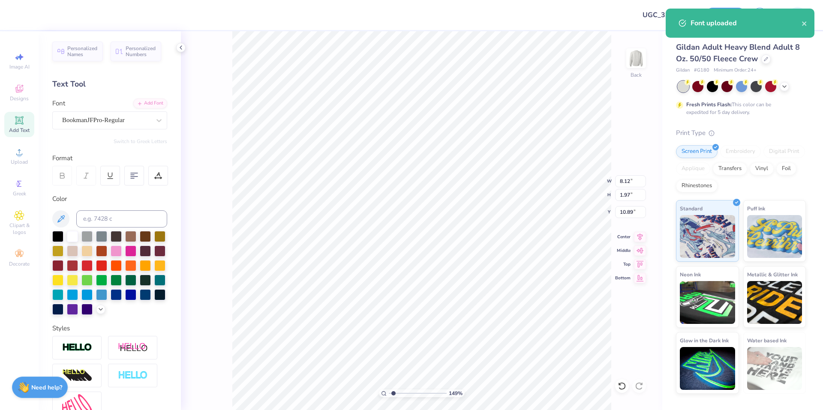
type input "1.49212329151837"
type textarea "A"
type input "1.49212329151837"
type textarea "AL"
type input "1.49212329151837"
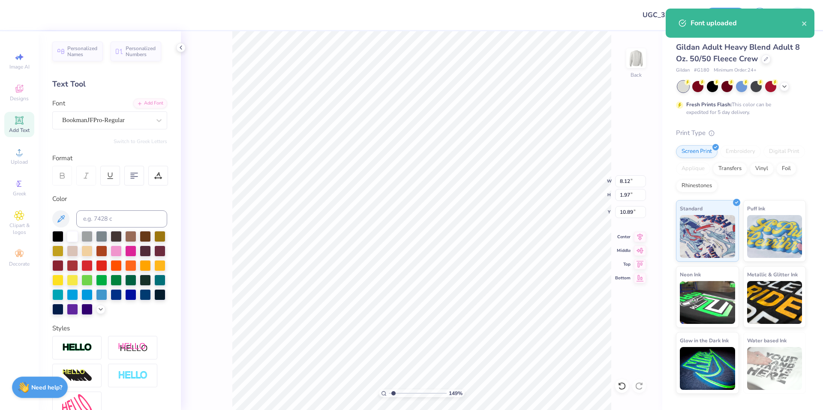
type textarea "ALPH"
type input "1.49212329151837"
type textarea "ALPHH"
type input "1.49212329151837"
type textarea "ALPHHA"
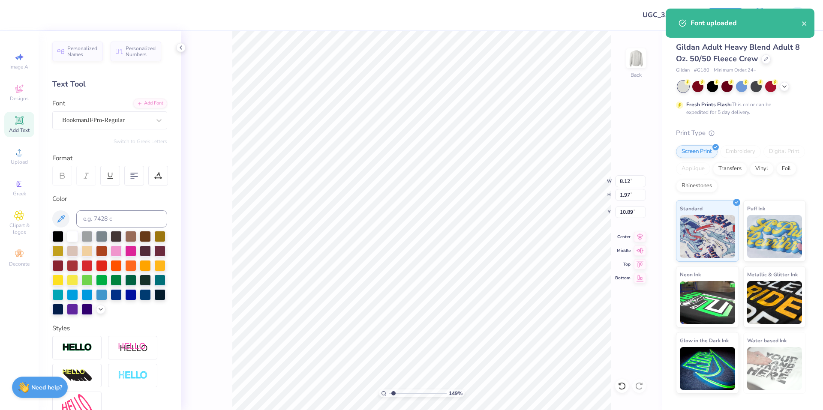
scroll to position [7, 2]
type input "1.49212329151837"
type textarea "ALPHH"
type input "1.49212329151837"
type textarea "ALPHA"
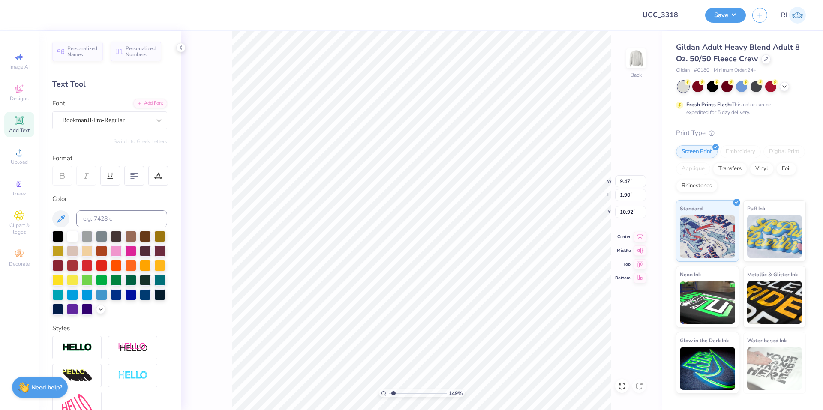
type input "1.49212329151837"
type input "8.74"
type input "1.49212329151837"
type input "8.79"
type input "1.49212329151837"
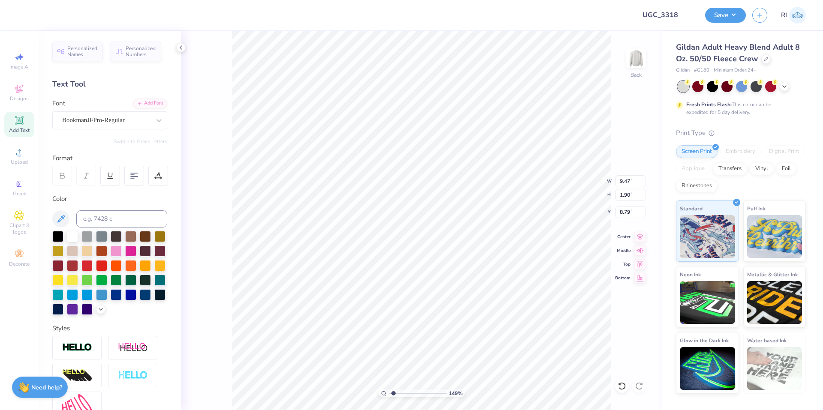
type input "8.66"
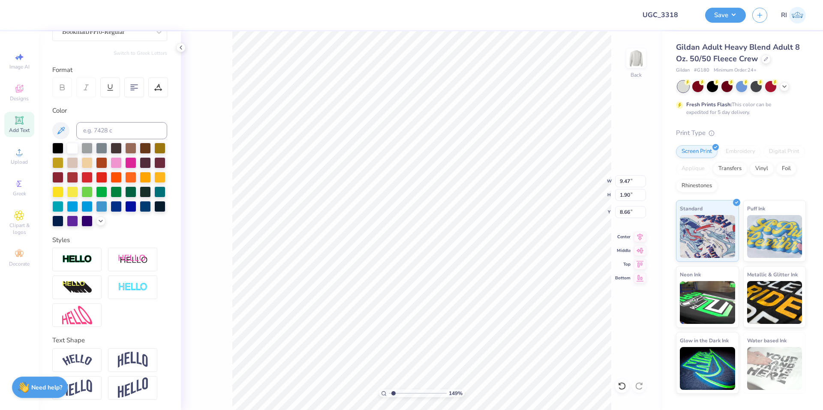
scroll to position [103, 0]
click at [93, 356] on div at bounding box center [76, 361] width 49 height 24
type input "1.49212329151837"
type input "10.32"
type input "3.29"
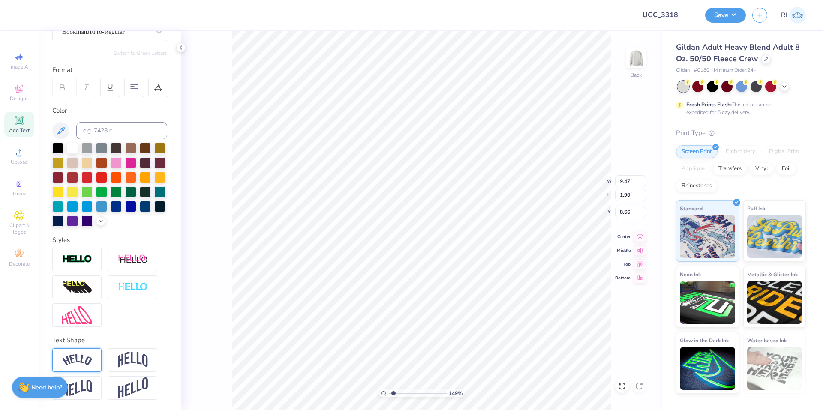
type input "7.97"
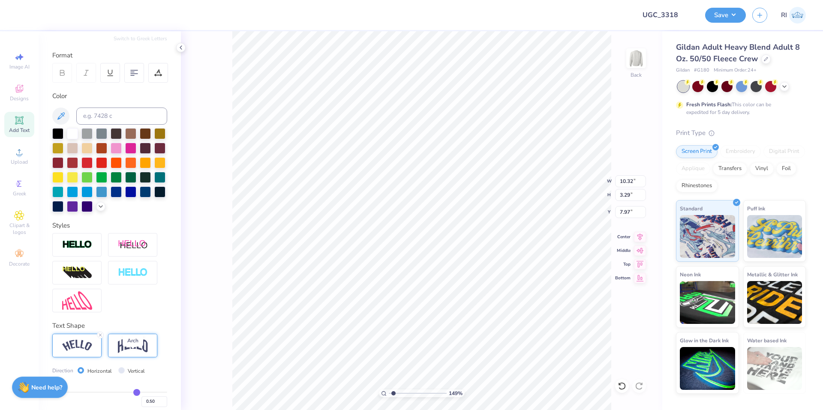
click at [127, 354] on img at bounding box center [133, 346] width 30 height 16
type input "1.49212329151837"
type input "9.47"
type input "3.86"
type input "7.69"
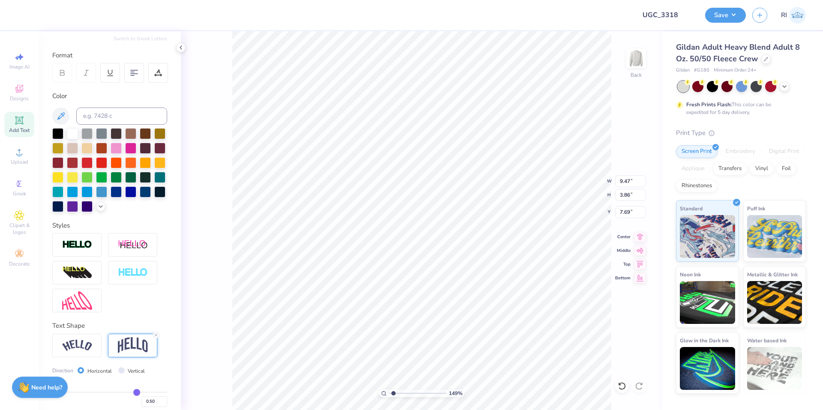
type input "1.49212329151837"
type input "6.88"
type input "1.49212329151837"
type input "8.80"
type input "3.59"
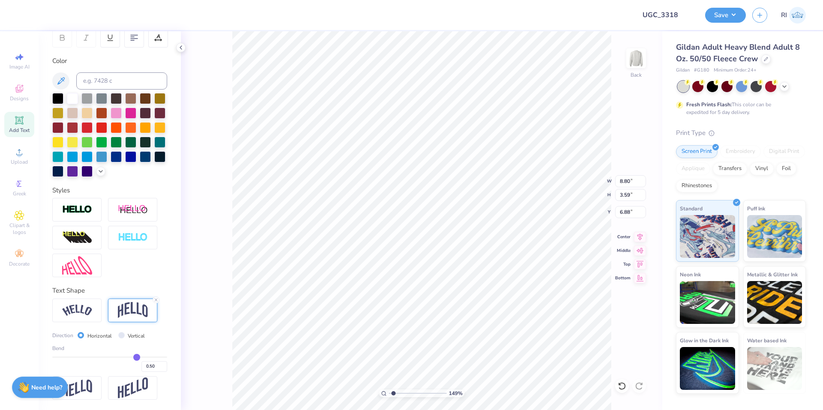
scroll to position [153, 0]
click at [148, 366] on input "0.50" at bounding box center [155, 367] width 26 height 11
type input "0.4"
type input "0.40"
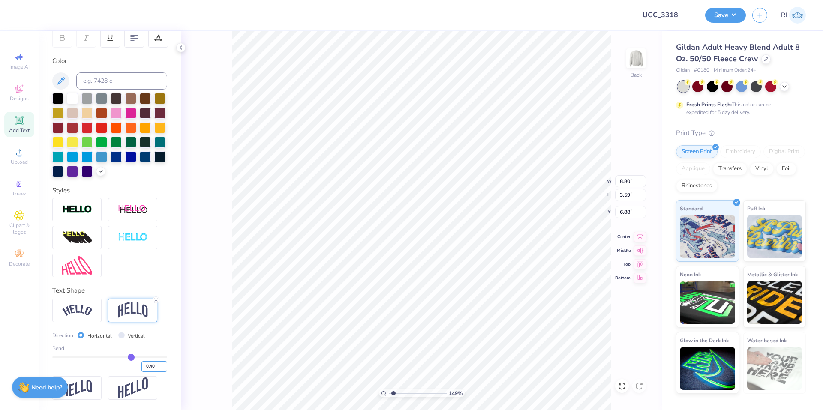
type input "1.49212329151837"
type input "3.20"
type input "7.08"
type input "2.01445811466782"
click at [149, 369] on input "0.40" at bounding box center [155, 367] width 26 height 11
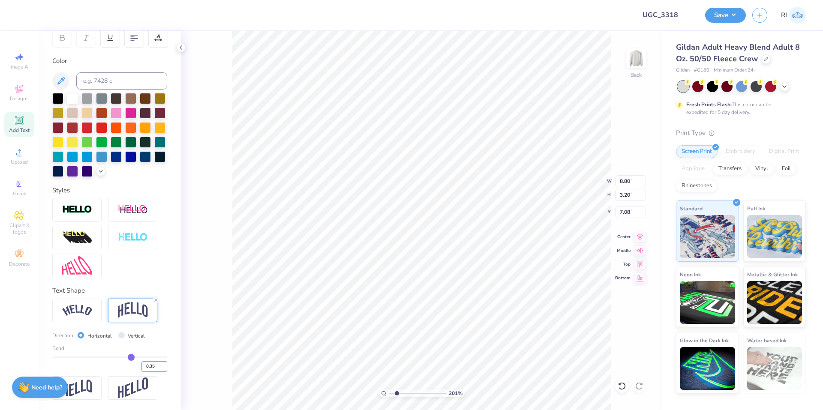
type input "0.35"
type input "2.01445811466782"
type input "3.01"
type input "7.18"
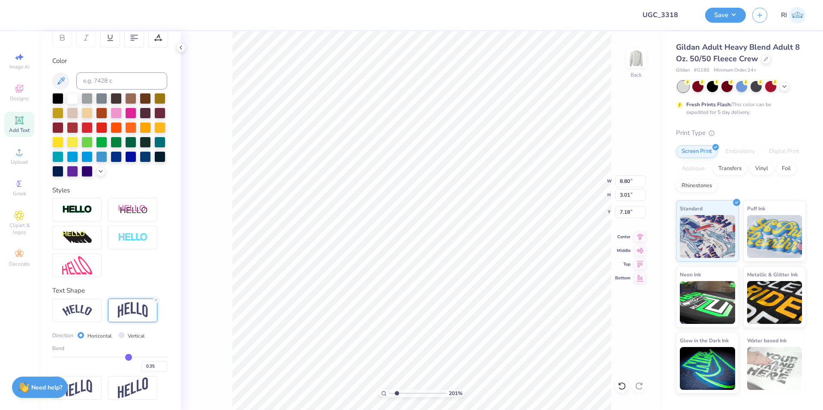
type input "2.01445811466782"
type input "7.39"
type input "2.01445811466782"
type textarea "ALPHA"
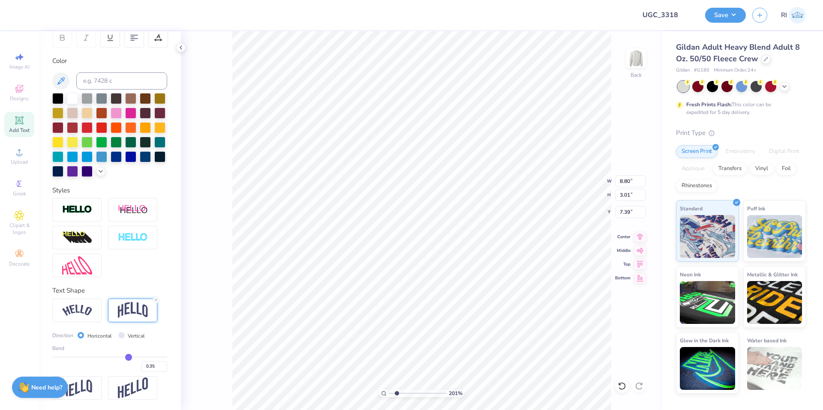
type input "2.01445811466782"
type textarea "ALPHA X"
type input "2.01445811466782"
type textarea "ALPHA XI"
type input "2.01445811466782"
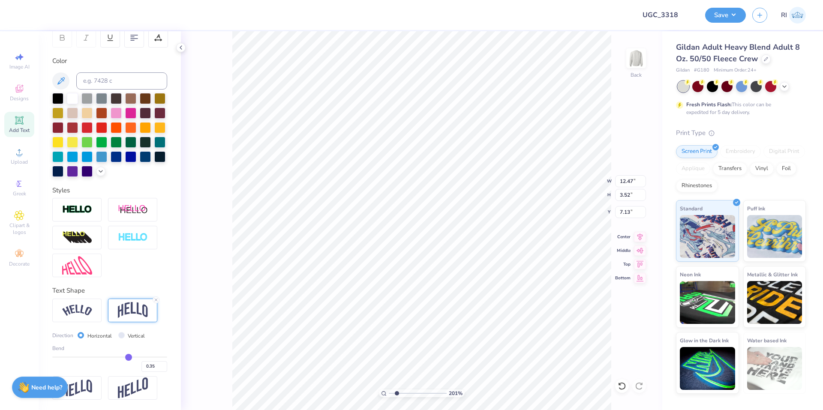
type input "7.04"
type input "2.01445811466782"
click at [624, 181] on input "12.47" at bounding box center [630, 181] width 31 height 12
type input "11"
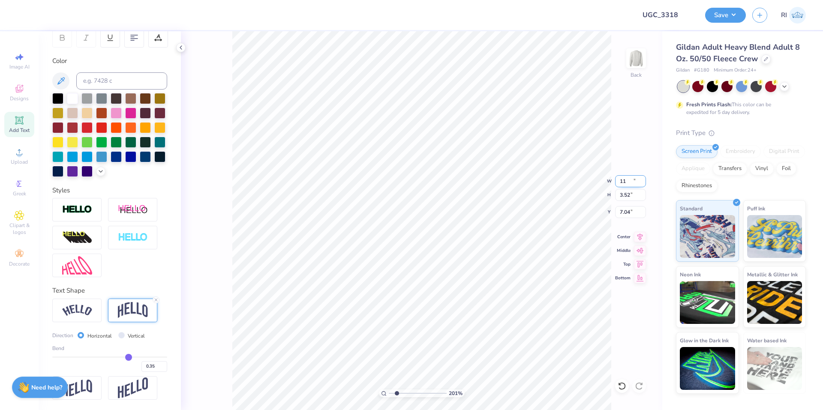
type input "2.01445811466782"
type input "11.00"
type input "3.11"
type input "7.25"
click at [630, 213] on input "7.25" at bounding box center [630, 212] width 31 height 12
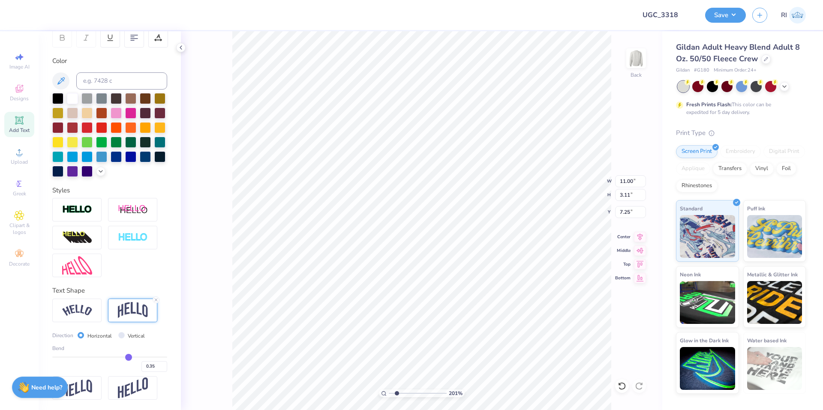
type input "2.01445811466782"
type input "7.59"
click at [77, 266] on img at bounding box center [77, 265] width 30 height 18
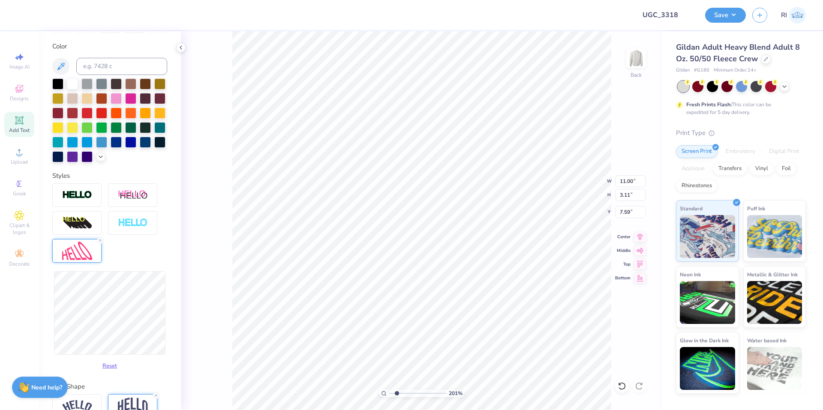
type input "2.01445811466782"
type input "4.10"
type input "7.10"
type input "2.01445811466782"
type input "4.85"
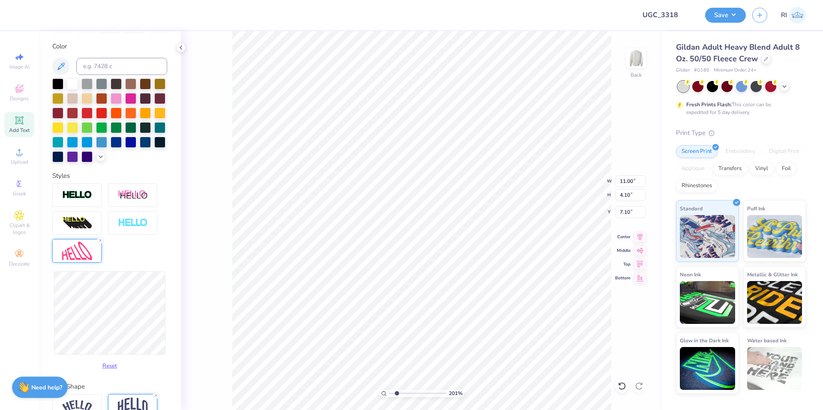
type input "6.72"
type input "2.01445811466782"
type input "5.73"
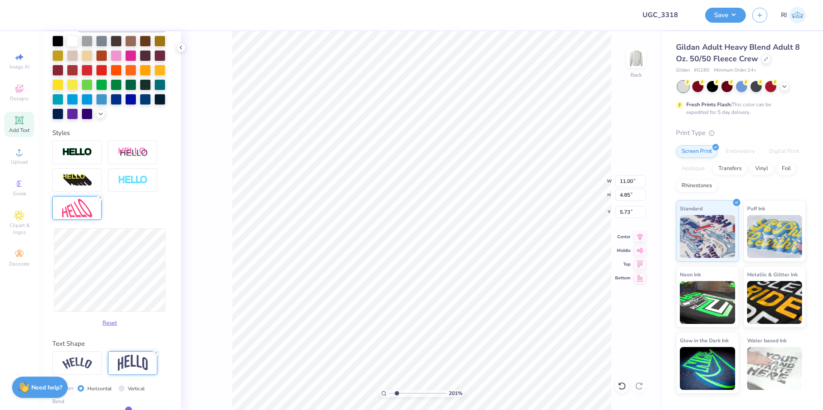
type input "2.01445811466782"
type input "5.39"
type input "5.46"
type input "2.01445811466782"
type input "5.75"
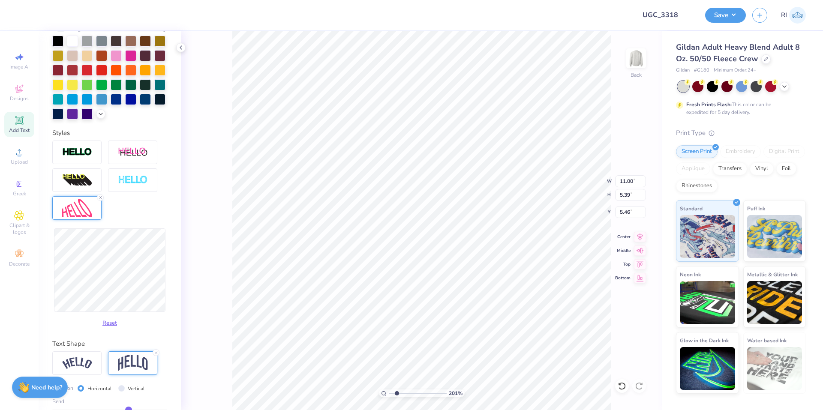
type input "5.28"
type input "2.01445811466782"
type input "5.12"
type input "2.01445811466782"
type input "6.15"
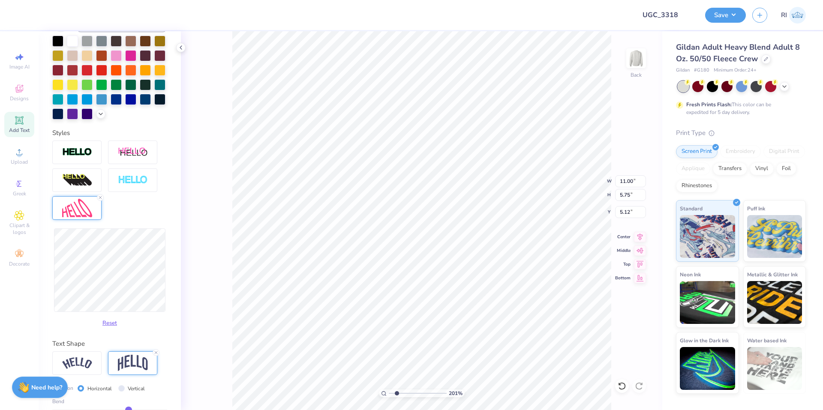
type input "4.92"
type input "2.01445811466782"
type input "6.55"
type input "4.72"
type input "2.01445811466782"
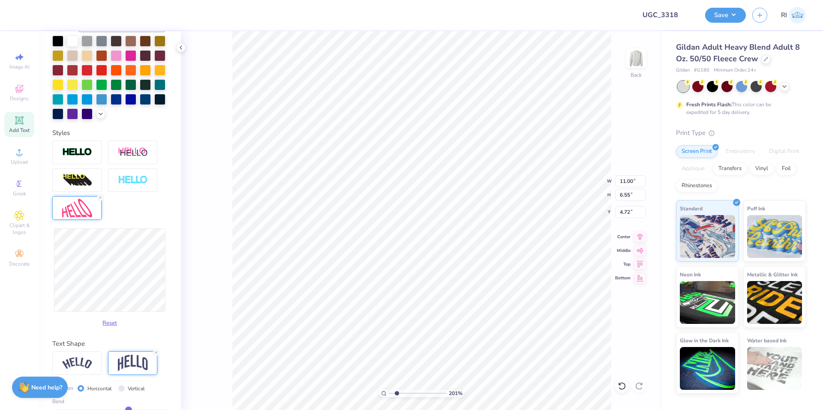
type input "4.69"
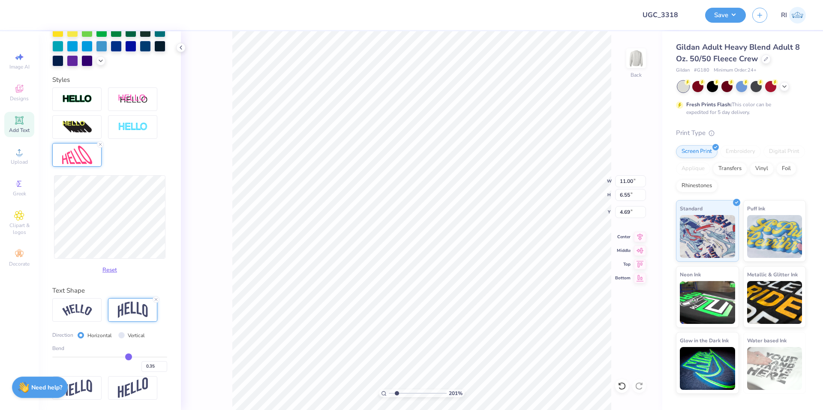
scroll to position [263, 0]
click at [149, 366] on input "0.35" at bounding box center [155, 367] width 26 height 11
type input "0.2"
type input "0.20"
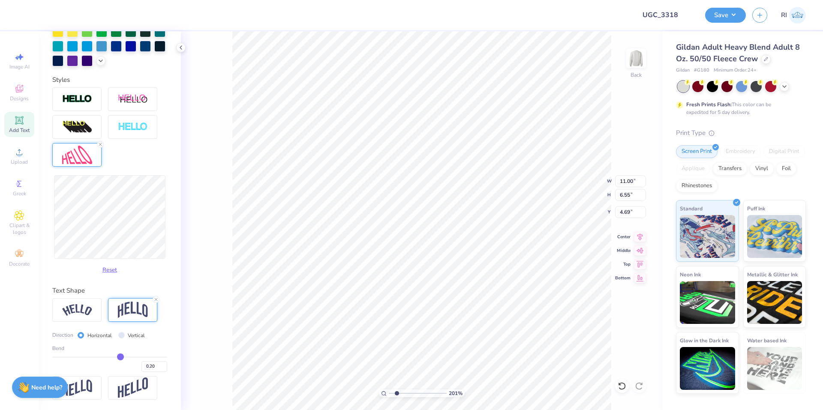
type input "2.01445811466782"
type input "4.18"
click at [150, 366] on input "0.20" at bounding box center [155, 367] width 26 height 11
type input "0.15"
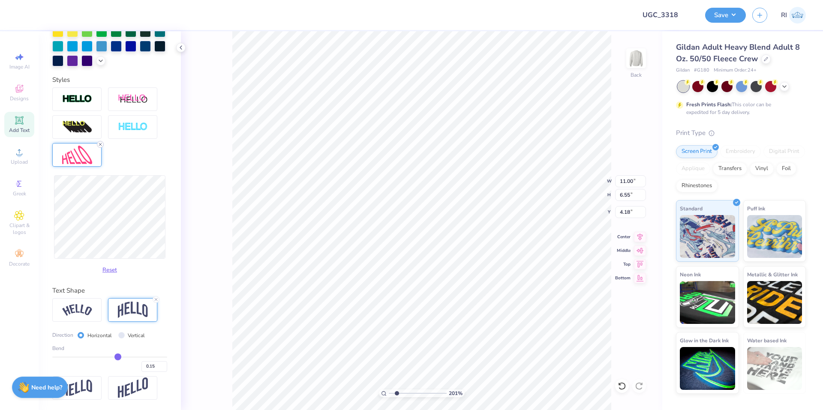
click at [99, 142] on icon at bounding box center [100, 144] width 5 height 5
type input "2.01445811466782"
type input "2.21"
type input "6.35"
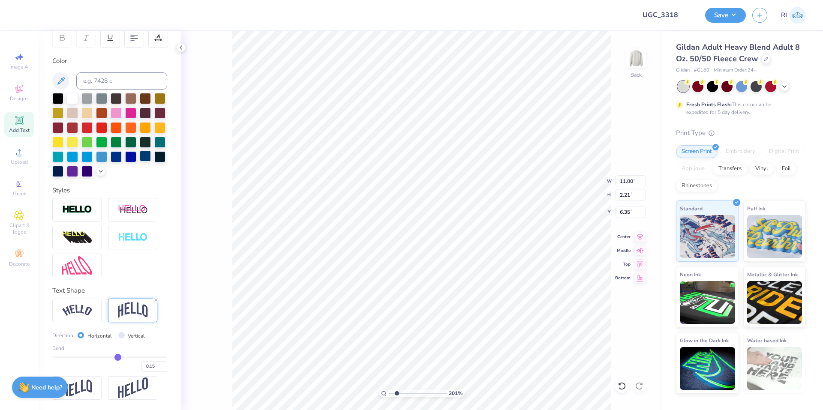
scroll to position [153, 0]
click at [620, 386] on icon at bounding box center [622, 386] width 9 height 9
type input "2.01445811466782"
type input "6.55"
type input "4.18"
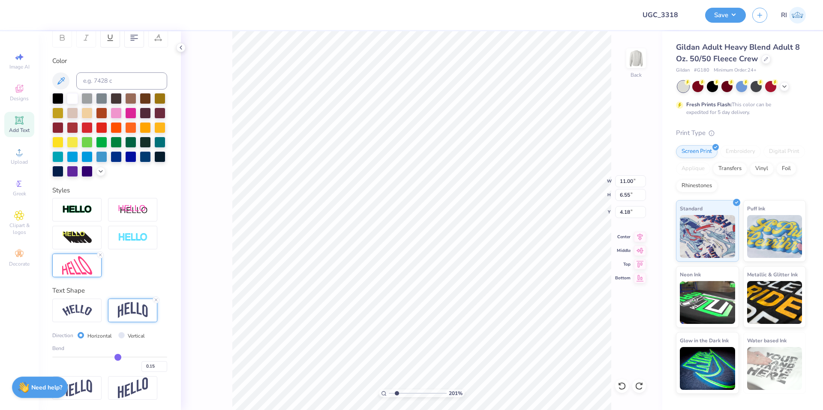
click at [82, 275] on div at bounding box center [76, 266] width 49 height 24
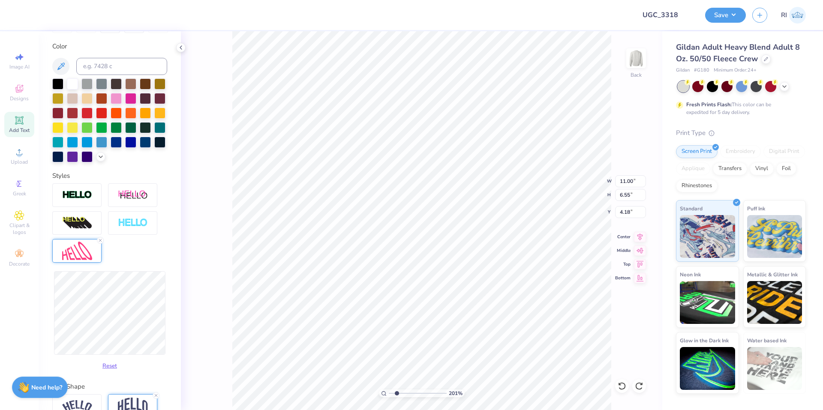
type input "2.01445811466782"
type input "6.00"
type input "4.46"
type input "2.01445811466782"
type input "11.03"
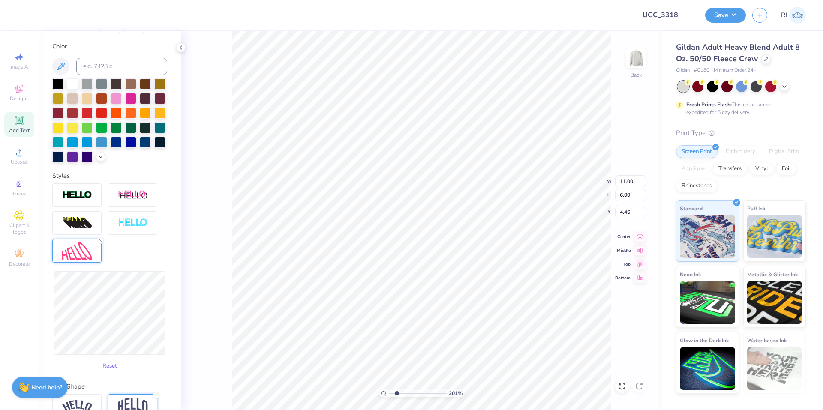
type input "5.52"
type input "4.70"
type input "2.01445811466782"
type input "4.57"
type input "2.01445811466782"
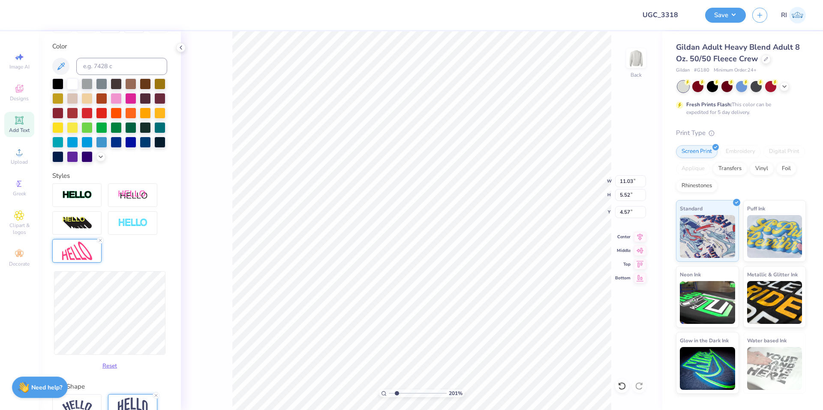
type input "4.52"
type input "2.01445811466782"
type input "5.01"
type input "2.01445811466782"
type input "10.99"
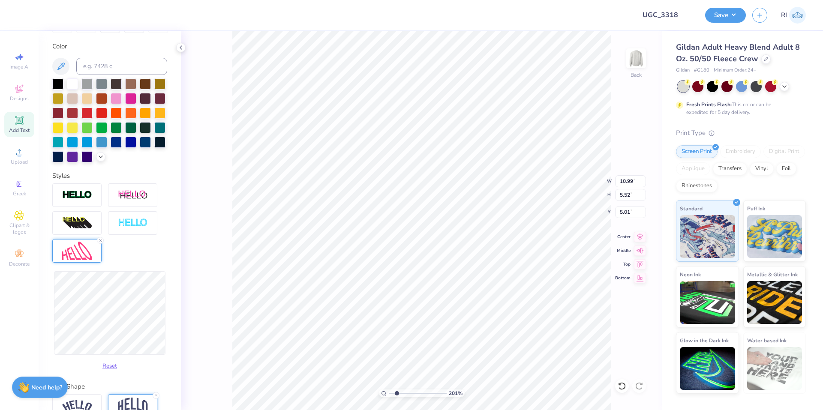
type input "2.01445811466782"
type input "10.98"
type input "5.08"
type input "5.23"
type input "2.01445811466782"
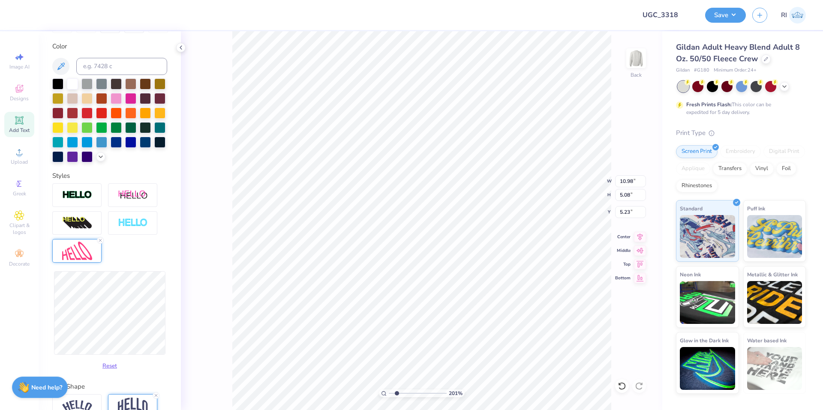
type input "11.00"
type input "5.16"
type input "5.19"
type input "2.01445811466782"
type input "5.01"
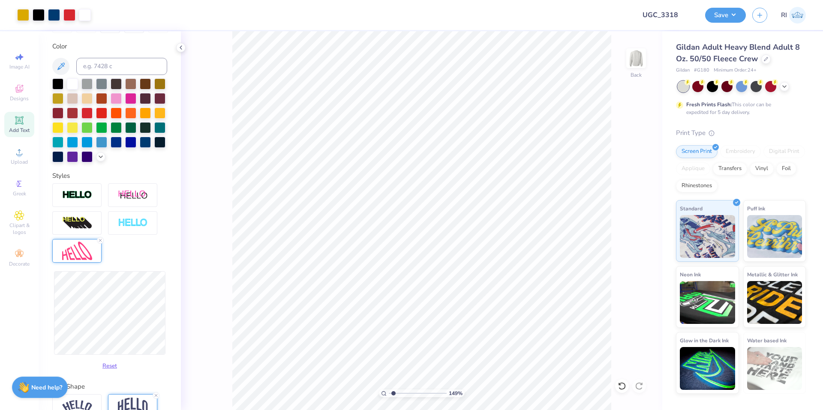
click at [16, 126] on div "Add Text" at bounding box center [19, 124] width 30 height 25
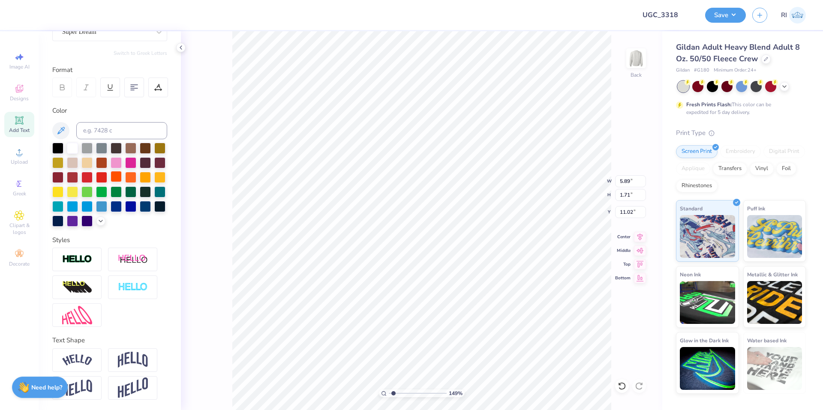
type input "1.49212329151837"
type input "15.78"
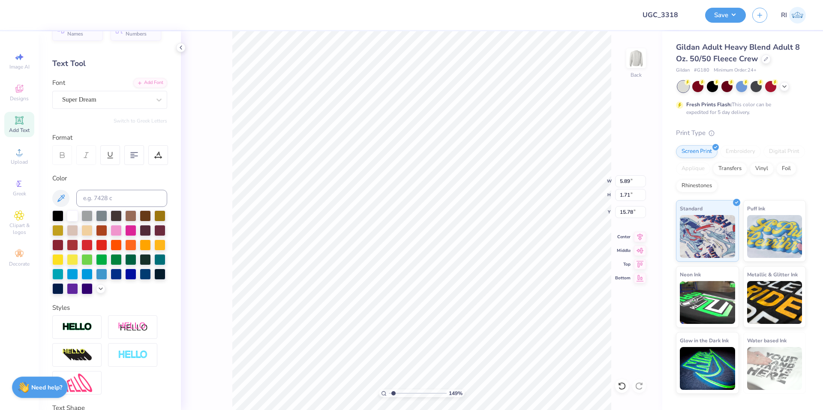
scroll to position [17, 0]
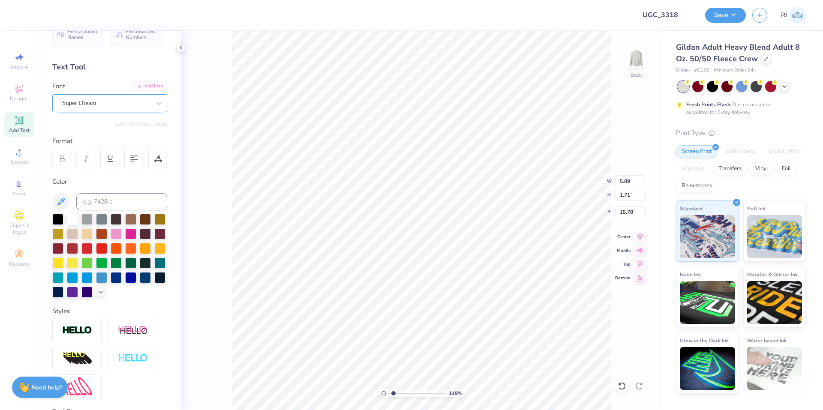
click at [126, 110] on div "Super Dream" at bounding box center [109, 103] width 115 height 18
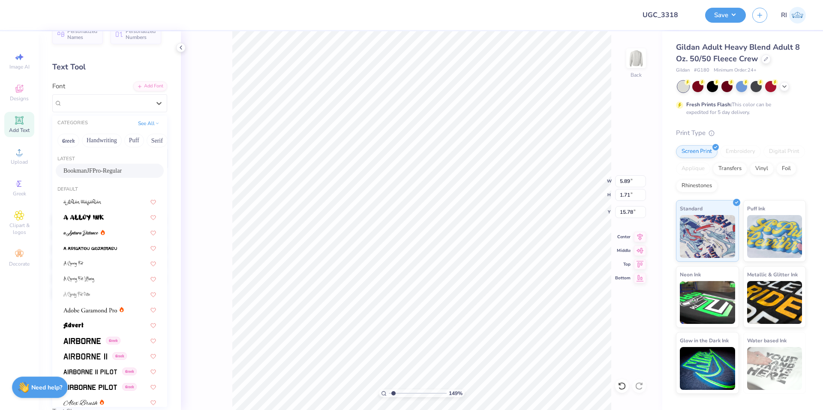
click at [105, 172] on span "BookmanJFPro-Regular" at bounding box center [92, 170] width 58 height 9
type input "1.49212329151837"
type input "8.12"
type input "1.97"
type input "15.65"
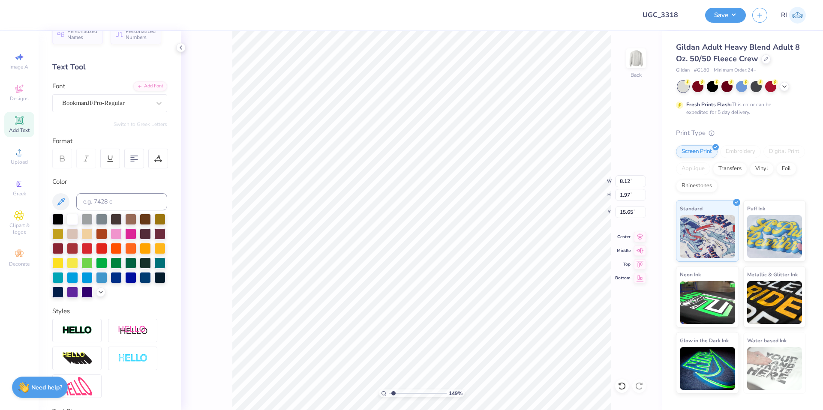
type input "1.49212329151837"
type input "4.64"
type input "1.13"
type input "1.49212329151837"
type input "18.74"
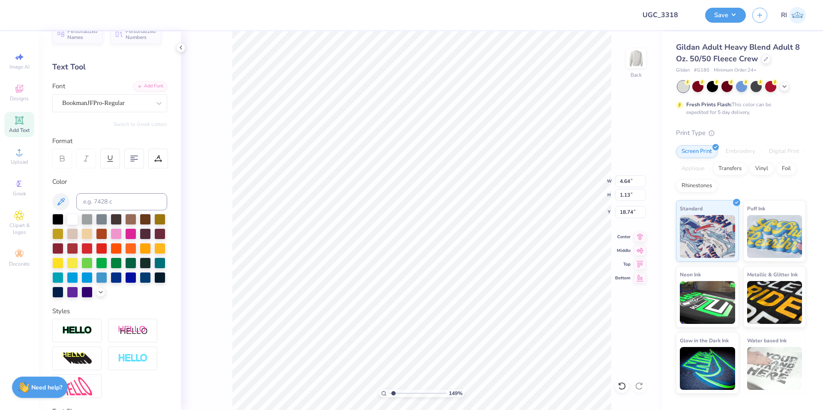
type input "1.49212329151837"
type textarea "K"
type input "1.49212329151837"
type textarea "KIC"
type input "1.49212329151837"
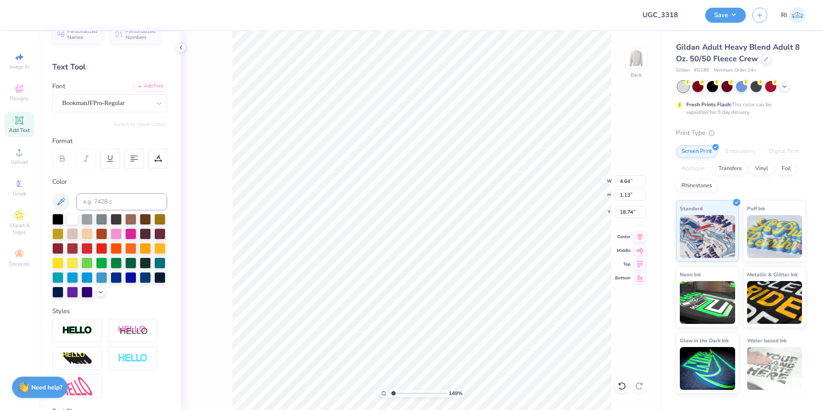
type textarea "KICK"
type input "1.49212329151837"
type textarea "KICKS"
type input "1.49212329151837"
type textarea "KICKS"
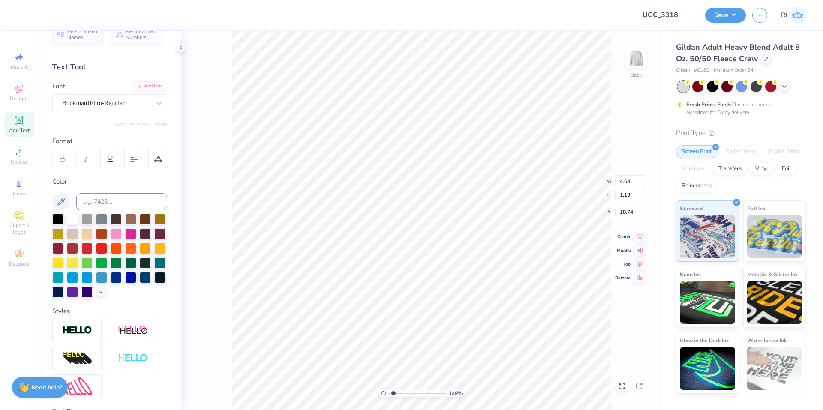
type input "1.49212329151837"
type textarea "KICKS FO"
type input "1.49212329151837"
type textarea "KICKS FOR"
type input "1.49212329151837"
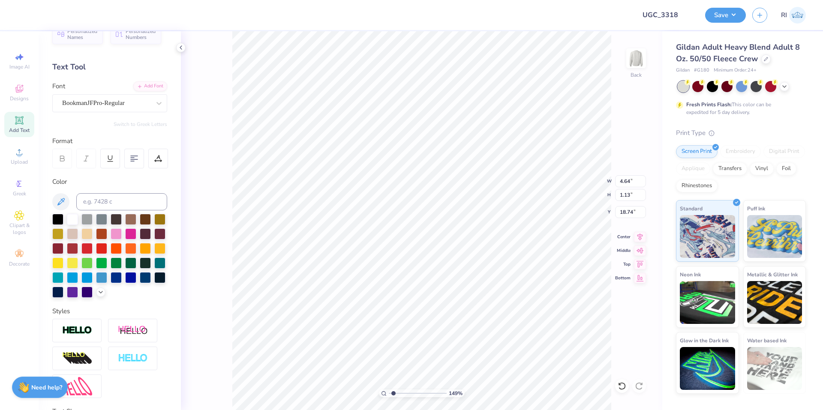
type textarea "KICKS FOR A"
type input "1.49212329151837"
type textarea "KICKS FOR A"
type input "1.49212329151837"
type textarea "KICKS FOR A CA"
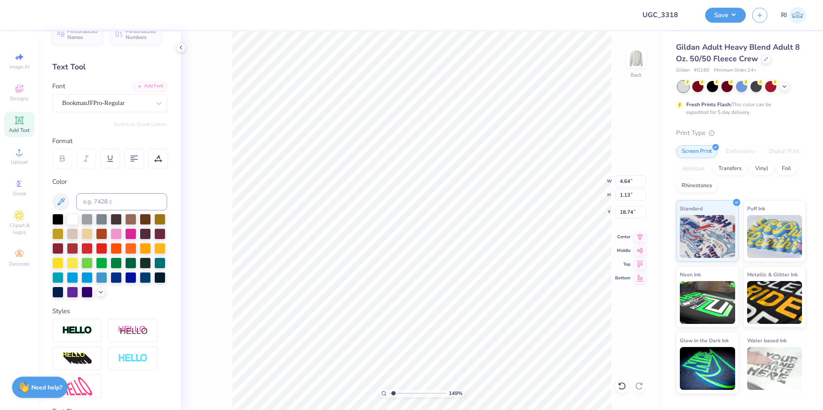
type input "1.49212329151837"
type textarea "KICKS FOR A CAU"
type input "1.49212329151837"
type textarea "KICKS FOR A CAUS"
type input "1.49212329151837"
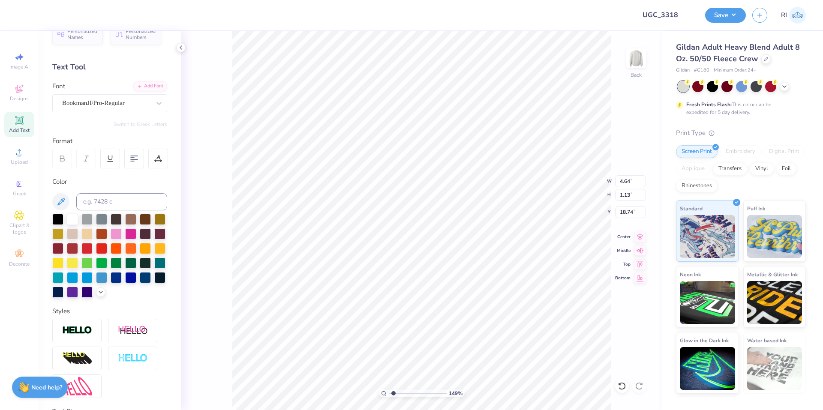
type textarea "KICKS FOR A CAUSE"
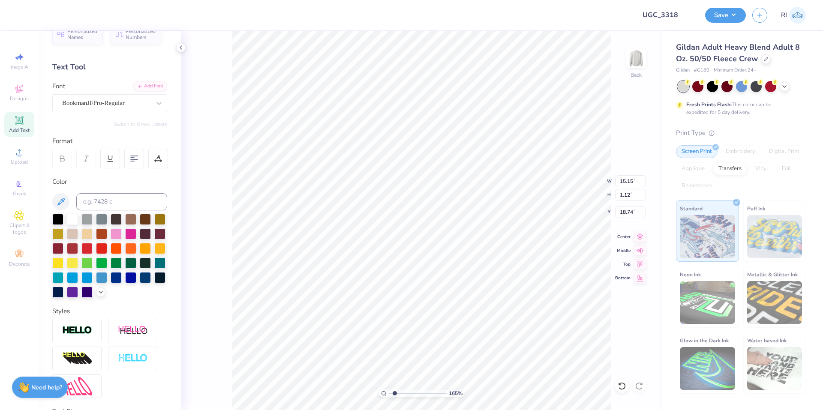
type input "1.64913377760655"
type input "10.21"
type input "0.75"
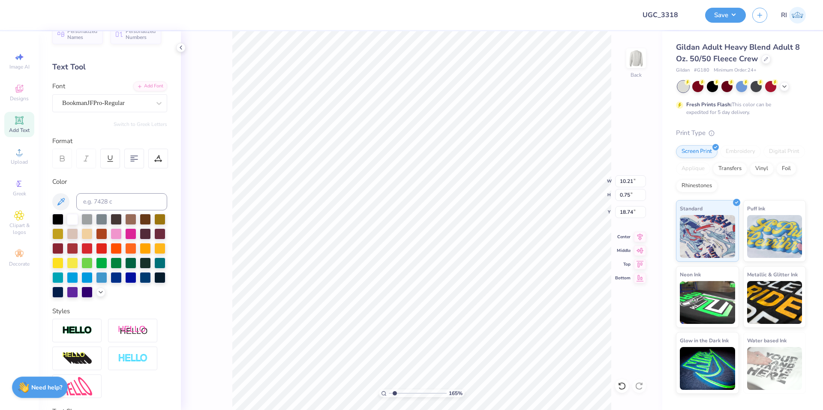
type input "1.64913377760655"
type input "16.54"
type input "1.64913377760655"
type input "16.56"
type input "3.32211092047231"
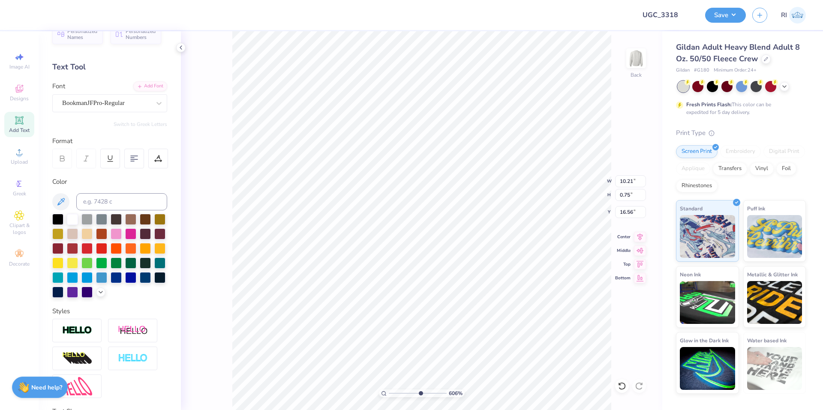
type input "9.98"
type input "0.74"
type input "16.57"
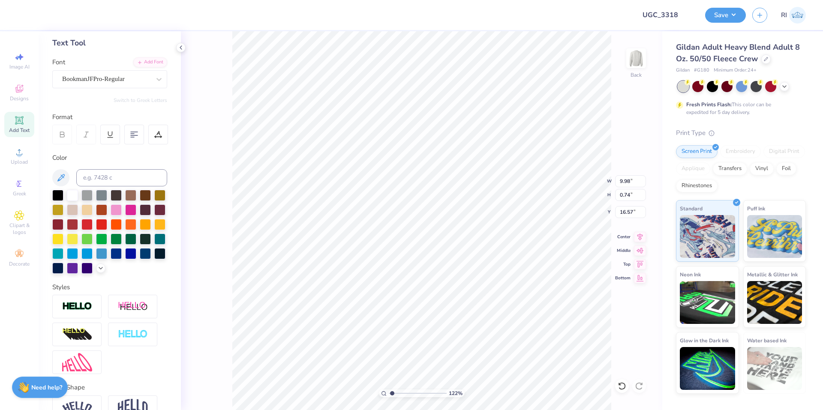
scroll to position [103, 0]
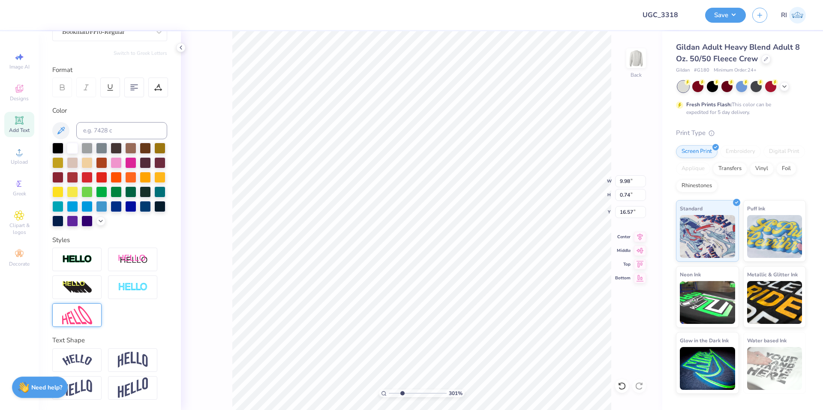
click at [76, 314] on img at bounding box center [77, 315] width 30 height 18
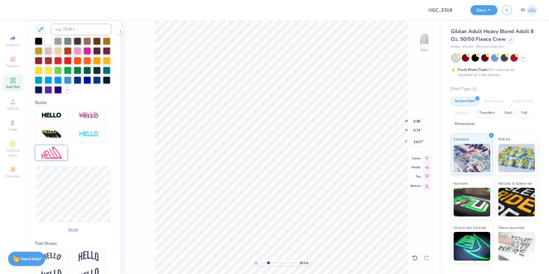
scroll to position [189, 0]
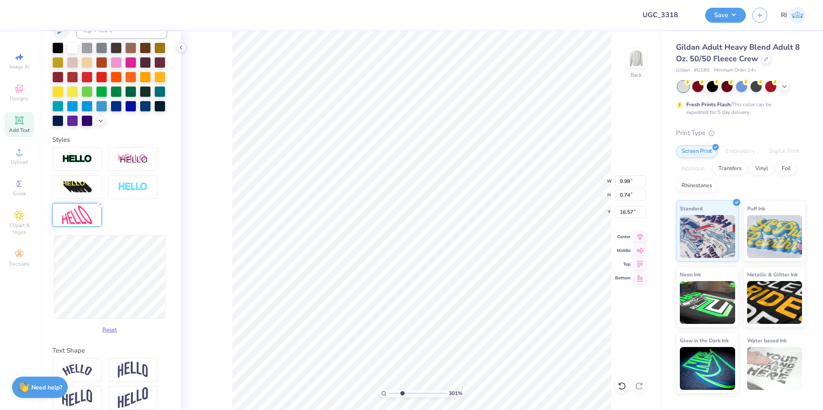
type input "3.00581987268404"
type input "10.02"
type input "1.22"
type input "16.33"
type input "3.00581987268404"
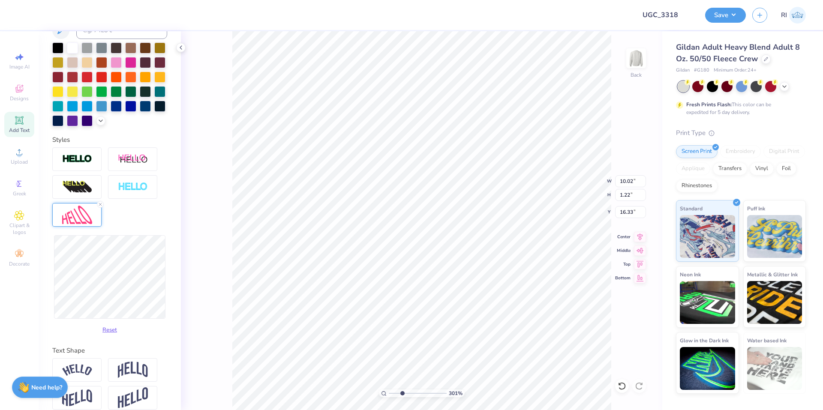
type input "10.03"
type input "1.39"
type input "16.25"
type input "3.00581987268404"
type input "15.92"
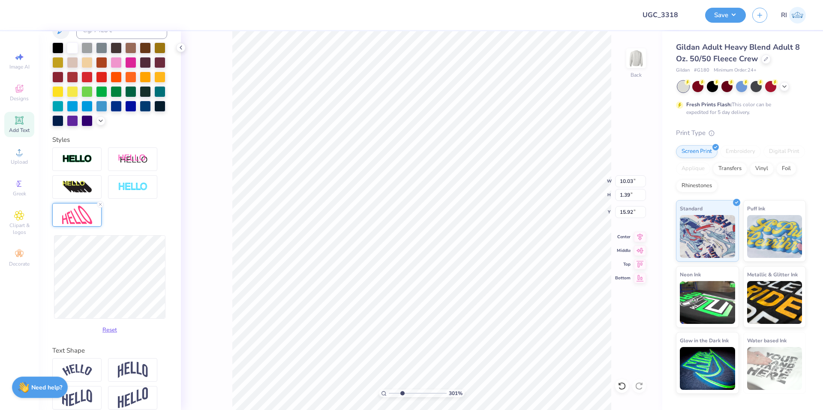
type input "3.00581987268404"
type input "1.60"
type input "15.82"
type input "2.71964221644285"
type input "15.70"
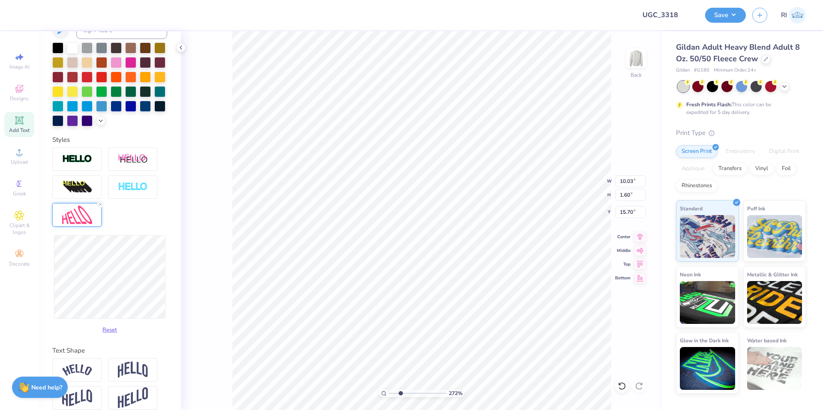
type input "2.71964221644285"
type input "15.76"
type input "2.71964221644285"
type input "2.20"
click at [463, 249] on li "Duplicate" at bounding box center [445, 249] width 67 height 17
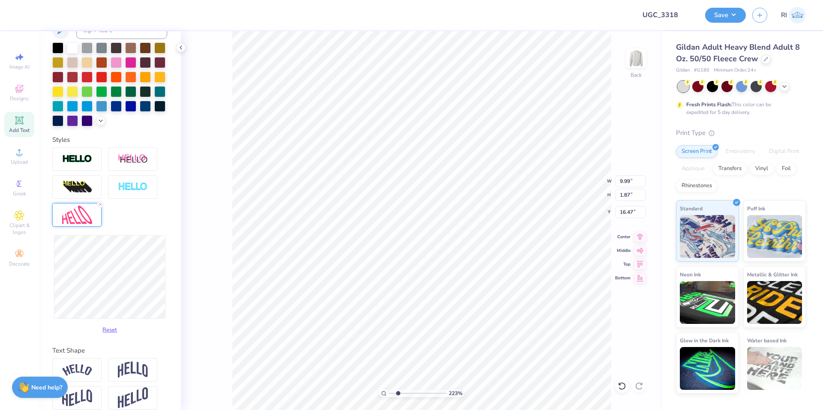
scroll to position [103, 0]
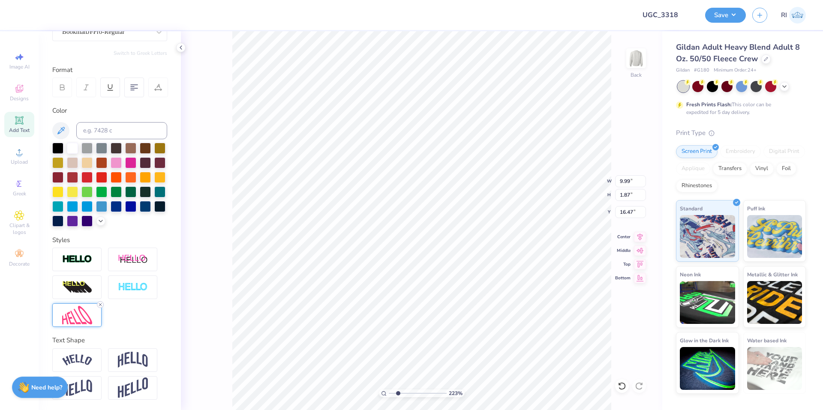
click at [100, 304] on icon at bounding box center [100, 304] width 5 height 5
click at [357, 253] on li "Duplicate" at bounding box center [344, 249] width 67 height 17
drag, startPoint x: 83, startPoint y: 314, endPoint x: 113, endPoint y: 325, distance: 32.2
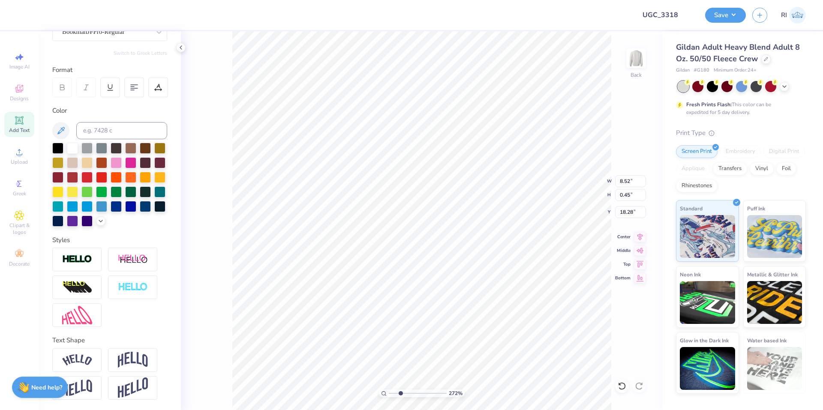
click at [83, 314] on img at bounding box center [77, 315] width 30 height 18
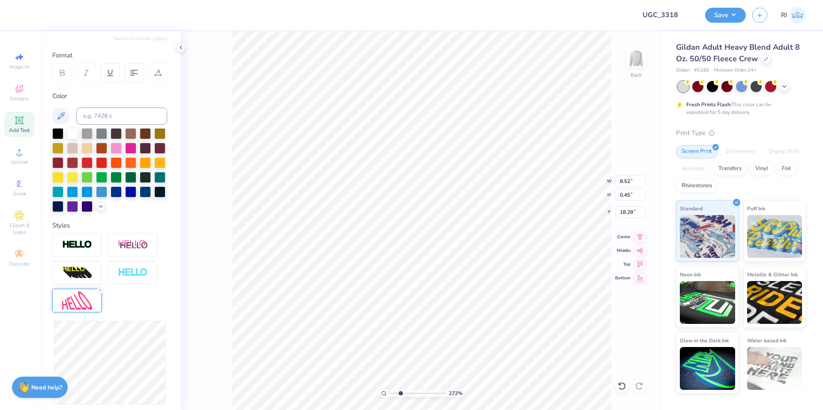
scroll to position [213, 0]
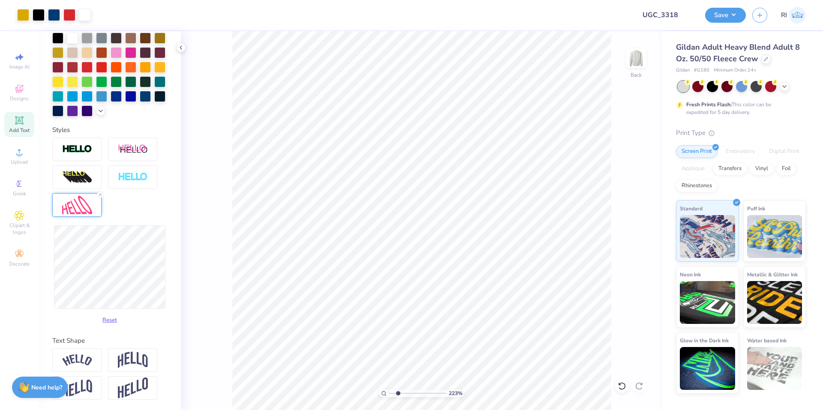
click at [23, 120] on icon at bounding box center [19, 120] width 8 height 8
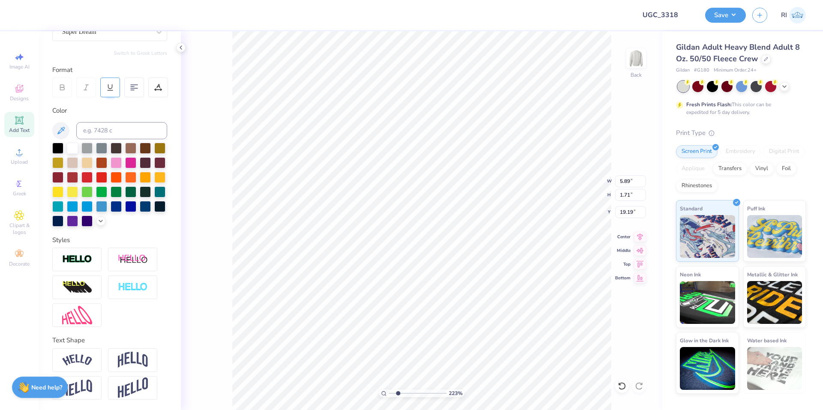
scroll to position [0, 0]
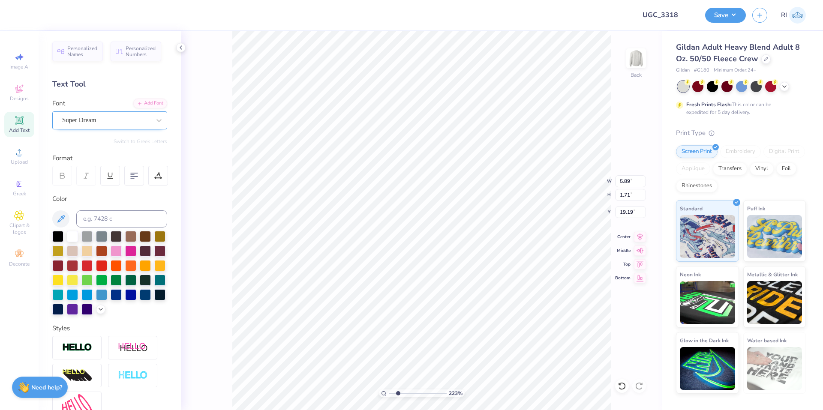
click at [113, 122] on div "Super Dream" at bounding box center [106, 120] width 90 height 13
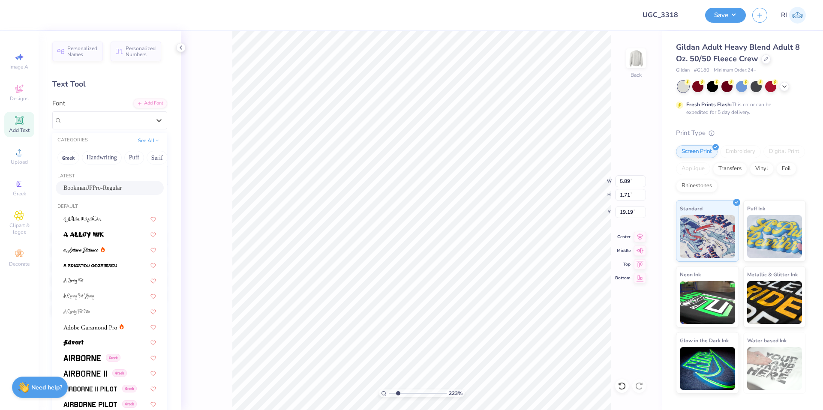
click at [101, 182] on div "BookmanJFPro-Regular" at bounding box center [110, 188] width 108 height 14
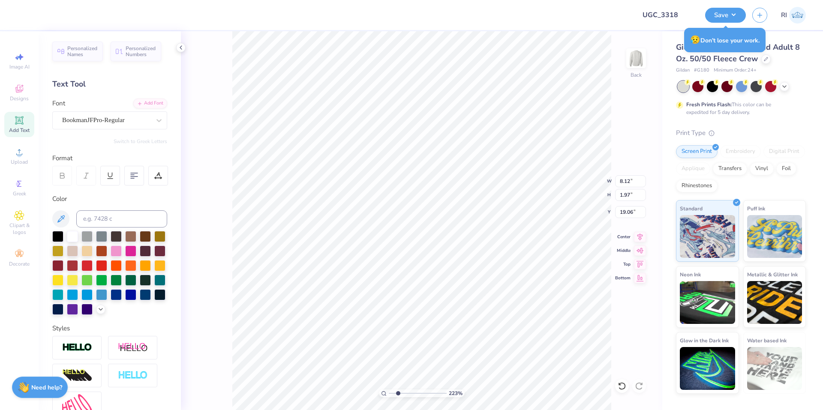
scroll to position [7, 1]
click at [102, 117] on div "BookmanJFPro-Regular" at bounding box center [106, 120] width 90 height 13
click at [105, 190] on div at bounding box center [109, 188] width 93 height 9
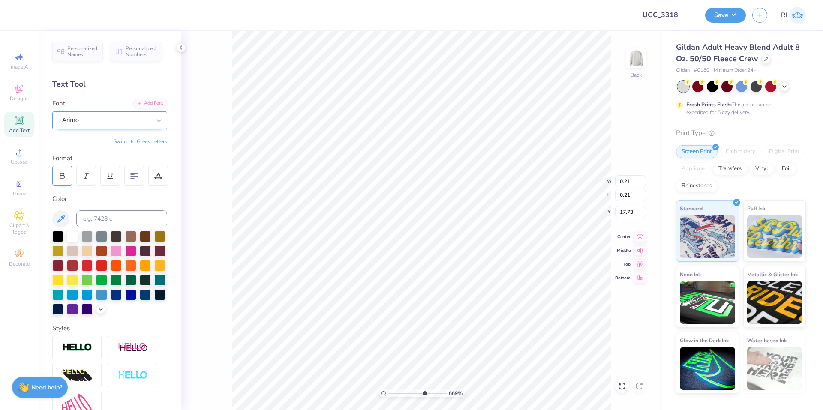
click at [57, 180] on div at bounding box center [62, 176] width 20 height 20
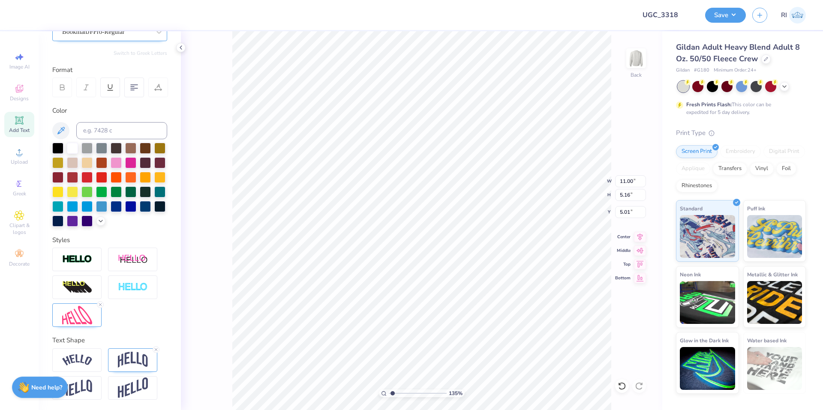
scroll to position [7, 2]
click at [78, 315] on img at bounding box center [77, 315] width 30 height 18
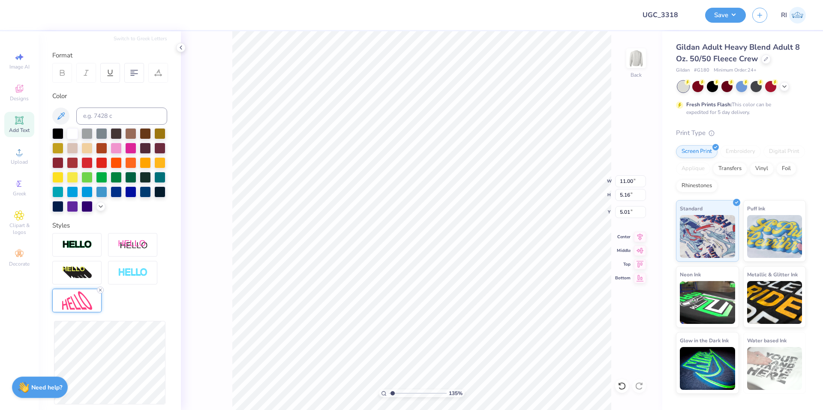
click at [98, 293] on icon at bounding box center [100, 290] width 5 height 5
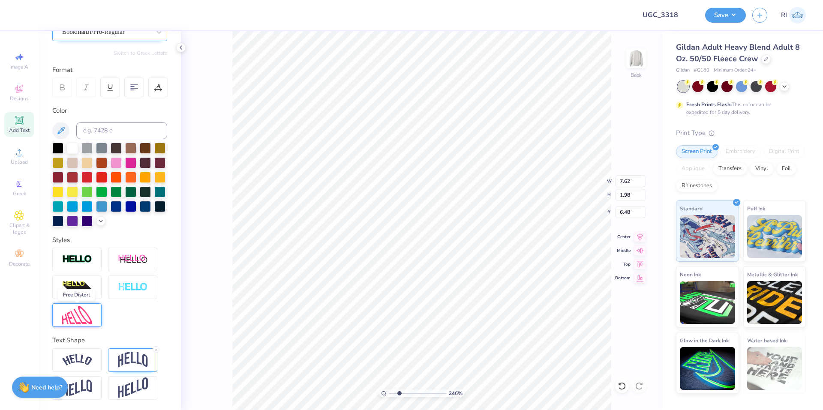
click at [77, 317] on img at bounding box center [77, 315] width 30 height 18
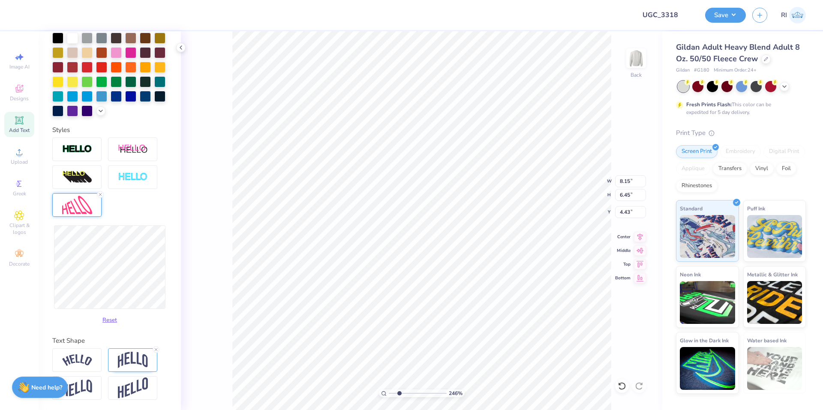
scroll to position [213, 0]
click at [478, 219] on li "Duplicate" at bounding box center [469, 217] width 67 height 17
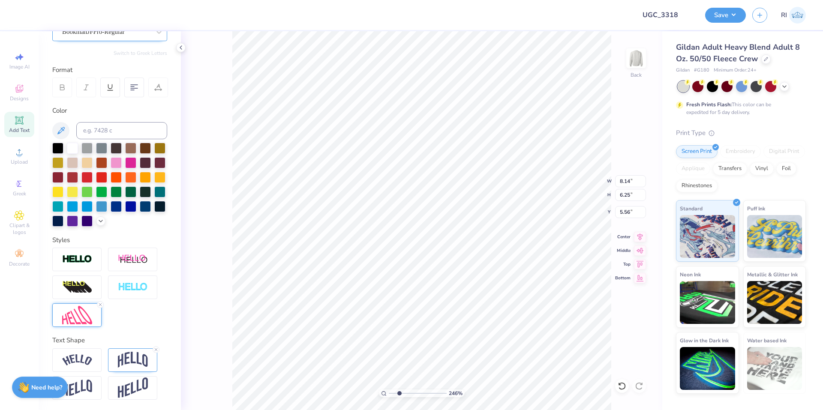
scroll to position [103, 0]
click at [101, 304] on icon at bounding box center [100, 304] width 5 height 5
click at [75, 318] on img at bounding box center [77, 315] width 30 height 18
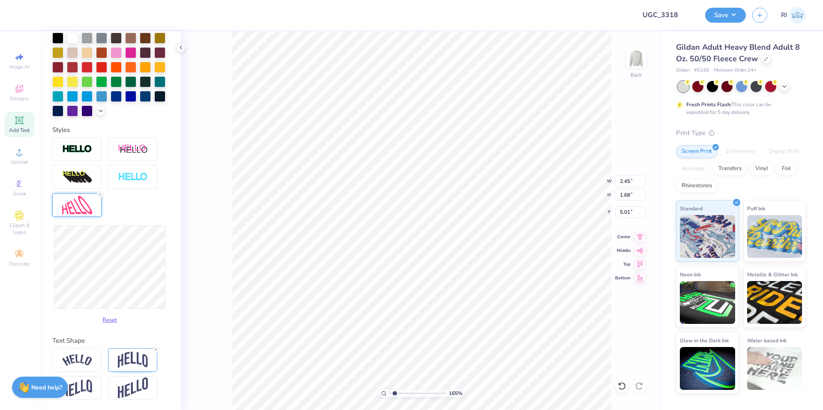
scroll to position [213, 0]
click at [136, 311] on div "Reset" at bounding box center [109, 277] width 115 height 102
click at [136, 331] on div "Personalized Names Personalized Numbers Text Tool Add Font Font BookmanJFPro-Re…" at bounding box center [110, 220] width 142 height 379
click at [126, 322] on div "Reset" at bounding box center [109, 277] width 115 height 102
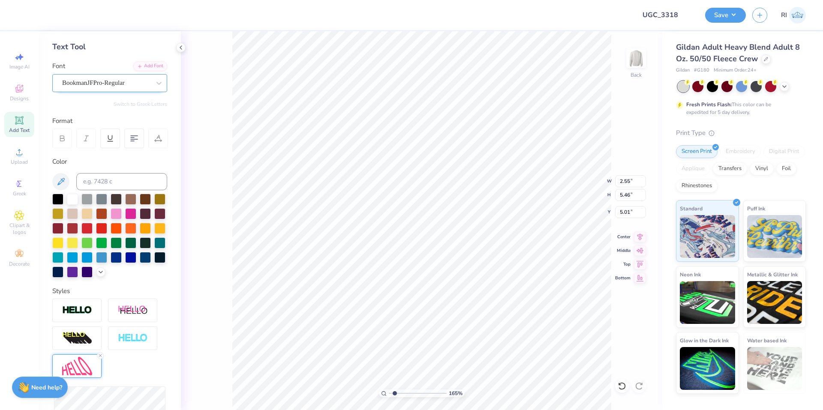
scroll to position [0, 0]
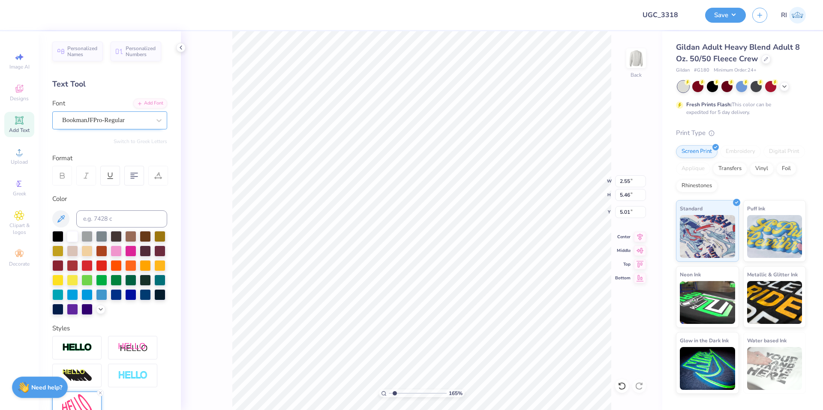
click at [228, 105] on div "165 % Back W 2.55 2.55 " H 5.46 5.46 " Y 5.01 5.01 " Center Middle Top Bottom" at bounding box center [422, 220] width 482 height 379
click at [81, 15] on div at bounding box center [85, 14] width 12 height 12
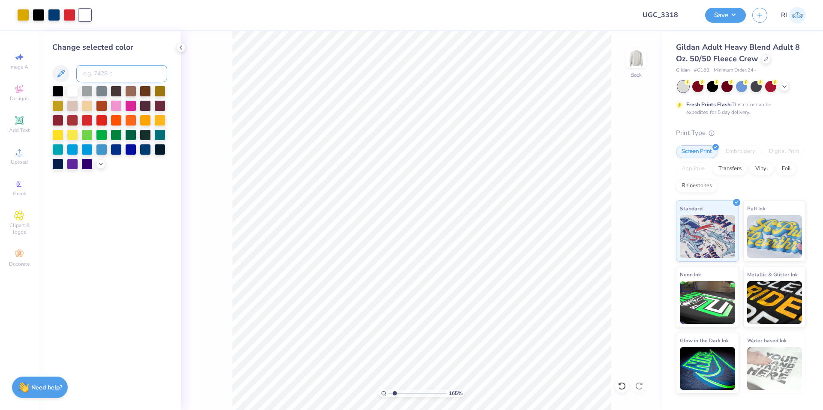
click at [114, 73] on input at bounding box center [121, 73] width 91 height 17
paste input
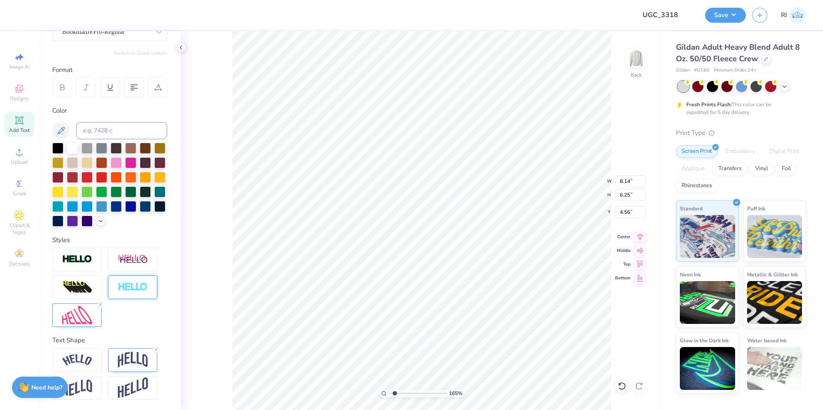
scroll to position [103, 0]
click at [131, 263] on img at bounding box center [133, 259] width 30 height 11
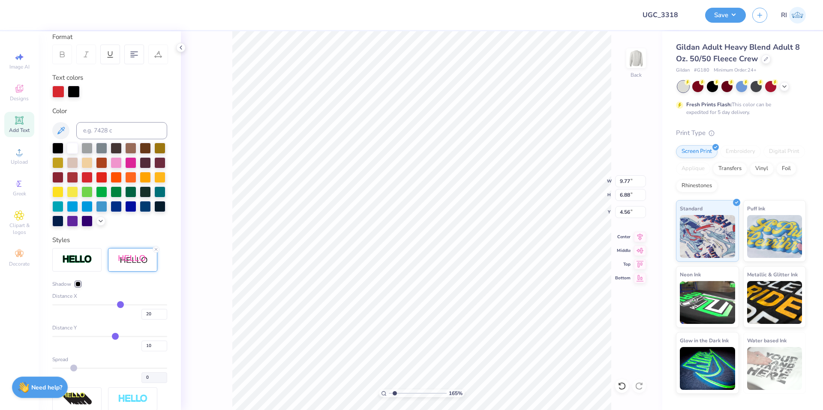
scroll to position [146, 0]
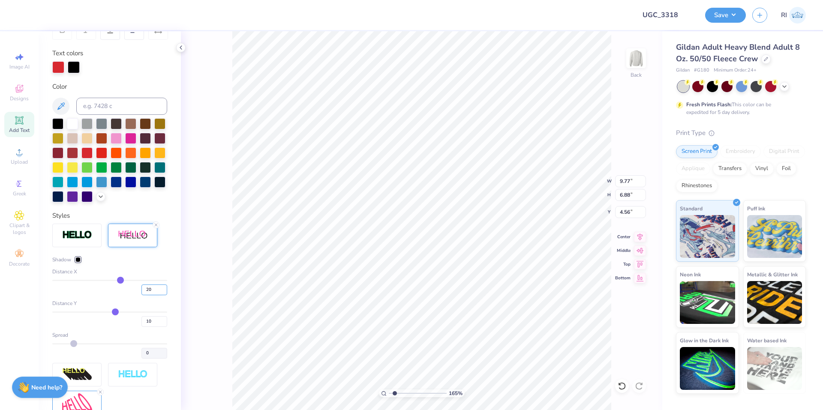
drag, startPoint x: 149, startPoint y: 304, endPoint x: 139, endPoint y: 307, distance: 10.8
click at [142, 295] on input "20" at bounding box center [155, 290] width 26 height 11
drag, startPoint x: 146, startPoint y: 338, endPoint x: 134, endPoint y: 332, distance: 13.6
click at [134, 327] on div "10" at bounding box center [109, 319] width 115 height 15
click at [134, 221] on div "Styles" at bounding box center [109, 216] width 115 height 10
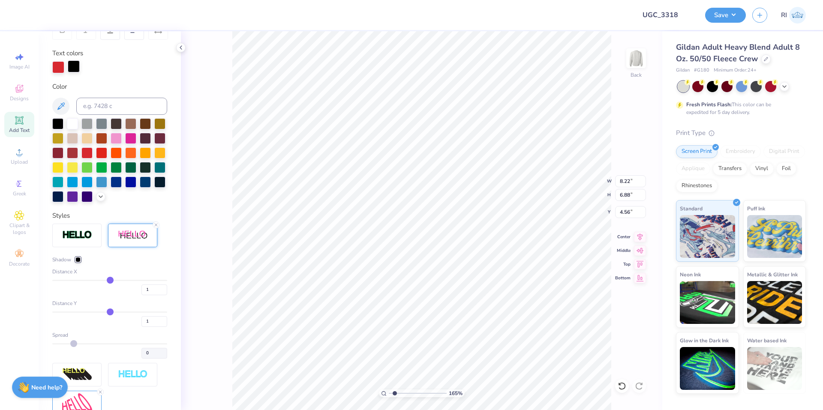
click at [76, 69] on div at bounding box center [74, 66] width 12 height 12
click at [101, 105] on input at bounding box center [121, 106] width 91 height 17
paste input
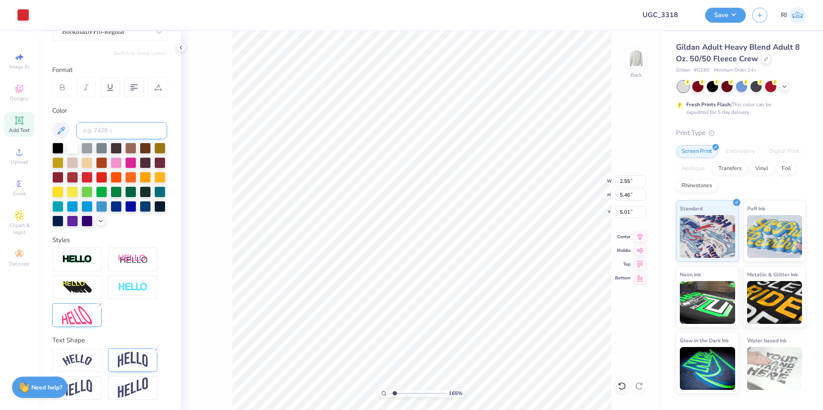
scroll to position [103, 0]
click at [127, 265] on div at bounding box center [132, 260] width 49 height 24
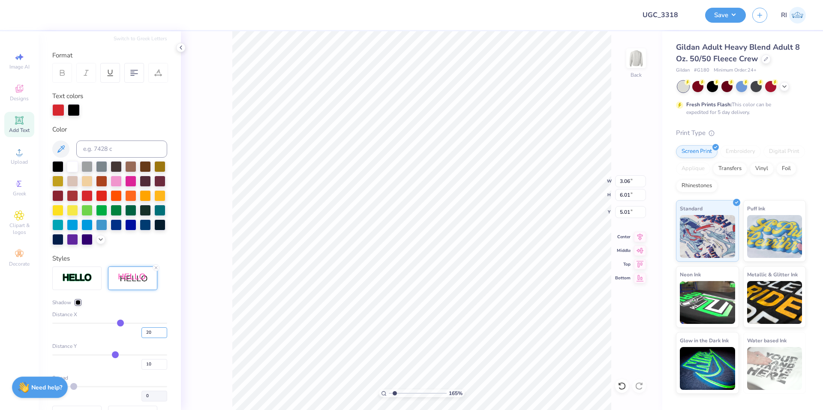
drag, startPoint x: 147, startPoint y: 346, endPoint x: 131, endPoint y: 347, distance: 15.9
click at [131, 338] on div "20" at bounding box center [109, 330] width 115 height 15
drag, startPoint x: 146, startPoint y: 376, endPoint x: 139, endPoint y: 377, distance: 6.6
click at [142, 370] on input "10" at bounding box center [155, 364] width 26 height 11
click at [78, 109] on div at bounding box center [74, 110] width 12 height 12
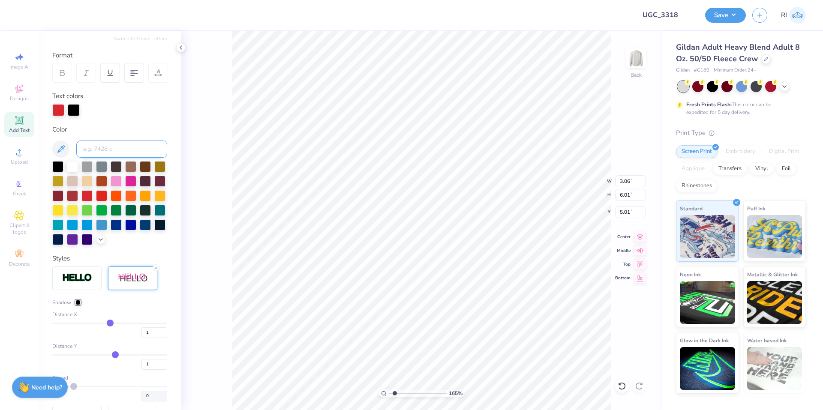
click at [104, 148] on input at bounding box center [121, 149] width 91 height 17
paste input
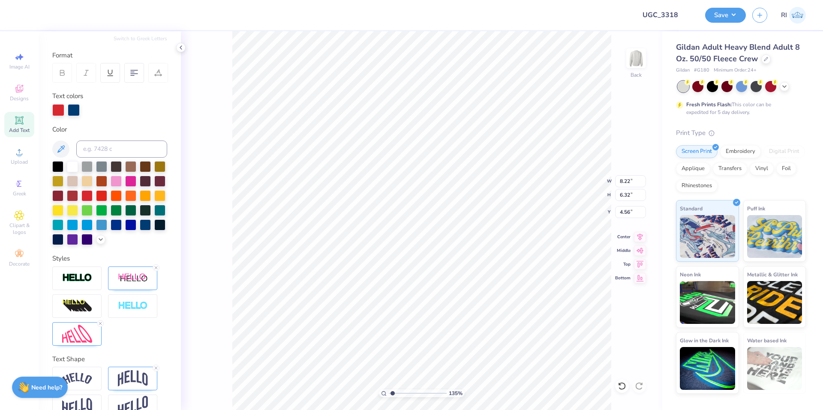
scroll to position [136, 0]
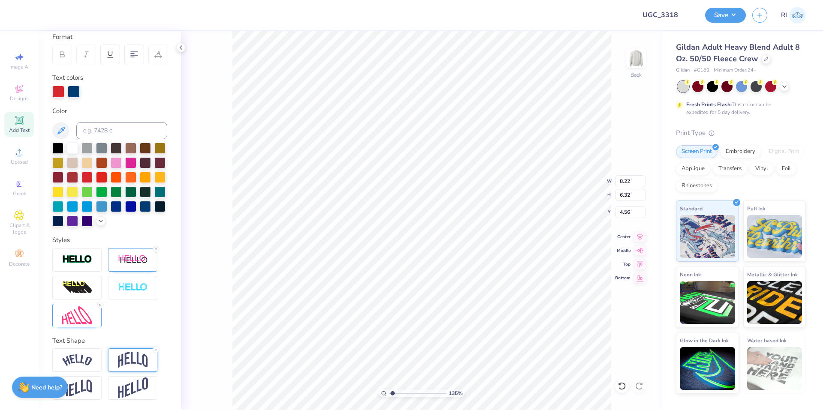
click at [137, 357] on img at bounding box center [133, 360] width 30 height 16
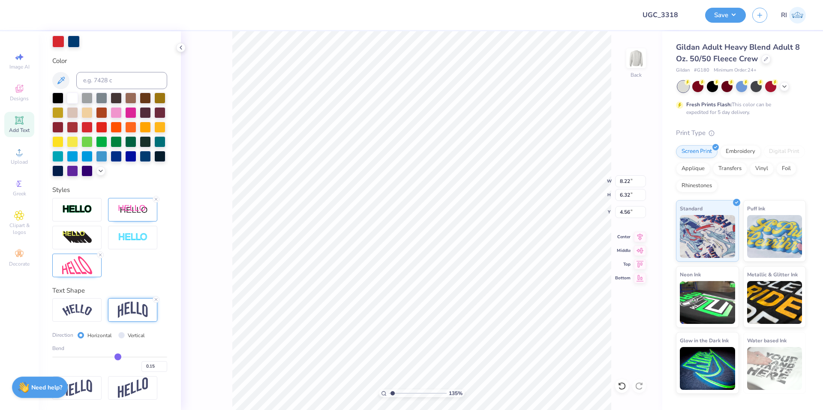
scroll to position [186, 0]
click at [149, 365] on input "0.15" at bounding box center [155, 367] width 26 height 11
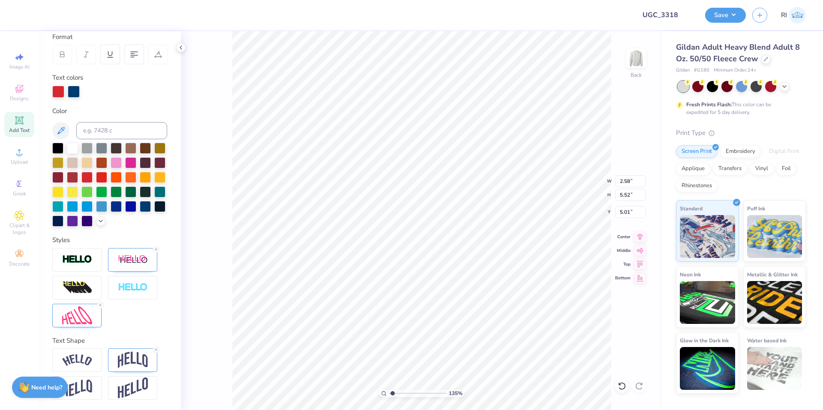
scroll to position [136, 0]
click at [127, 357] on img at bounding box center [133, 360] width 30 height 16
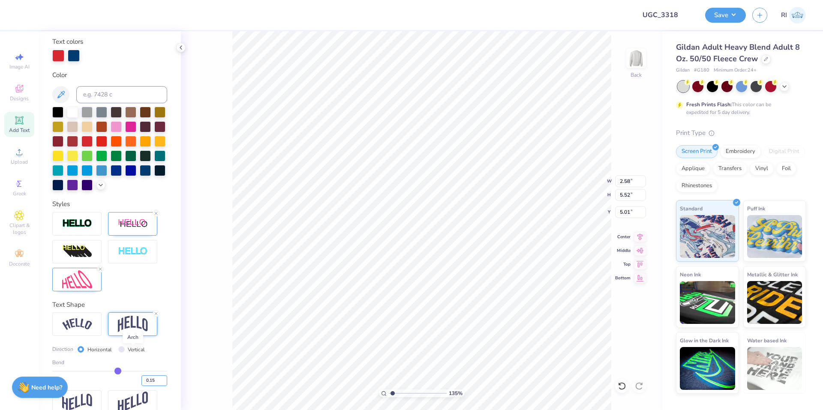
scroll to position [179, 0]
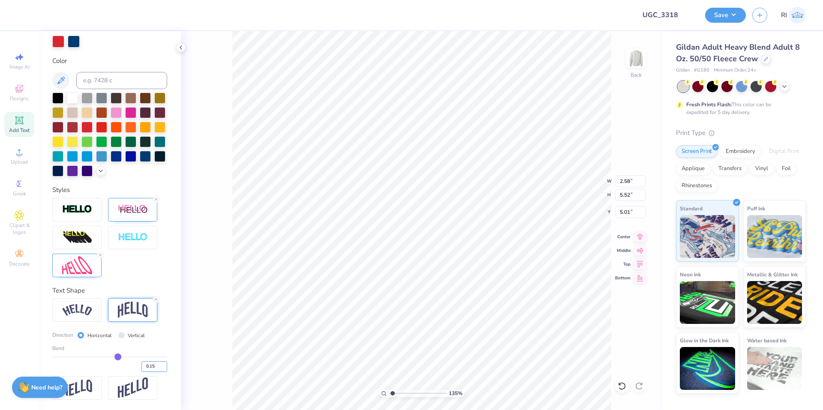
click at [147, 372] on input "0.15" at bounding box center [155, 367] width 26 height 11
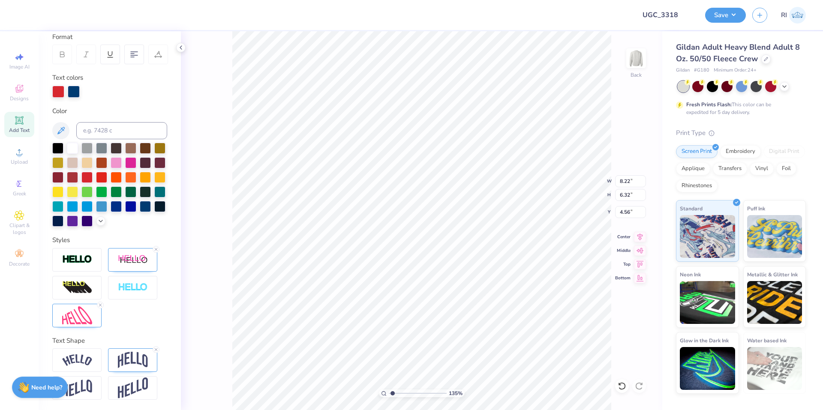
scroll to position [136, 0]
click at [81, 310] on img at bounding box center [77, 316] width 30 height 18
click at [139, 263] on img at bounding box center [133, 260] width 30 height 11
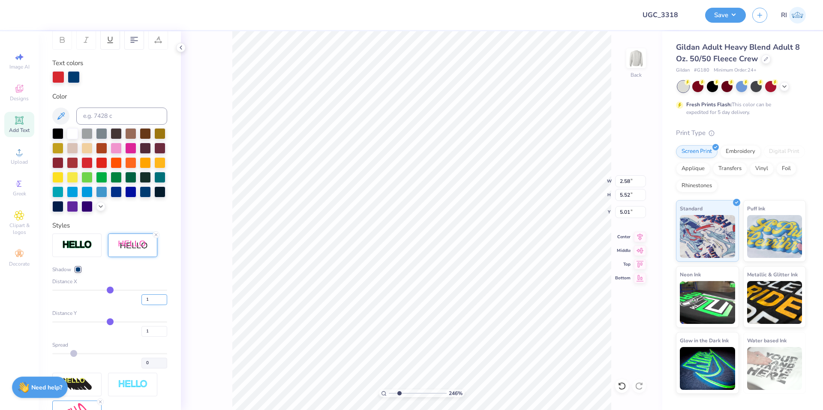
drag, startPoint x: 145, startPoint y: 314, endPoint x: 141, endPoint y: 310, distance: 6.1
click at [142, 305] on input "1" at bounding box center [155, 300] width 26 height 11
click at [152, 279] on div "Shadow Distance X 1 Distance Y 1 Spread 0" at bounding box center [109, 329] width 115 height 191
click at [627, 179] on input "11.26" at bounding box center [630, 181] width 31 height 12
click at [630, 211] on input "4.65" at bounding box center [630, 212] width 31 height 12
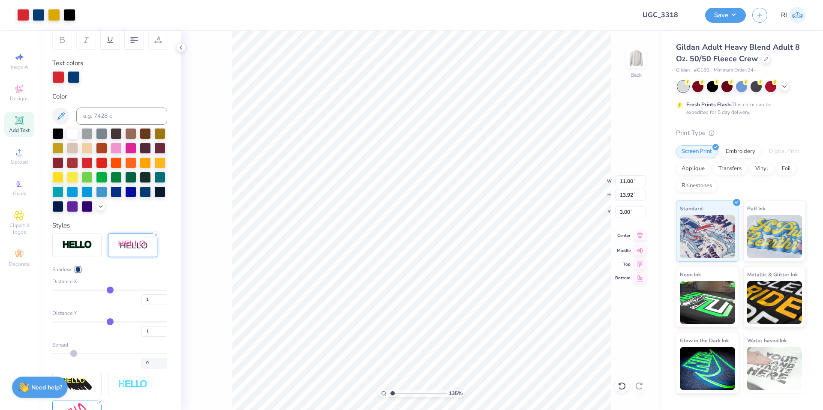
click at [641, 238] on icon at bounding box center [640, 236] width 12 height 10
click at [732, 18] on button "Save" at bounding box center [725, 13] width 41 height 15
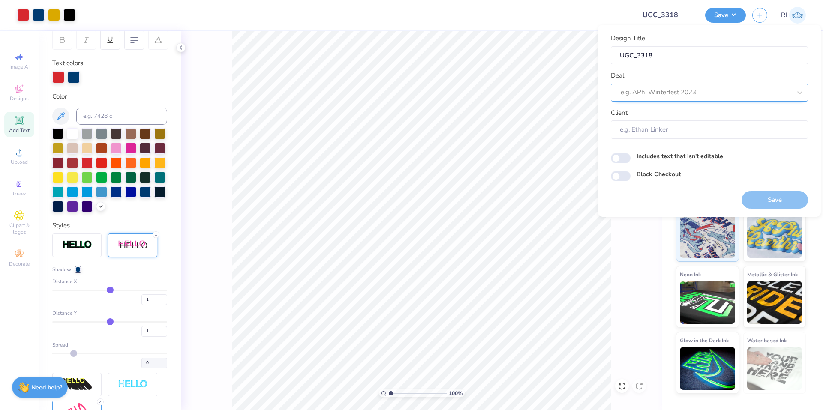
click at [692, 96] on div at bounding box center [706, 93] width 171 height 12
drag, startPoint x: 666, startPoint y: 112, endPoint x: 663, endPoint y: 118, distance: 6.9
click at [666, 111] on div "UGC Designs" at bounding box center [710, 115] width 190 height 14
click at [625, 175] on input "Block Checkout" at bounding box center [621, 176] width 20 height 10
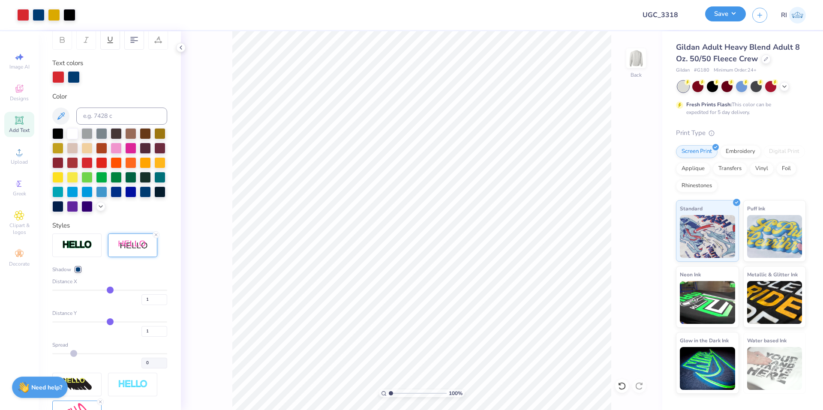
click at [735, 17] on button "Save" at bounding box center [725, 13] width 41 height 15
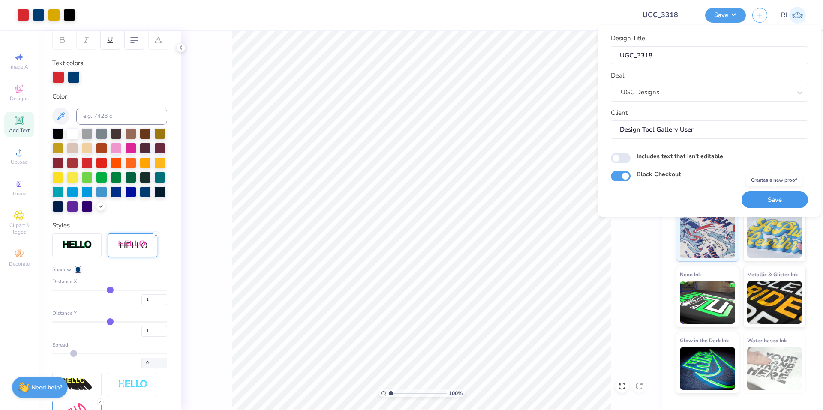
click at [771, 195] on button "Save" at bounding box center [775, 200] width 66 height 18
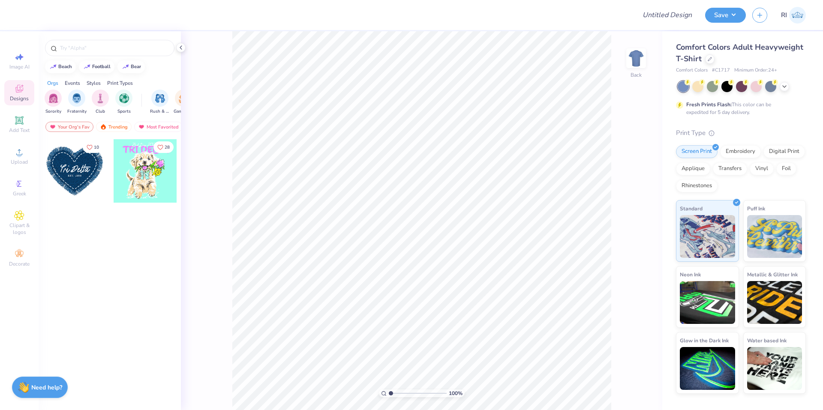
drag, startPoint x: 708, startPoint y: 58, endPoint x: 715, endPoint y: 64, distance: 9.1
click at [708, 59] on icon at bounding box center [710, 59] width 4 height 4
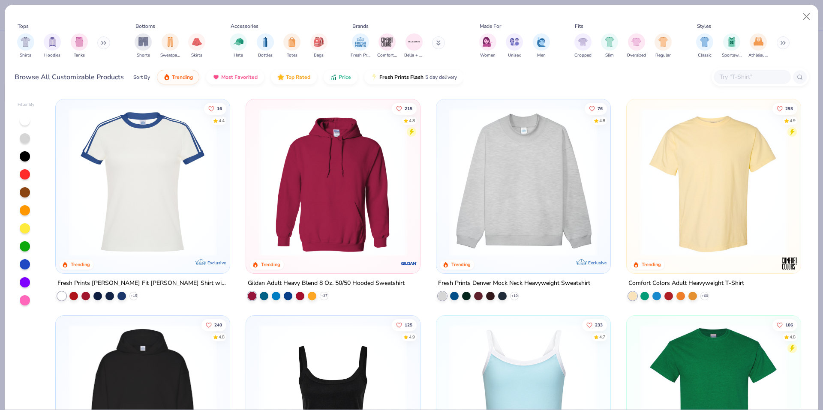
click at [746, 81] on input "text" at bounding box center [752, 77] width 66 height 10
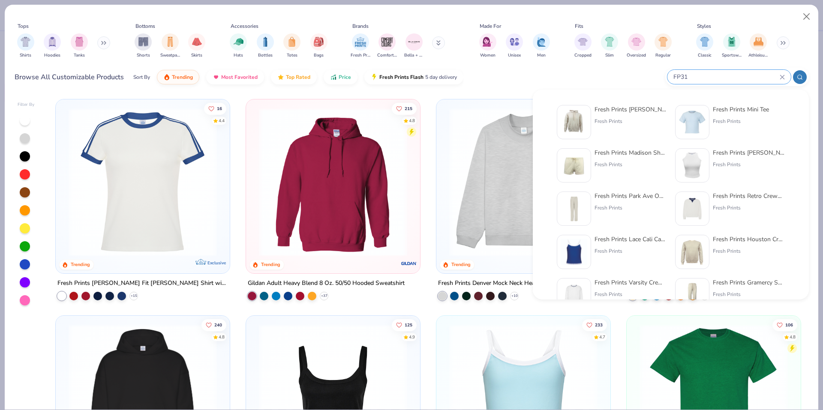
type input "FP31"
click at [578, 127] on img at bounding box center [574, 122] width 27 height 27
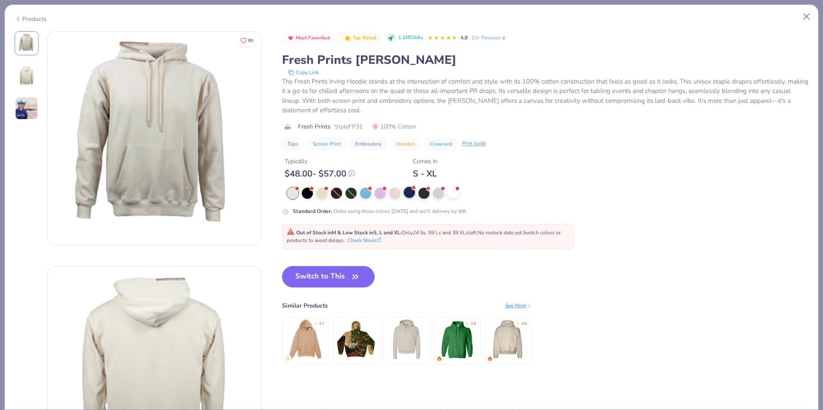
click at [413, 193] on div at bounding box center [409, 192] width 11 height 11
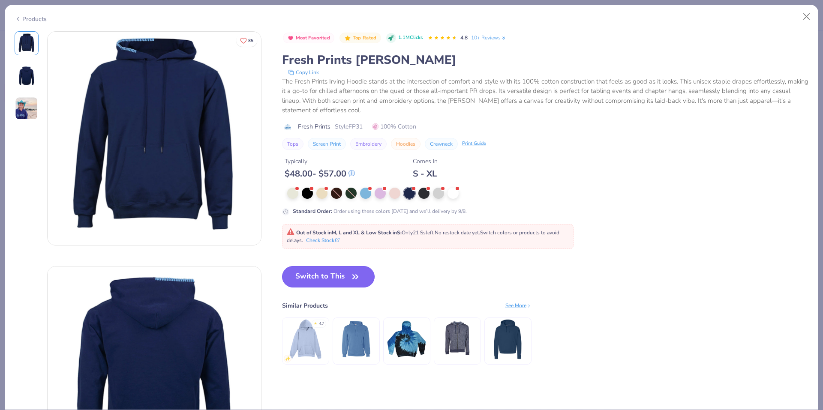
click at [333, 274] on button "Switch to This" at bounding box center [328, 276] width 93 height 21
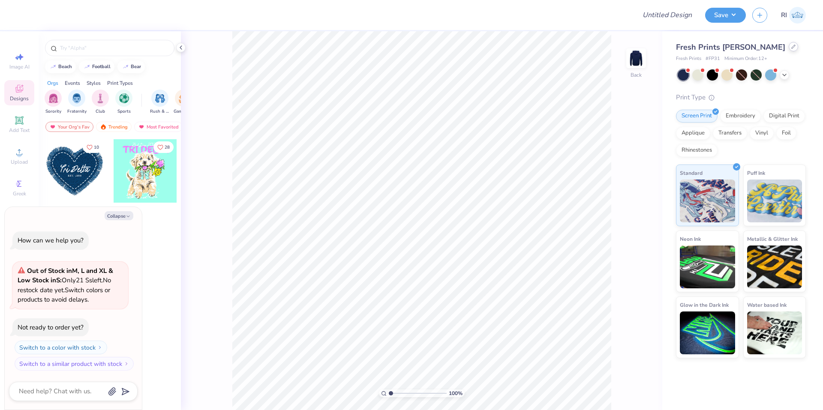
click at [792, 47] on icon at bounding box center [794, 47] width 4 height 4
type textarea "x"
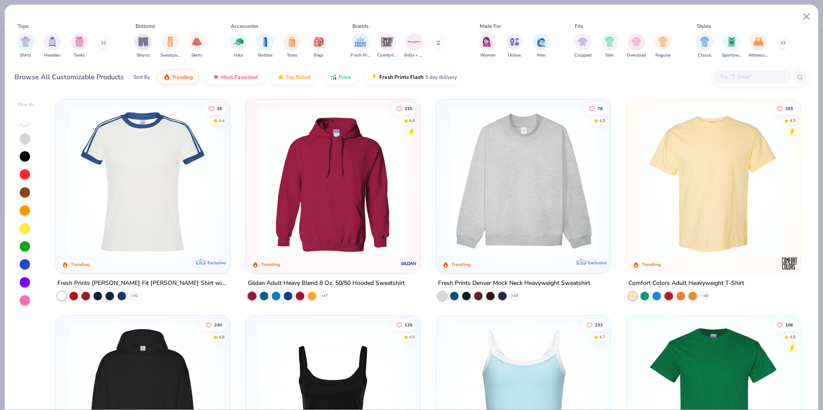
click at [762, 88] on div "Browse All Customizable Products Sort By Trending Most Favorited Top Rated Pric…" at bounding box center [412, 77] width 795 height 24
click at [759, 83] on div at bounding box center [752, 77] width 77 height 14
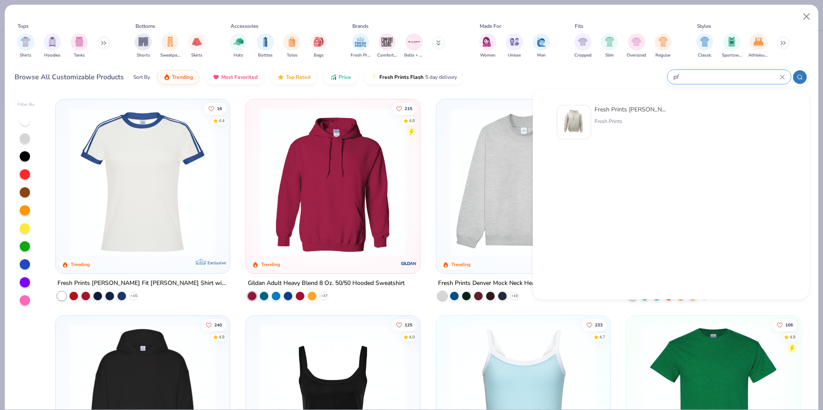
type input "p"
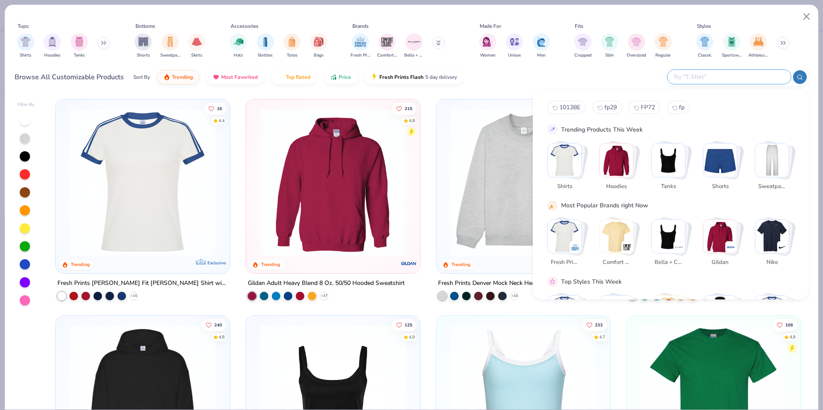
type input "d"
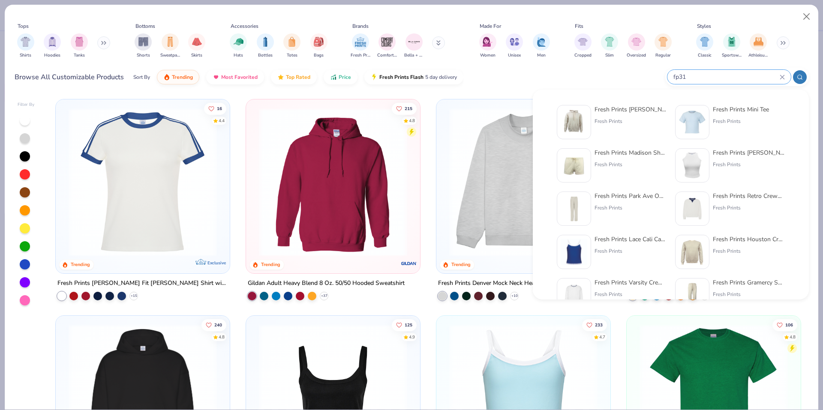
type input "fp31"
click at [571, 121] on img at bounding box center [574, 122] width 27 height 27
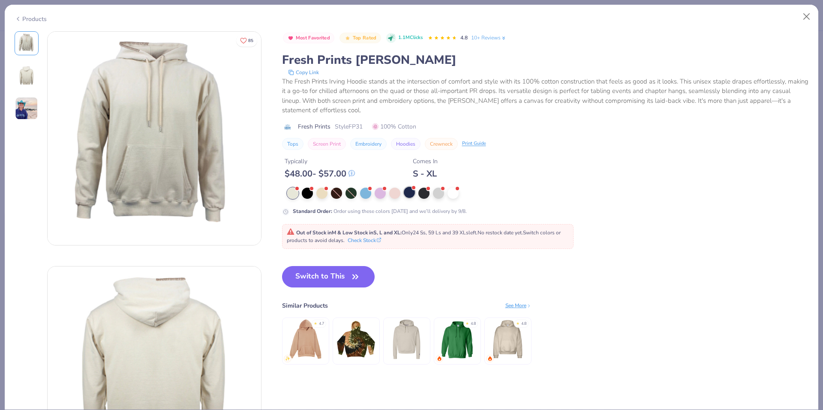
click at [410, 193] on div at bounding box center [409, 192] width 11 height 11
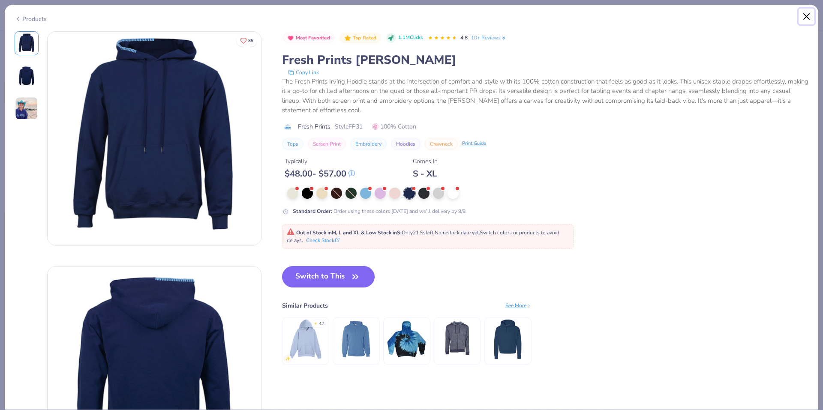
click at [806, 16] on button "Close" at bounding box center [807, 17] width 16 height 16
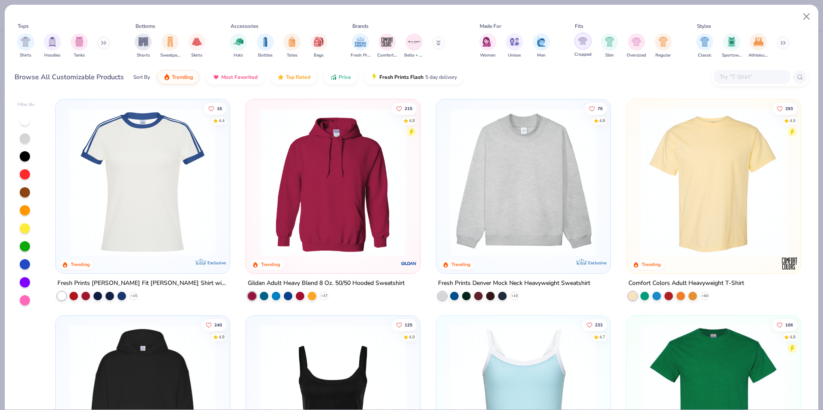
type textarea "x"
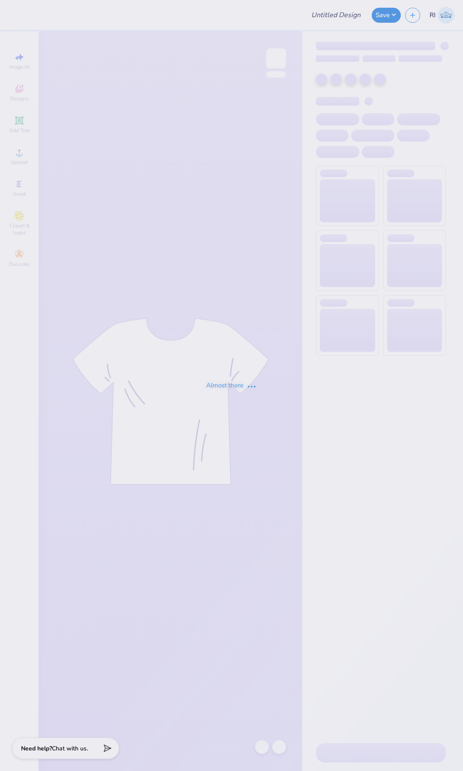
type input "UGC_3317"
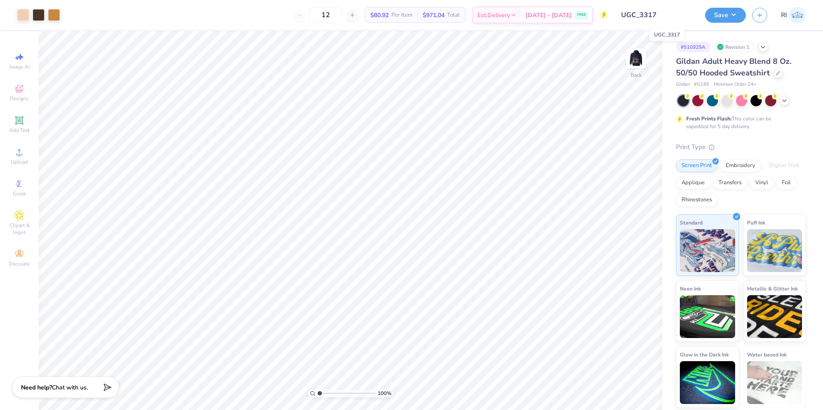
drag, startPoint x: 643, startPoint y: 12, endPoint x: 620, endPoint y: 12, distance: 23.6
click at [463, 12] on input "UGC_3317" at bounding box center [657, 14] width 84 height 17
click at [463, 58] on img at bounding box center [636, 58] width 34 height 34
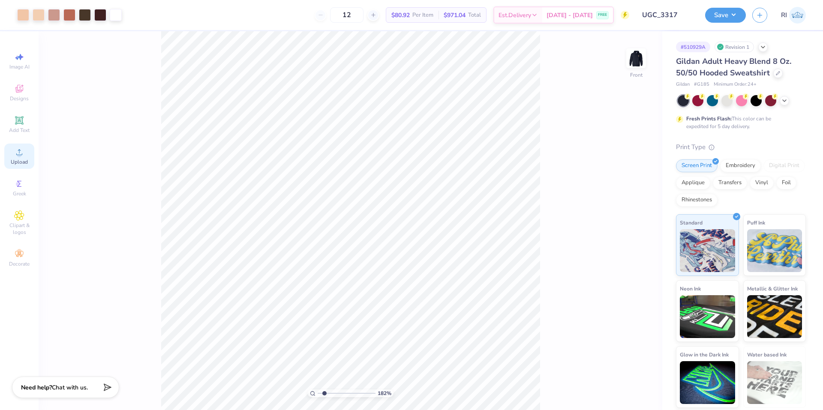
click at [15, 161] on span "Upload" at bounding box center [19, 162] width 17 height 7
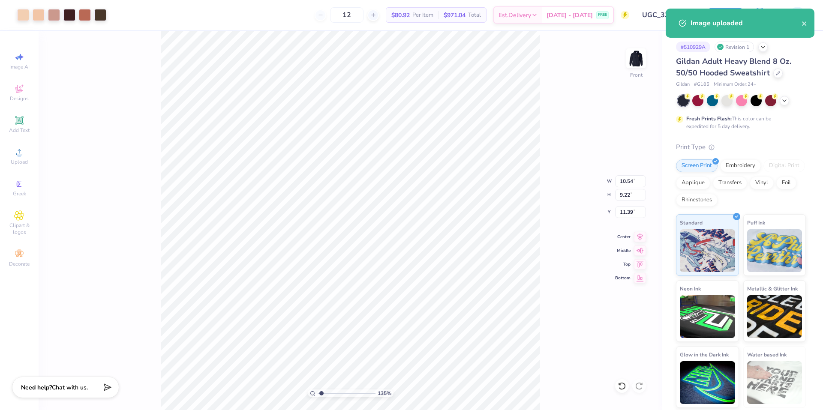
type input "1.35006143669128"
type input "12.76"
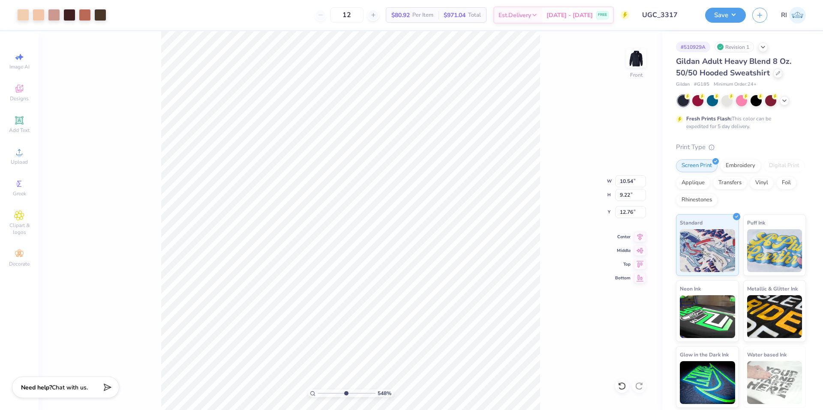
type input "5.47860533190648"
type input "12.06"
type input "4.05804149575103"
type input "11.04"
type input "9.65"
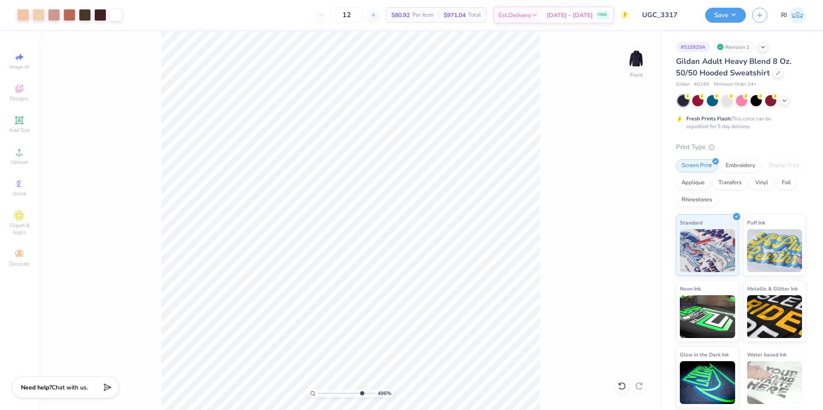
type input "10"
type input "12.07"
type input "1"
click at [385, 398] on li "Send to Back" at bounding box center [393, 400] width 67 height 17
type input "15.63"
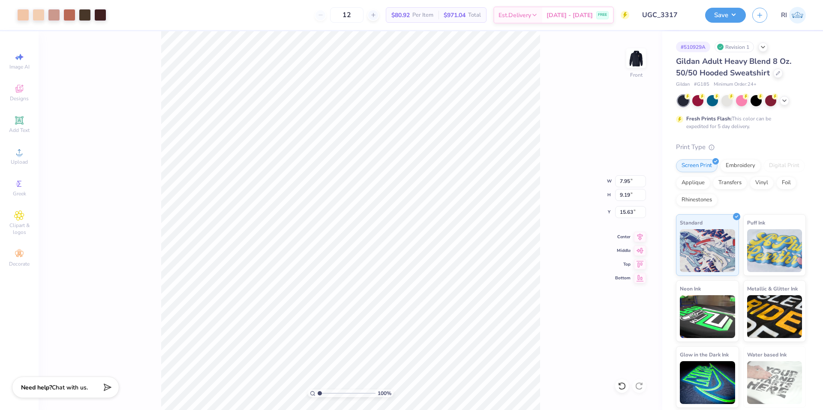
type input "7.95"
type input "9.19"
type input "14.85"
click at [331, 312] on li "Group" at bounding box center [328, 316] width 67 height 17
type input "1.49212329151837"
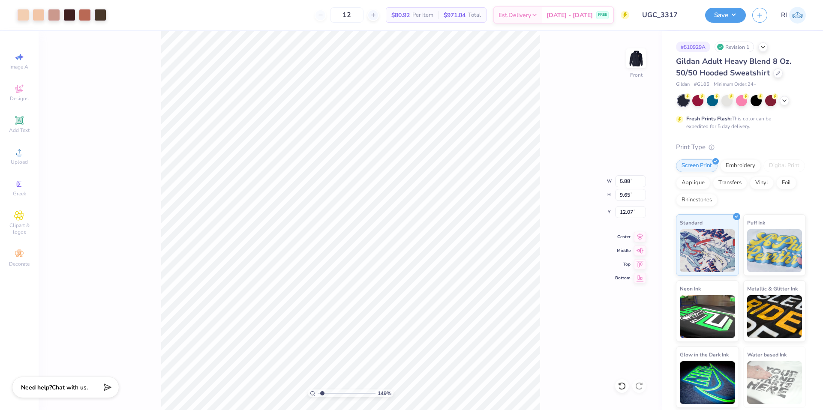
type input "6.67"
type input "8.24"
type input "13.19"
click at [431, 321] on li "Group" at bounding box center [436, 316] width 67 height 17
type input "1.49212329151837"
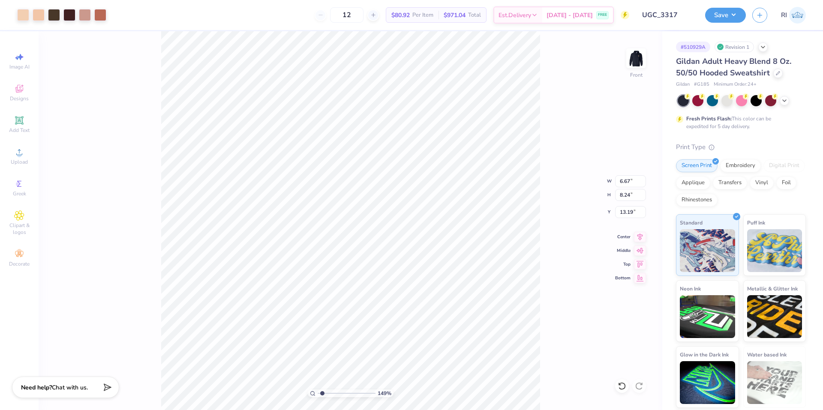
type input "15.00"
type input "11.42"
type input "10.30"
drag, startPoint x: 734, startPoint y: 15, endPoint x: 736, endPoint y: 24, distance: 8.3
click at [463, 16] on button "Save" at bounding box center [725, 15] width 41 height 15
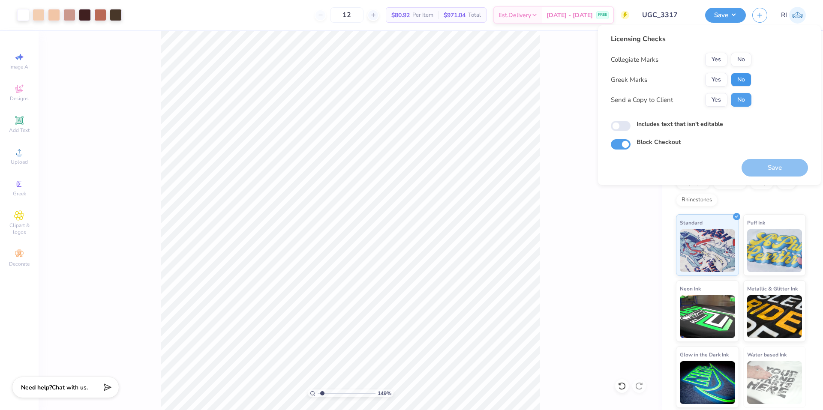
click at [463, 85] on button "No" at bounding box center [741, 80] width 21 height 14
click at [463, 59] on button "No" at bounding box center [741, 60] width 21 height 14
click at [463, 163] on button "Save" at bounding box center [775, 168] width 66 height 18
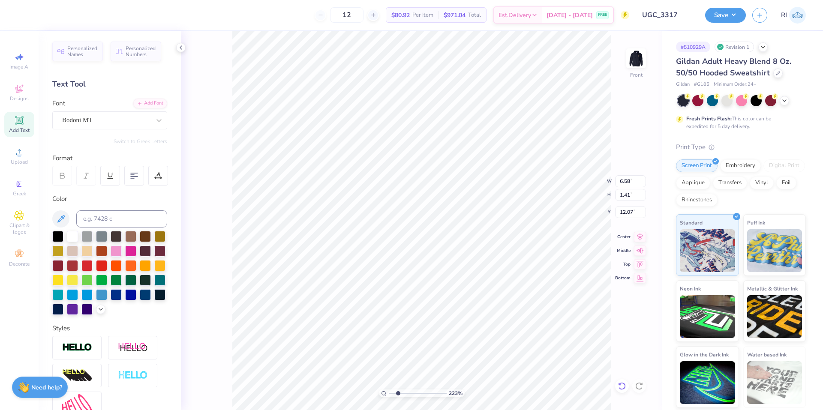
click at [463, 383] on div at bounding box center [622, 387] width 14 height 14
type input "2.22643191709162"
type input "12.05"
click at [463, 351] on li "Bring to Front" at bounding box center [544, 349] width 67 height 17
click at [463, 13] on button "Save" at bounding box center [725, 13] width 41 height 15
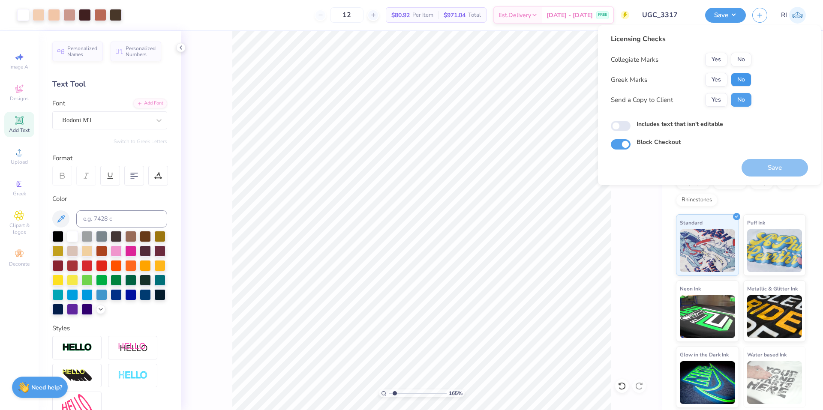
click at [463, 81] on button "No" at bounding box center [741, 80] width 21 height 14
click at [463, 63] on button "No" at bounding box center [741, 60] width 21 height 14
click at [463, 172] on button "Save" at bounding box center [775, 168] width 66 height 18
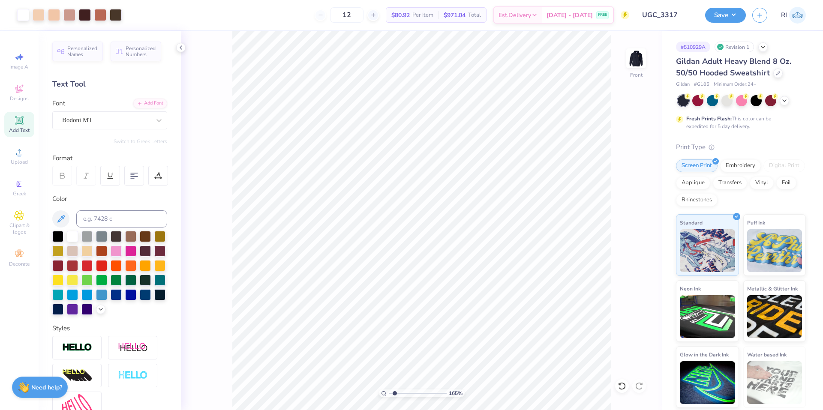
type input "1.64913377760655"
